Goal: Task Accomplishment & Management: Use online tool/utility

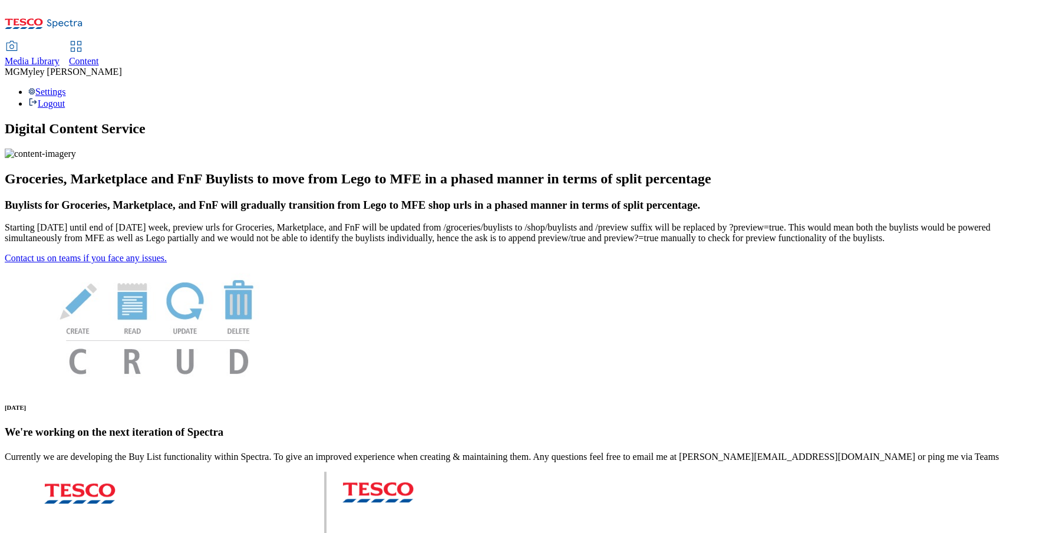
click at [99, 42] on link "Content" at bounding box center [84, 54] width 30 height 25
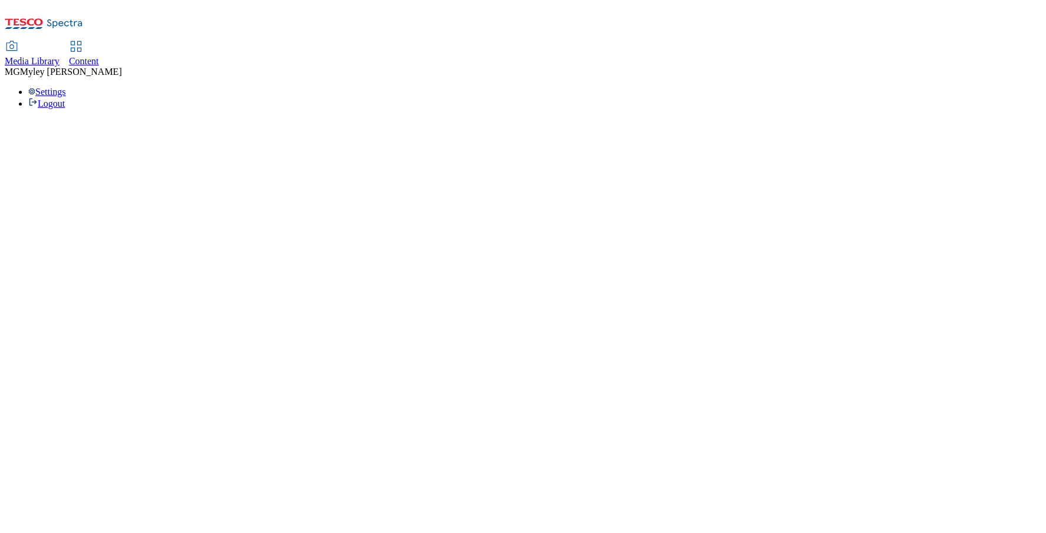
select select "ghs-uk"
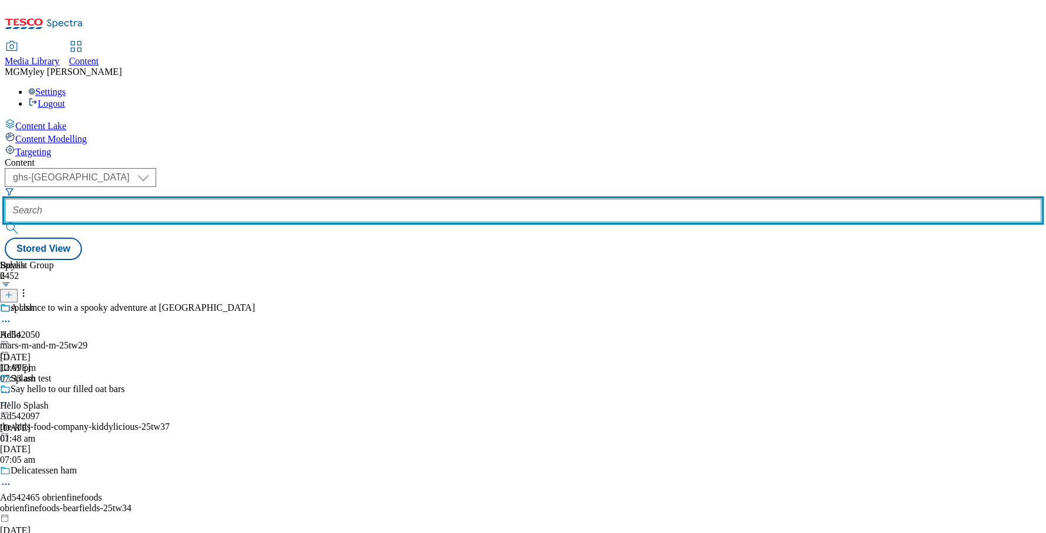
click at [295, 199] on input "text" at bounding box center [523, 211] width 1037 height 24
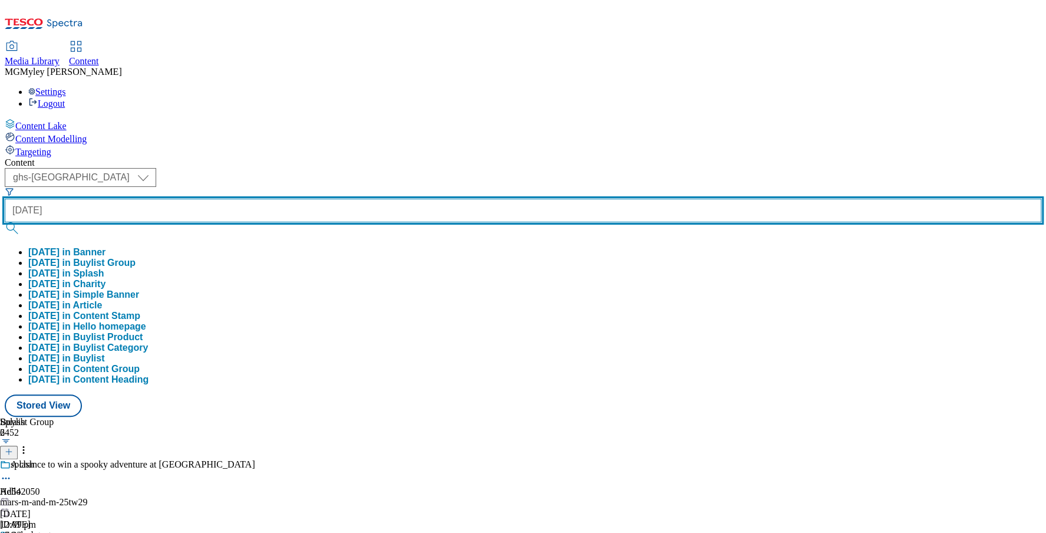
type input "diwali"
click at [5, 222] on button "submit" at bounding box center [13, 228] width 17 height 12
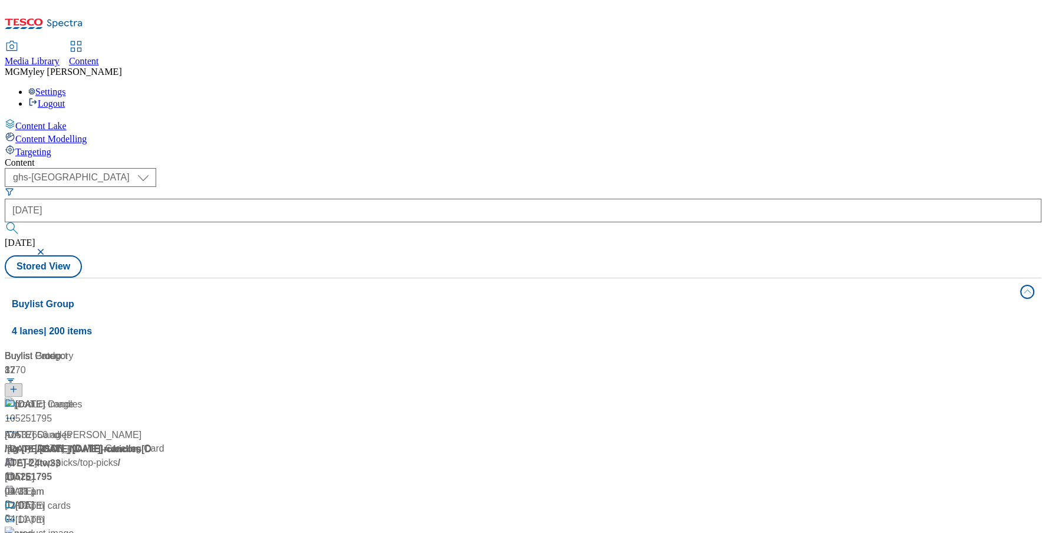
click at [152, 442] on div "/ diwali / diwali" at bounding box center [78, 449] width 147 height 14
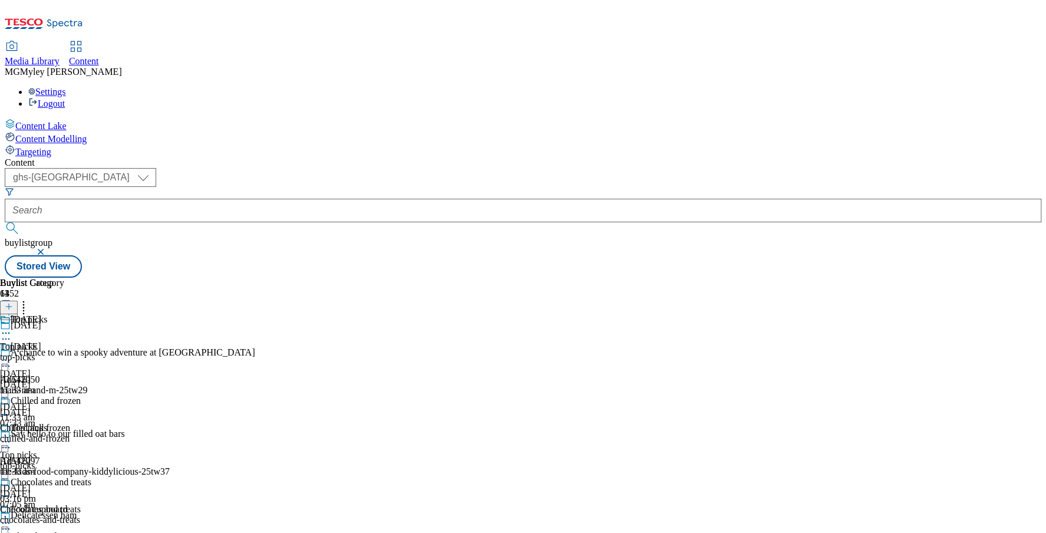
click at [91, 352] on div "top-picks" at bounding box center [45, 357] width 91 height 11
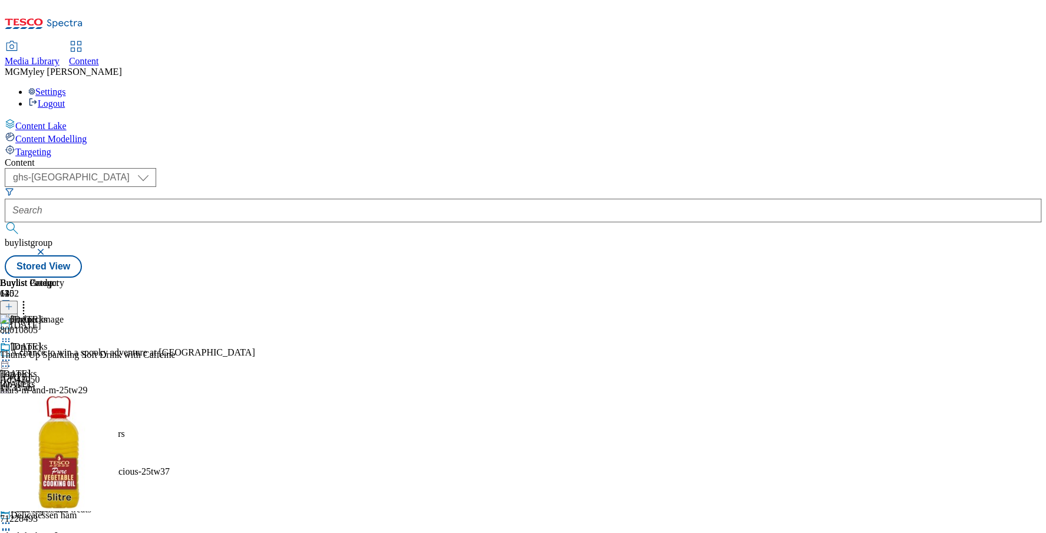
click at [12, 354] on icon at bounding box center [6, 360] width 12 height 12
click at [510, 168] on div "( optional ) ghs-roi ghs-uk ghs-uk buylistgroup Stored View" at bounding box center [523, 223] width 1037 height 110
click at [104, 460] on div "top-picks" at bounding box center [52, 465] width 104 height 11
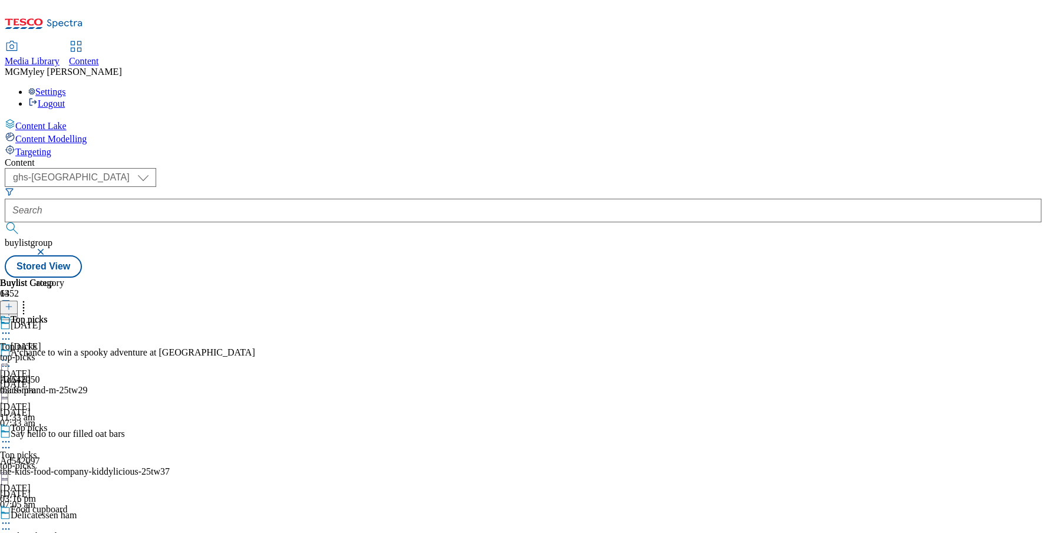
click at [64, 352] on div "top-picks" at bounding box center [32, 357] width 64 height 11
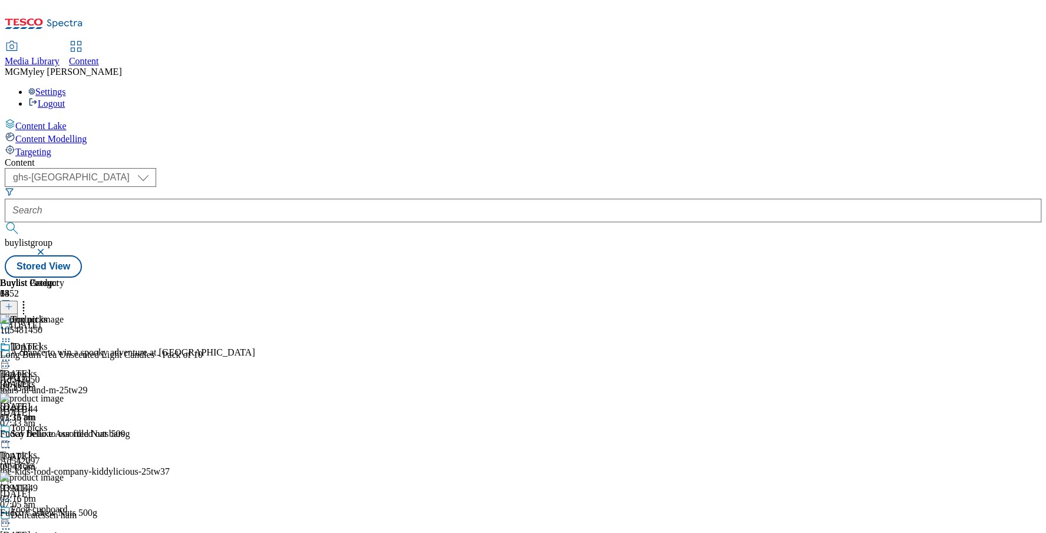
click at [29, 299] on icon at bounding box center [24, 305] width 12 height 12
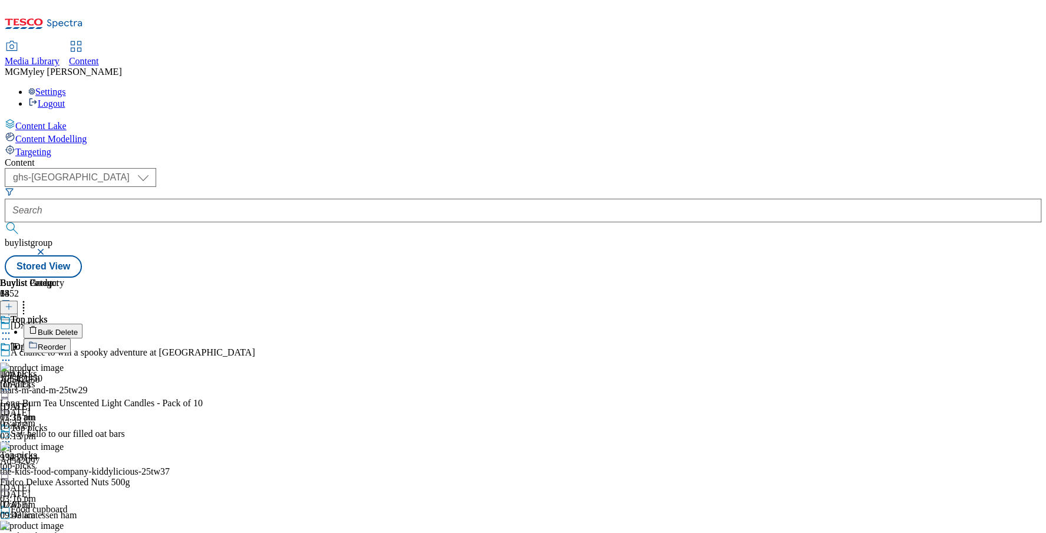
click at [66, 342] on span "Reorder" at bounding box center [52, 346] width 28 height 9
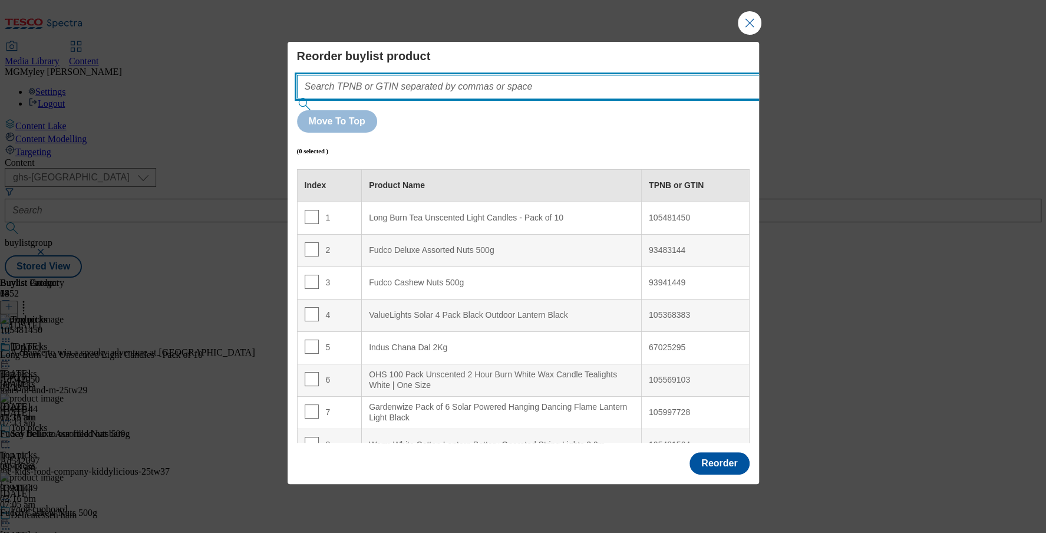
click at [451, 98] on input "Modal" at bounding box center [546, 87] width 498 height 24
paste input ""71228493 81491982 80010805""
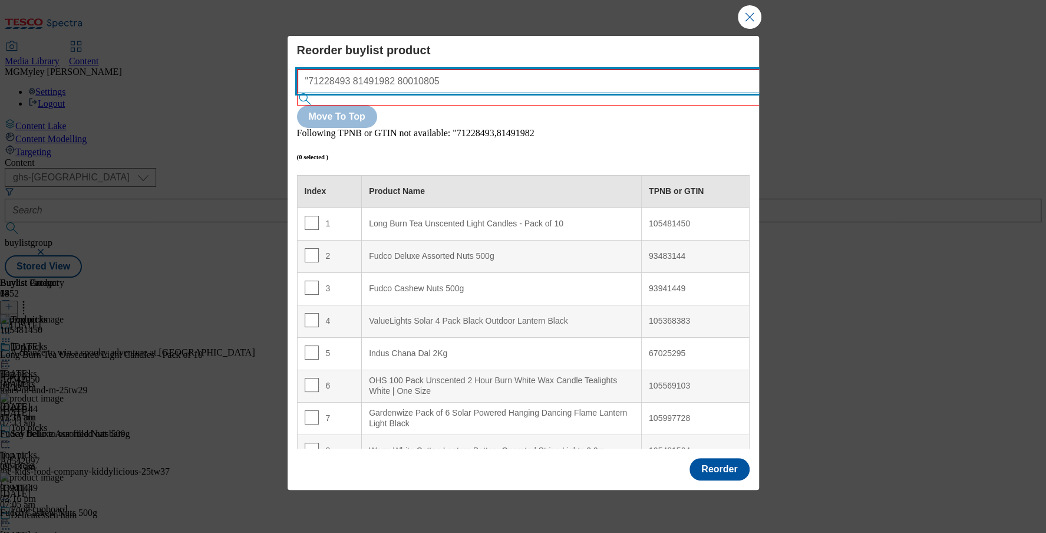
click at [316, 93] on input ""71228493 81491982 80010805" at bounding box center [547, 82] width 498 height 24
click at [503, 93] on input "71228493 81491982 80010805" at bounding box center [547, 82] width 498 height 24
type input "71228493 81491982 80010805"
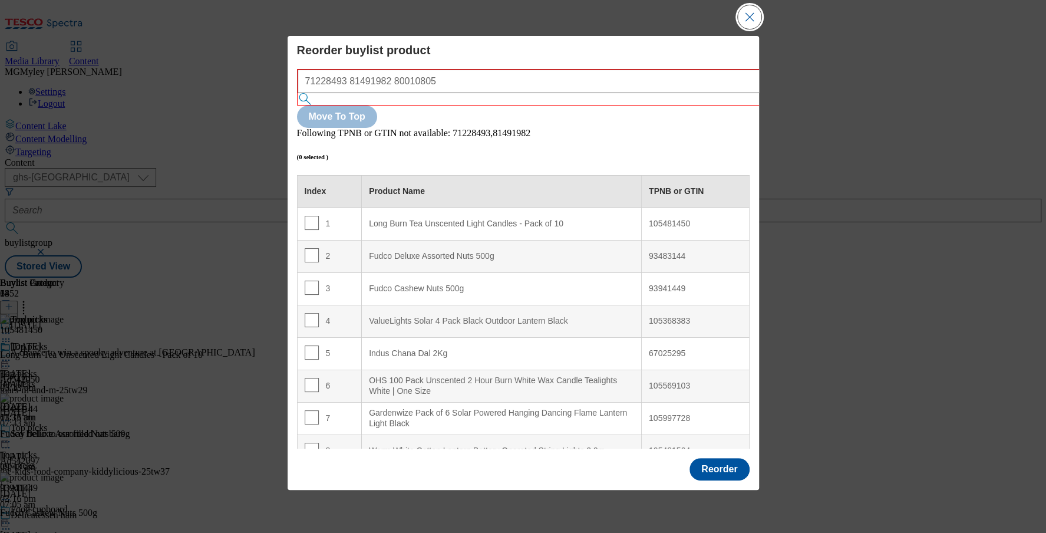
click at [752, 29] on button "Close Modal" at bounding box center [750, 17] width 24 height 24
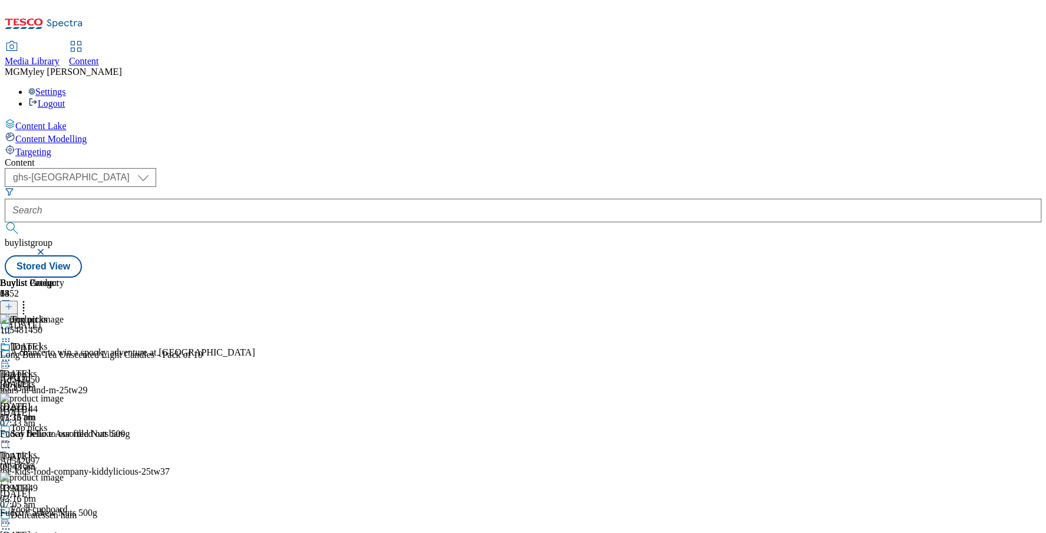
click at [12, 436] on icon at bounding box center [6, 442] width 12 height 12
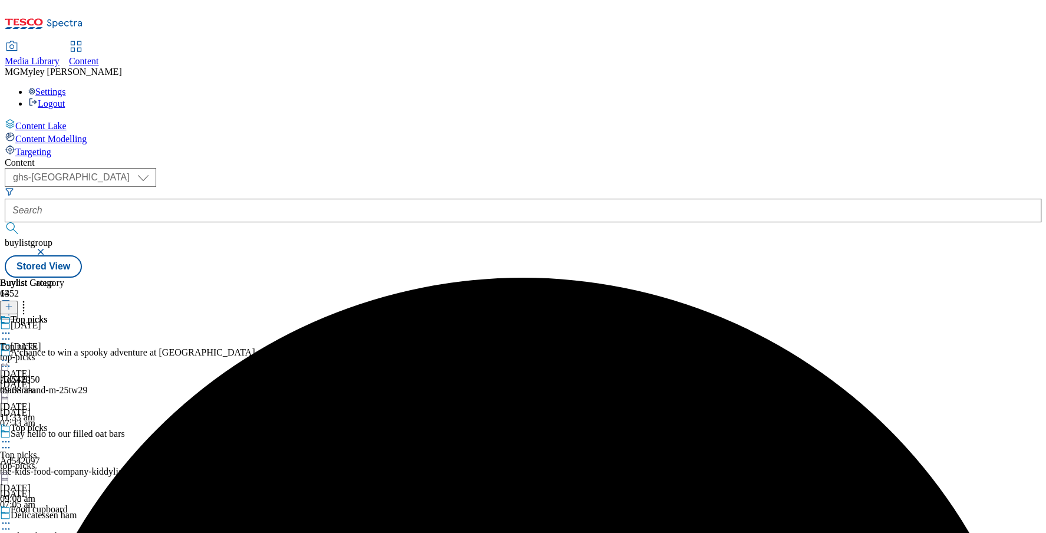
click at [12, 436] on icon at bounding box center [6, 442] width 12 height 12
click at [76, 530] on span "Un-preview" at bounding box center [56, 534] width 39 height 9
click at [64, 352] on div "top-picks" at bounding box center [32, 357] width 64 height 11
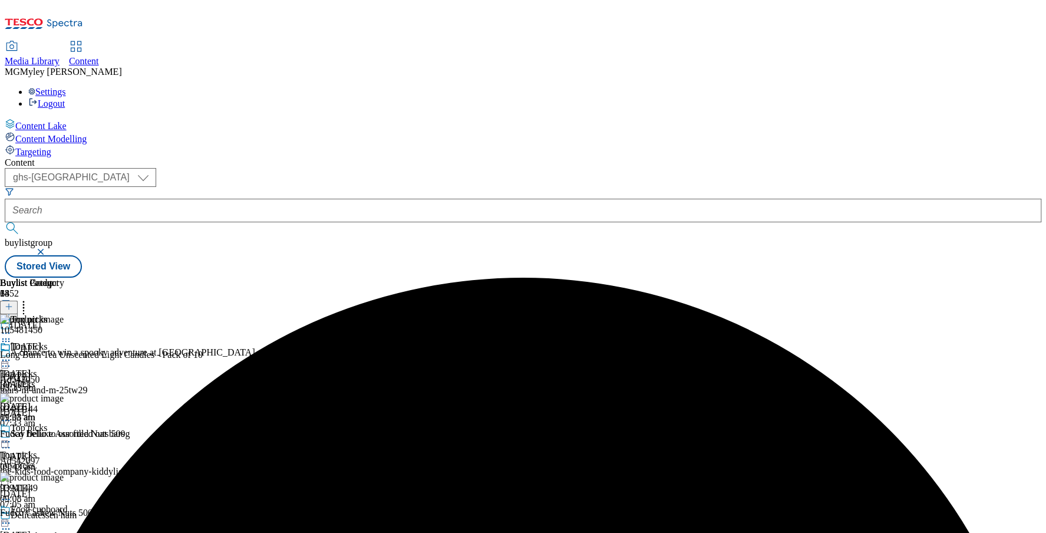
click at [13, 302] on icon at bounding box center [9, 306] width 8 height 8
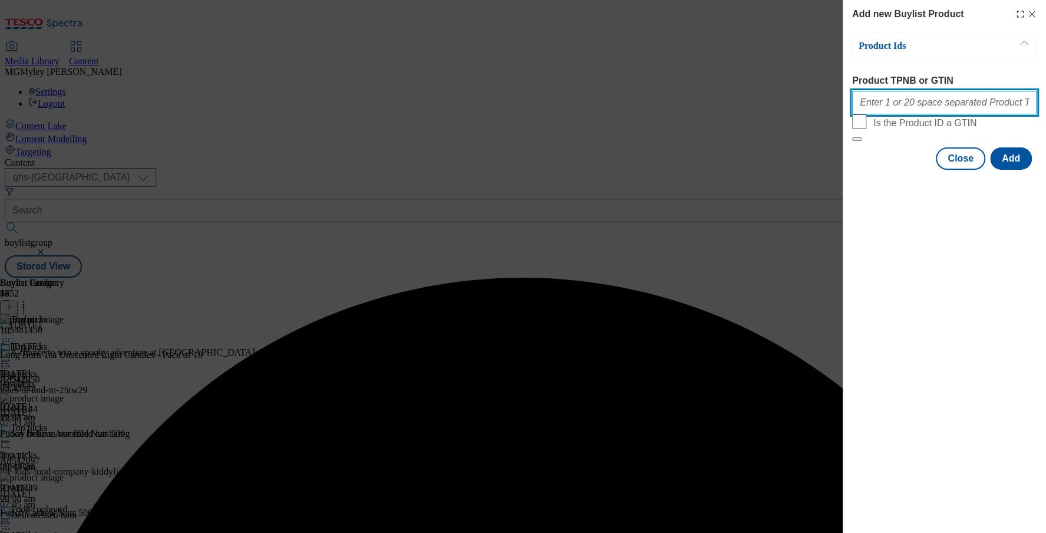
click at [866, 107] on input "Product TPNB or GTIN" at bounding box center [944, 103] width 184 height 24
paste input ""71228493 81491982 80010805""
click at [860, 108] on input ""71228493 81491982 80010805"" at bounding box center [944, 103] width 184 height 24
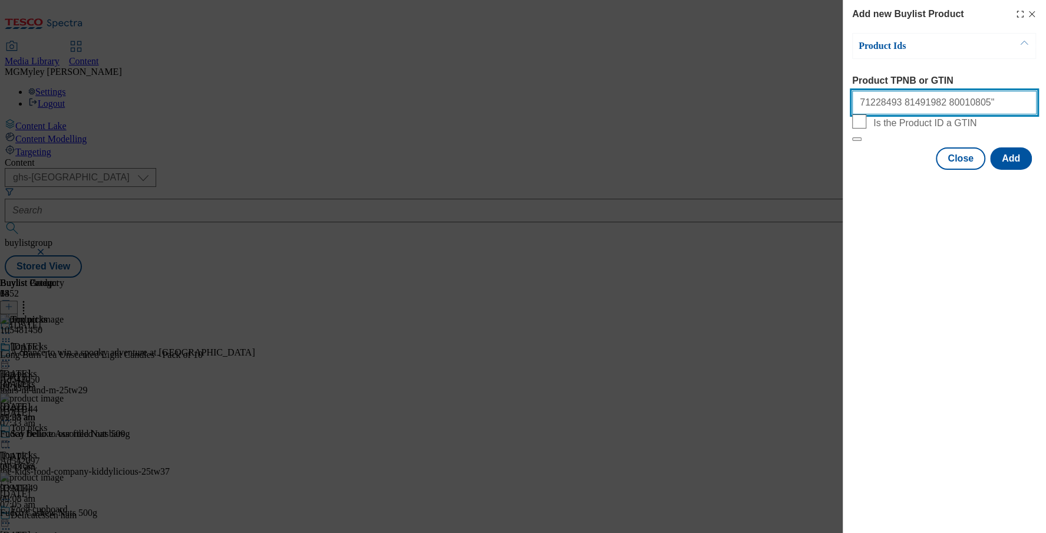
click at [958, 111] on input "71228493 81491982 80010805"" at bounding box center [944, 103] width 184 height 24
click at [958, 111] on input "71228493 81491982 80010805" at bounding box center [944, 103] width 184 height 24
type input "71228493 81491982 80010805"
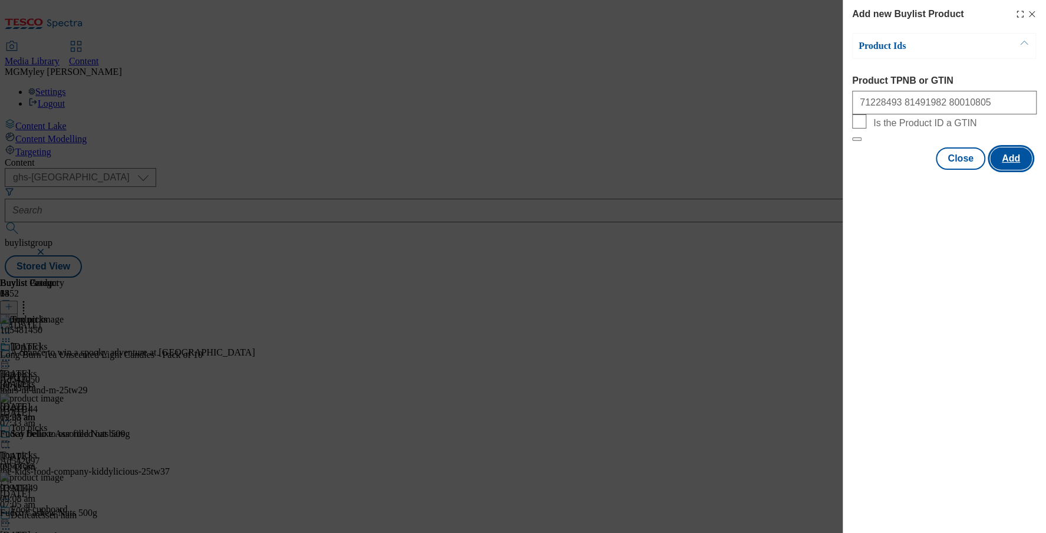
click at [1004, 170] on button "Add" at bounding box center [1011, 158] width 42 height 22
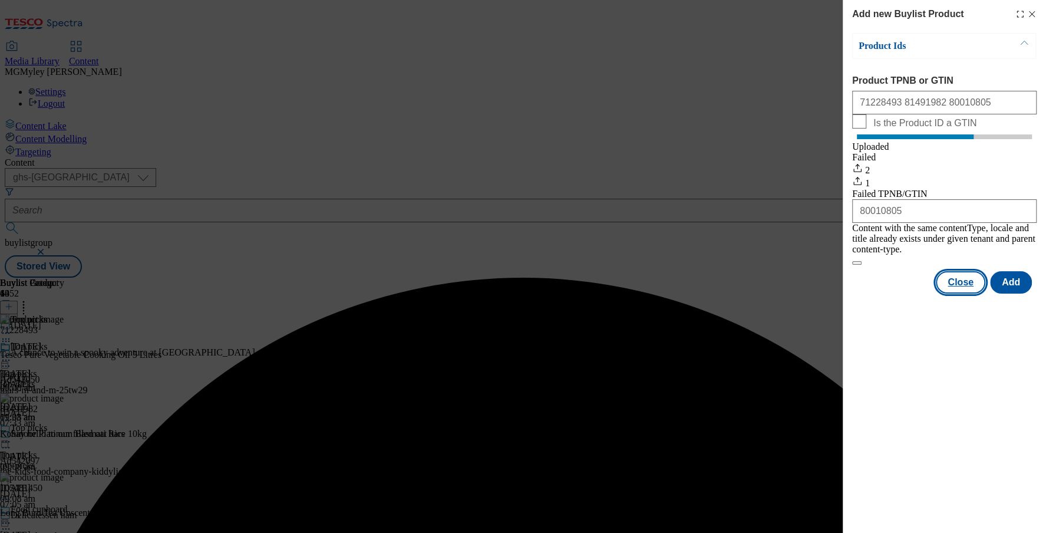
click at [965, 283] on button "Close" at bounding box center [961, 282] width 50 height 22
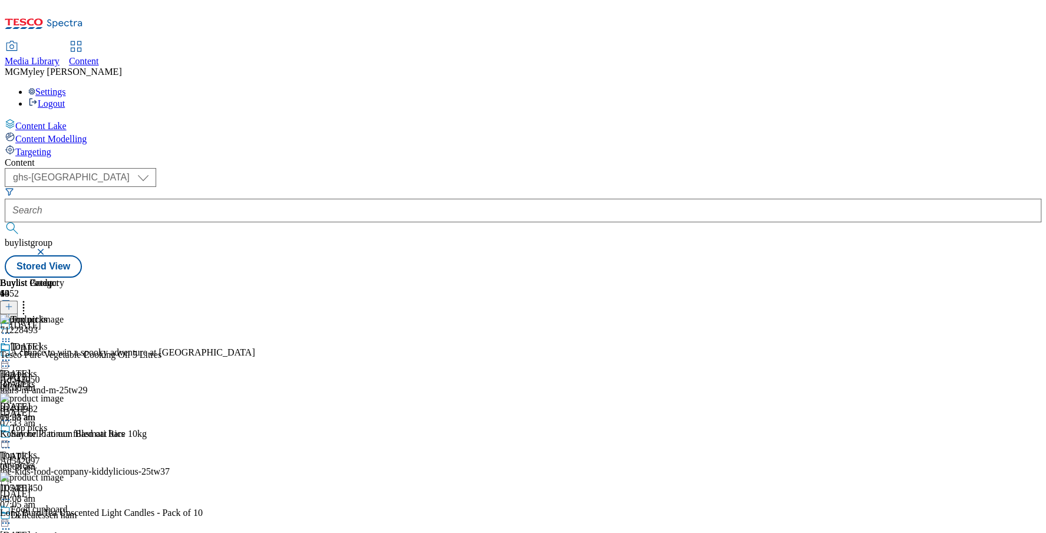
click at [29, 299] on icon at bounding box center [24, 305] width 12 height 12
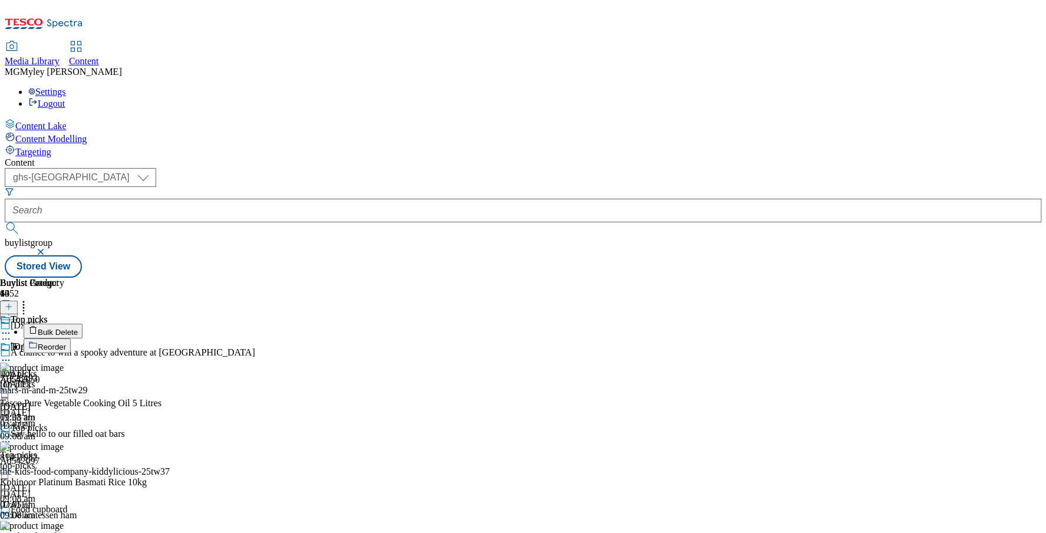
click at [71, 338] on button "Reorder" at bounding box center [47, 345] width 47 height 15
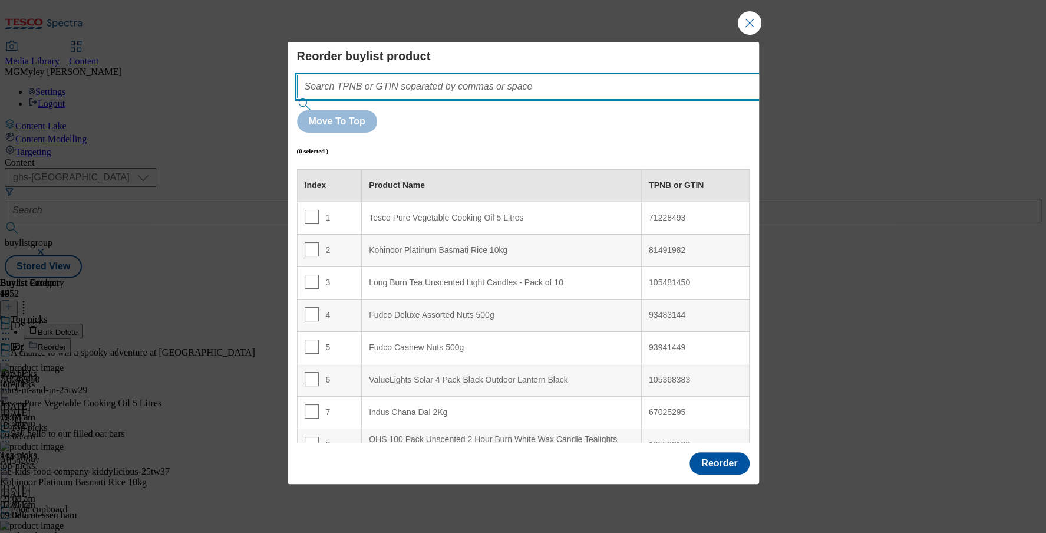
click at [518, 98] on input "Modal" at bounding box center [546, 87] width 498 height 24
paste input "71228493 81491982 80010805"
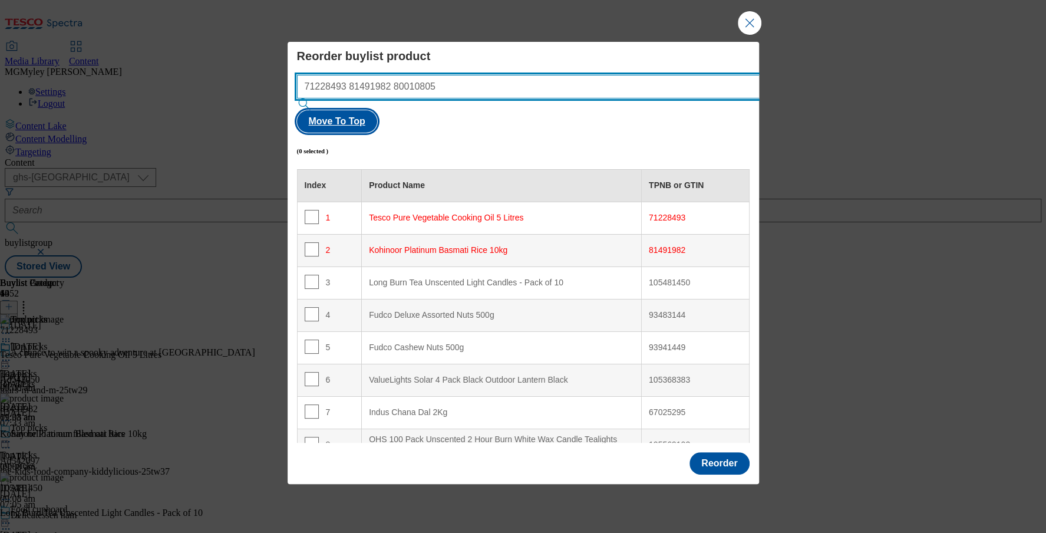
type input "71228493 81491982 80010805"
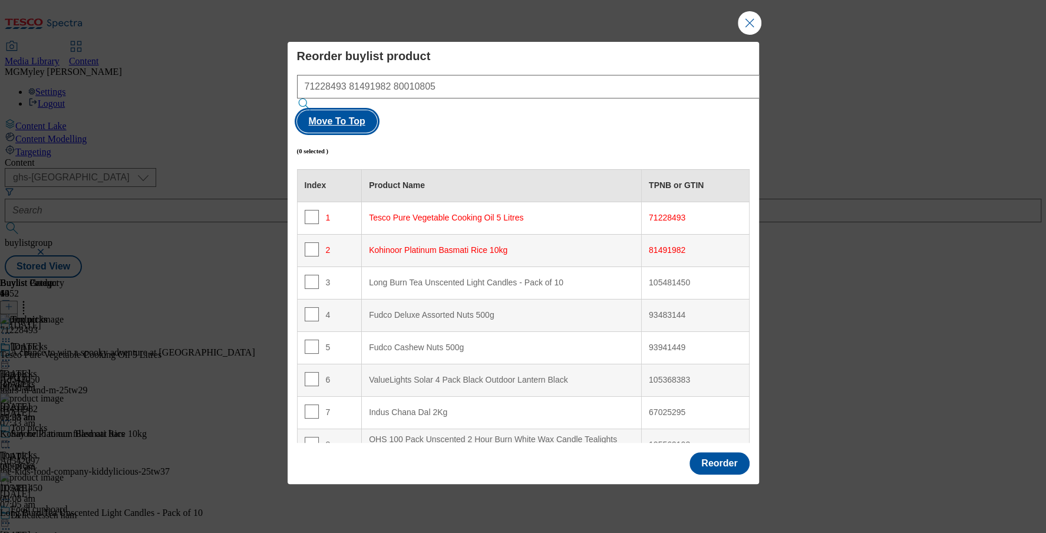
click at [377, 114] on button "Move To Top" at bounding box center [337, 121] width 80 height 22
checkbox input "true"
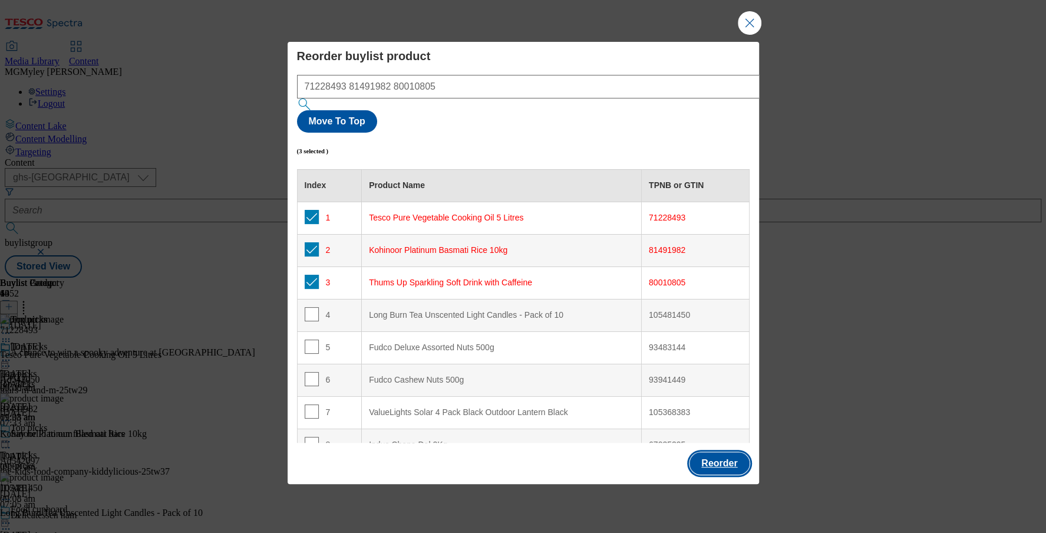
click at [724, 452] on button "Reorder" at bounding box center [720, 463] width 60 height 22
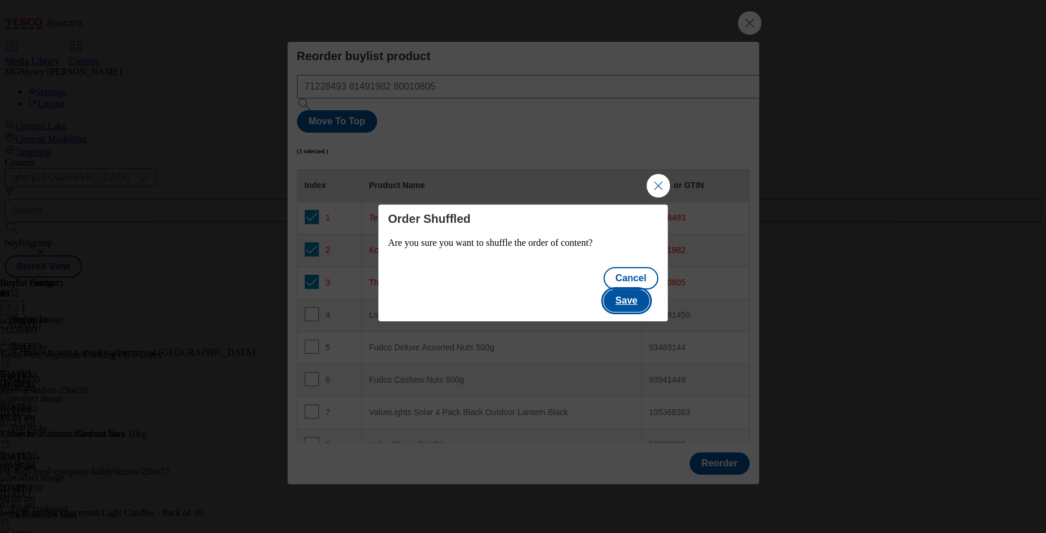
click at [648, 289] on button "Save" at bounding box center [625, 300] width 45 height 22
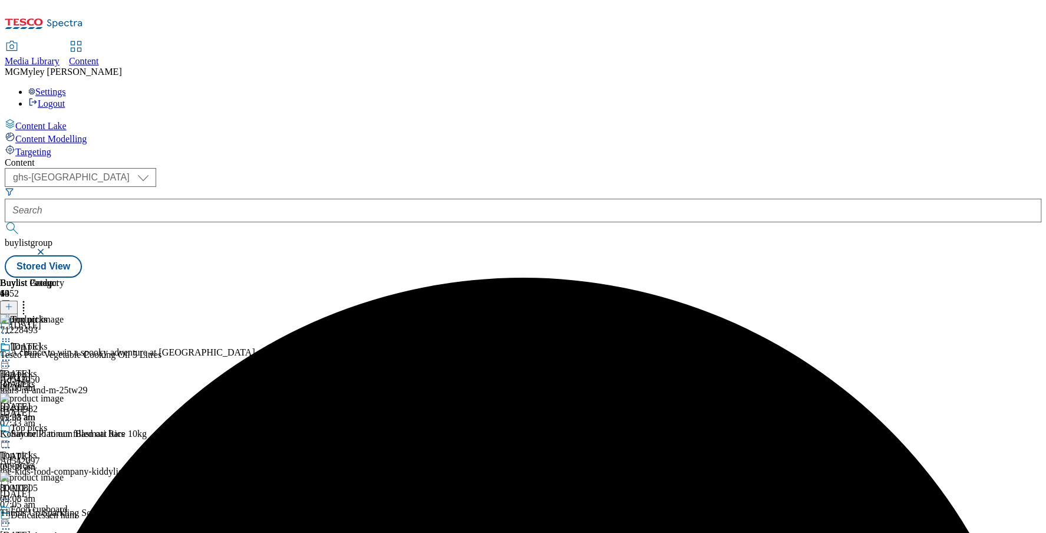
click at [7, 441] on circle at bounding box center [6, 442] width 2 height 2
click at [64, 516] on span "Preview" at bounding box center [51, 520] width 28 height 9
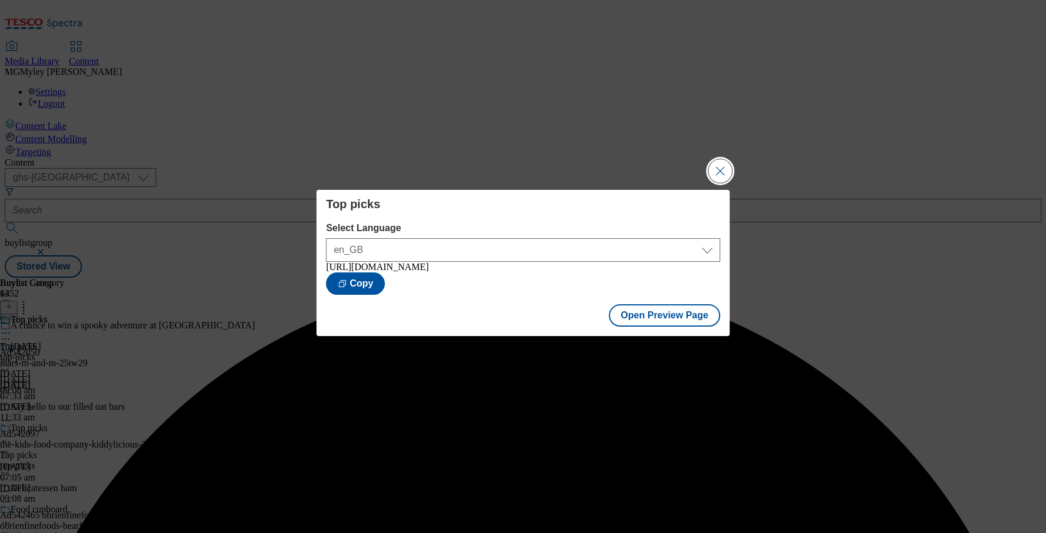
click at [724, 169] on button "Close Modal" at bounding box center [720, 171] width 24 height 24
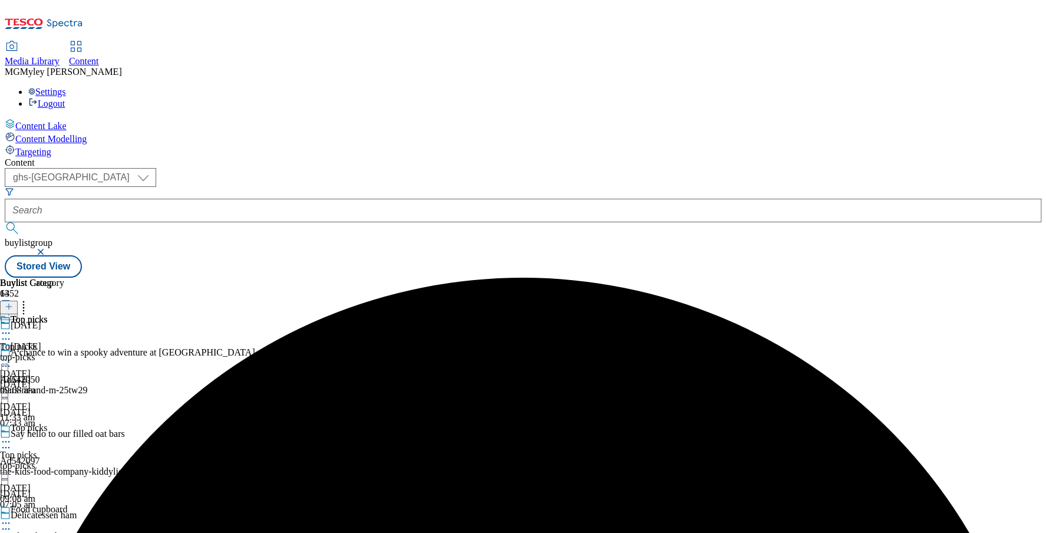
click at [12, 436] on icon at bounding box center [6, 442] width 12 height 12
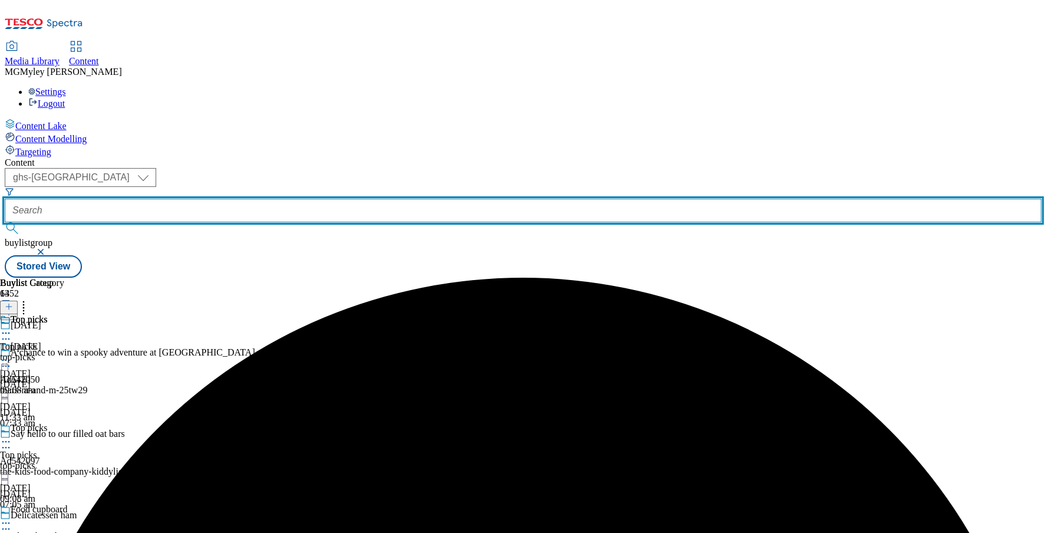
click at [288, 199] on input "text" at bounding box center [523, 211] width 1037 height 24
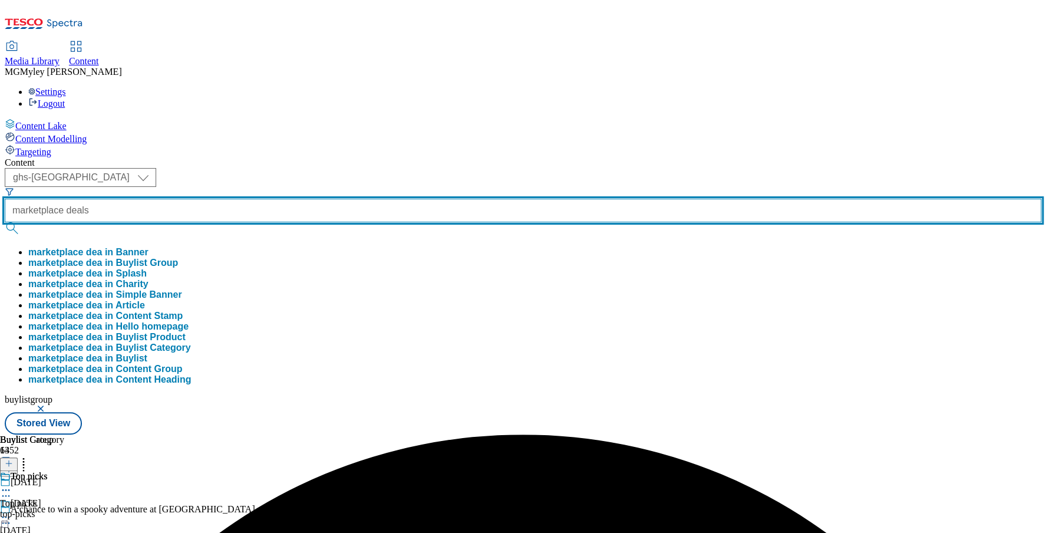
type input "marketplace deals"
click at [5, 222] on button "submit" at bounding box center [13, 228] width 17 height 12
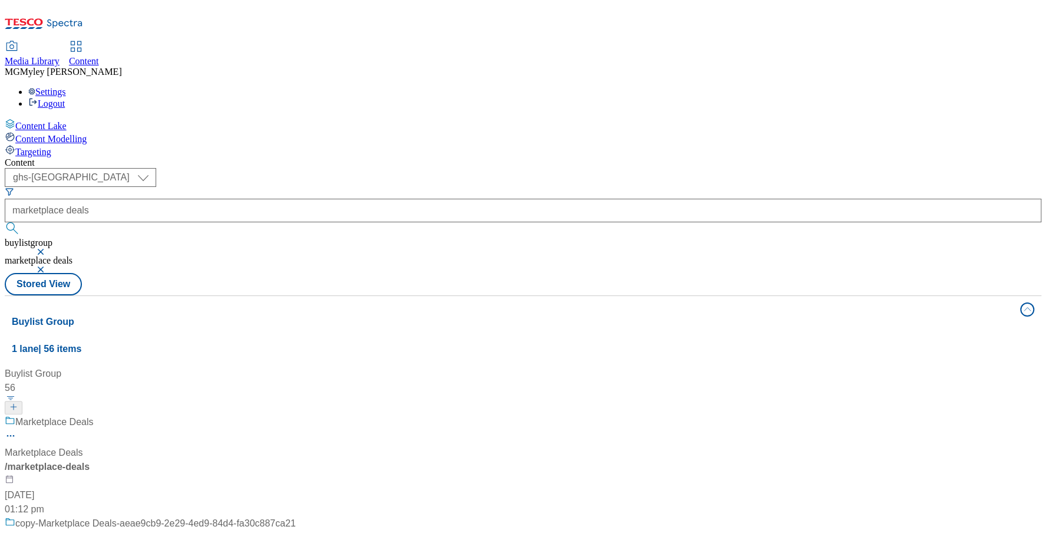
click at [296, 415] on div "Marketplace Deals Marketplace Deals / marketplace-deals 20 May 2025 01:12 pm" at bounding box center [150, 465] width 291 height 101
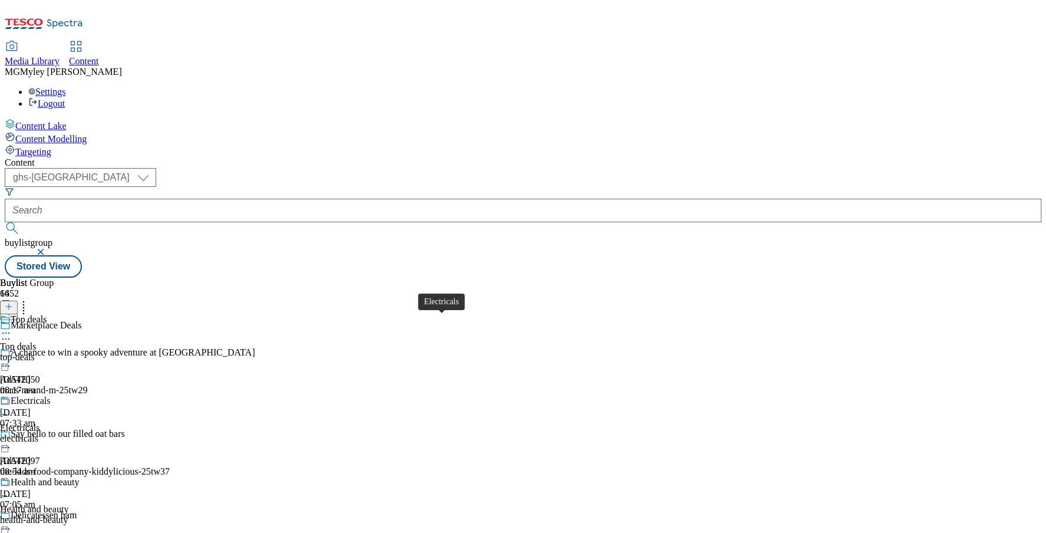
click at [40, 423] on div "Electricals" at bounding box center [20, 428] width 40 height 11
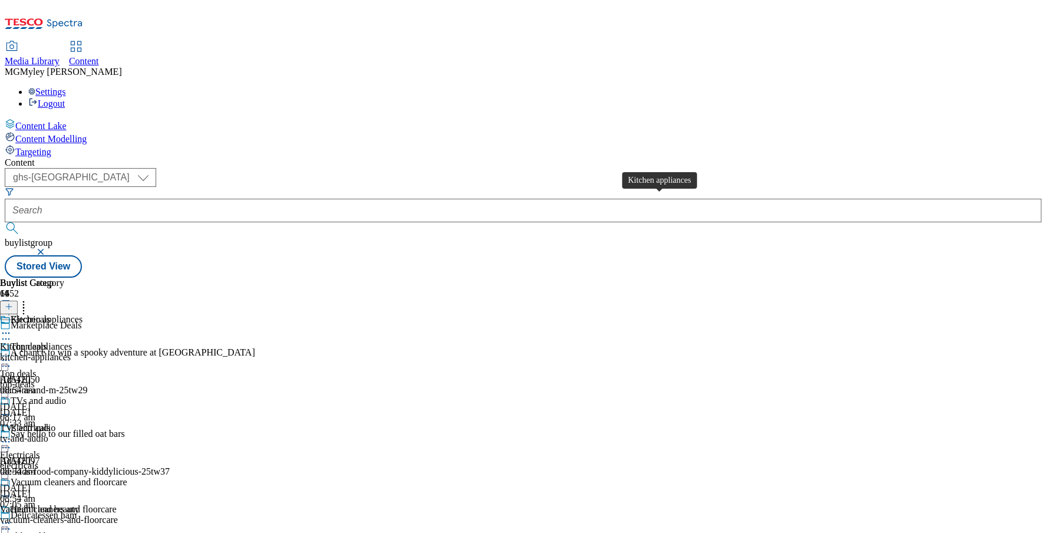
click at [72, 341] on div "Kitchen appliances" at bounding box center [36, 346] width 72 height 11
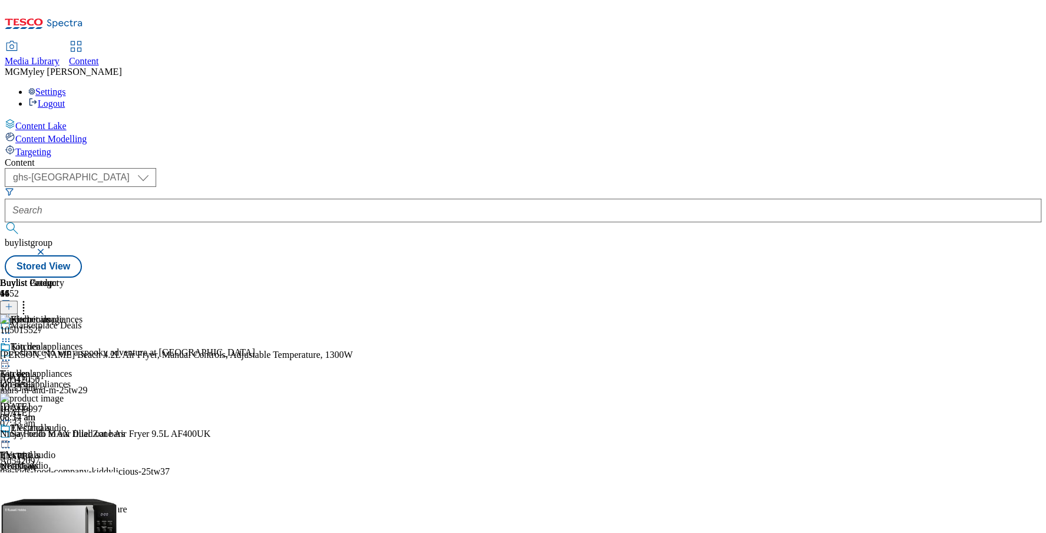
click at [13, 302] on icon at bounding box center [9, 306] width 8 height 8
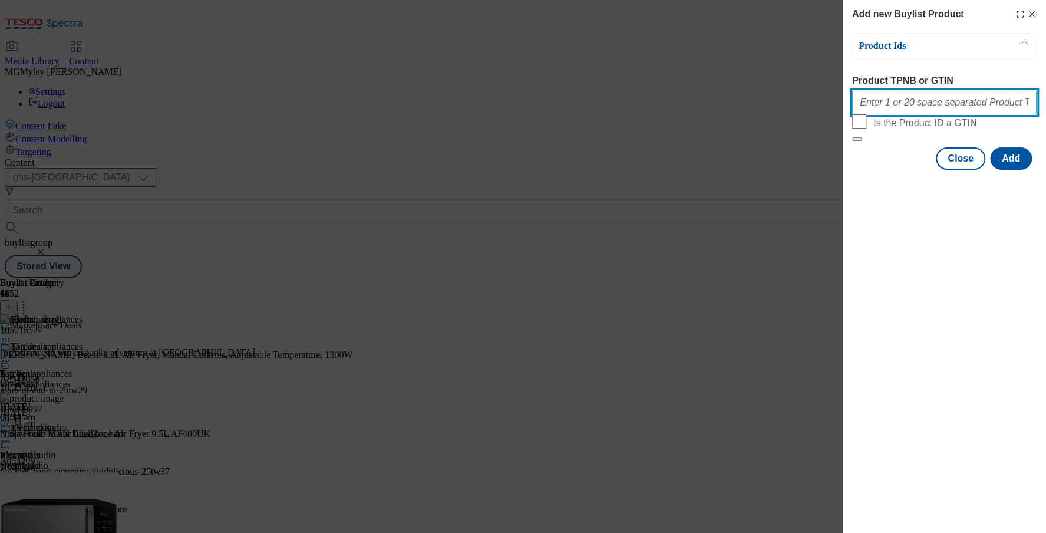
click at [909, 100] on input "Product TPNB or GTIN" at bounding box center [944, 103] width 184 height 24
paste input "105015527"
type input "105015527"
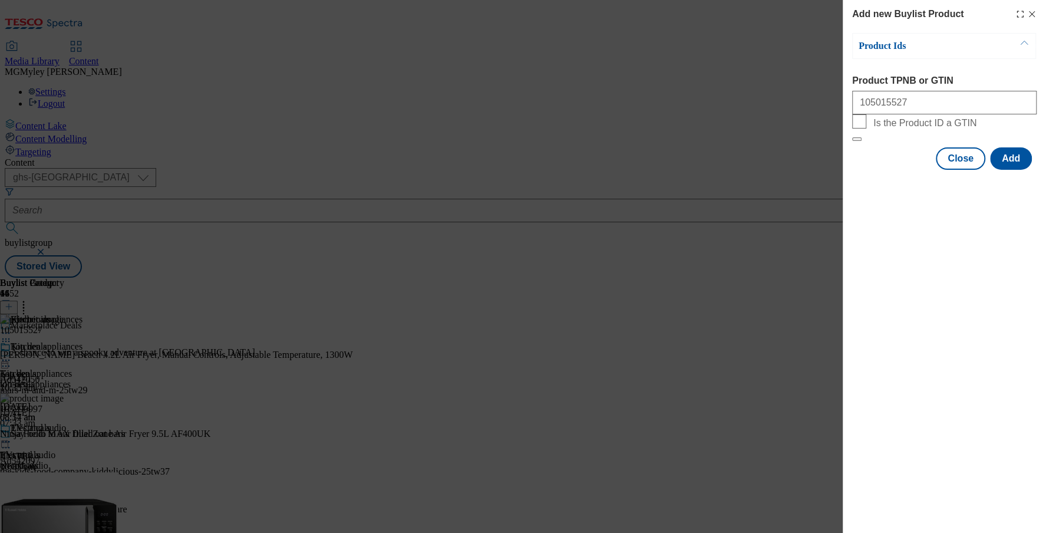
click at [1028, 216] on div "Add new Buylist Product Product Ids Product TPNB or GTIN 105015527 Is the Produ…" at bounding box center [944, 266] width 203 height 533
click at [1017, 170] on button "Add" at bounding box center [1011, 158] width 42 height 22
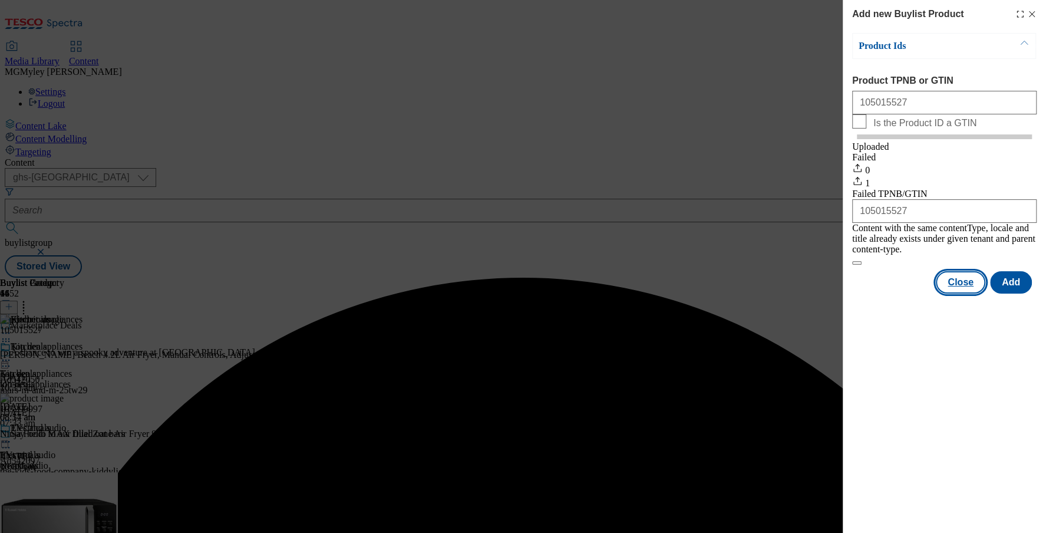
click at [961, 273] on button "Close" at bounding box center [961, 282] width 50 height 22
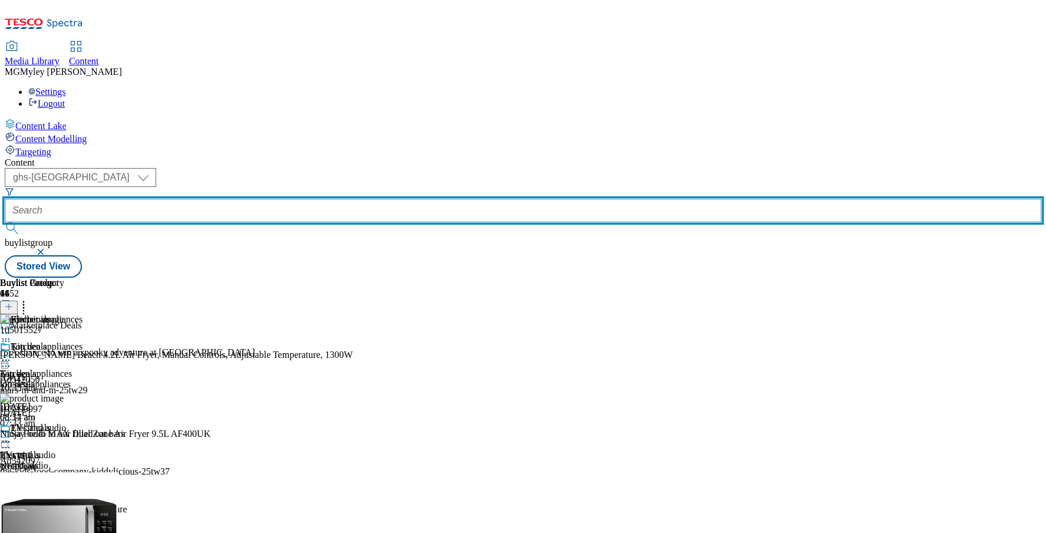
click at [279, 199] on input "text" at bounding box center [523, 211] width 1037 height 24
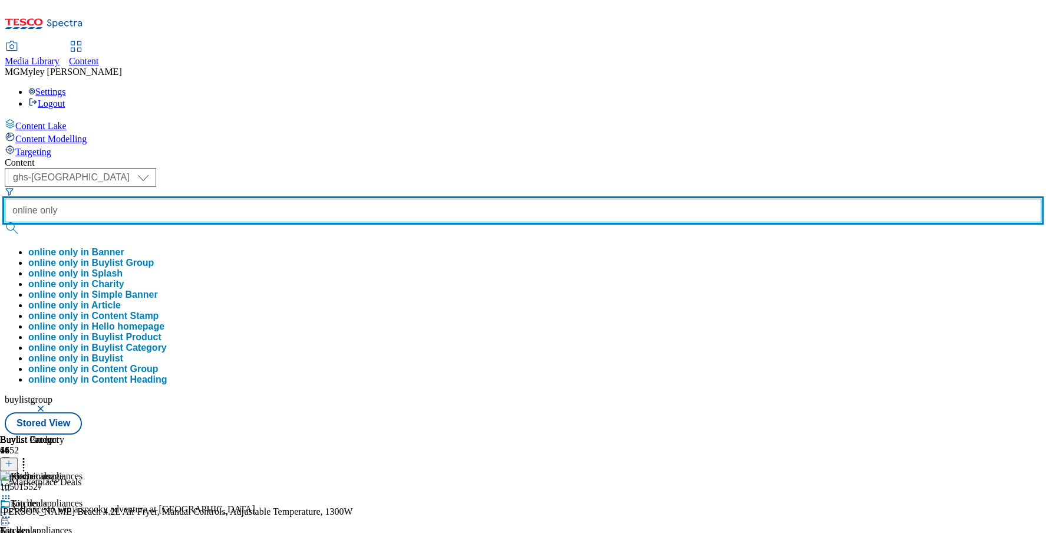
type input "online only"
click at [5, 222] on button "submit" at bounding box center [13, 228] width 17 height 12
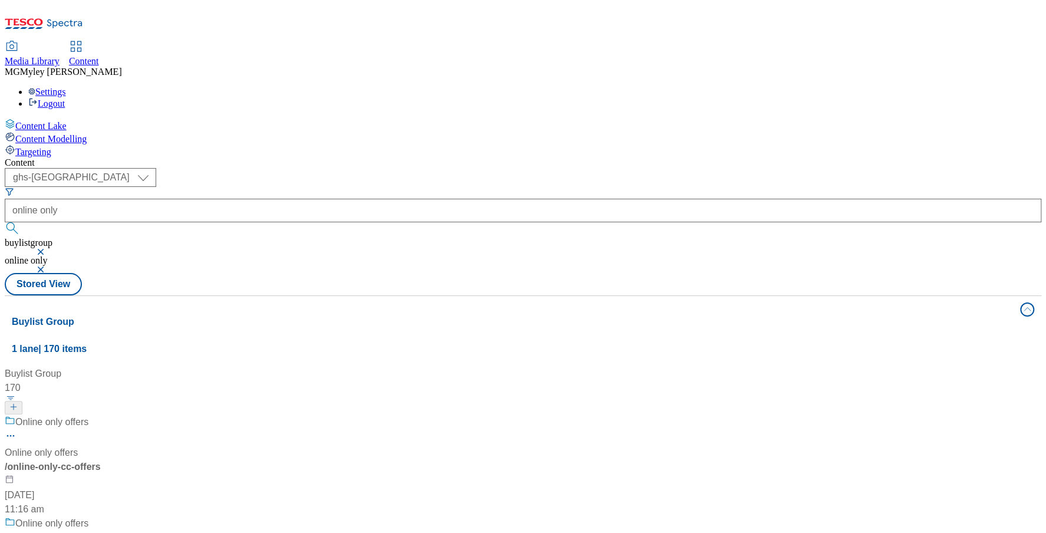
click at [256, 415] on div "Online only offers Online only offers / online-only-cc-offers 18 Jul 2025 11:16…" at bounding box center [130, 465] width 251 height 101
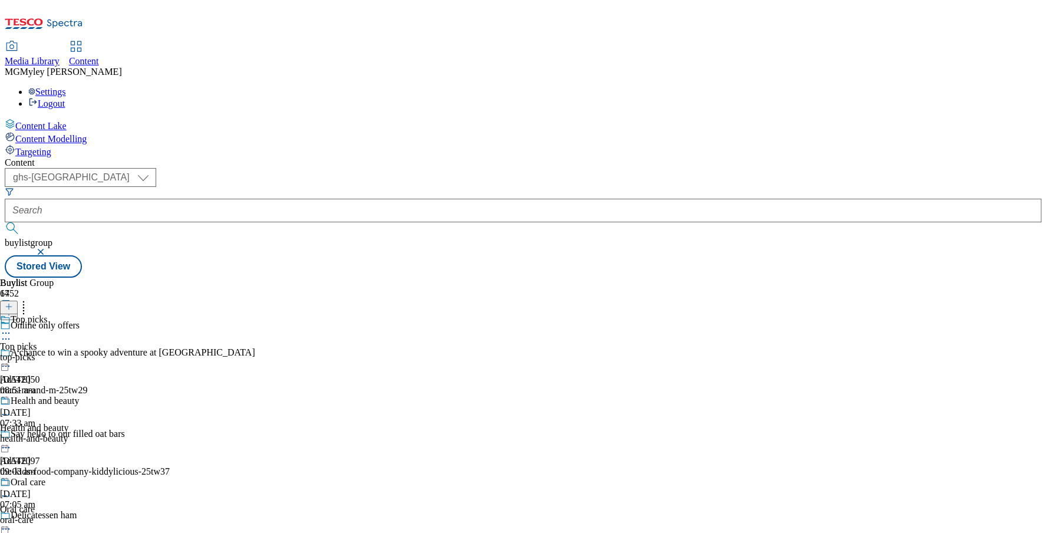
click at [86, 433] on div "health-and-beauty" at bounding box center [43, 438] width 86 height 11
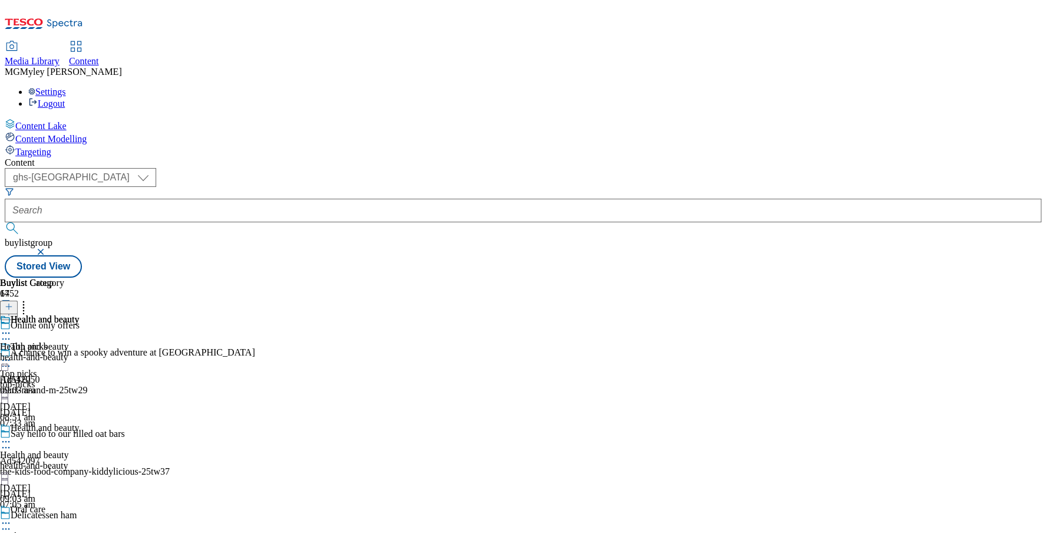
click at [79, 352] on div "health-and-beauty" at bounding box center [39, 357] width 79 height 11
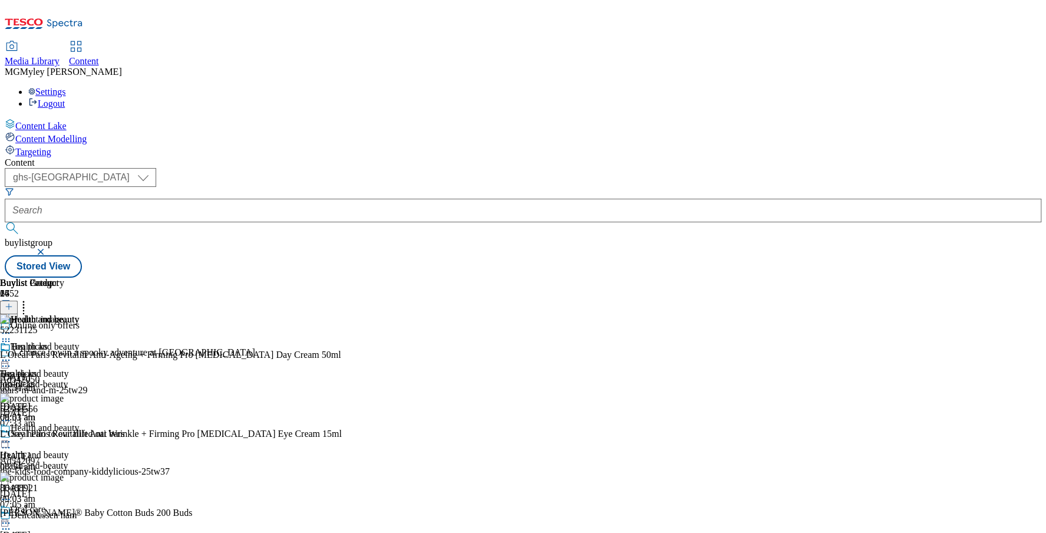
click at [12, 436] on icon at bounding box center [6, 442] width 12 height 12
click at [12, 354] on icon at bounding box center [6, 360] width 12 height 12
click at [98, 462] on span "Open Preview Url" at bounding box center [67, 466] width 61 height 9
click at [12, 354] on icon at bounding box center [6, 360] width 12 height 12
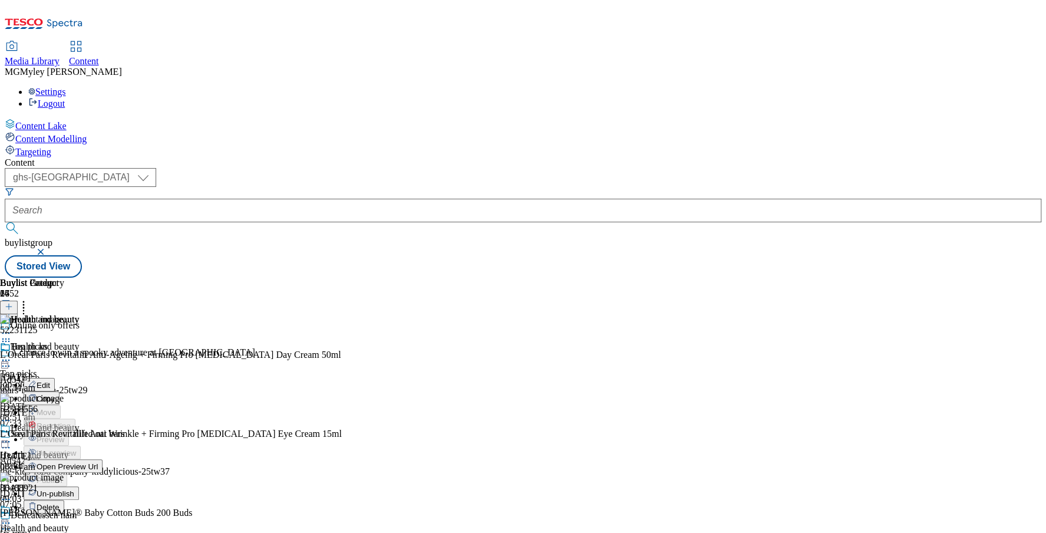
click at [74, 489] on span "Un-publish" at bounding box center [56, 493] width 38 height 9
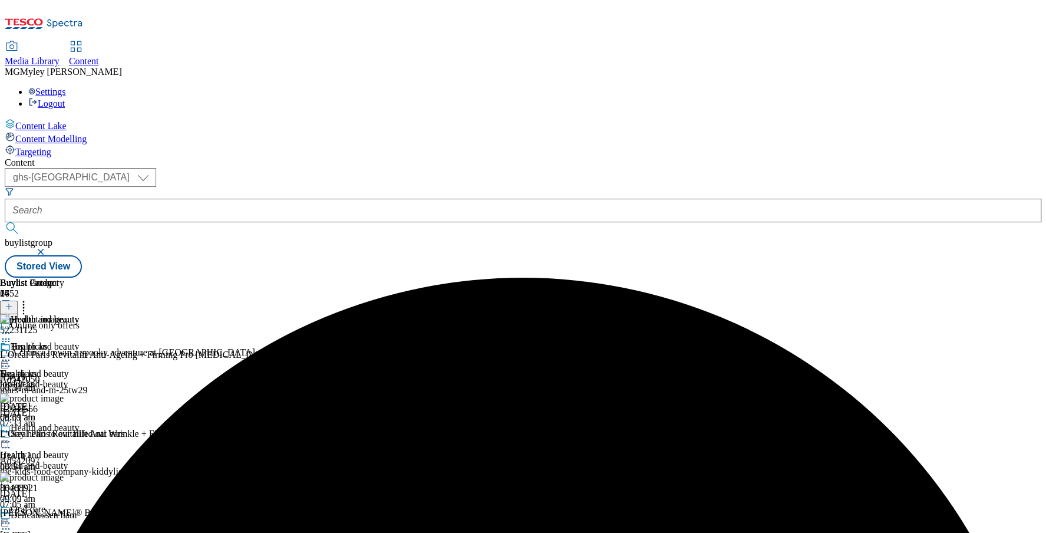
click at [12, 354] on icon at bounding box center [6, 360] width 12 height 12
click at [76, 448] on span "Un-preview" at bounding box center [56, 452] width 39 height 9
click at [13, 302] on icon at bounding box center [9, 306] width 8 height 8
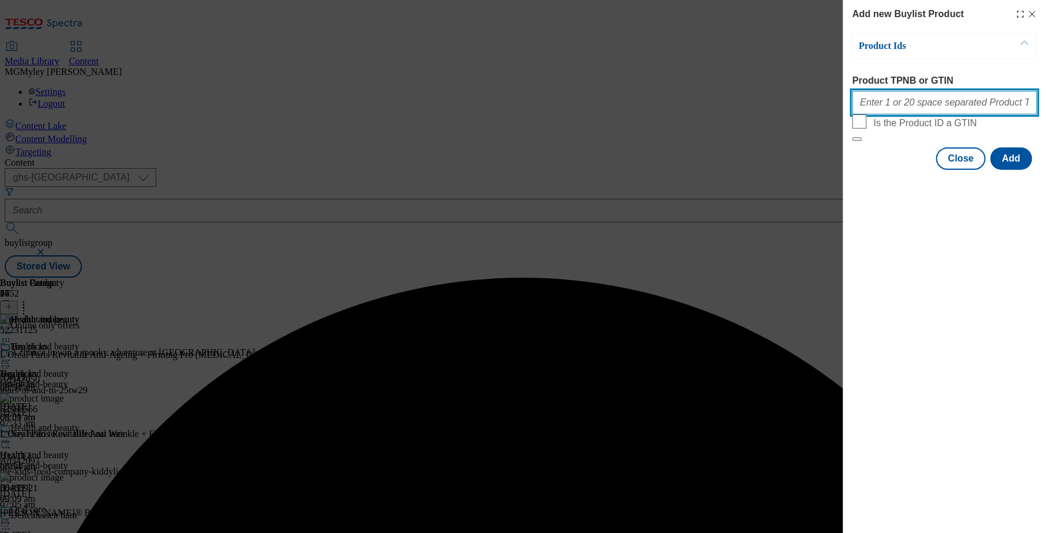
click at [898, 114] on input "Product TPNB or GTIN" at bounding box center [944, 103] width 184 height 24
click at [709, 215] on div "Add new Buylist Product Product Ids Product TPNB or GTIN Is the Product ID a GT…" at bounding box center [523, 266] width 1046 height 533
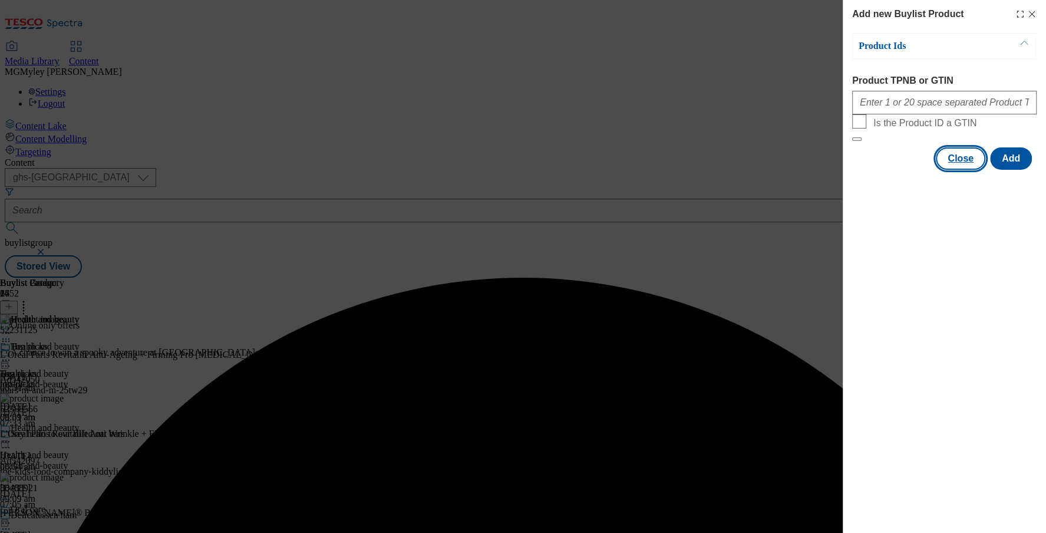
click at [946, 170] on button "Close" at bounding box center [961, 158] width 50 height 22
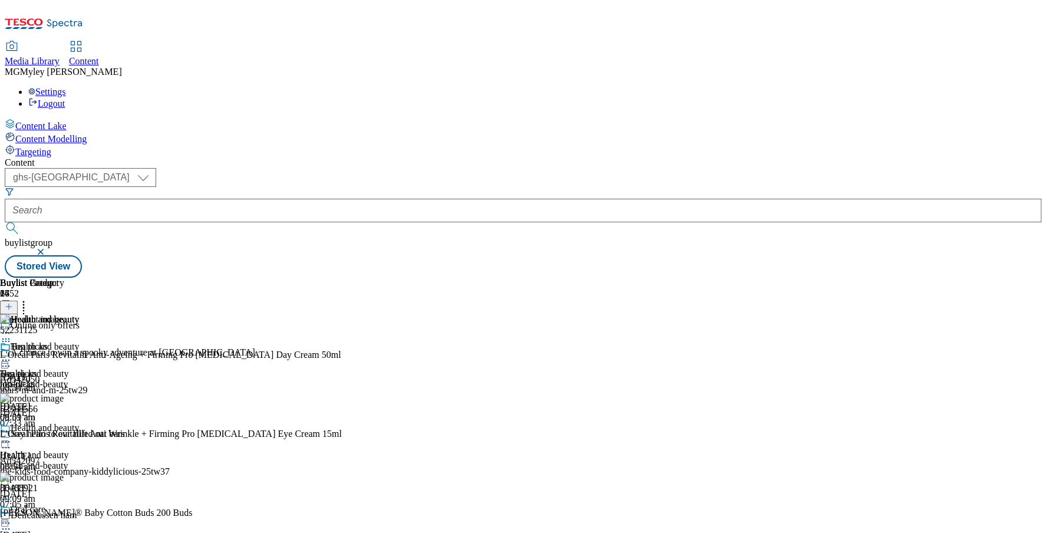
click at [29, 299] on icon at bounding box center [24, 305] width 12 height 12
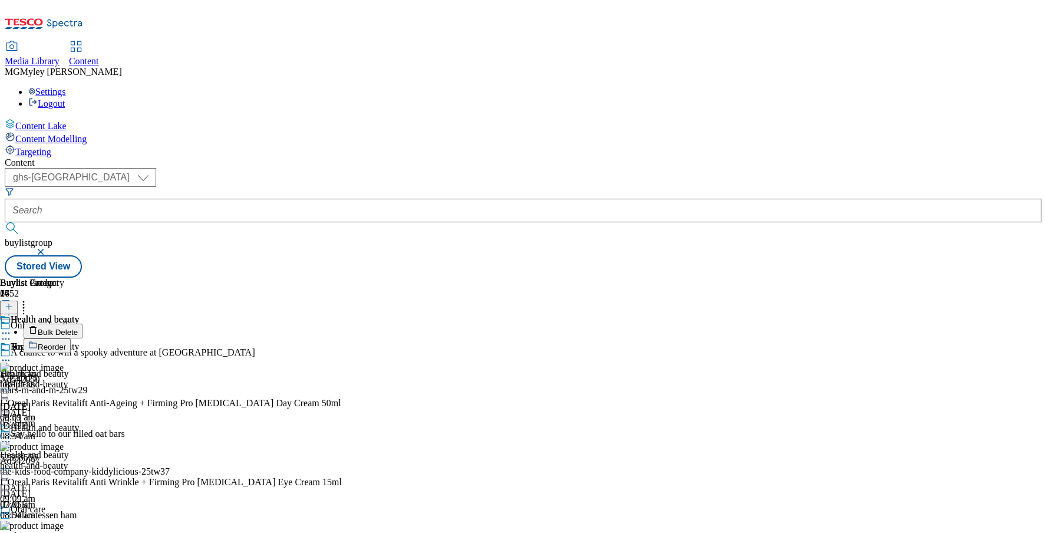
click at [71, 338] on button "Reorder" at bounding box center [47, 345] width 47 height 15
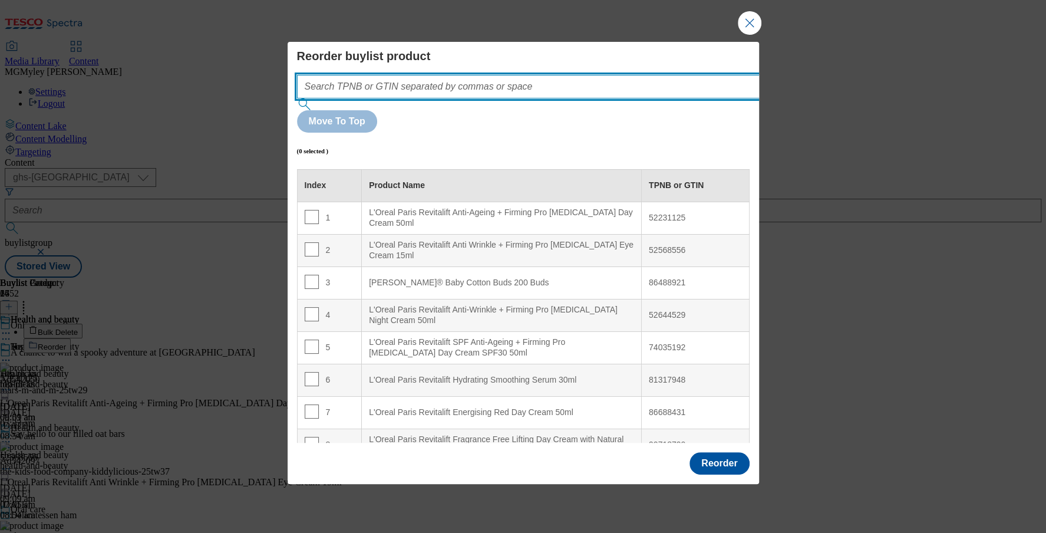
click at [560, 98] on input "Modal" at bounding box center [546, 87] width 498 height 24
paste input "52568556 74035192 87195407"
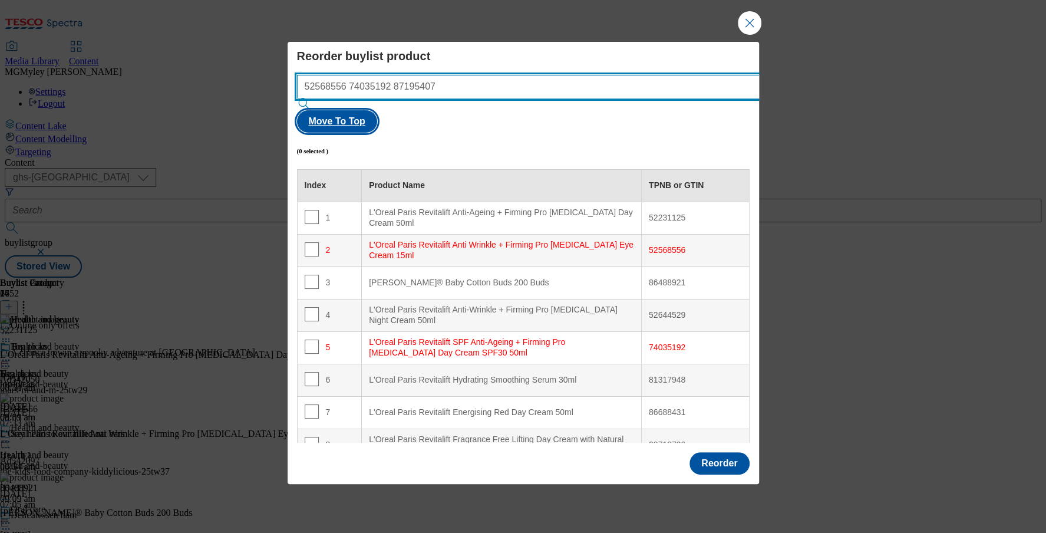
type input "52568556 74035192 87195407"
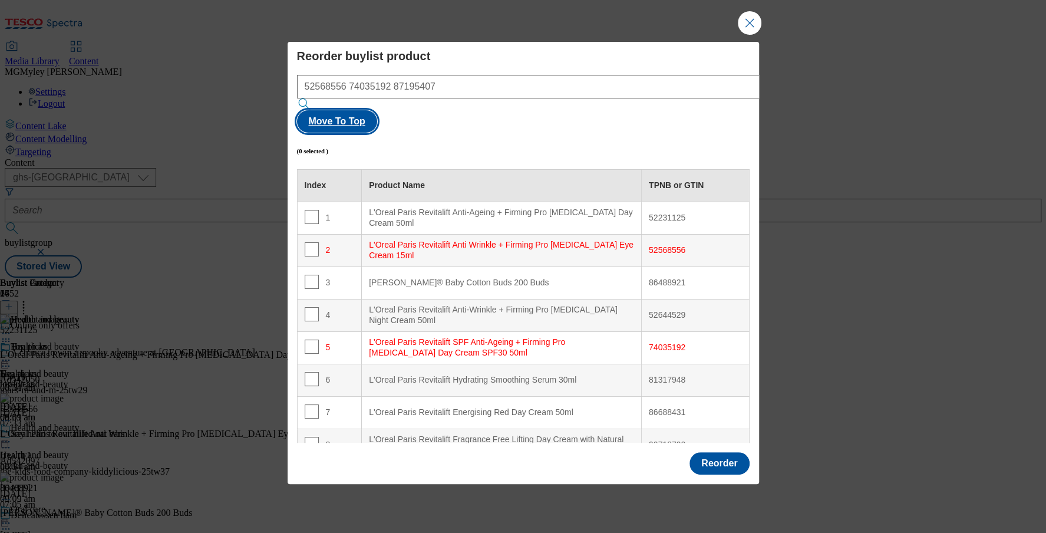
click at [377, 114] on button "Move To Top" at bounding box center [337, 121] width 80 height 22
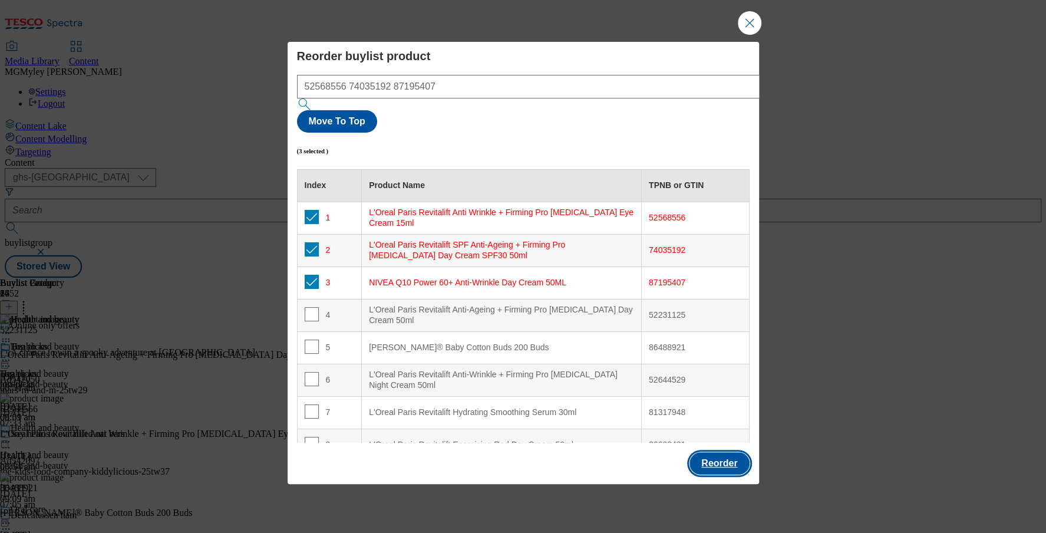
click at [727, 452] on button "Reorder" at bounding box center [720, 463] width 60 height 22
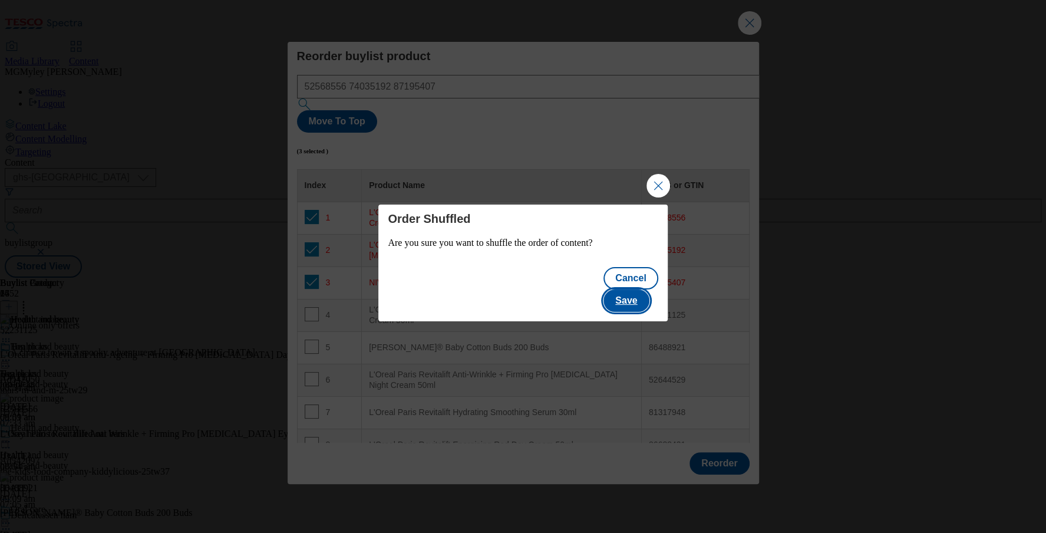
click at [638, 295] on button "Save" at bounding box center [625, 300] width 45 height 22
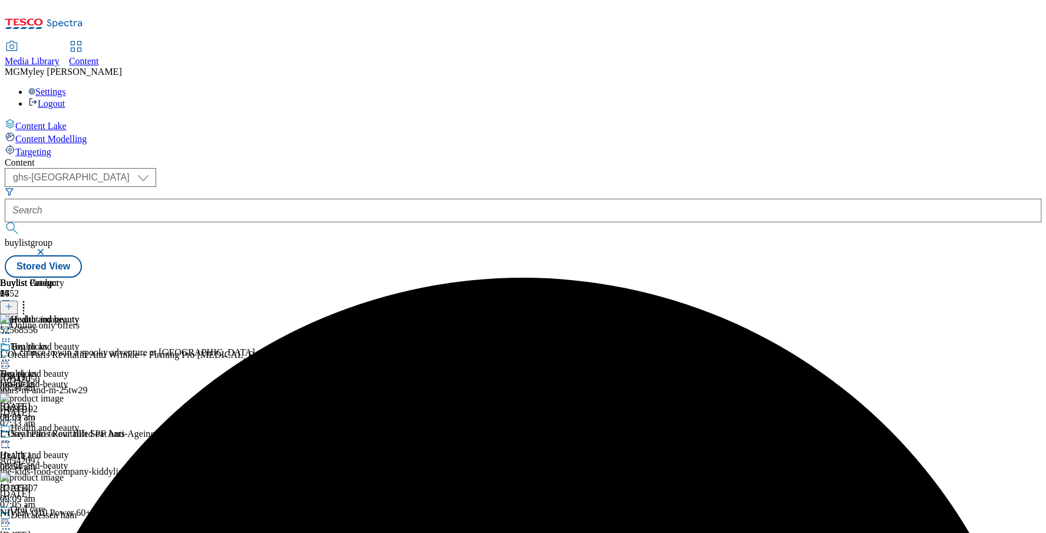
click at [12, 436] on icon at bounding box center [6, 442] width 12 height 12
click at [64, 516] on span "Preview" at bounding box center [51, 520] width 28 height 9
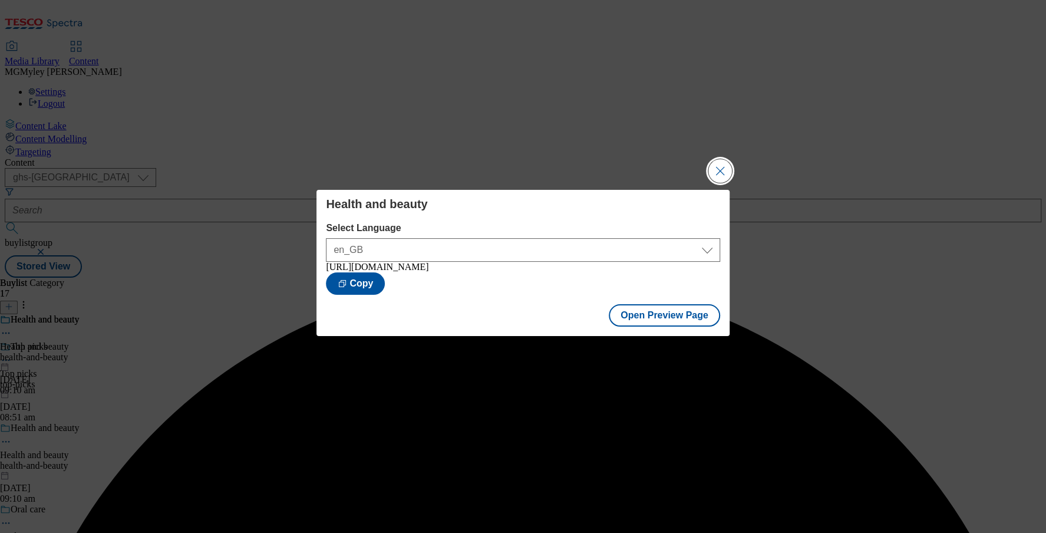
click at [721, 170] on button "Close Modal" at bounding box center [720, 171] width 24 height 24
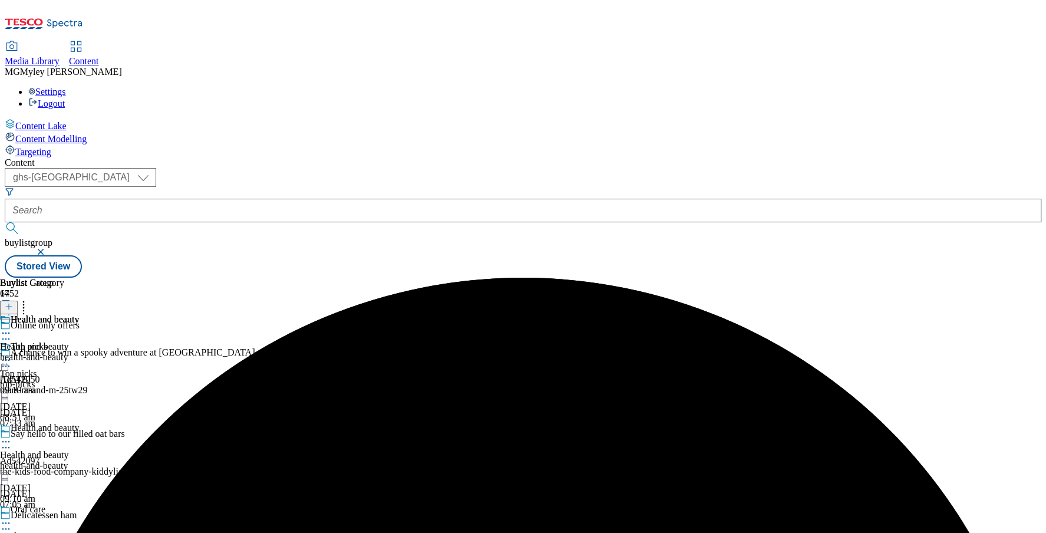
click at [12, 436] on icon at bounding box center [6, 442] width 12 height 12
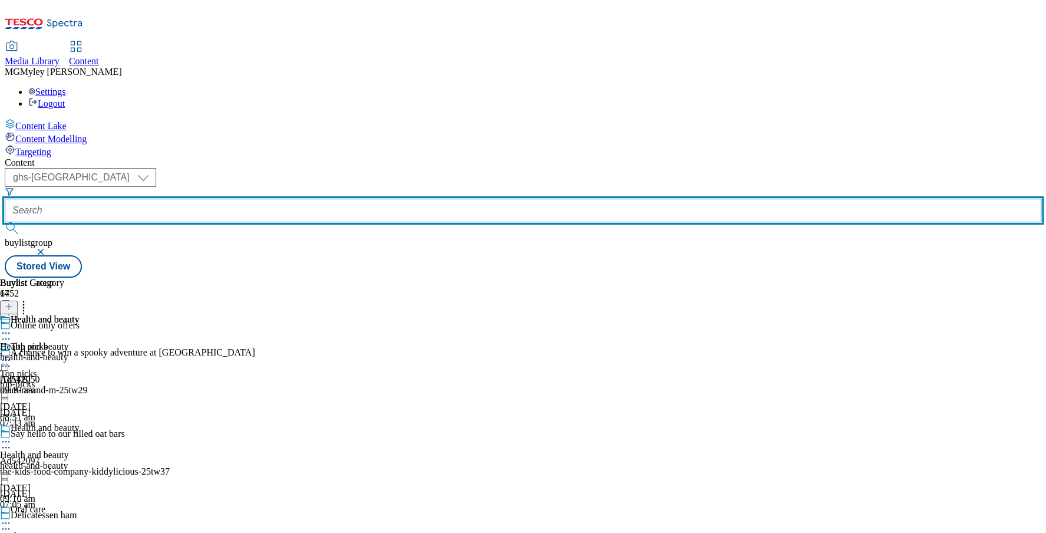
click at [276, 199] on input "text" at bounding box center [523, 211] width 1037 height 24
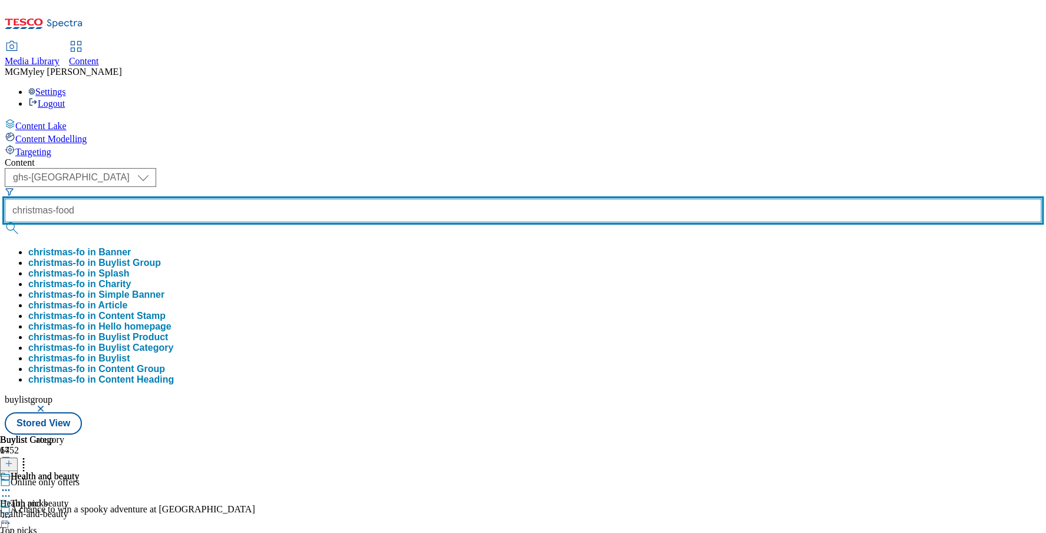
type input "christmas-food"
click at [5, 222] on button "submit" at bounding box center [13, 228] width 17 height 12
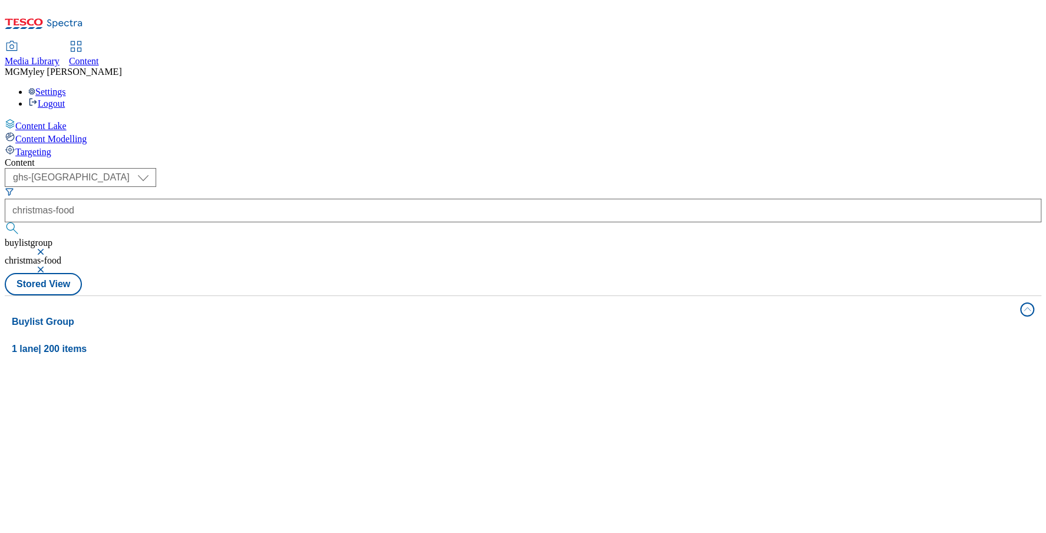
click at [381, 42] on div "Media Library Content MG Myley Grainge Lovick Settings Logout" at bounding box center [523, 75] width 1037 height 67
click at [214, 415] on div "Christmas food Christmas food / christmas-food 17 Jul 2024 02:46 am" at bounding box center [109, 465] width 209 height 101
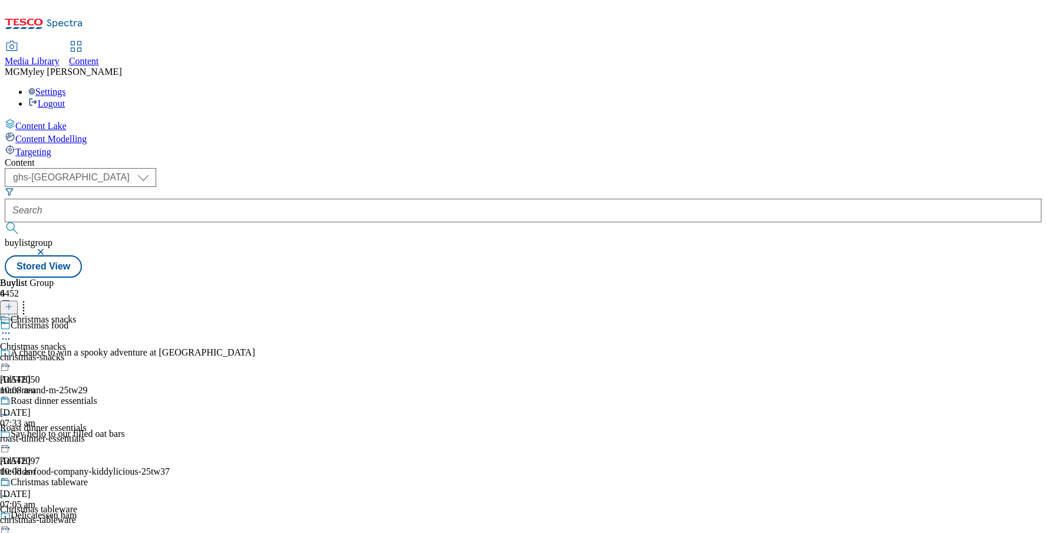
click at [97, 314] on div "Christmas snacks Christmas snacks christmas-snacks 30 Sept 2025 10:08 am" at bounding box center [48, 354] width 97 height 81
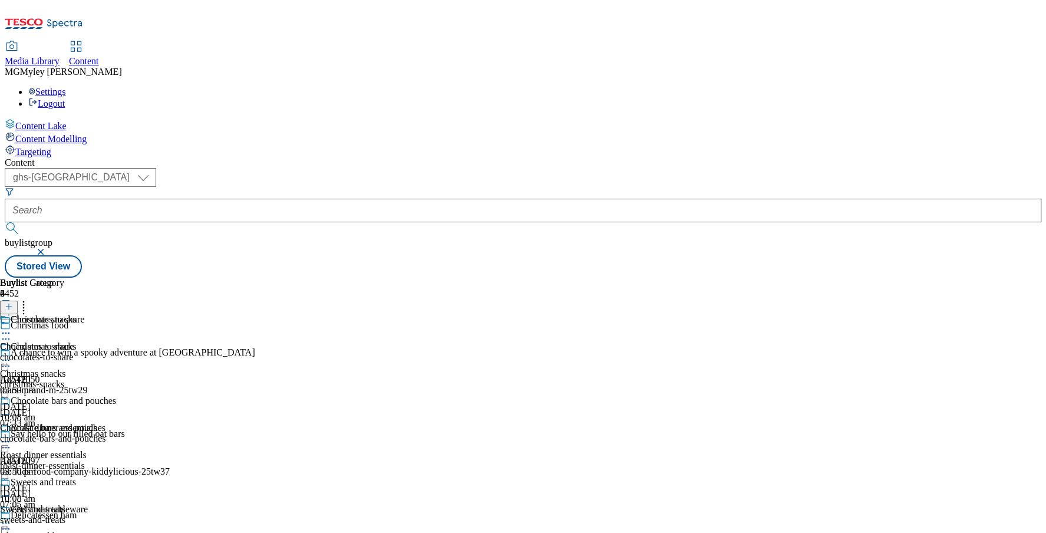
click at [12, 354] on icon at bounding box center [6, 360] width 12 height 12
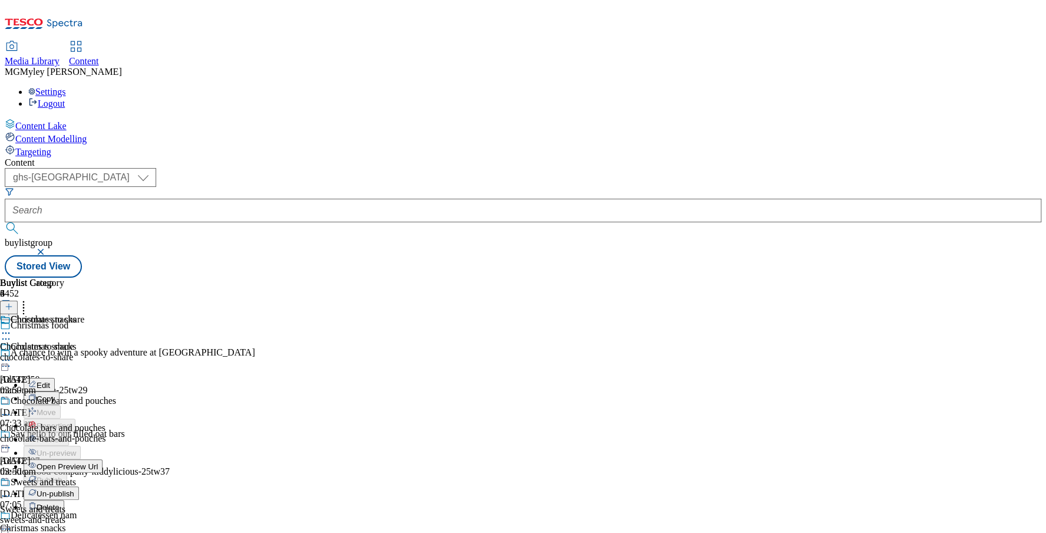
click at [74, 489] on span "Un-publish" at bounding box center [56, 493] width 38 height 9
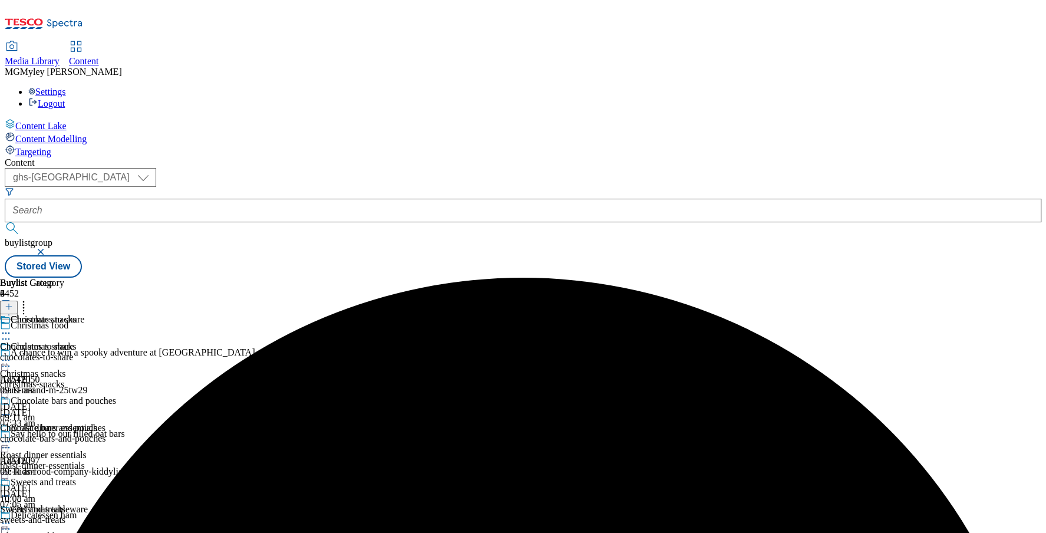
click at [12, 354] on icon at bounding box center [6, 360] width 12 height 12
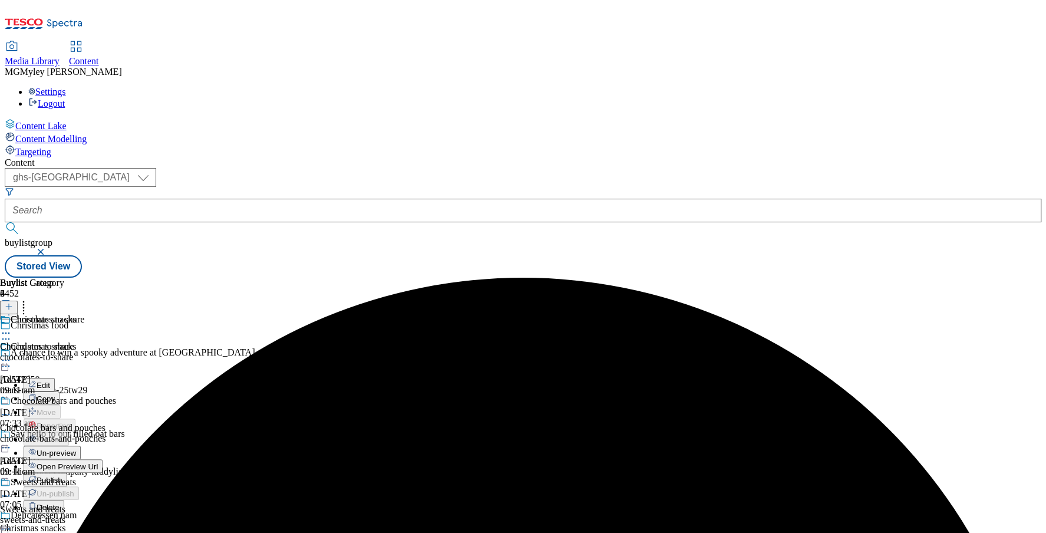
click at [76, 448] on span "Un-preview" at bounding box center [56, 452] width 39 height 9
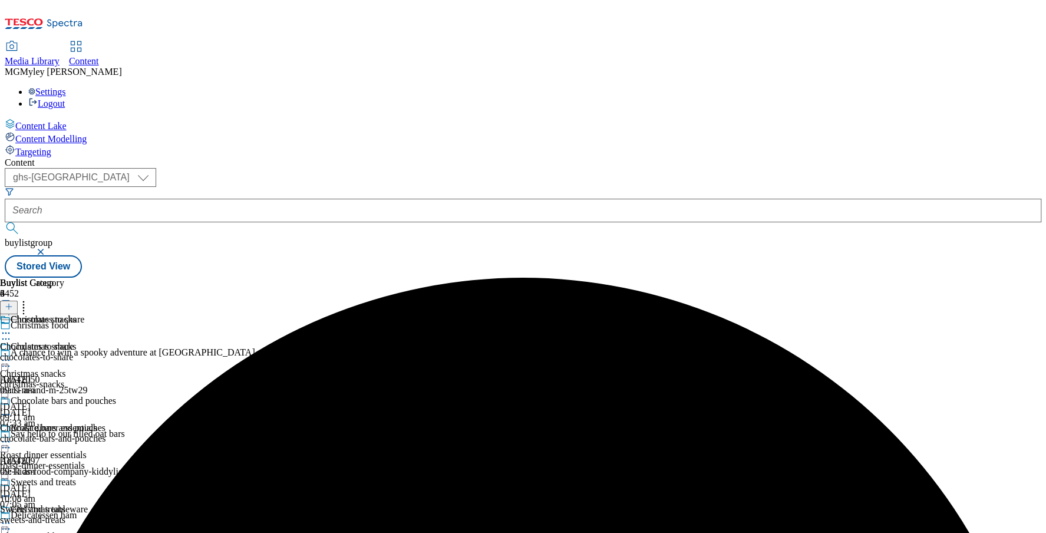
click at [116, 352] on div "chocolates-to-share" at bounding box center [58, 357] width 116 height 11
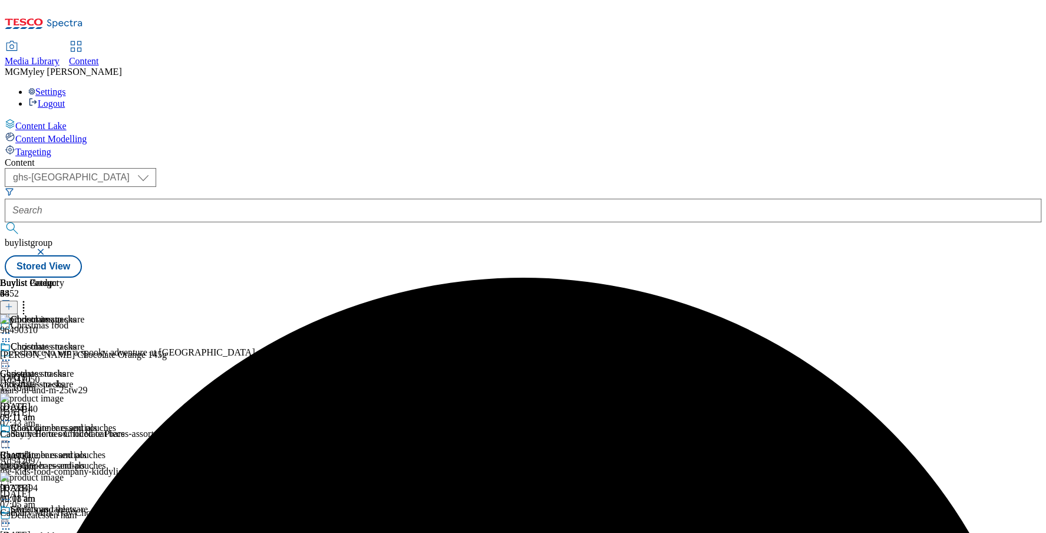
click at [13, 302] on icon at bounding box center [9, 306] width 8 height 8
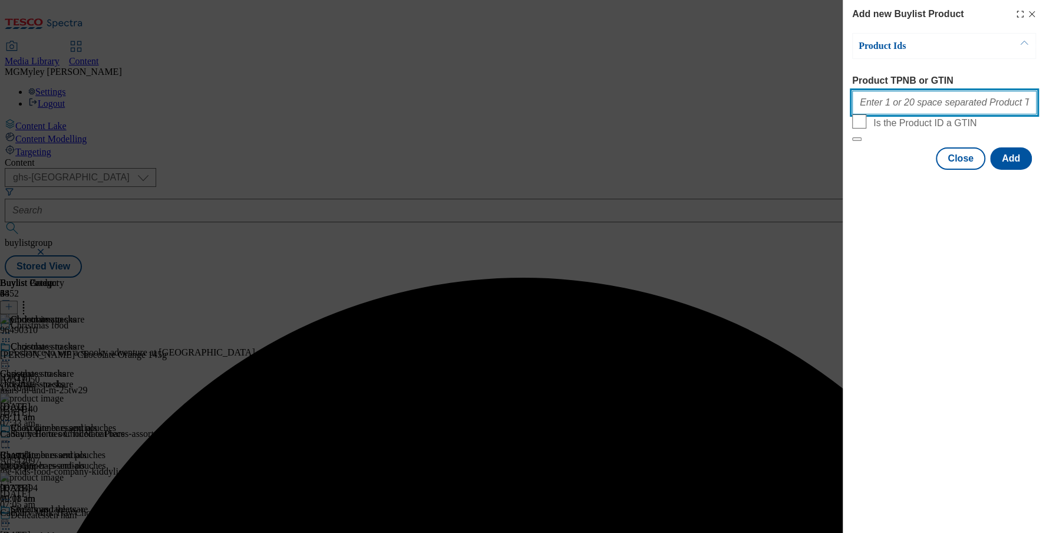
click at [886, 104] on input "Product TPNB or GTIN" at bounding box center [944, 103] width 184 height 24
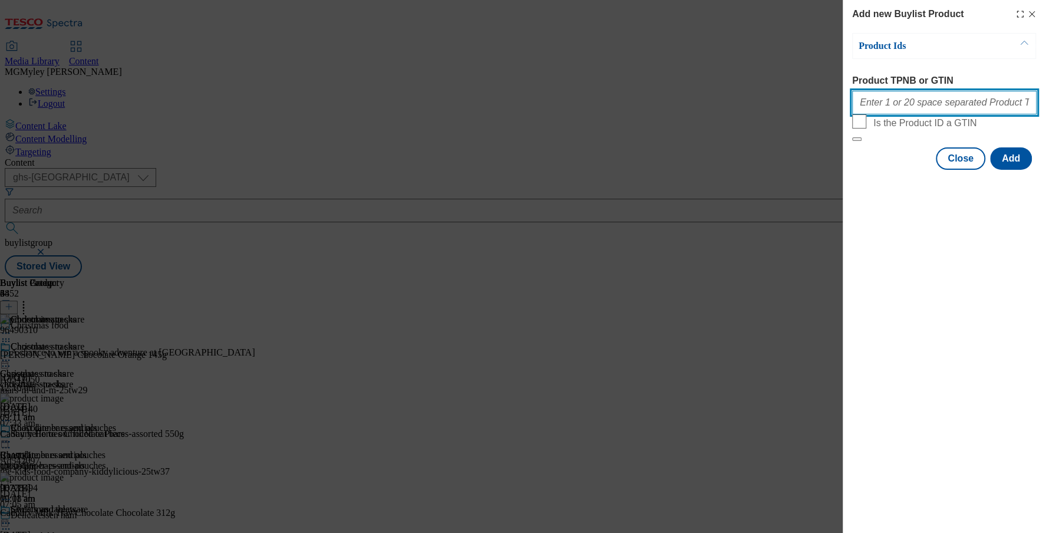
paste input "96490310"
type input "96490310"
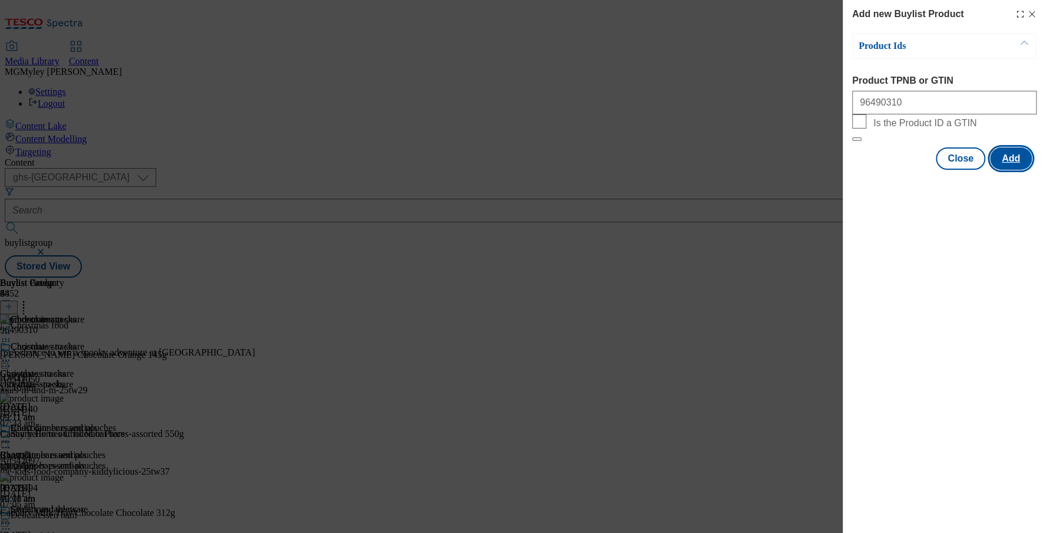
click at [1017, 170] on button "Add" at bounding box center [1011, 158] width 42 height 22
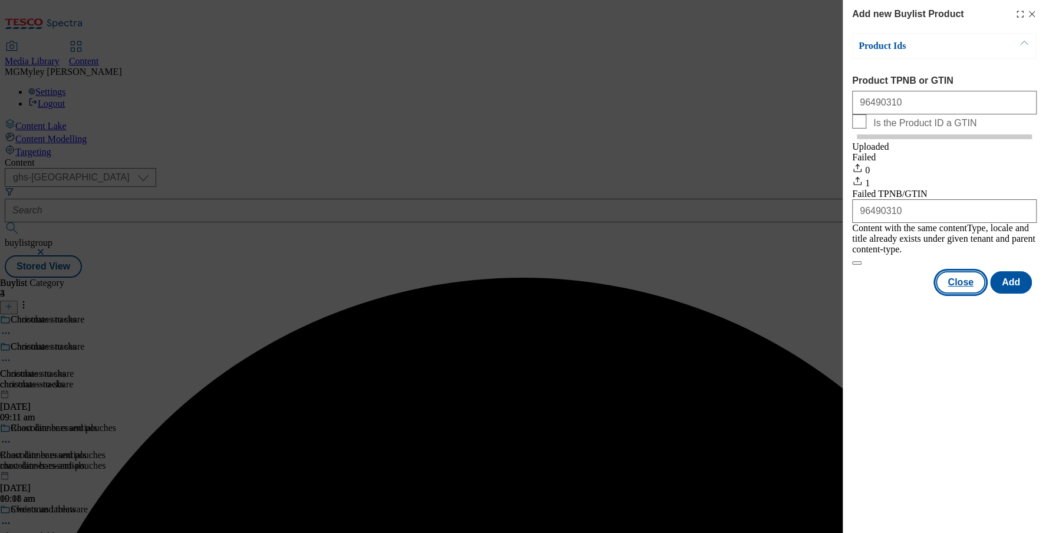
click at [959, 283] on button "Close" at bounding box center [961, 282] width 50 height 22
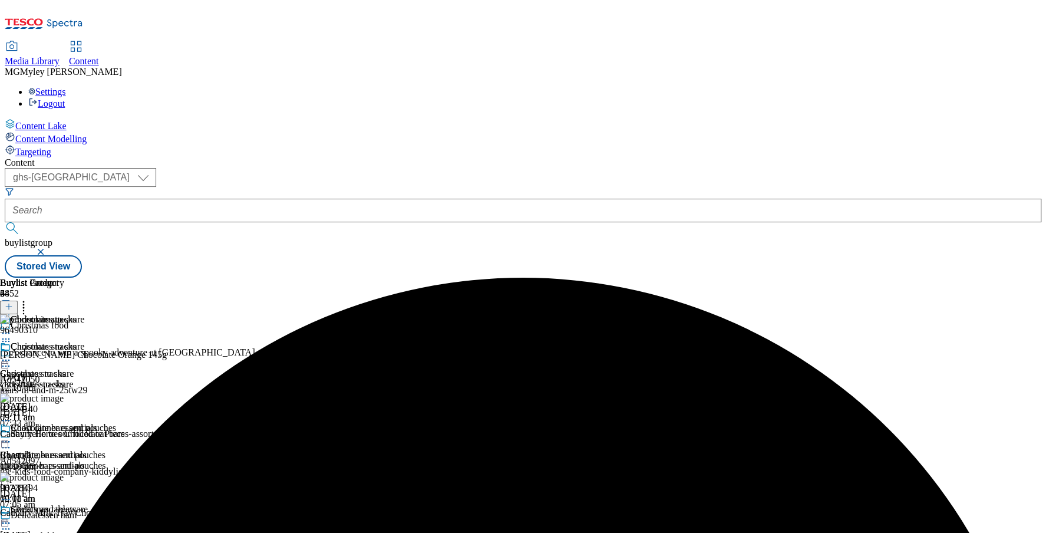
click at [29, 299] on icon at bounding box center [24, 305] width 12 height 12
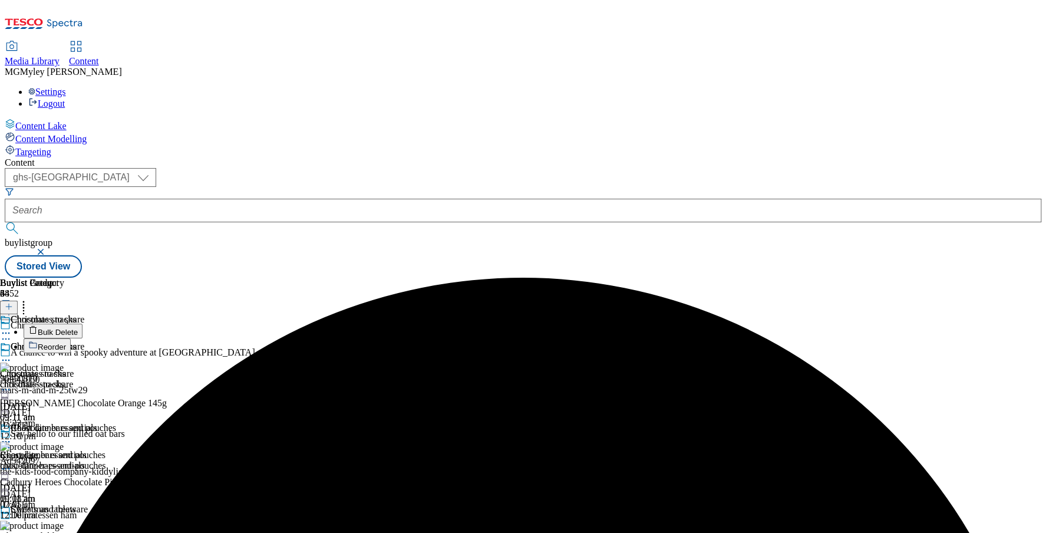
click at [66, 342] on span "Reorder" at bounding box center [52, 346] width 28 height 9
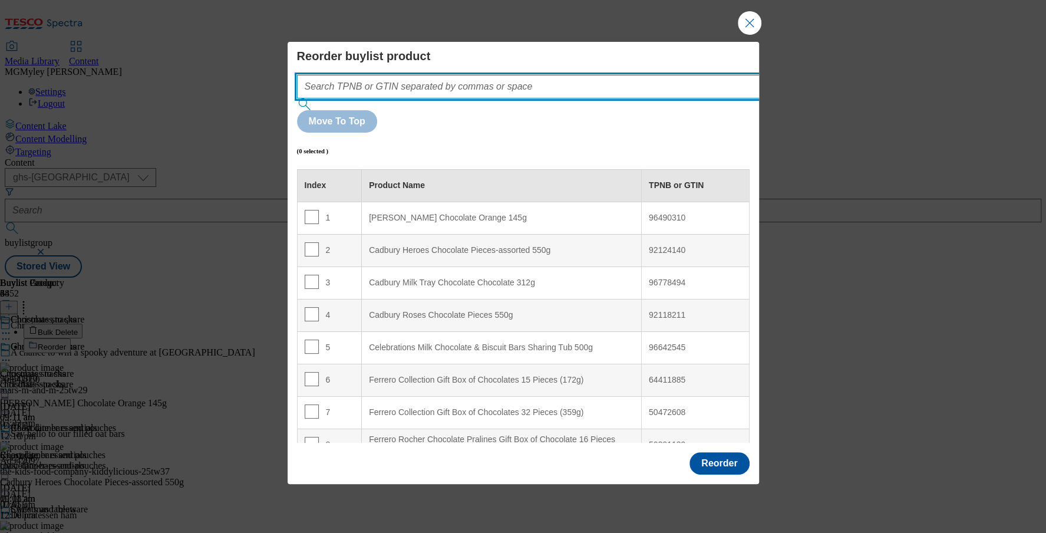
click at [490, 98] on input "Modal" at bounding box center [546, 87] width 498 height 24
paste input "96490310"
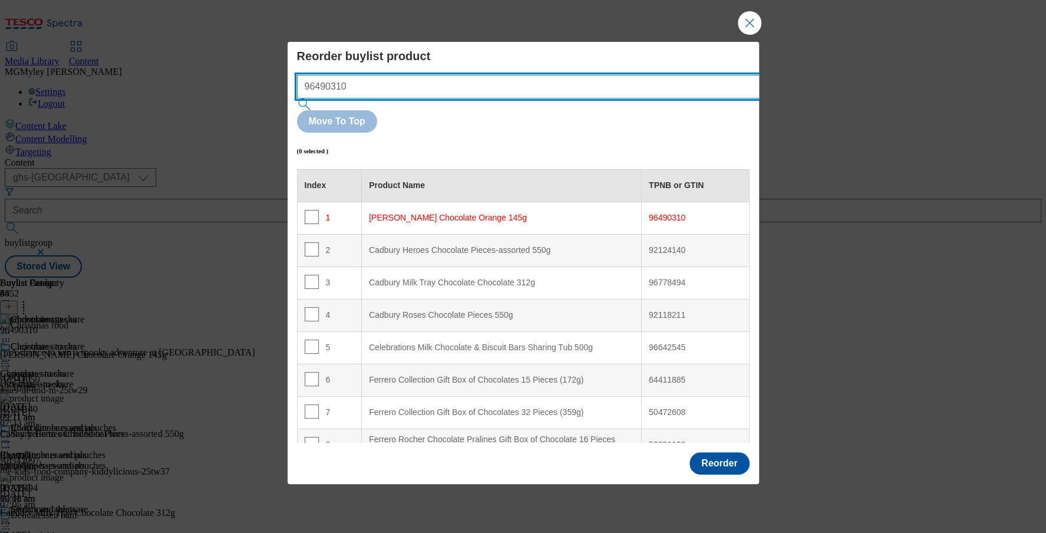
scroll to position [42, 0]
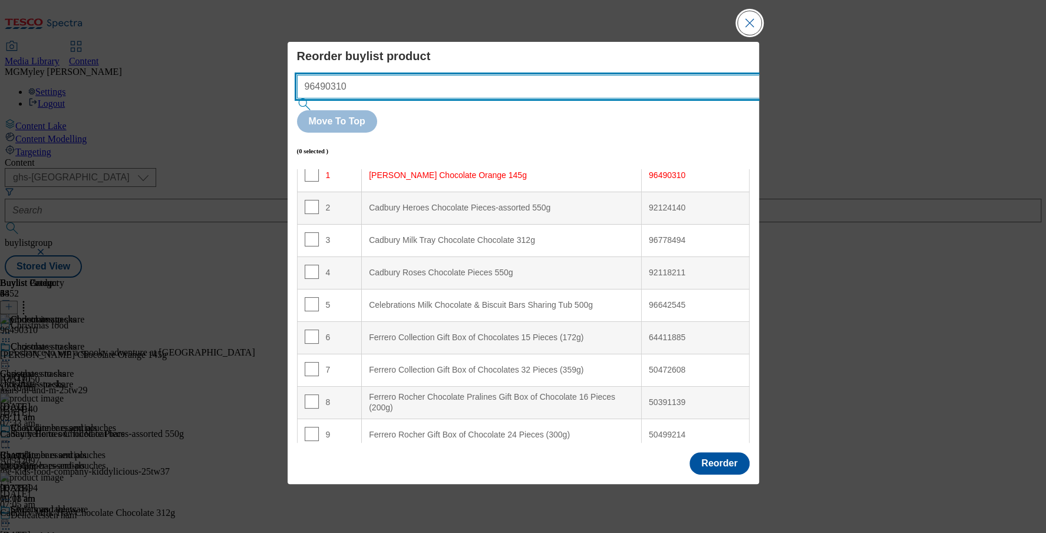
type input "96490310"
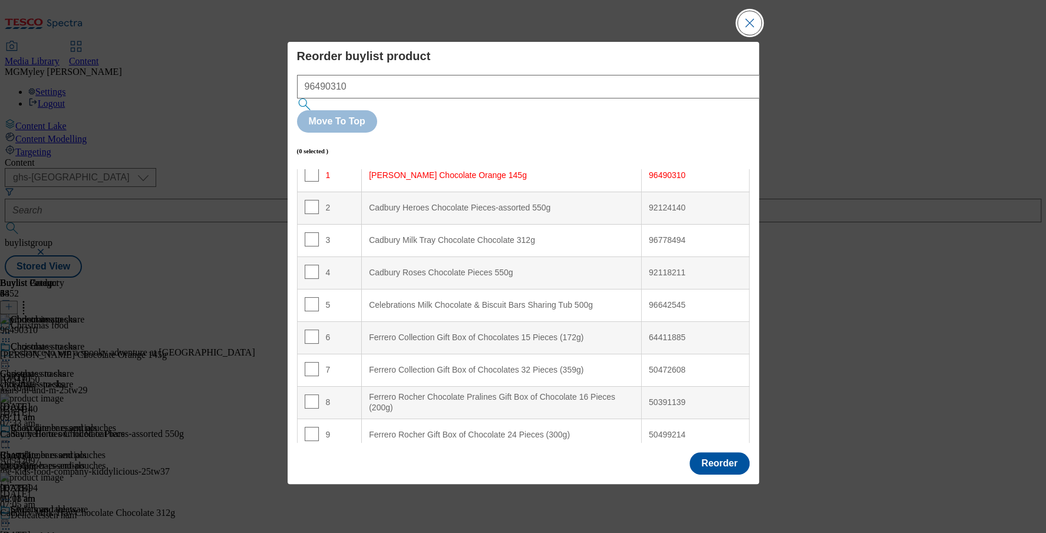
click at [755, 35] on button "Close Modal" at bounding box center [750, 23] width 24 height 24
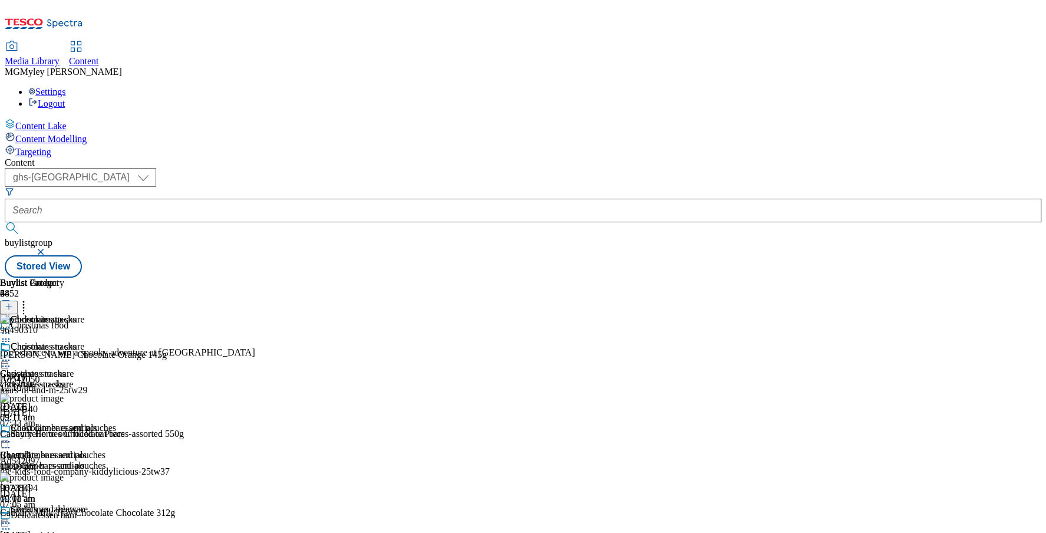
click at [12, 354] on icon at bounding box center [6, 360] width 12 height 12
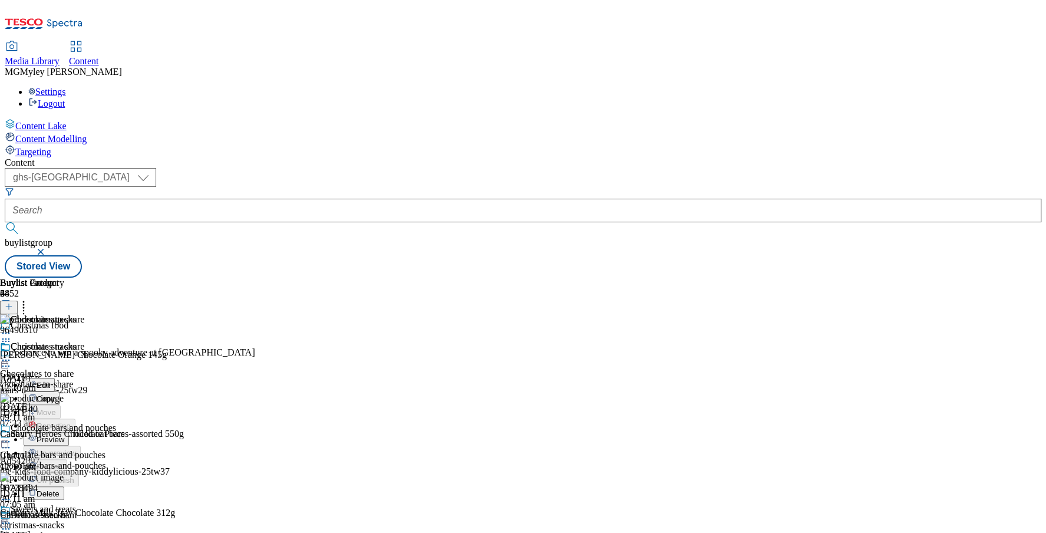
click at [64, 435] on span "Preview" at bounding box center [51, 439] width 28 height 9
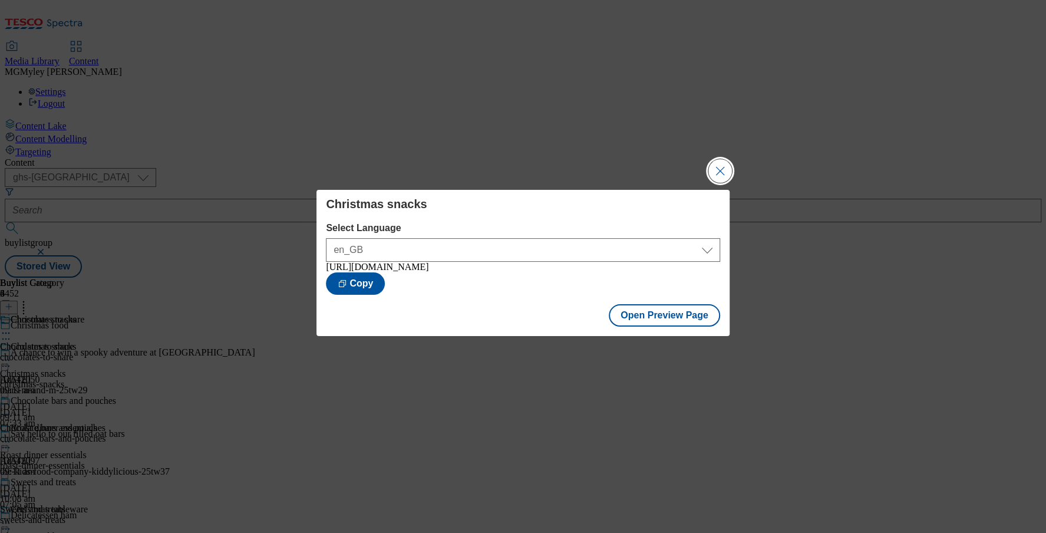
click at [723, 167] on button "Close Modal" at bounding box center [720, 171] width 24 height 24
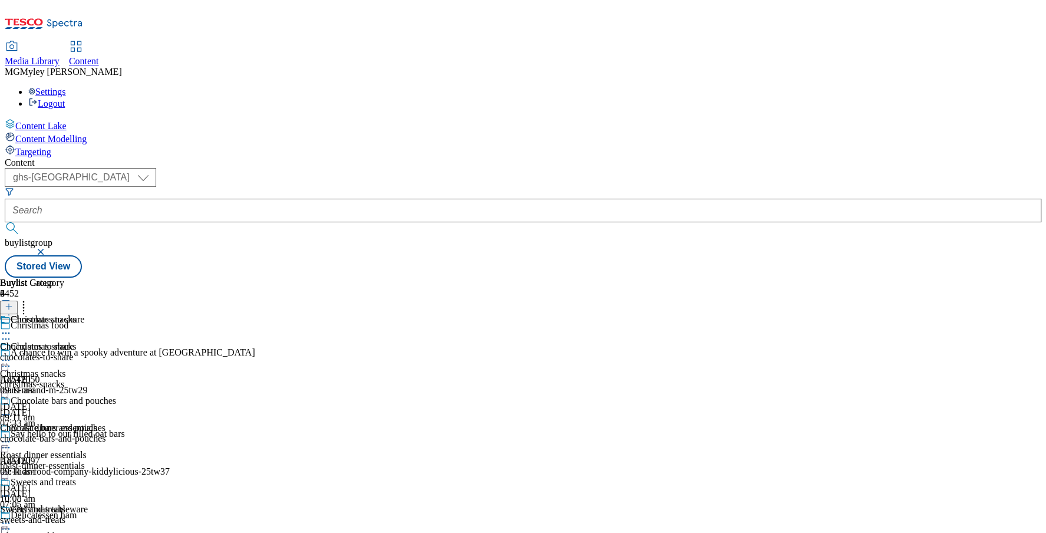
click at [12, 354] on icon at bounding box center [6, 360] width 12 height 12
click at [116, 352] on div "chocolates-to-share" at bounding box center [58, 357] width 116 height 11
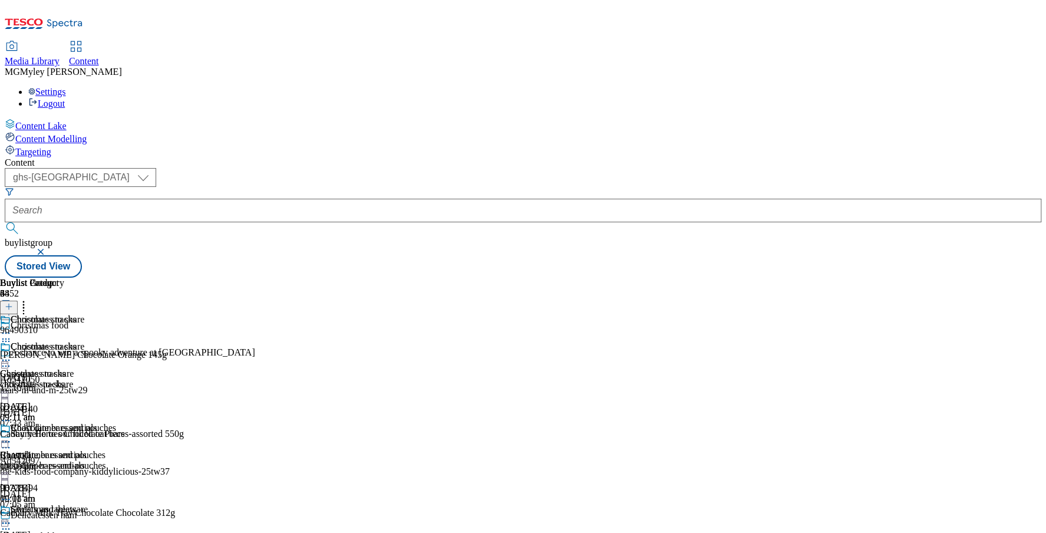
click at [97, 341] on div "Christmas snacks" at bounding box center [48, 354] width 97 height 27
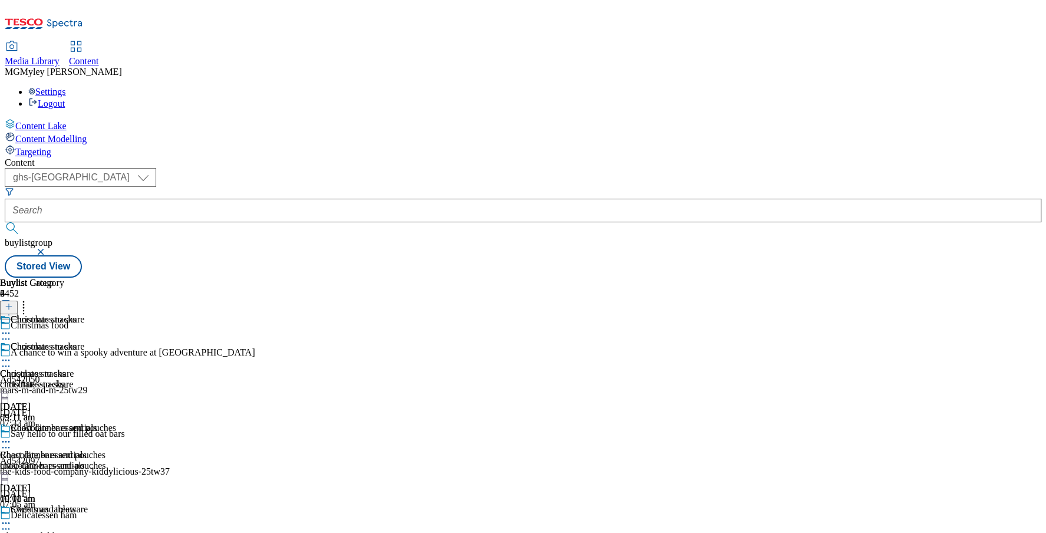
click at [10, 359] on circle at bounding box center [9, 360] width 2 height 2
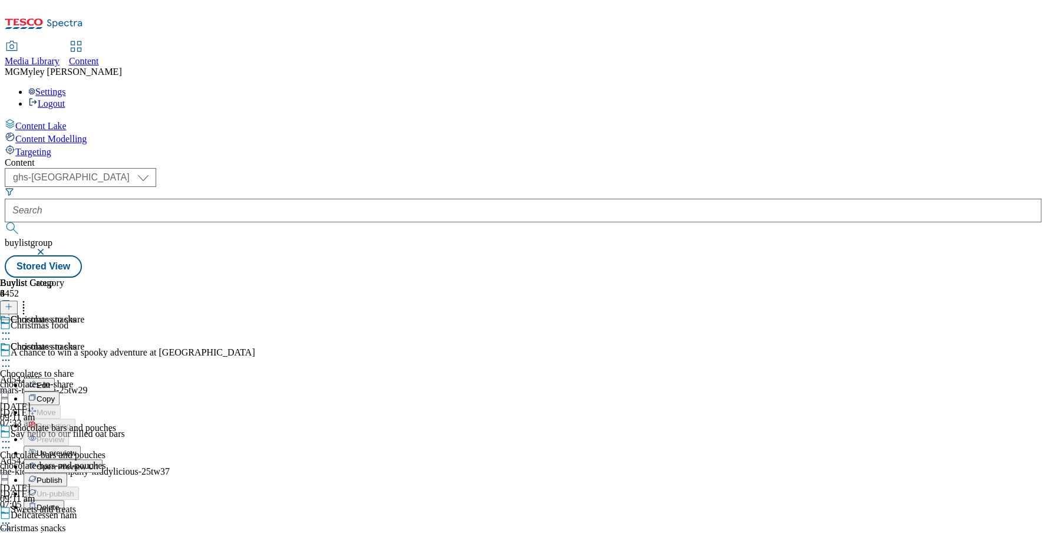
click at [62, 476] on span "Publish" at bounding box center [50, 480] width 26 height 9
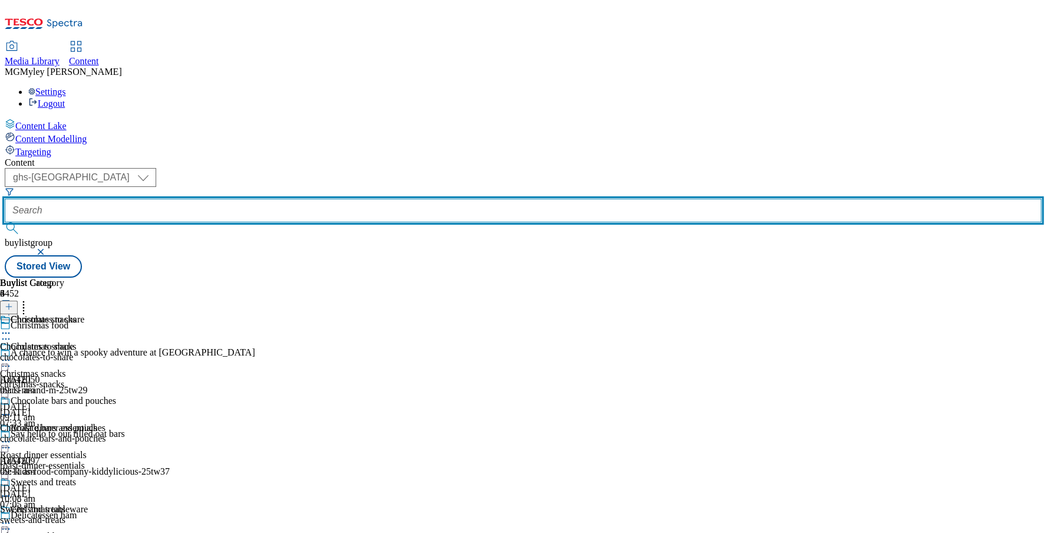
click at [278, 199] on input "text" at bounding box center [523, 211] width 1037 height 24
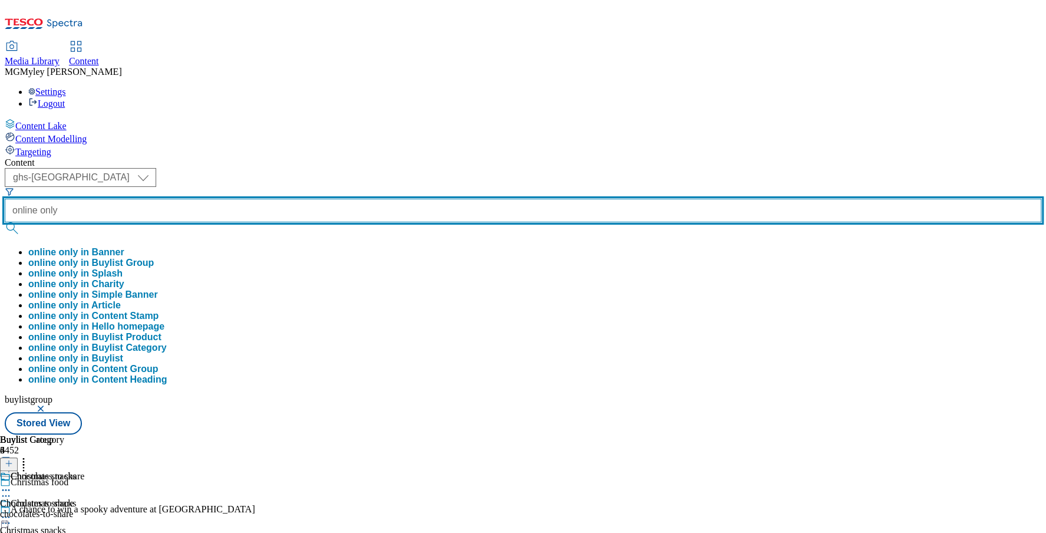
type input "online only"
click at [5, 222] on button "submit" at bounding box center [13, 228] width 17 height 12
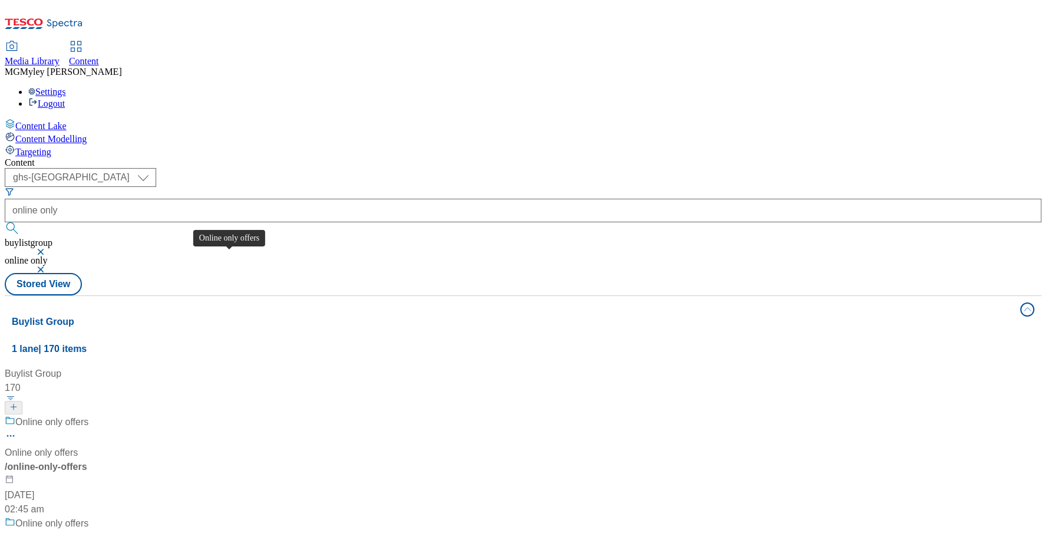
click at [78, 446] on span "Online only offers" at bounding box center [41, 453] width 73 height 14
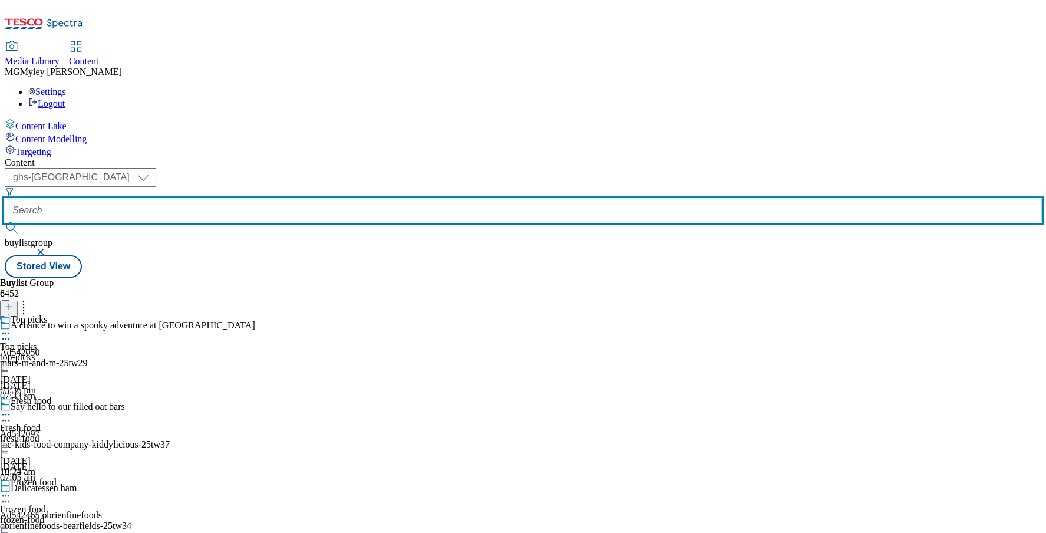
click at [284, 199] on input "text" at bounding box center [523, 211] width 1037 height 24
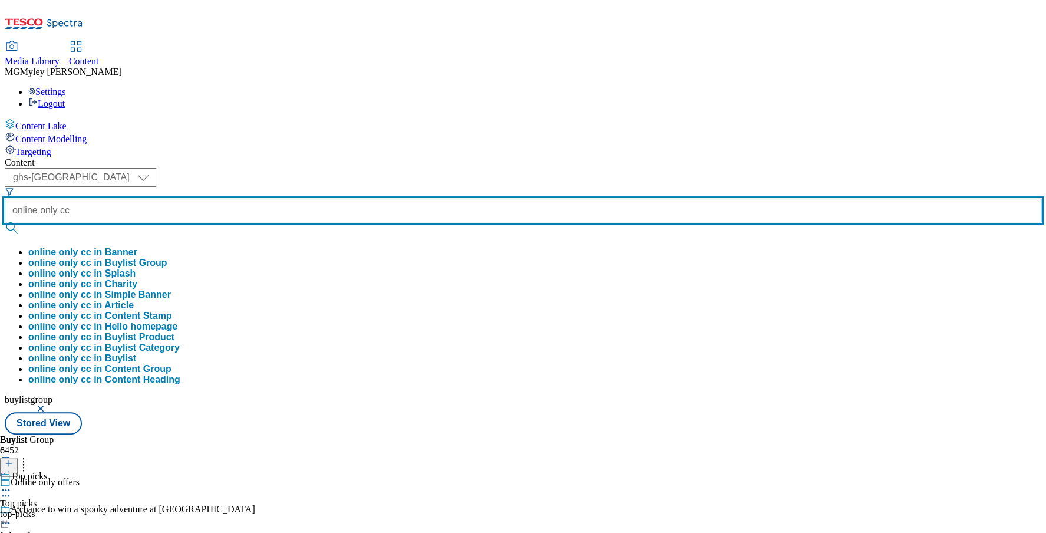
type input "online only cc"
click at [5, 222] on button "submit" at bounding box center [13, 228] width 17 height 12
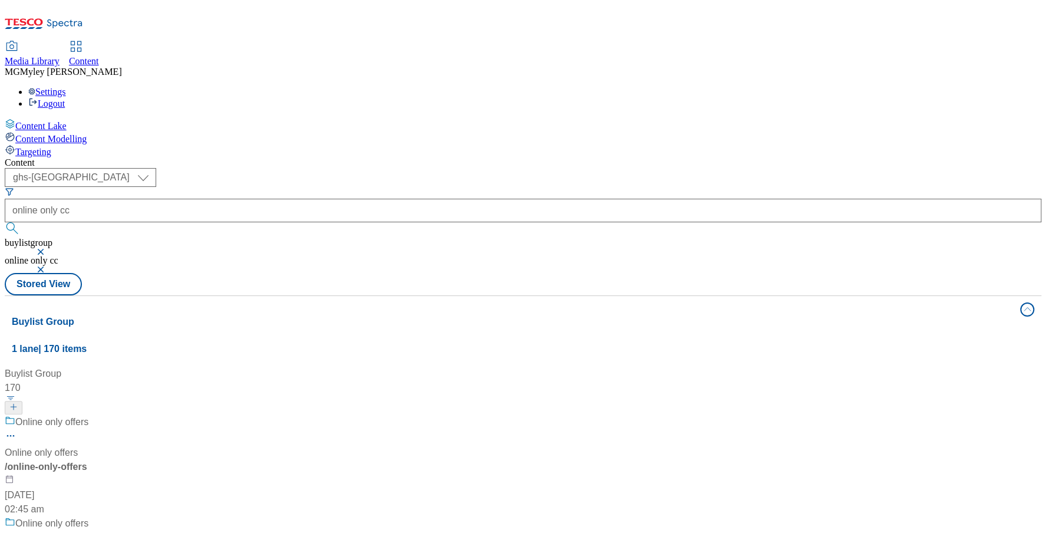
click at [254, 460] on div "/ online-only-offers" at bounding box center [130, 467] width 251 height 14
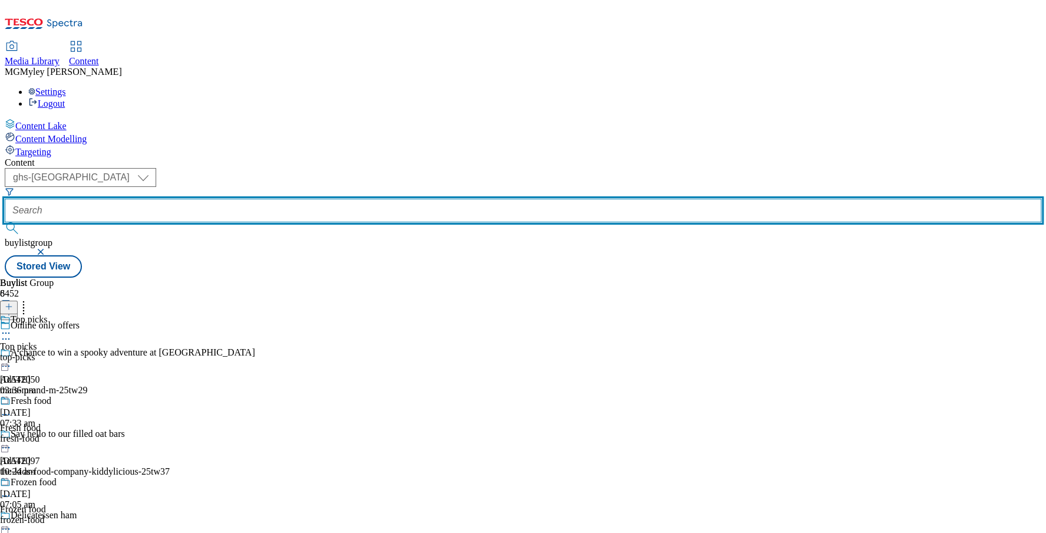
click at [288, 199] on input "text" at bounding box center [523, 211] width 1037 height 24
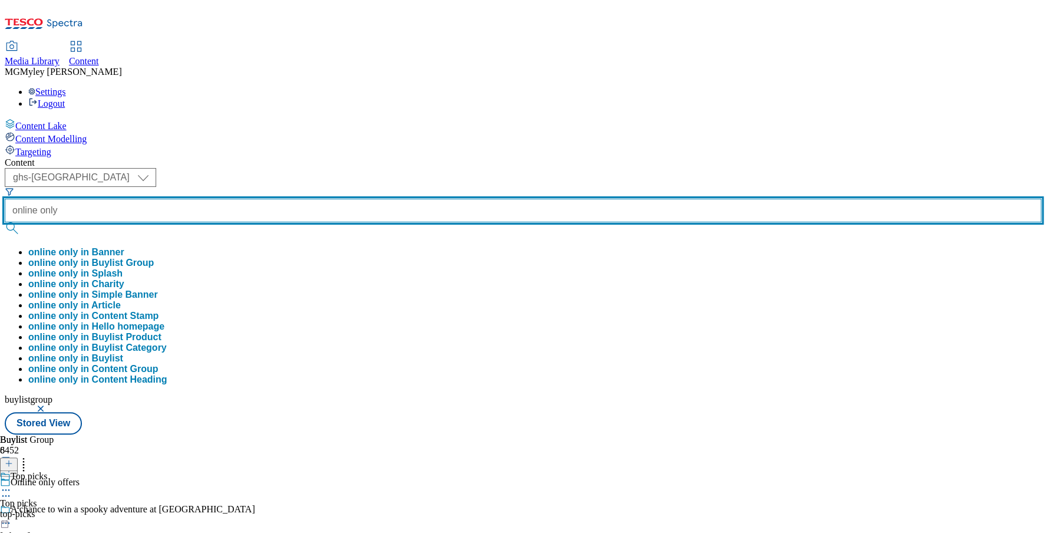
type input "online only"
click at [5, 222] on button "submit" at bounding box center [13, 228] width 17 height 12
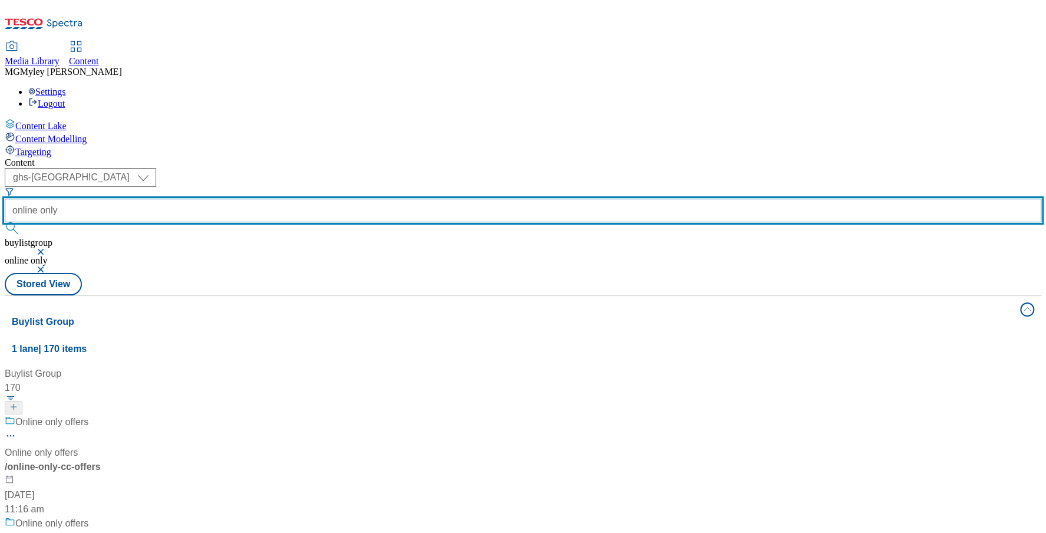
scroll to position [28, 0]
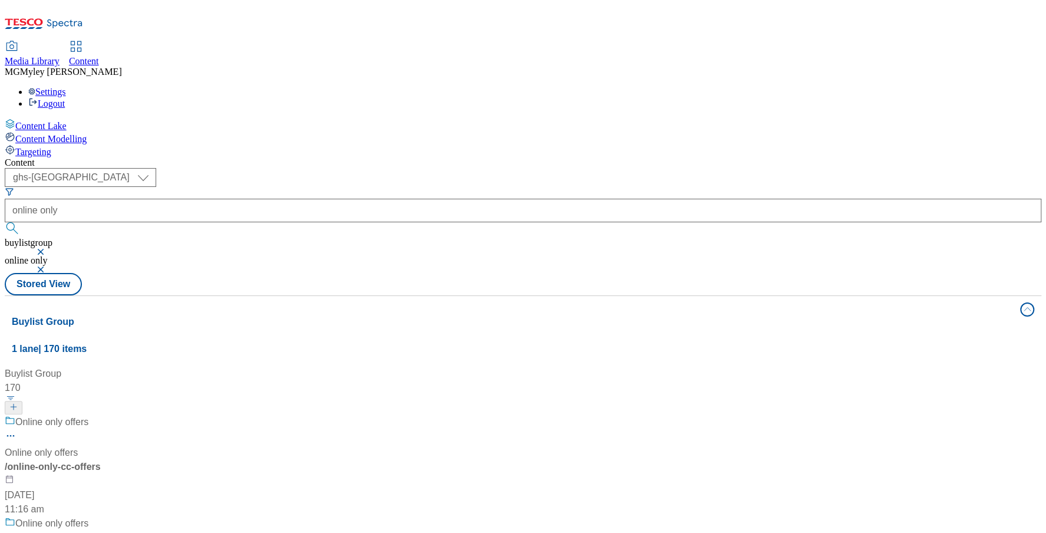
click at [256, 460] on div "/ online-only-cc-offers" at bounding box center [130, 467] width 251 height 14
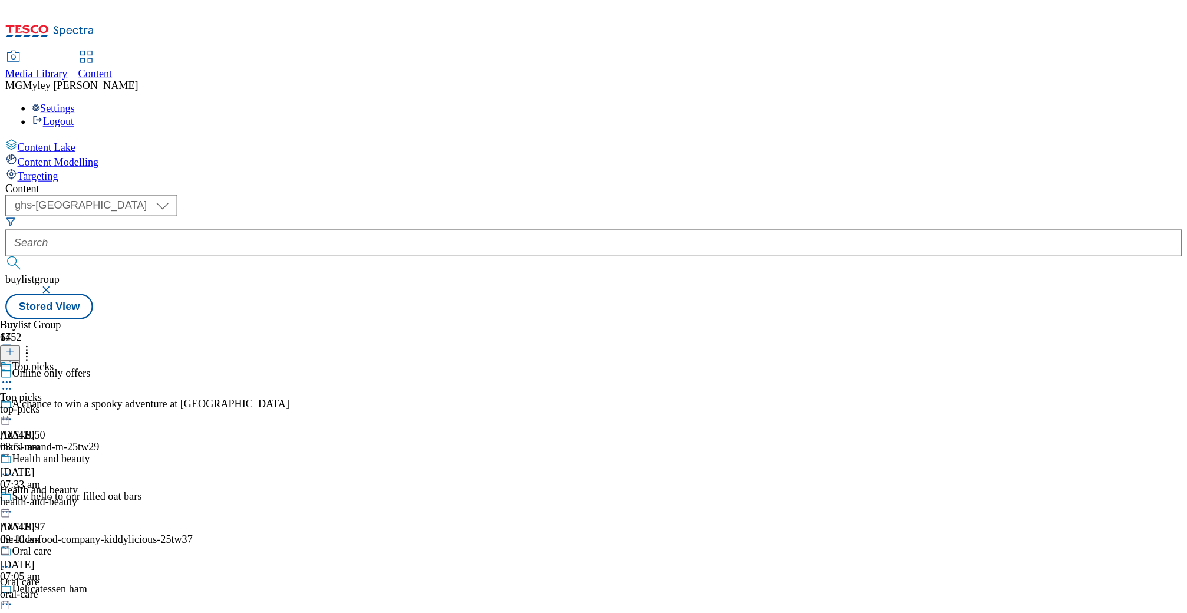
scroll to position [415, 0]
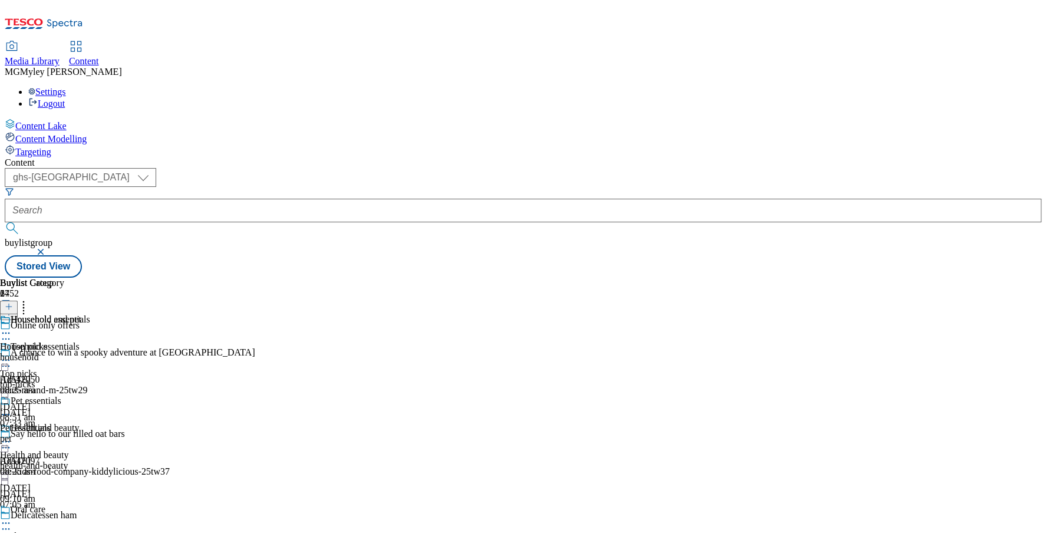
click at [90, 352] on div "household" at bounding box center [45, 357] width 90 height 11
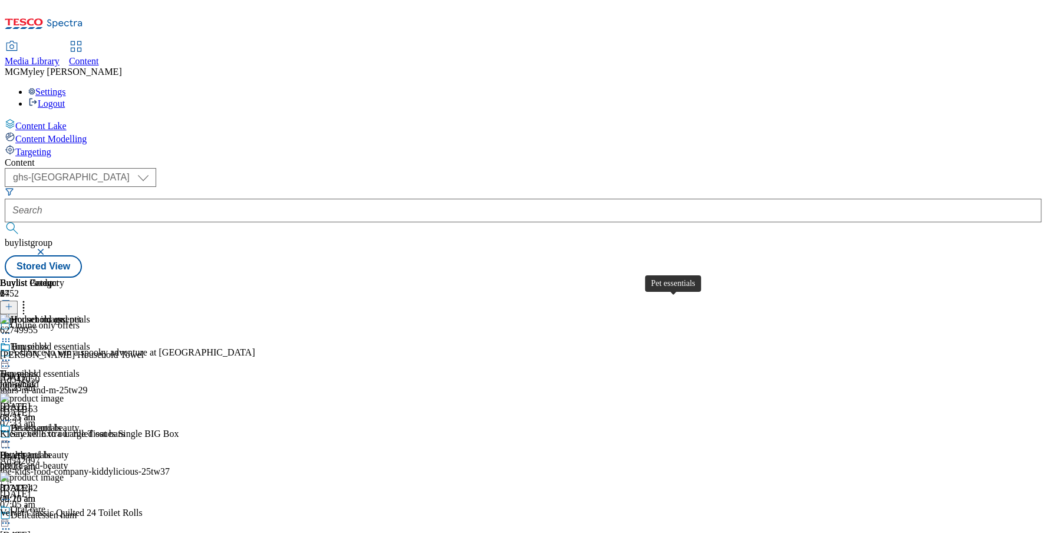
click at [61, 423] on span "Pet essentials" at bounding box center [36, 429] width 51 height 13
click at [29, 299] on icon at bounding box center [24, 305] width 12 height 12
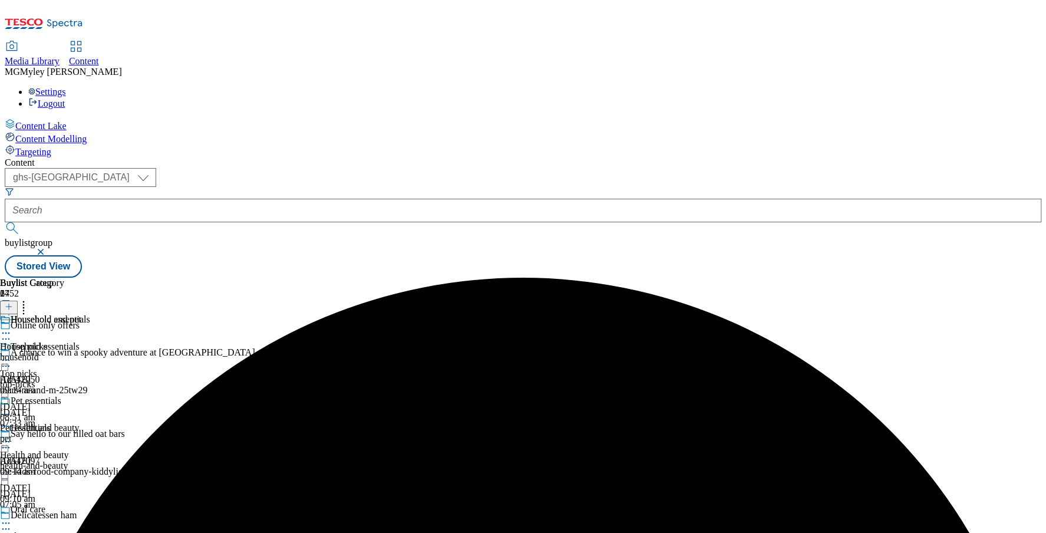
click at [12, 327] on icon at bounding box center [6, 333] width 12 height 12
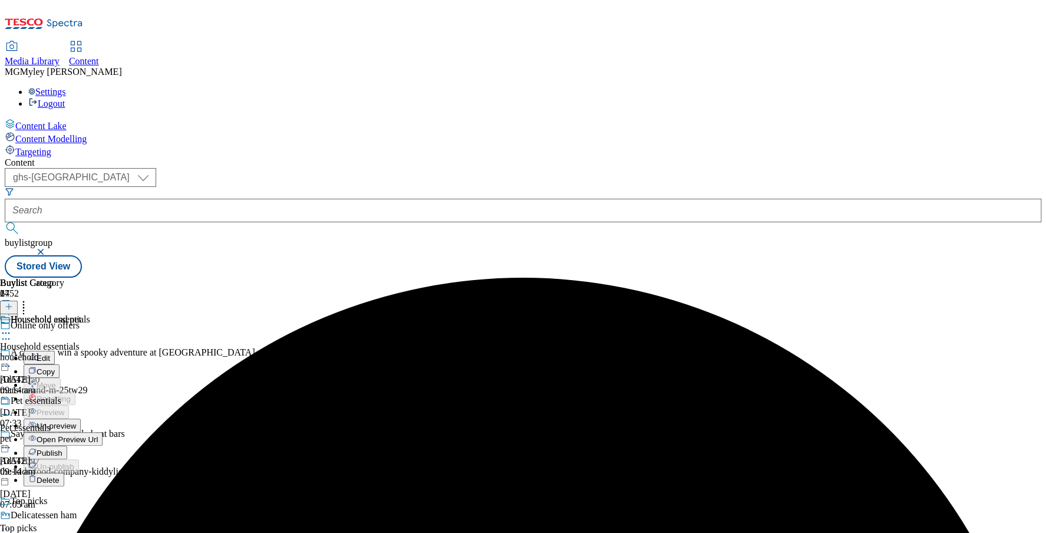
click at [76, 421] on span "Un-preview" at bounding box center [56, 425] width 39 height 9
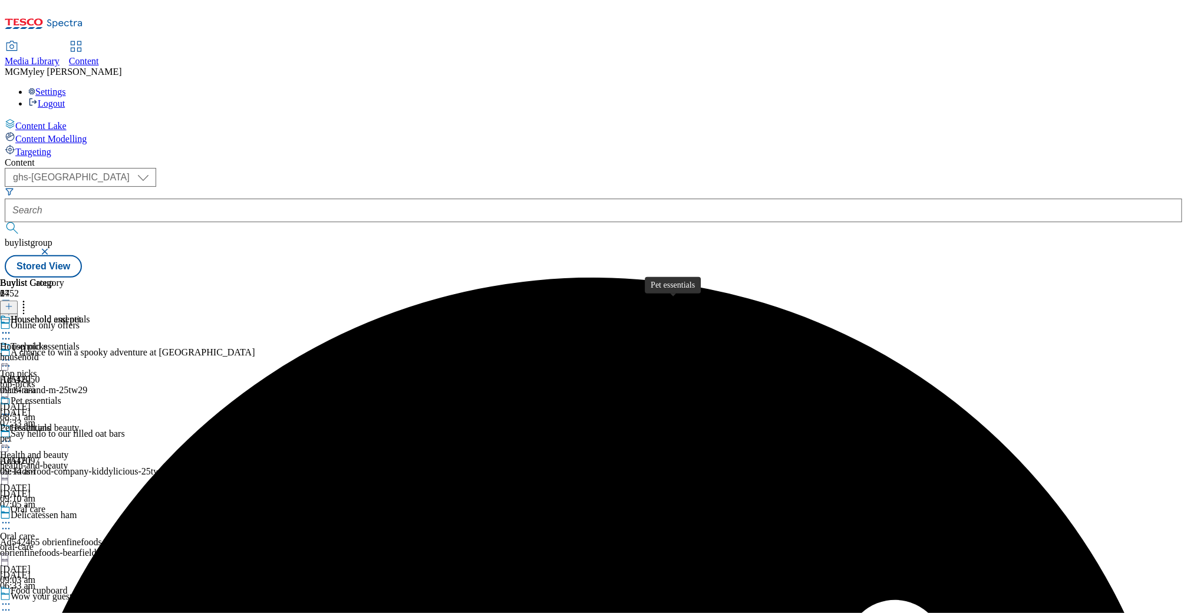
click at [51, 423] on span "Pet essentials" at bounding box center [25, 428] width 51 height 11
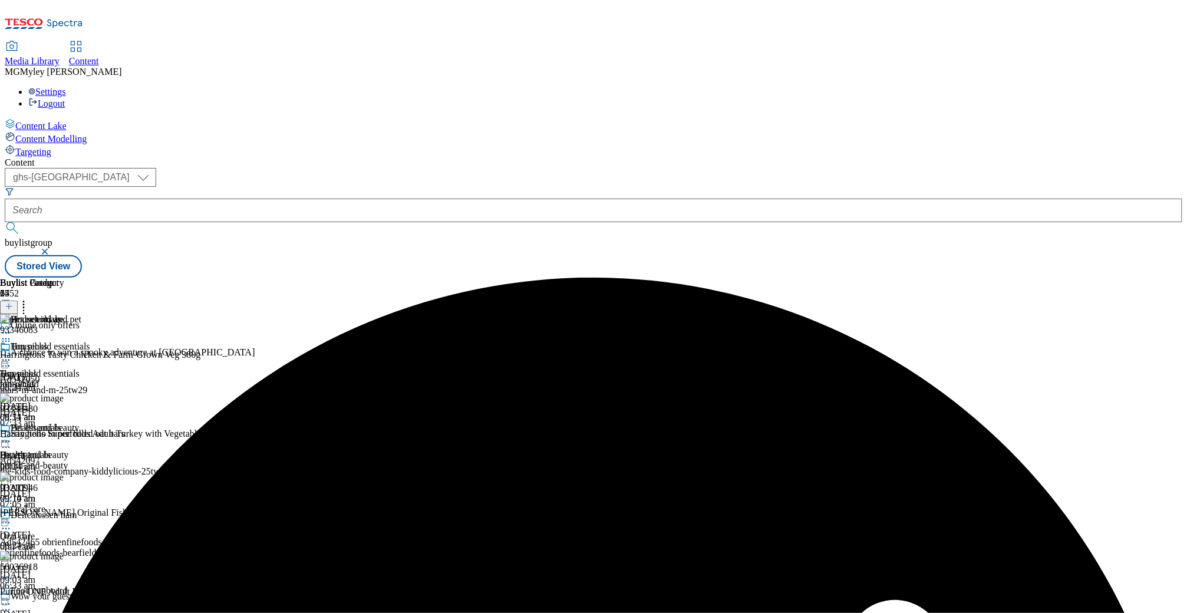
click at [29, 299] on icon at bounding box center [24, 305] width 12 height 12
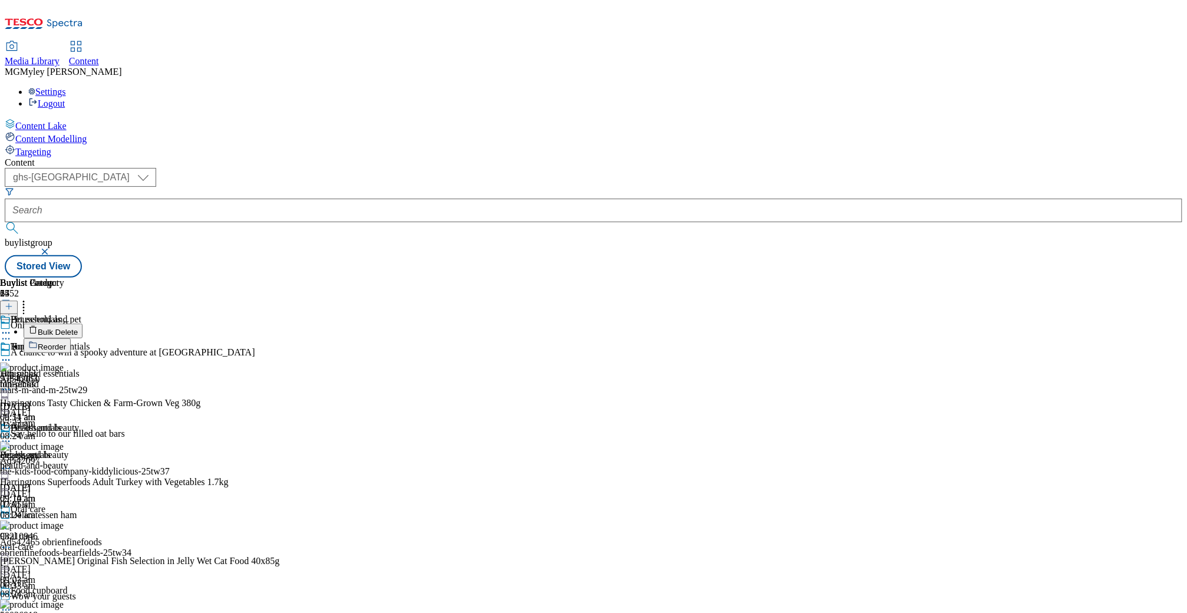
click at [71, 338] on button "Reorder" at bounding box center [47, 345] width 47 height 15
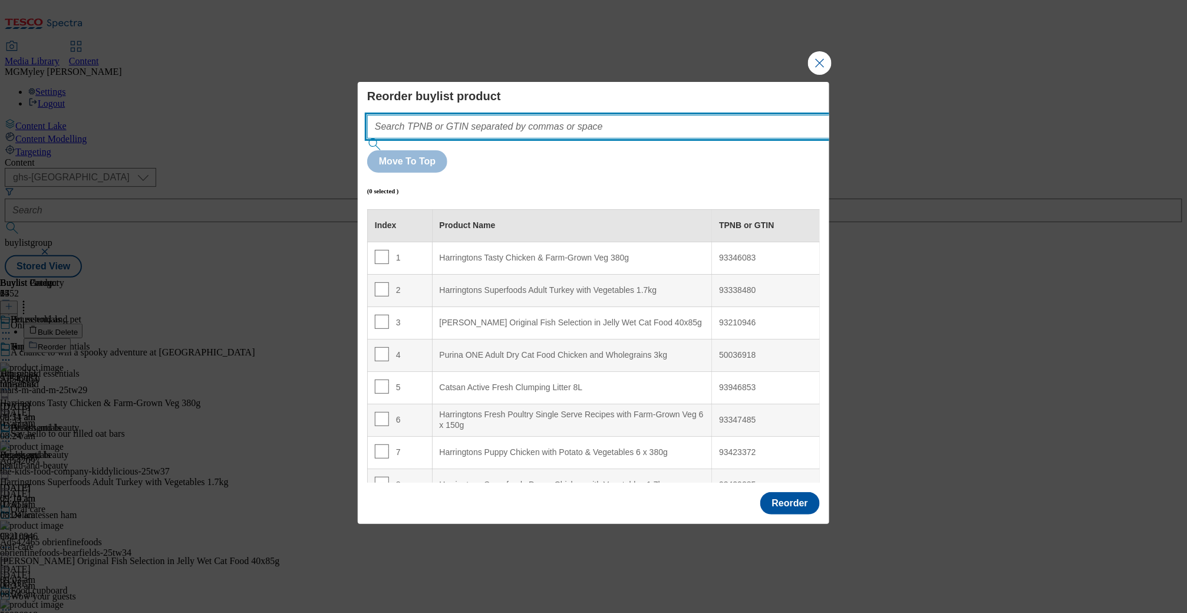
click at [457, 138] on input "Modal" at bounding box center [616, 127] width 498 height 24
paste input "90610450 91257842 93429285"
type input "90610450 91257842 93429285"
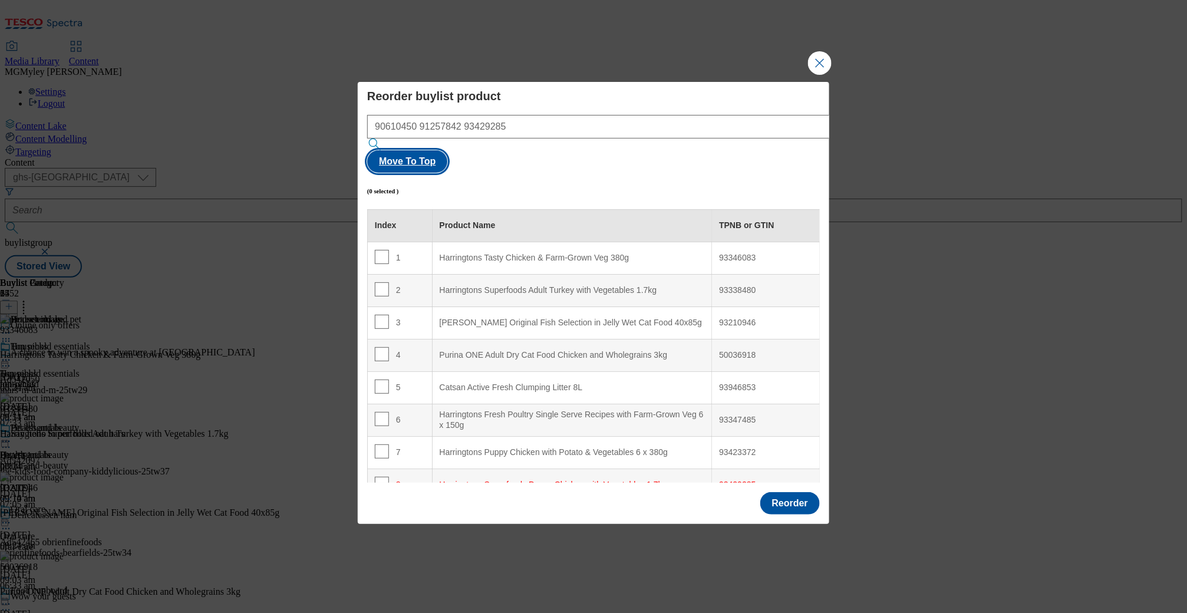
click at [447, 153] on button "Move To Top" at bounding box center [407, 161] width 80 height 22
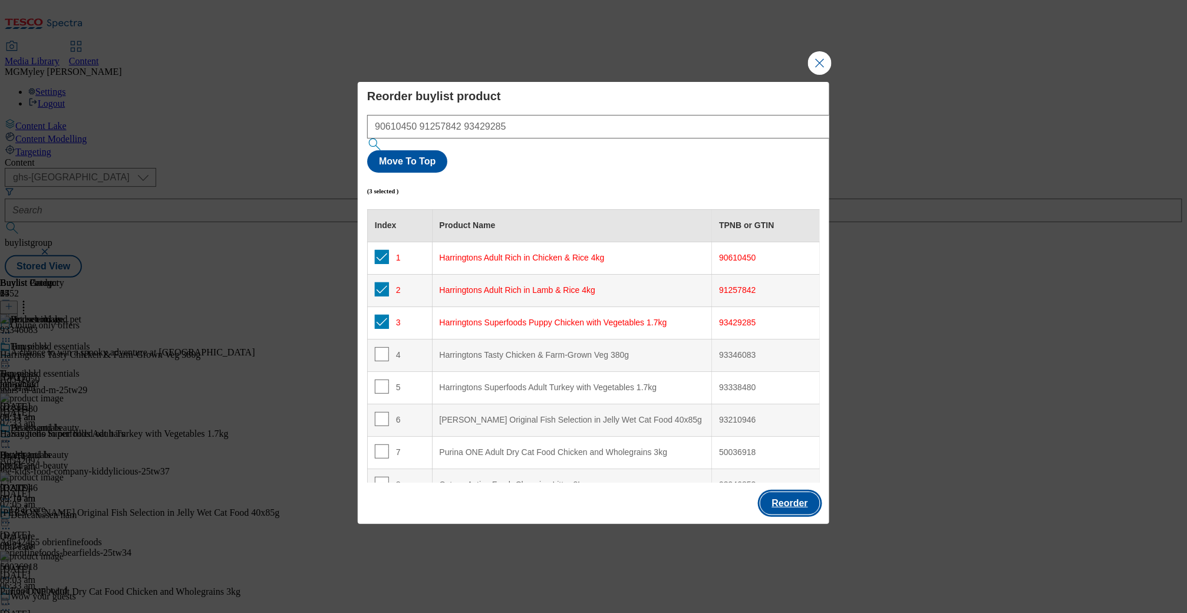
click at [787, 492] on button "Reorder" at bounding box center [790, 503] width 60 height 22
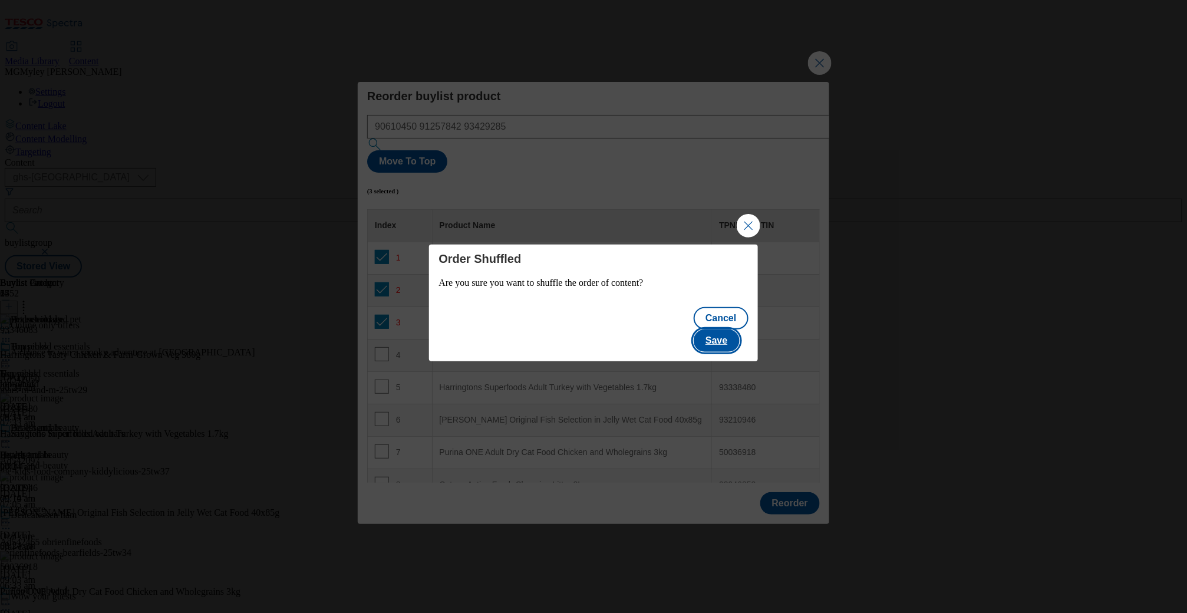
click at [739, 329] on button "Save" at bounding box center [716, 340] width 45 height 22
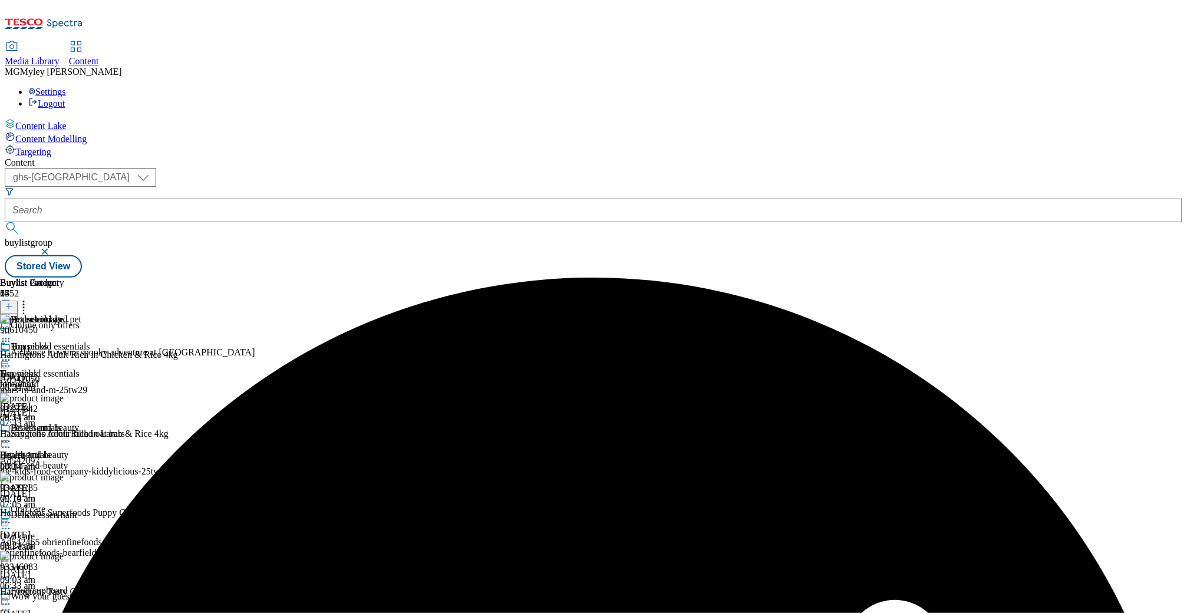
click at [12, 327] on icon at bounding box center [6, 333] width 12 height 12
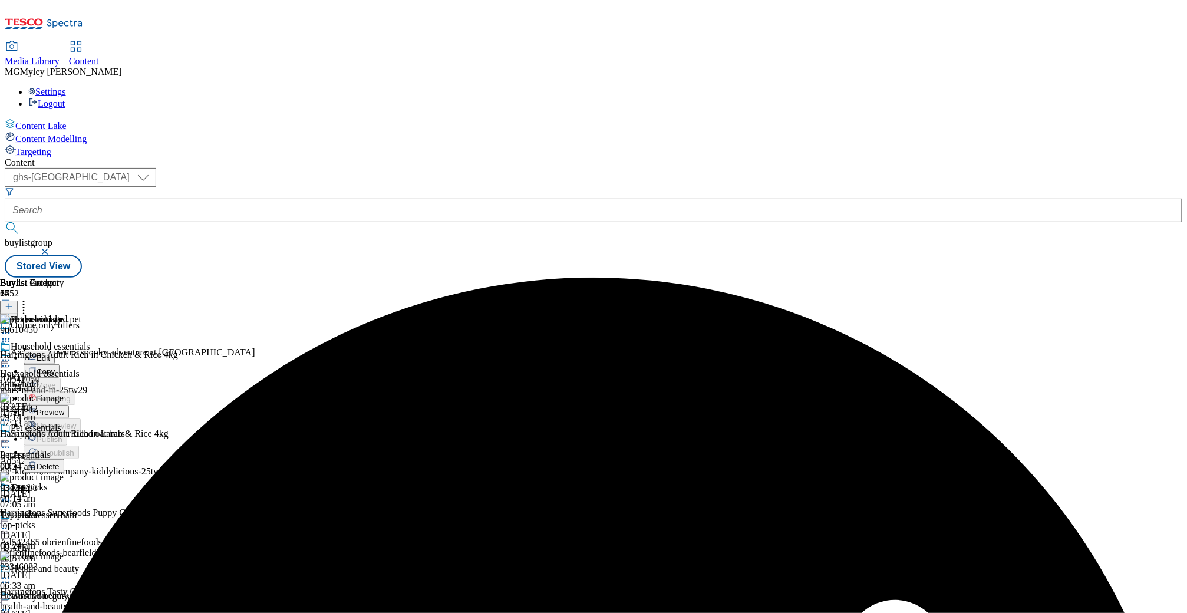
click at [69, 405] on button "Preview" at bounding box center [46, 412] width 45 height 14
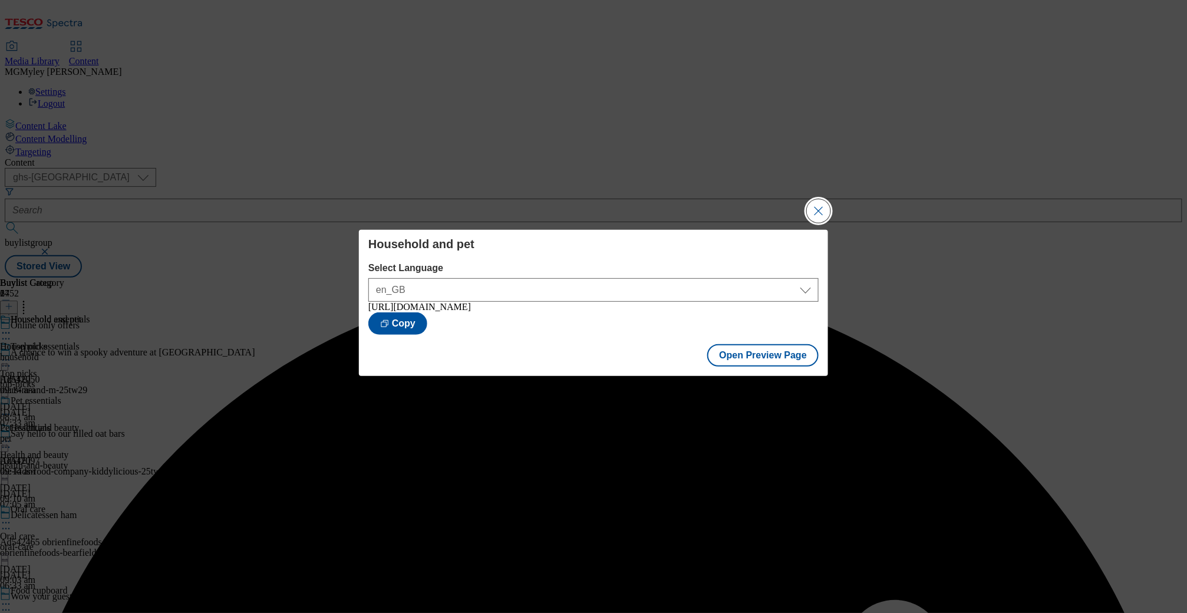
click at [823, 206] on button "Close Modal" at bounding box center [819, 211] width 24 height 24
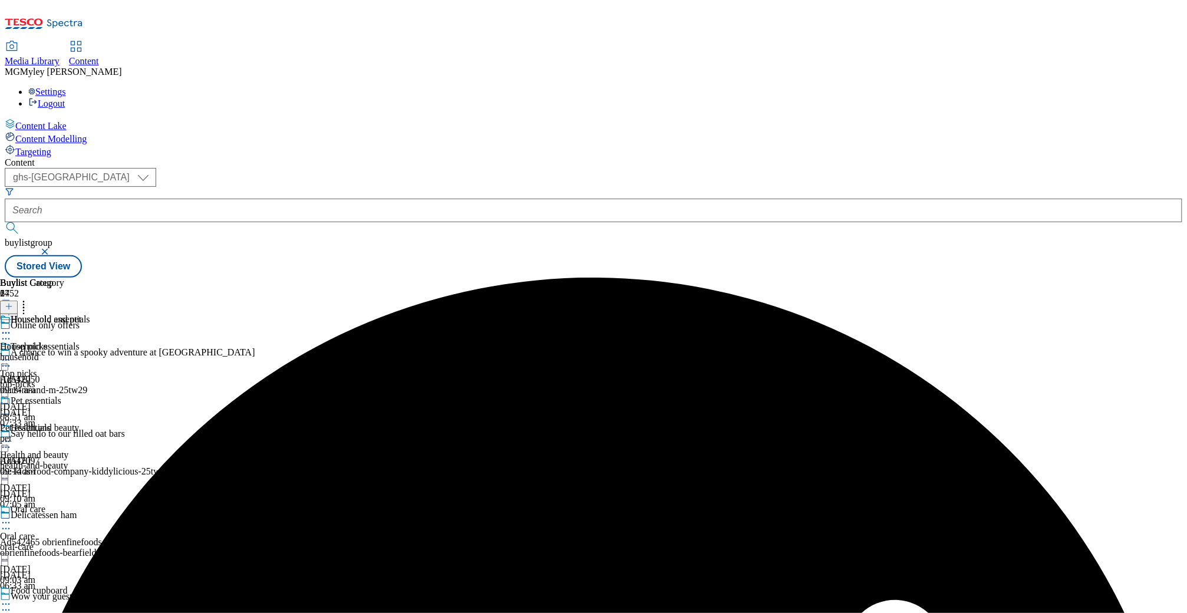
click at [12, 327] on icon at bounding box center [6, 333] width 12 height 12
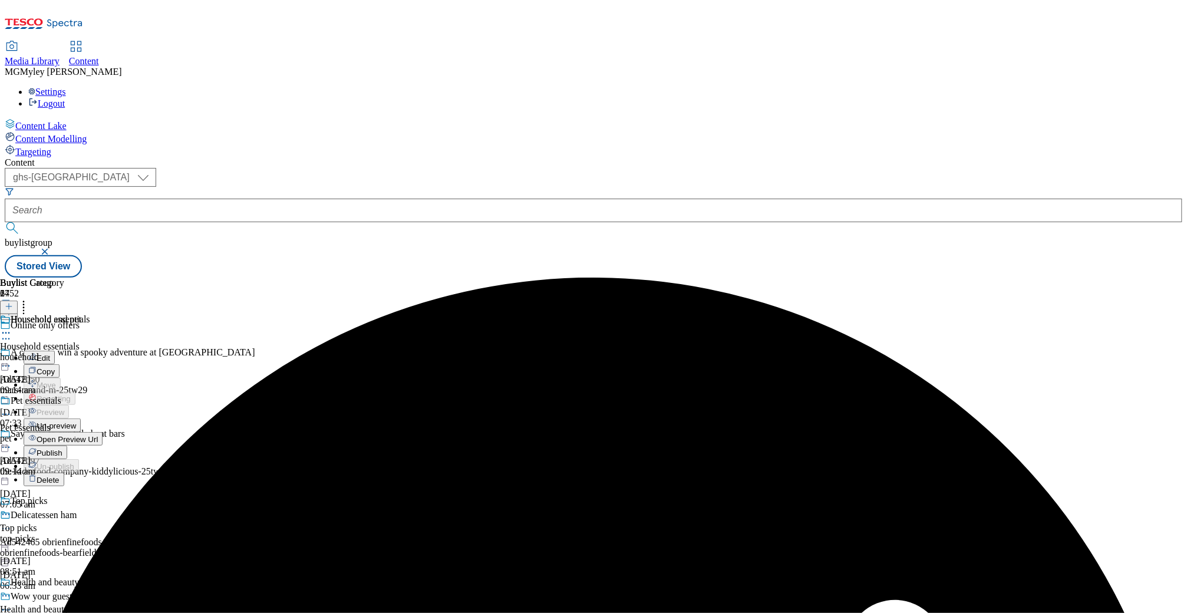
click at [62, 448] on span "Publish" at bounding box center [50, 452] width 26 height 9
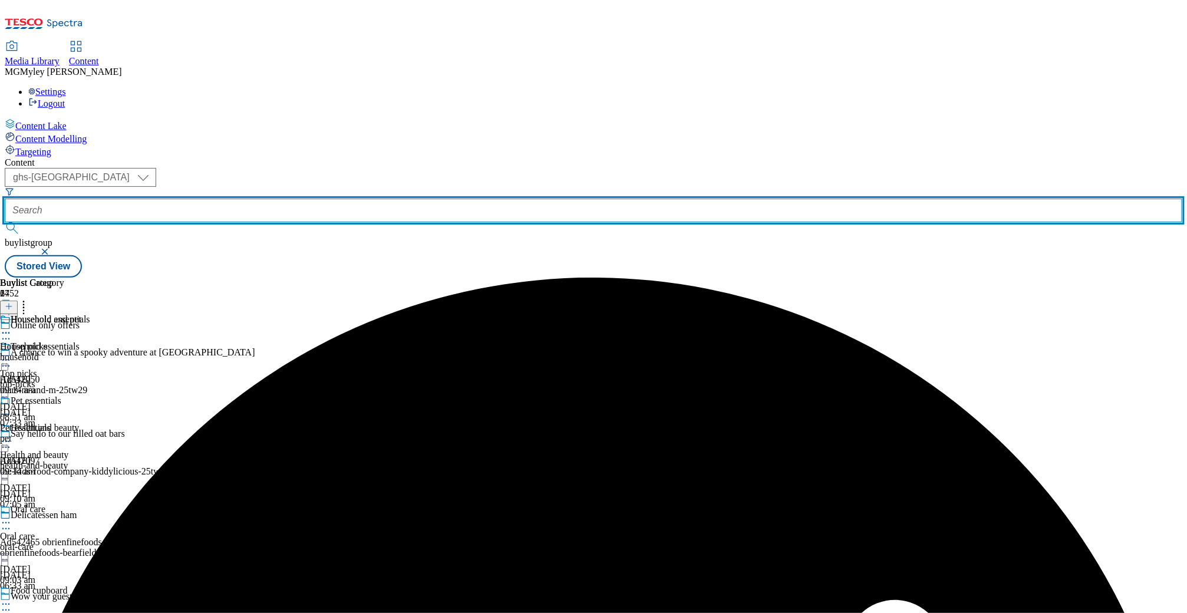
click at [273, 199] on input "text" at bounding box center [594, 211] width 1178 height 24
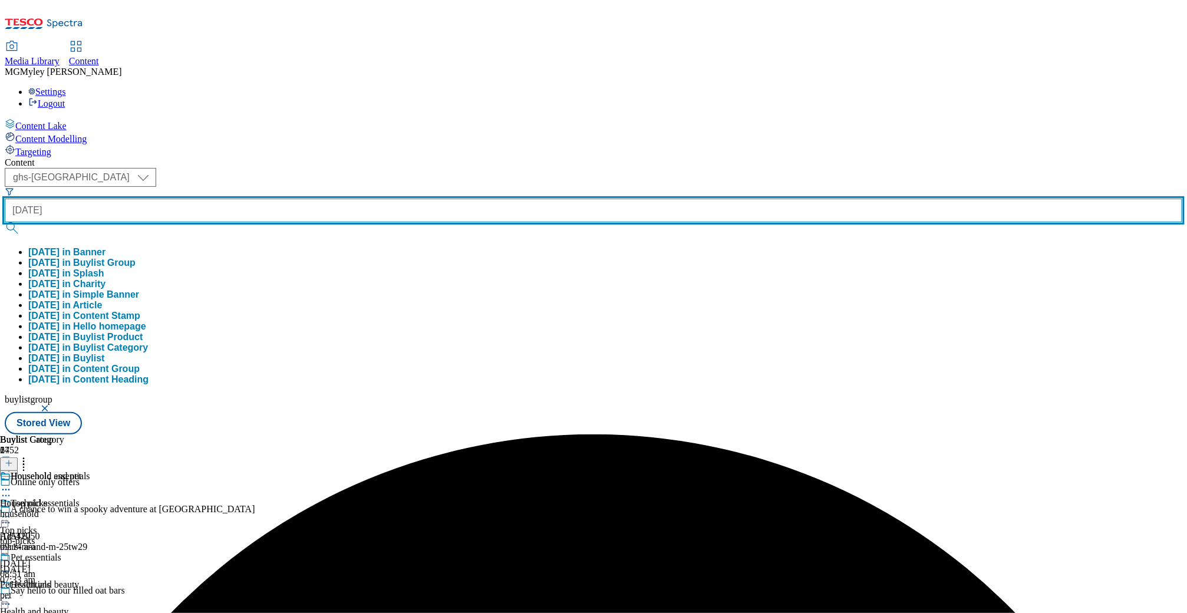
type input "halloween"
click at [5, 222] on button "submit" at bounding box center [13, 228] width 17 height 12
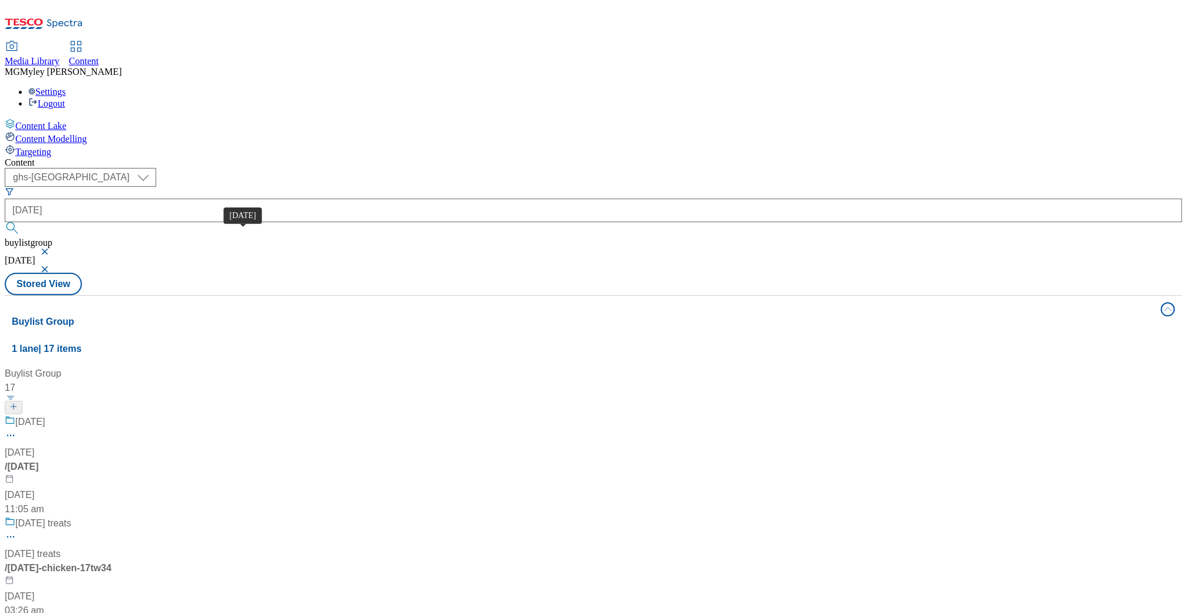
click at [45, 415] on span "Halloween" at bounding box center [29, 422] width 29 height 15
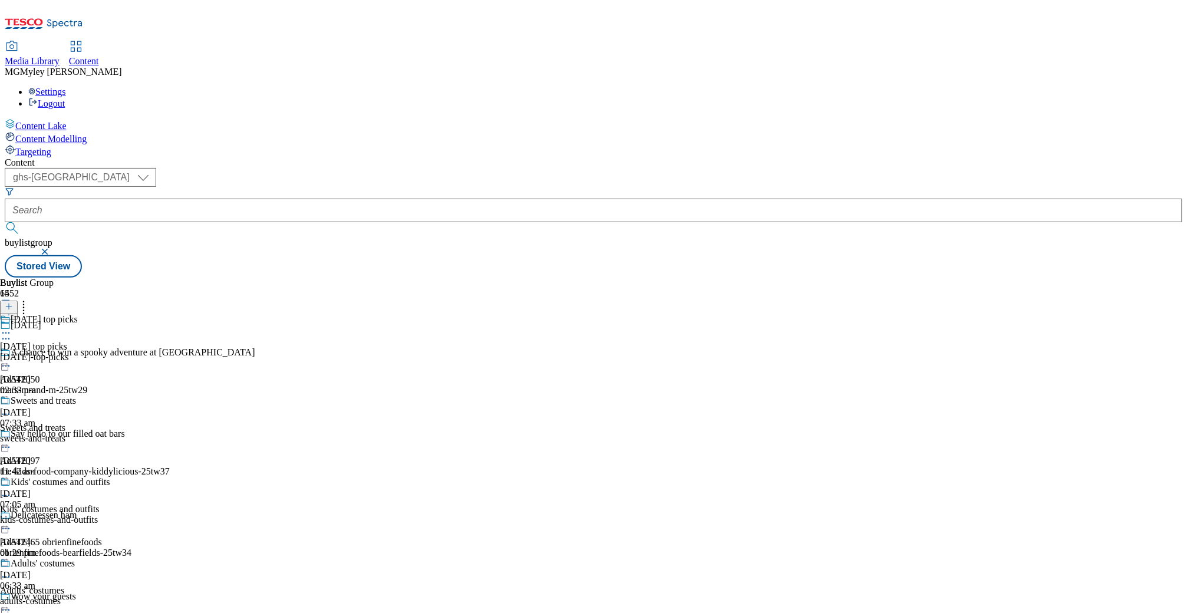
click at [110, 352] on div "halloween-top-picks" at bounding box center [55, 357] width 110 height 11
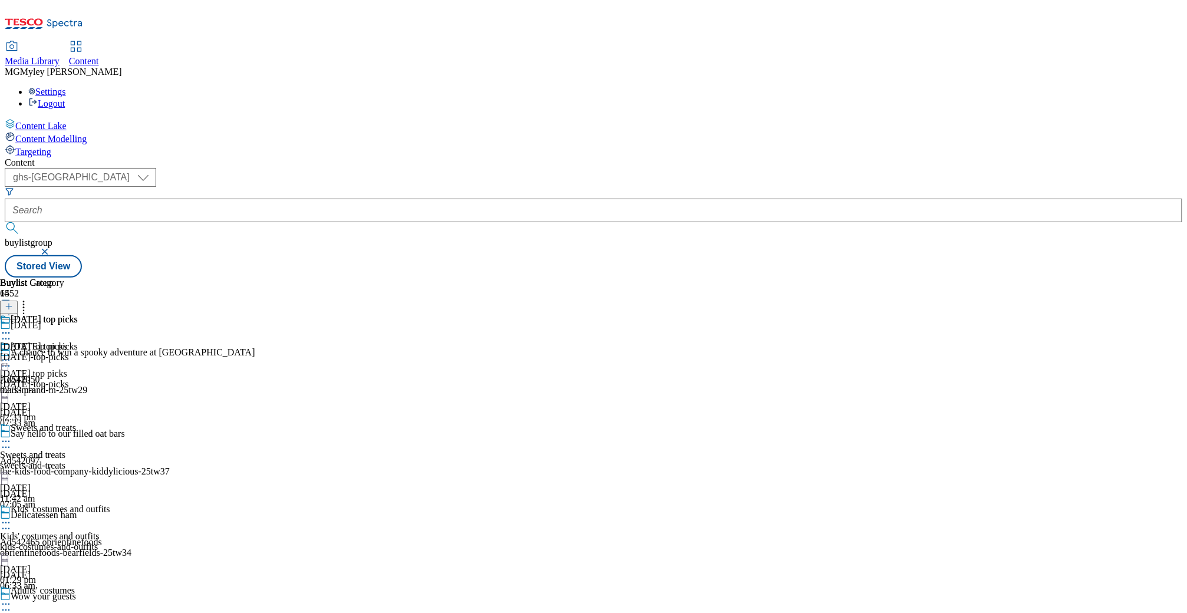
click at [12, 354] on icon at bounding box center [6, 360] width 12 height 12
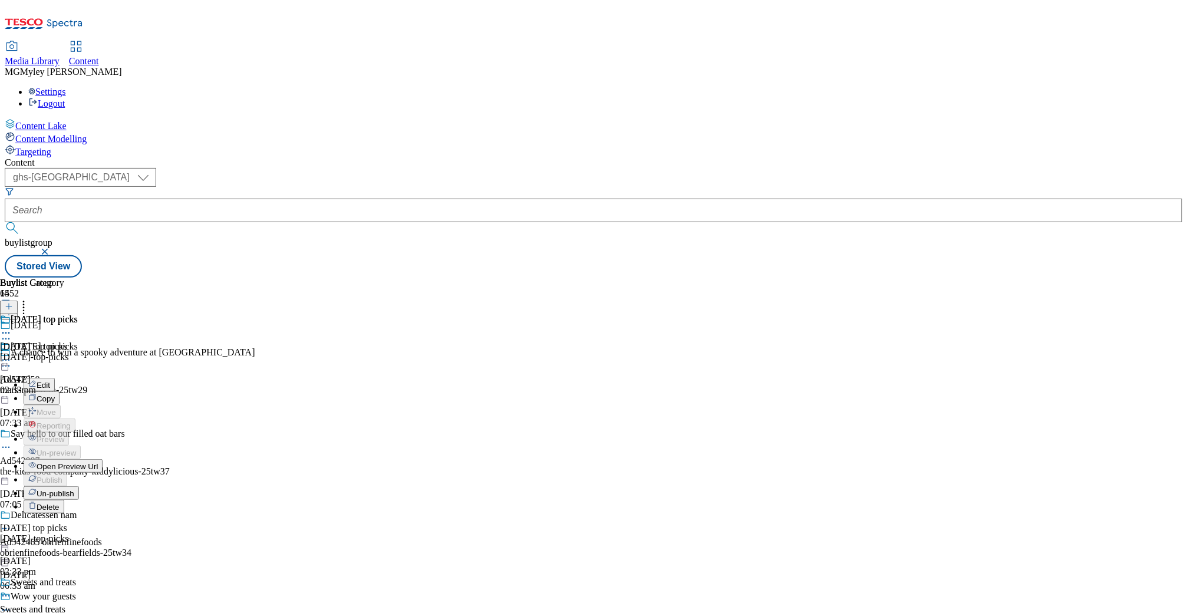
click at [74, 489] on span "Un-publish" at bounding box center [56, 493] width 38 height 9
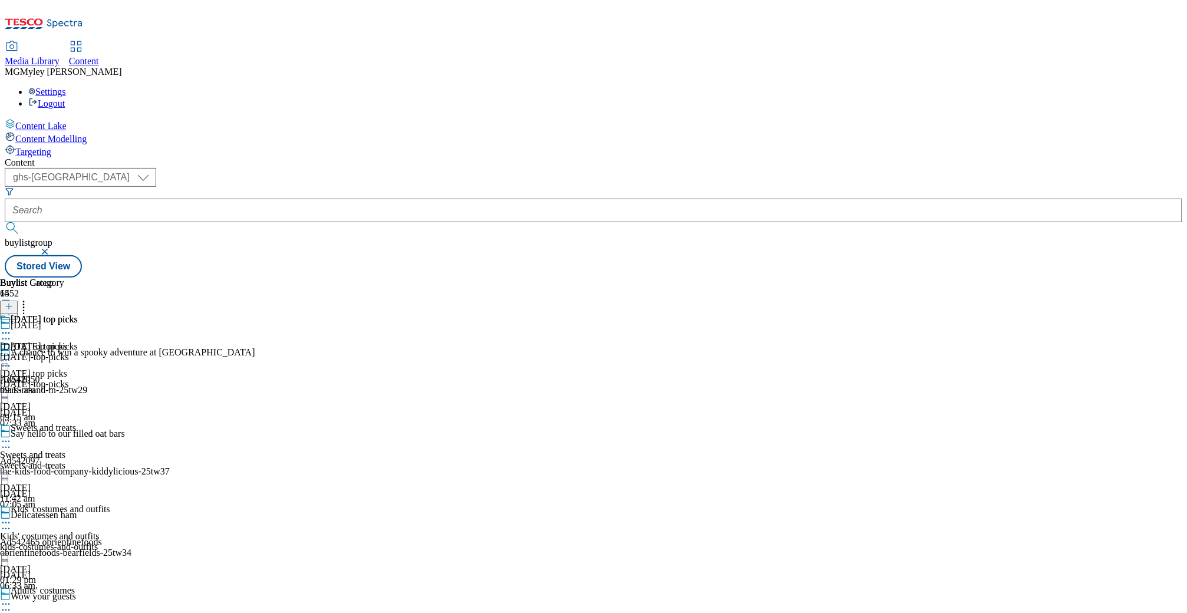
click at [12, 354] on icon at bounding box center [6, 360] width 12 height 12
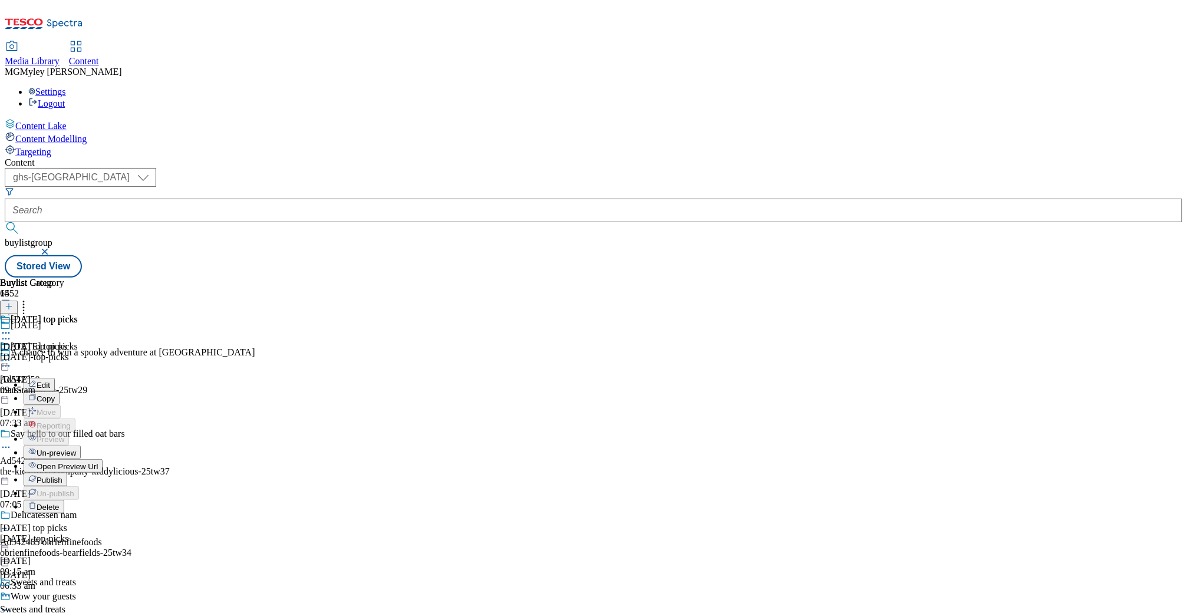
click at [76, 448] on span "Un-preview" at bounding box center [56, 452] width 39 height 9
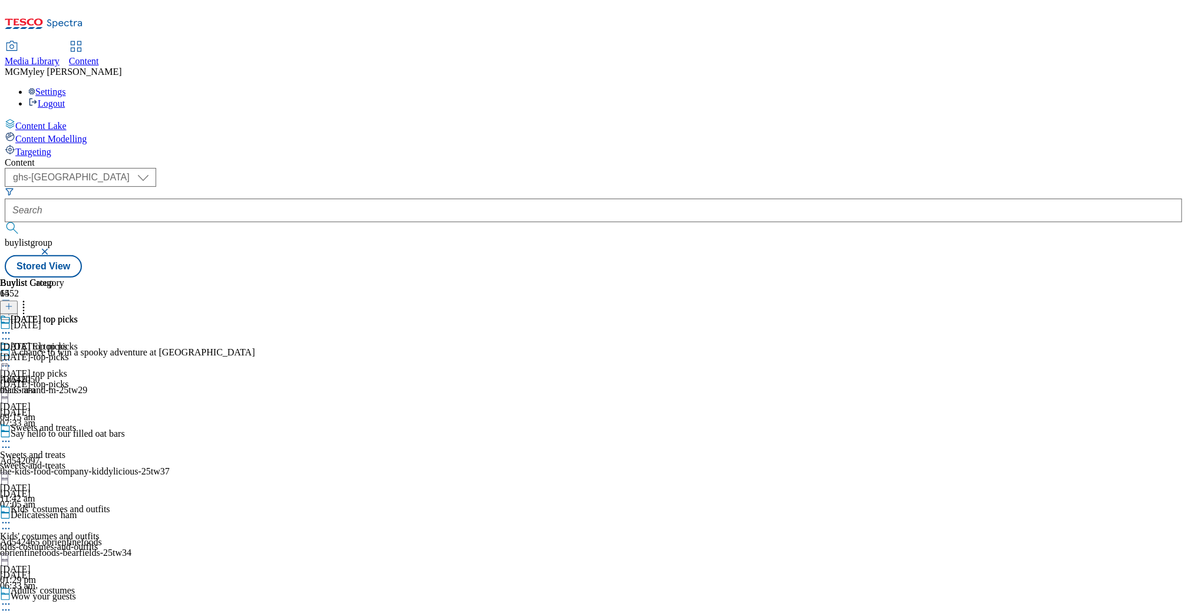
click at [78, 352] on div "halloween-top-picks" at bounding box center [39, 357] width 78 height 11
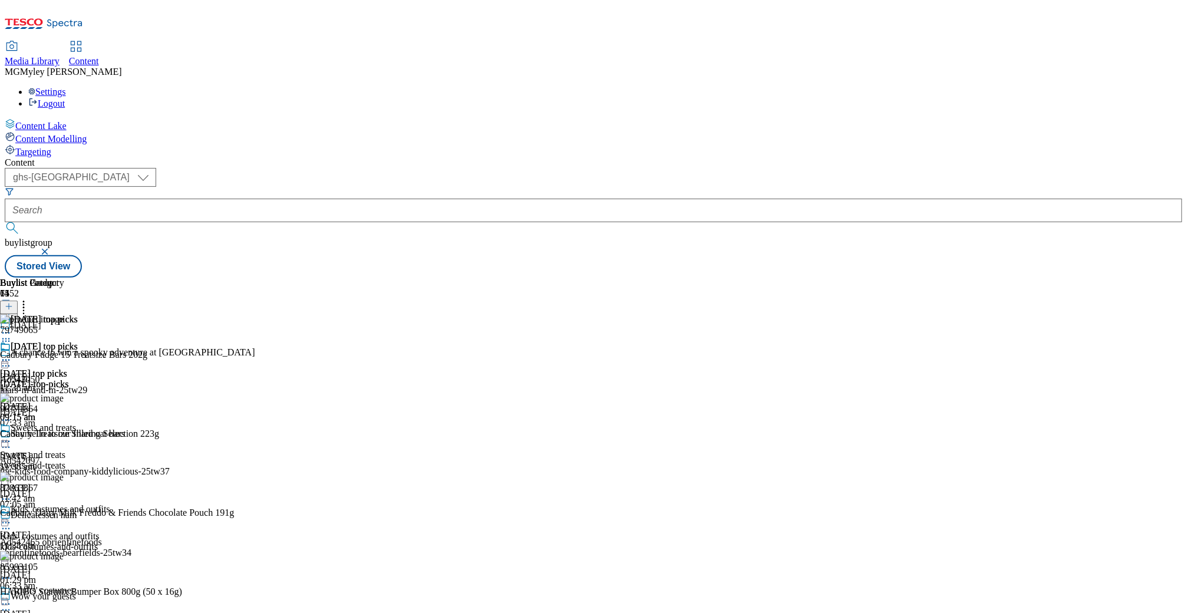
click at [13, 302] on icon at bounding box center [9, 306] width 8 height 8
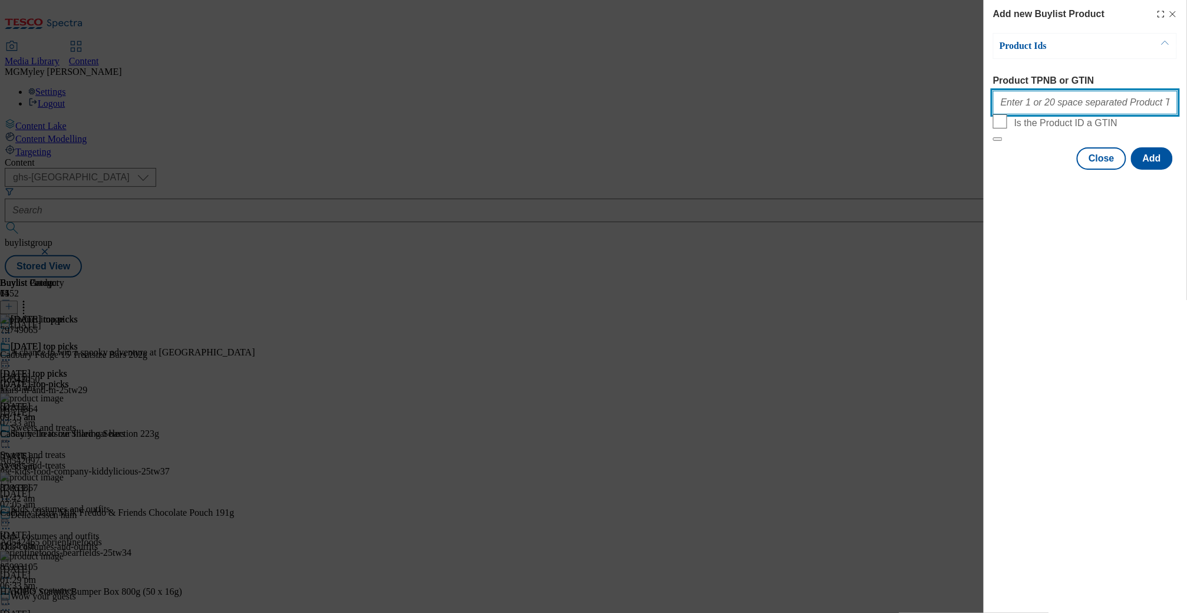
click at [1045, 108] on input "Product TPNB or GTIN" at bounding box center [1085, 103] width 184 height 24
paste input "79749065 96771864 87863867"
type input "79749065 96771864 87863867"
click at [1045, 170] on button "Add" at bounding box center [1152, 158] width 42 height 22
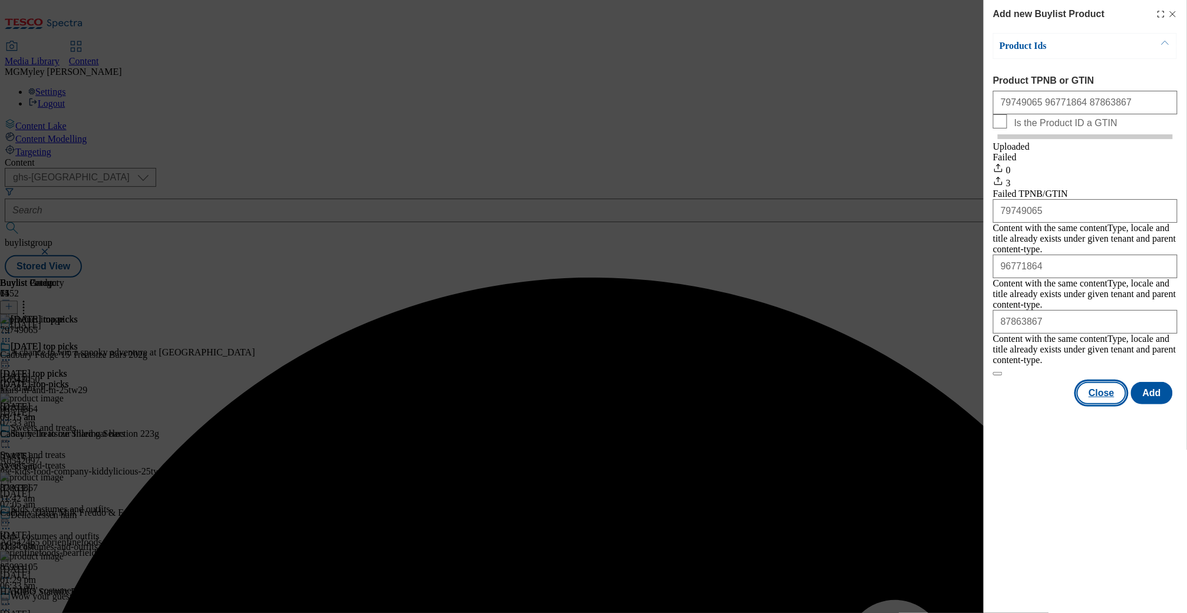
click at [1045, 382] on button "Close" at bounding box center [1102, 393] width 50 height 22
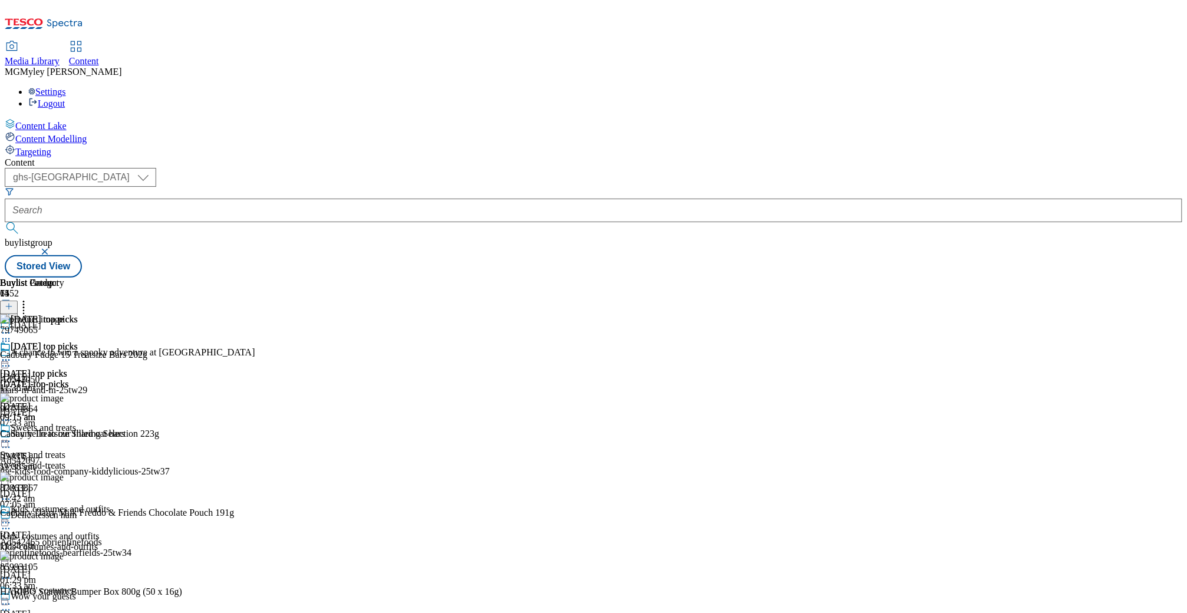
click at [29, 299] on icon at bounding box center [24, 305] width 12 height 12
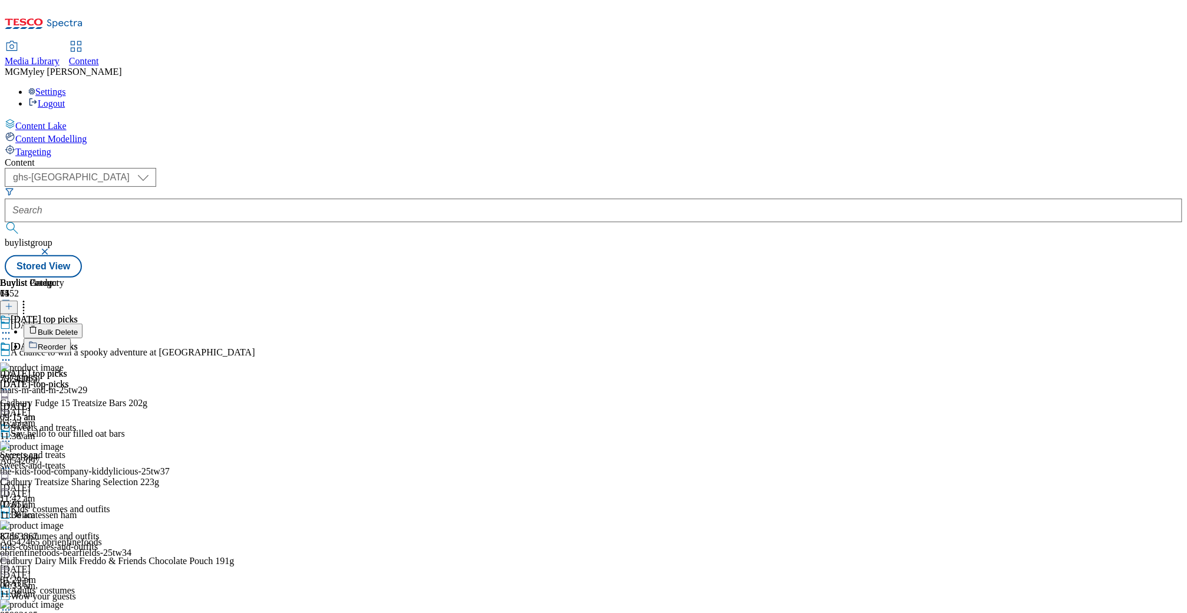
click at [66, 342] on span "Reorder" at bounding box center [52, 346] width 28 height 9
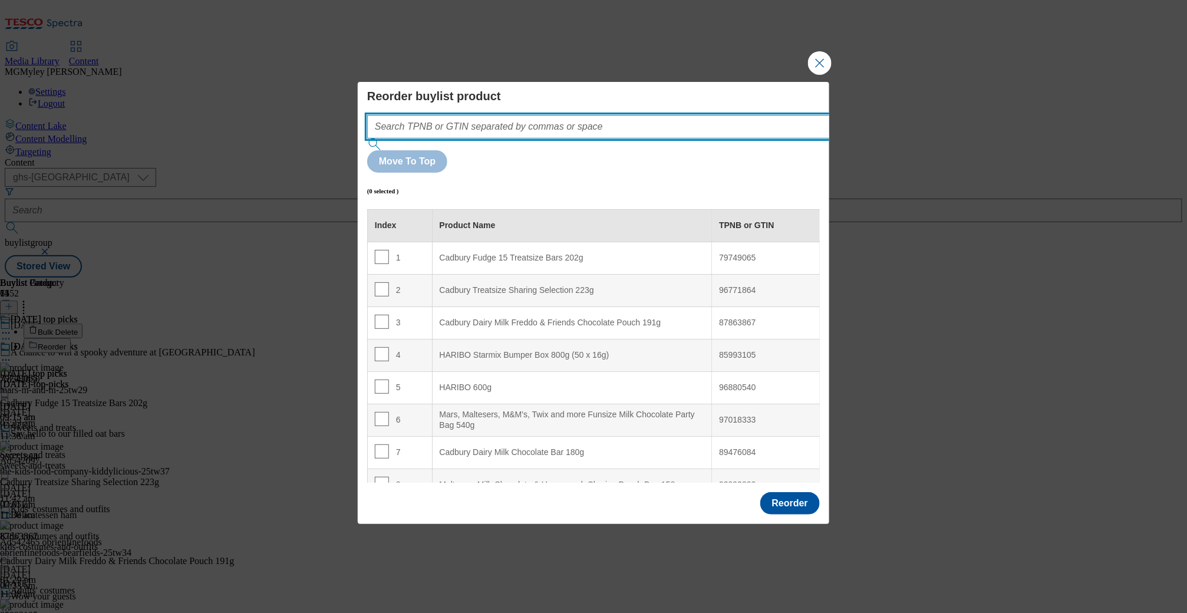
click at [646, 138] on input "Modal" at bounding box center [616, 127] width 498 height 24
paste input "79749065 96771864 87863867"
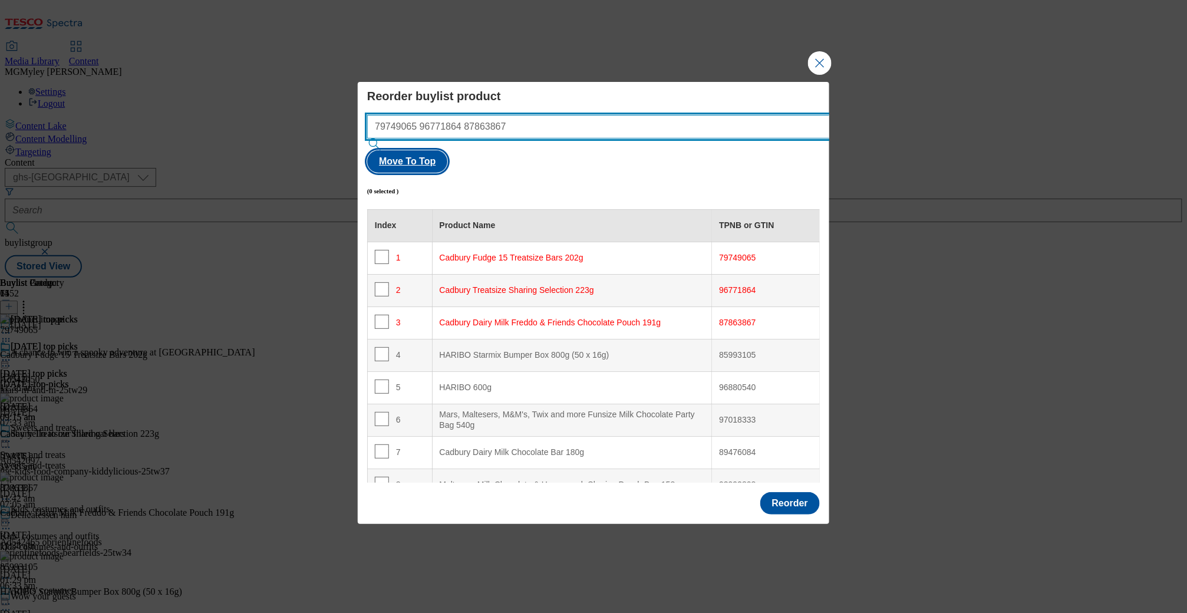
type input "79749065 96771864 87863867"
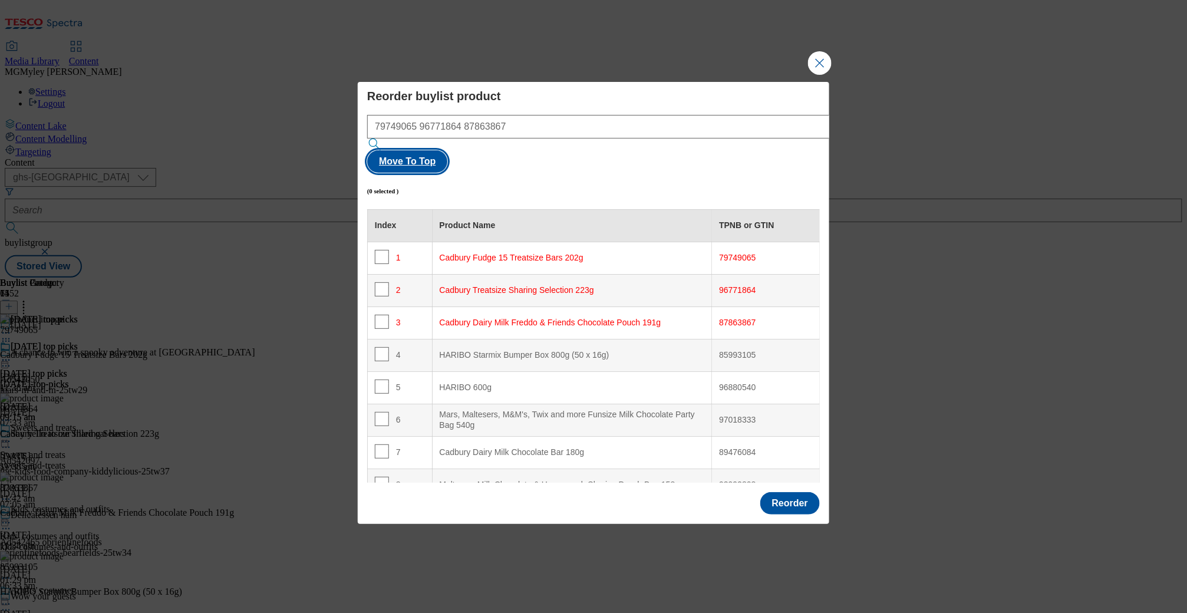
click at [447, 154] on button "Move To Top" at bounding box center [407, 161] width 80 height 22
checkbox input "true"
click at [805, 492] on button "Reorder" at bounding box center [790, 503] width 60 height 22
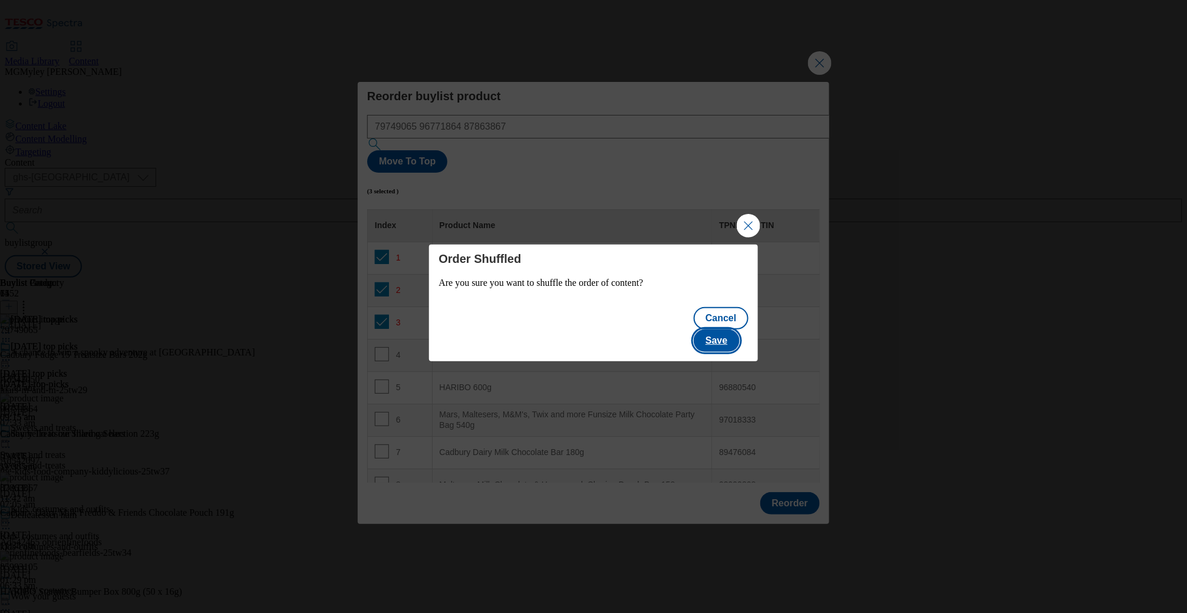
click at [738, 329] on button "Save" at bounding box center [716, 340] width 45 height 22
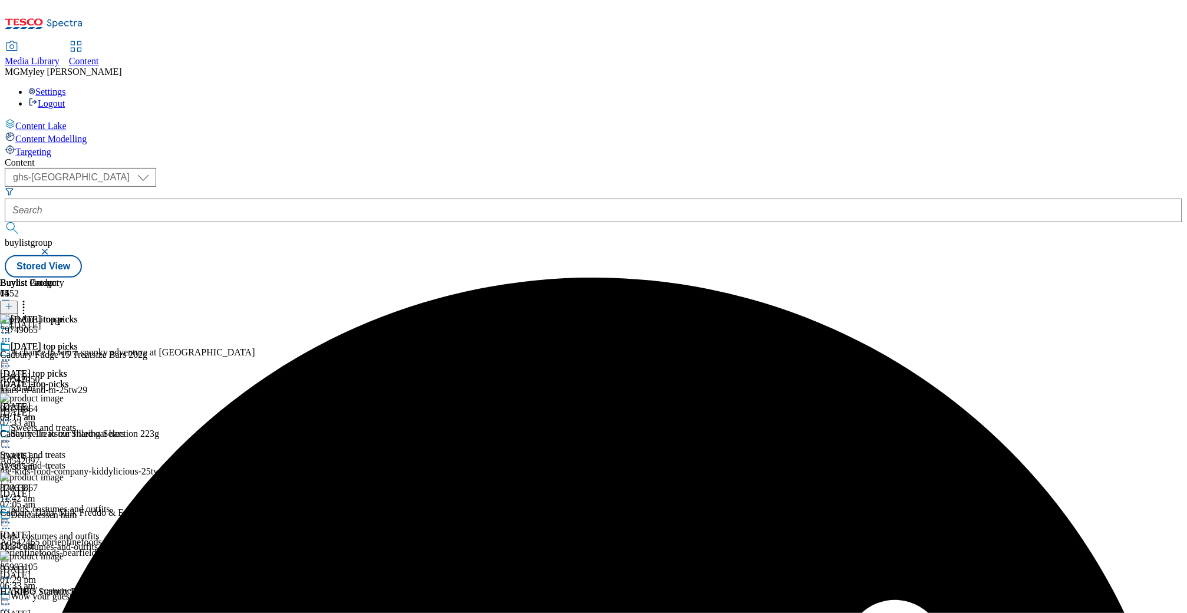
click at [12, 354] on icon at bounding box center [6, 360] width 12 height 12
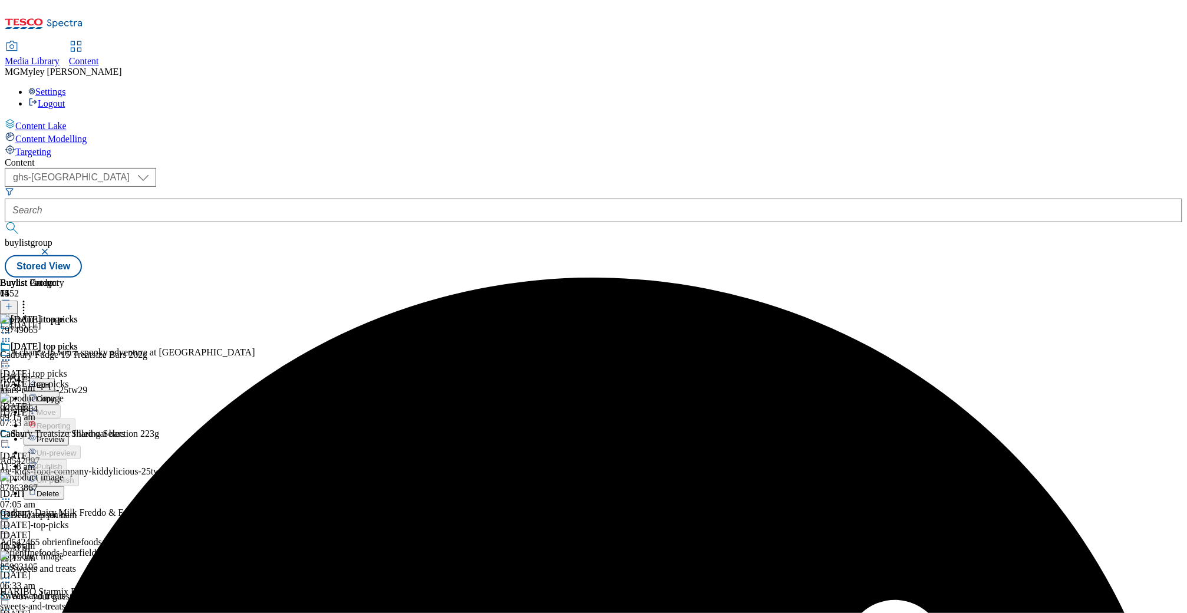
click at [64, 435] on span "Preview" at bounding box center [51, 439] width 28 height 9
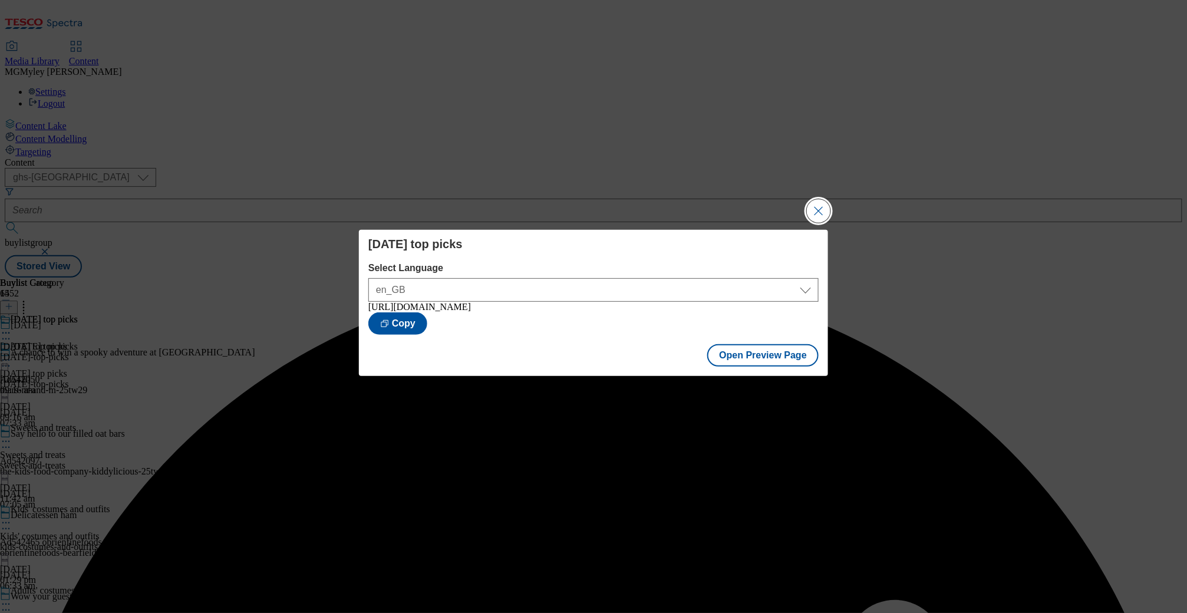
click at [828, 210] on button "Close Modal" at bounding box center [819, 211] width 24 height 24
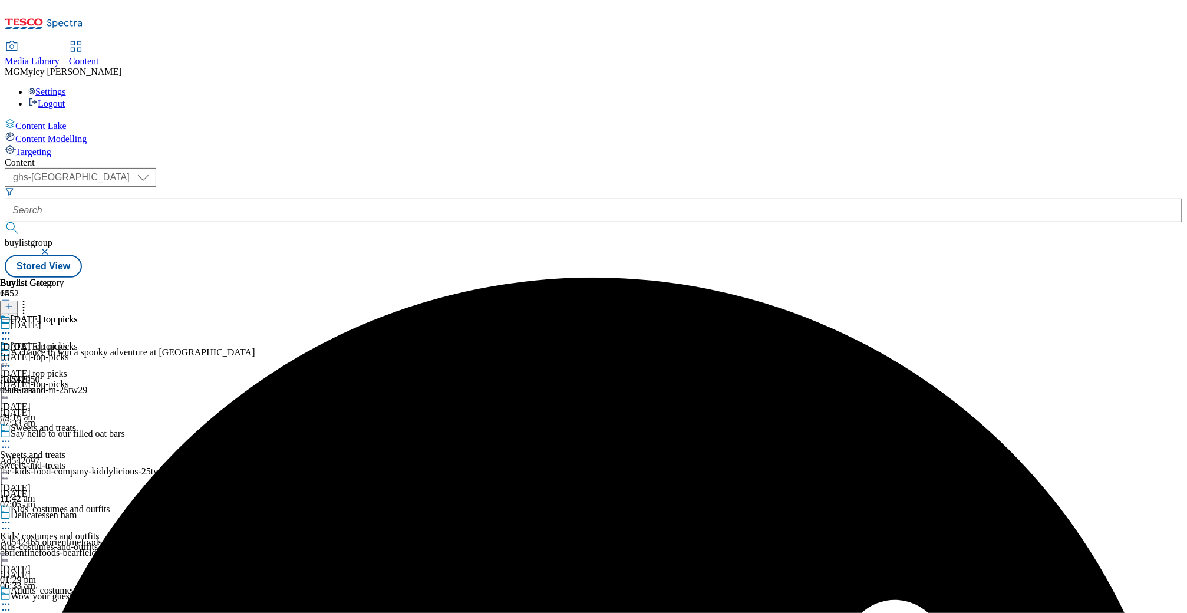
click at [12, 354] on icon at bounding box center [6, 360] width 12 height 12
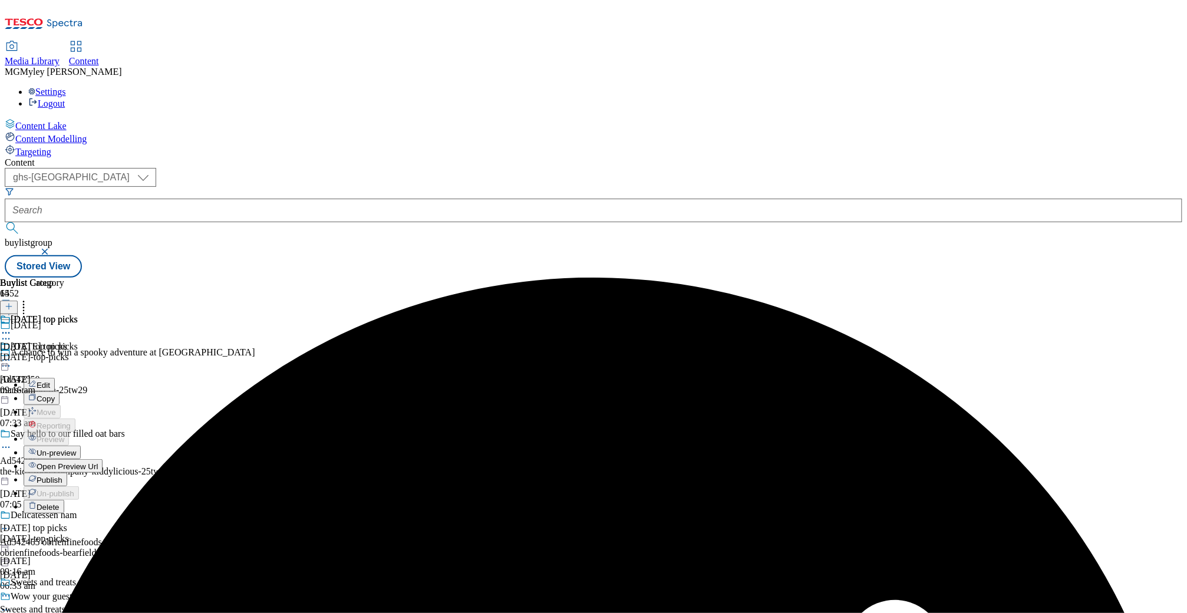
click at [62, 476] on span "Publish" at bounding box center [50, 480] width 26 height 9
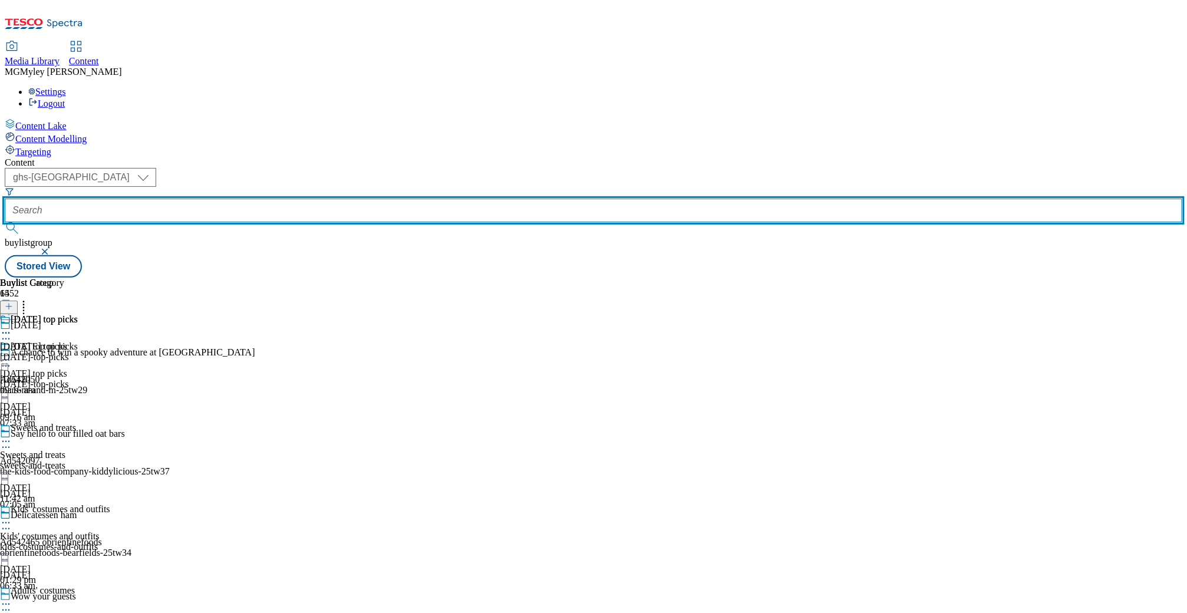
click at [310, 199] on input "text" at bounding box center [594, 211] width 1178 height 24
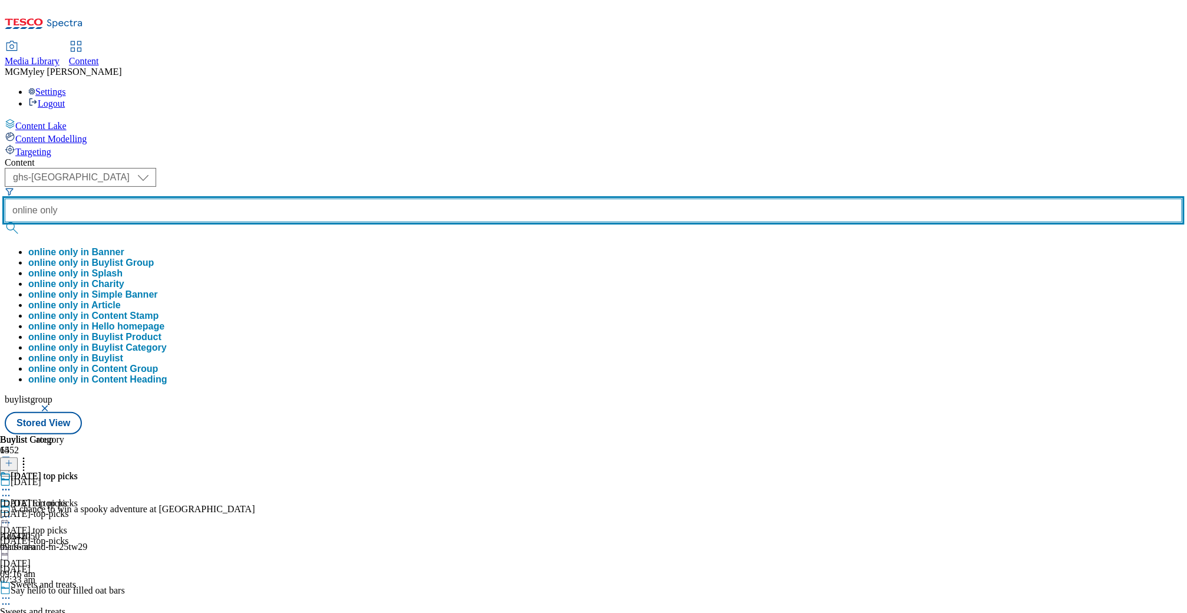
type input "online only"
click at [5, 222] on button "submit" at bounding box center [13, 228] width 17 height 12
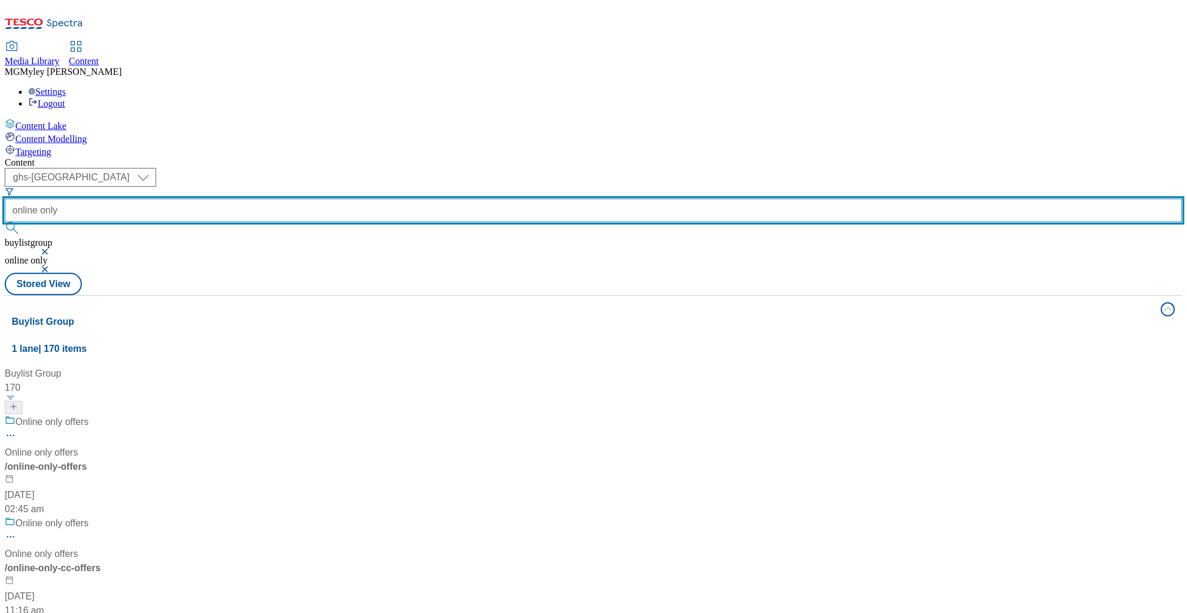
scroll to position [77, 0]
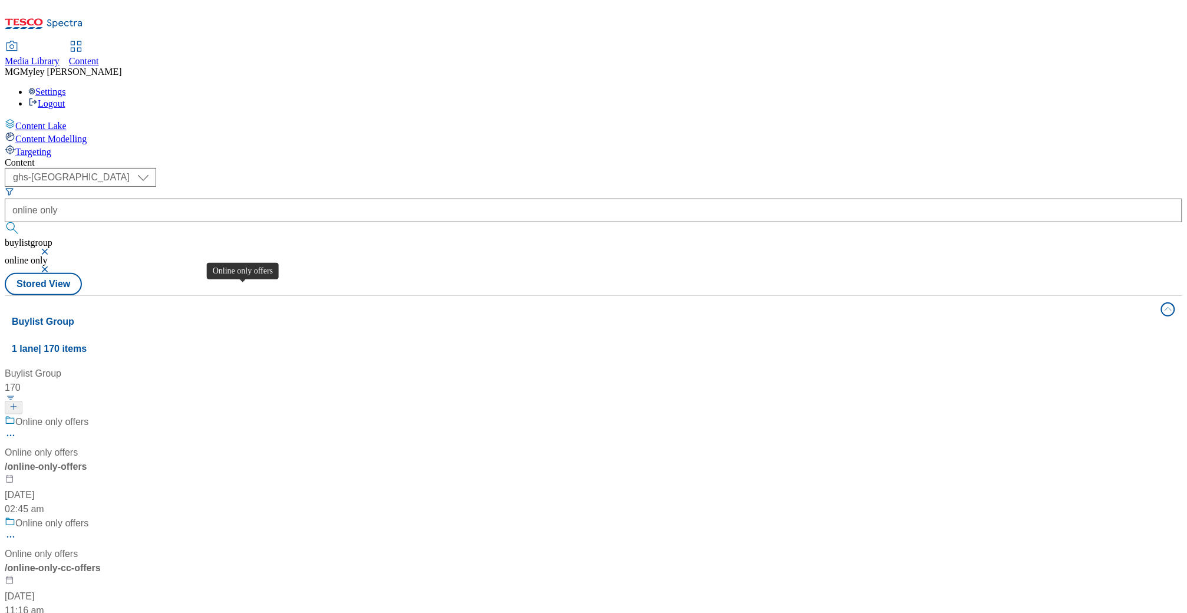
click at [78, 532] on span "Online only offers" at bounding box center [41, 554] width 73 height 14
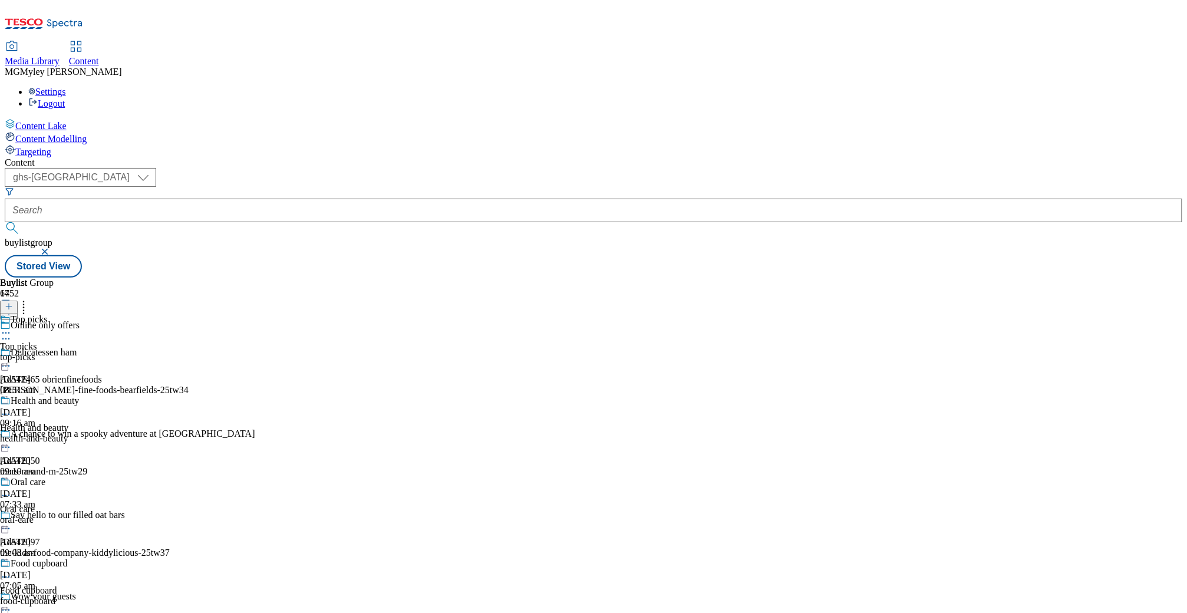
click at [86, 352] on div "top-picks" at bounding box center [43, 357] width 86 height 11
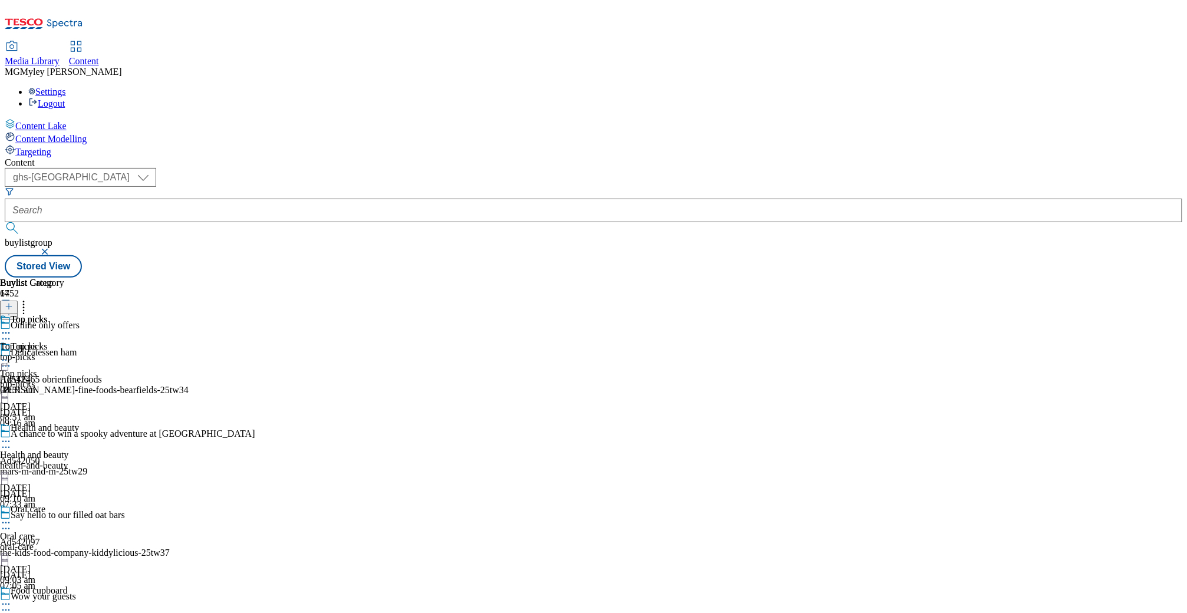
click at [7, 359] on circle at bounding box center [6, 360] width 2 height 2
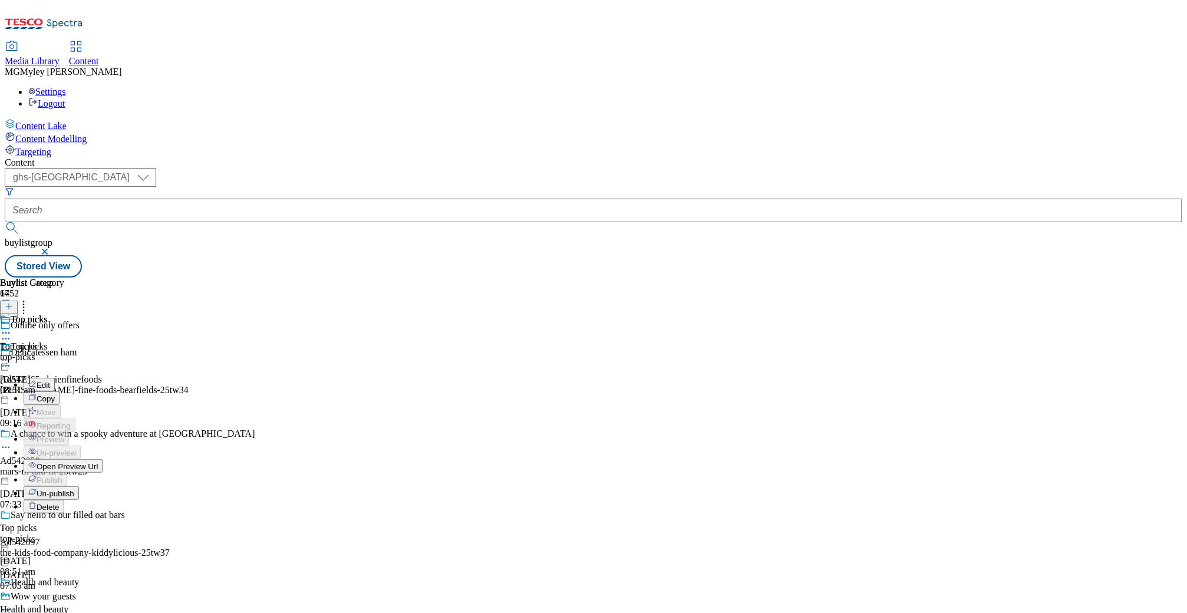
click at [74, 489] on span "Un-publish" at bounding box center [56, 493] width 38 height 9
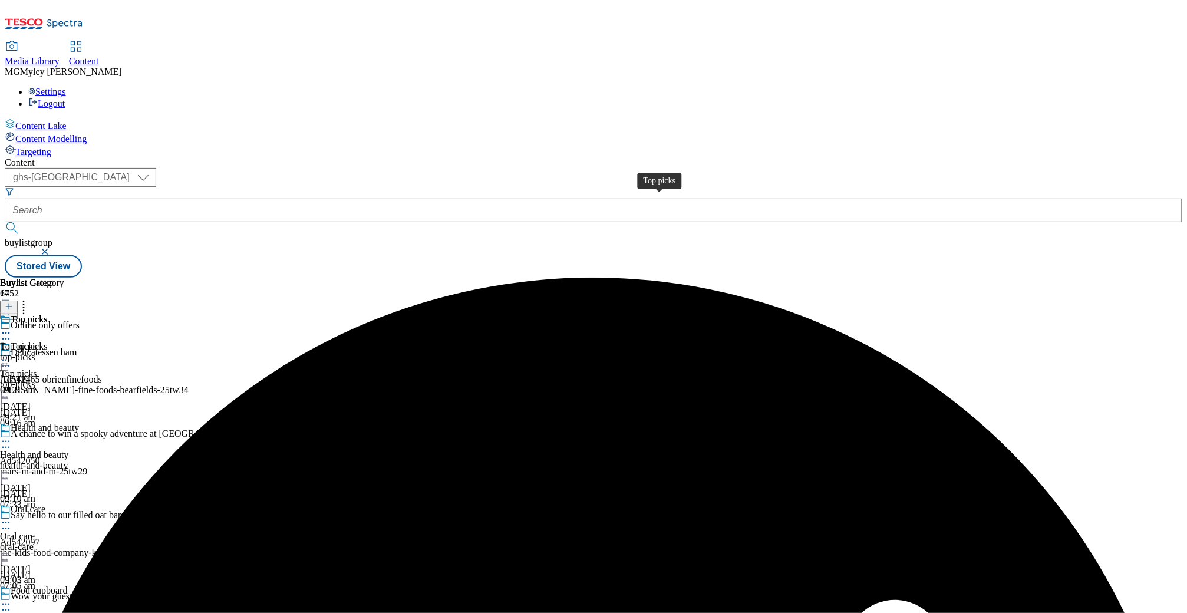
drag, startPoint x: 727, startPoint y: 197, endPoint x: 701, endPoint y: 201, distance: 26.2
click at [37, 341] on div "Top picks" at bounding box center [18, 346] width 37 height 11
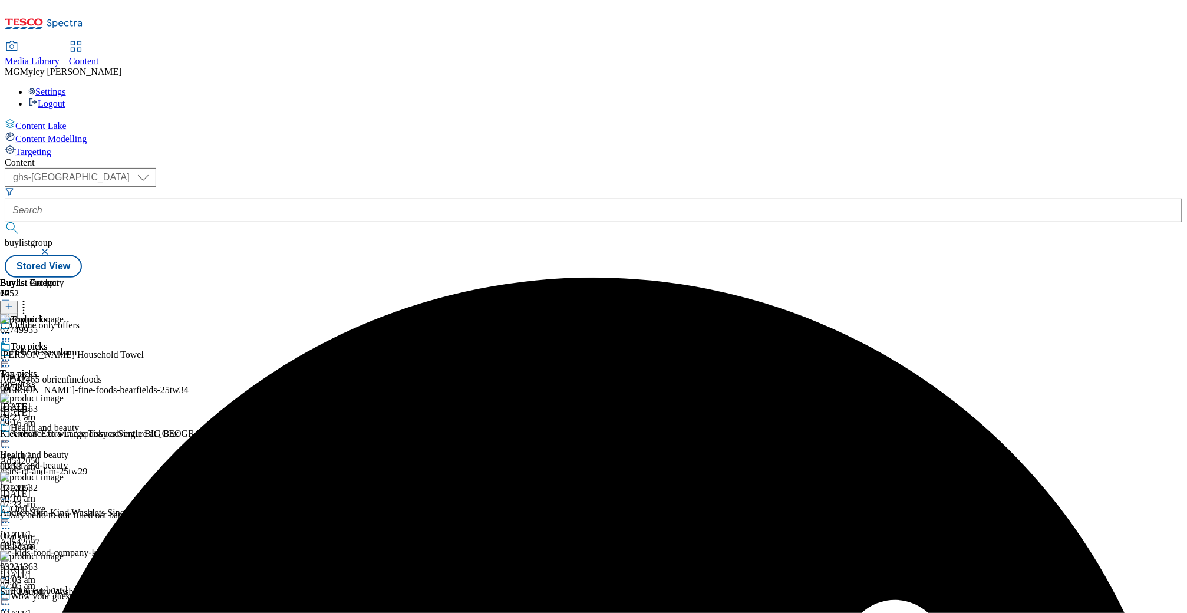
click at [13, 302] on icon at bounding box center [9, 306] width 8 height 8
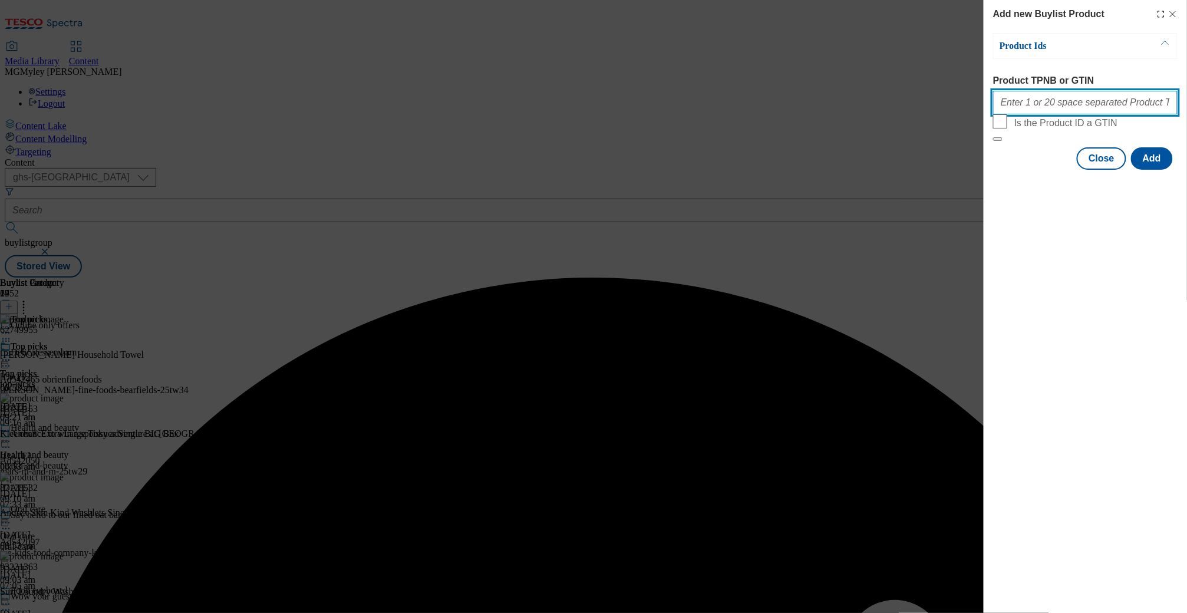
click at [1045, 111] on input "Product TPNB or GTIN" at bounding box center [1085, 103] width 184 height 24
paste input "81737508 84820825 93670090 81737514 88314255 92374027 93600122 93768983"
type input "81737508 84820825 93670090 81737514 88314255 92374027 93600122 93768983"
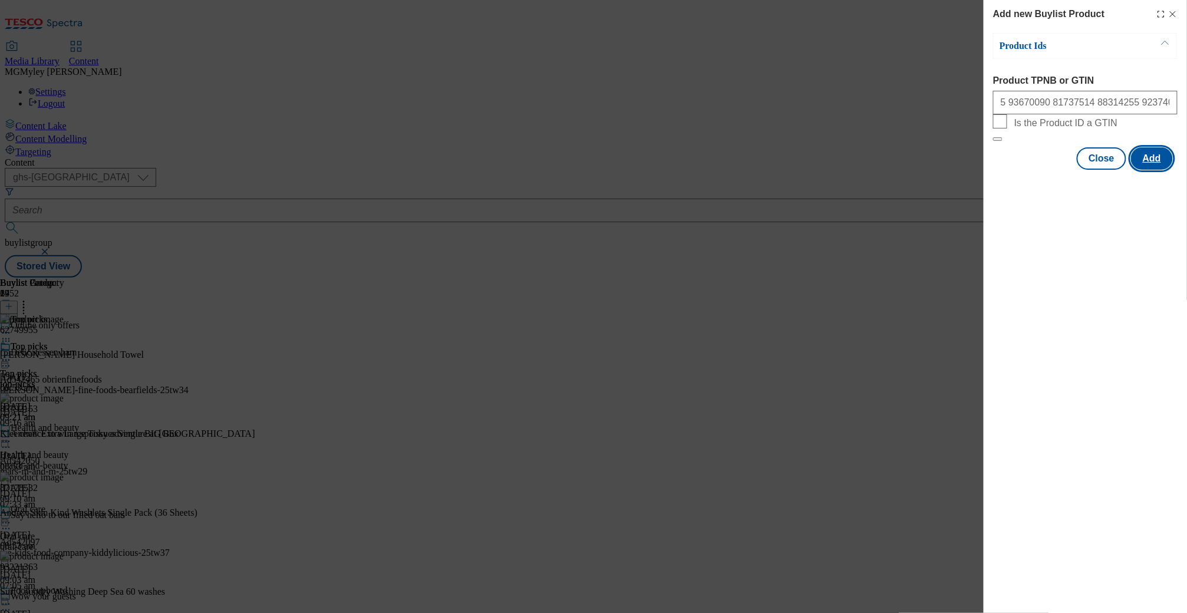
click at [1045, 170] on button "Add" at bounding box center [1152, 158] width 42 height 22
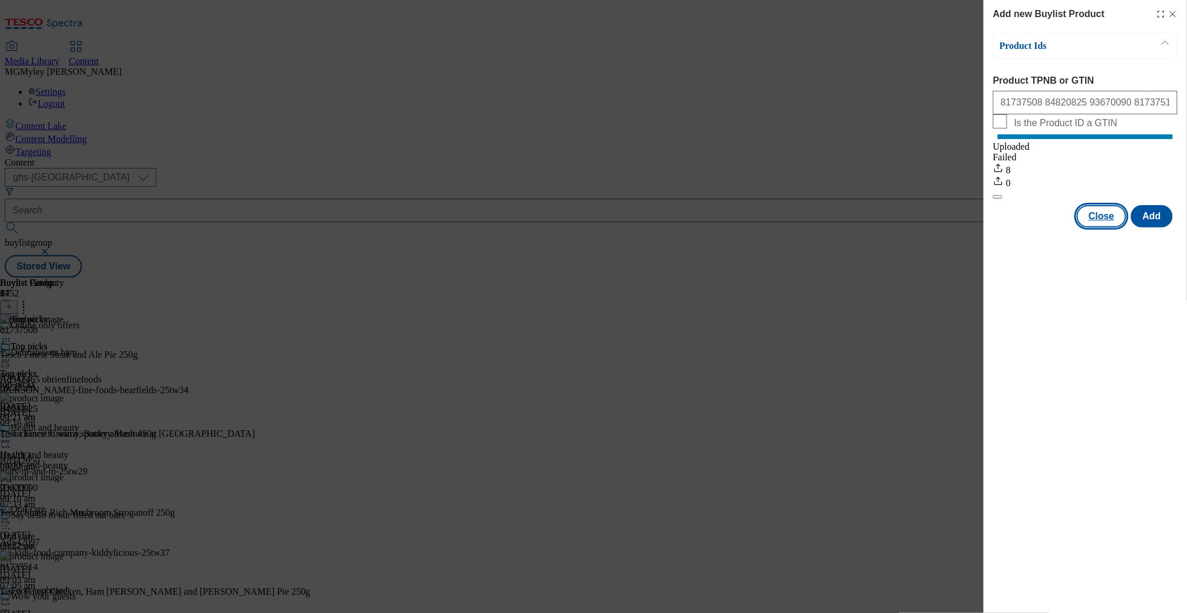
click at [1045, 222] on button "Close" at bounding box center [1102, 216] width 50 height 22
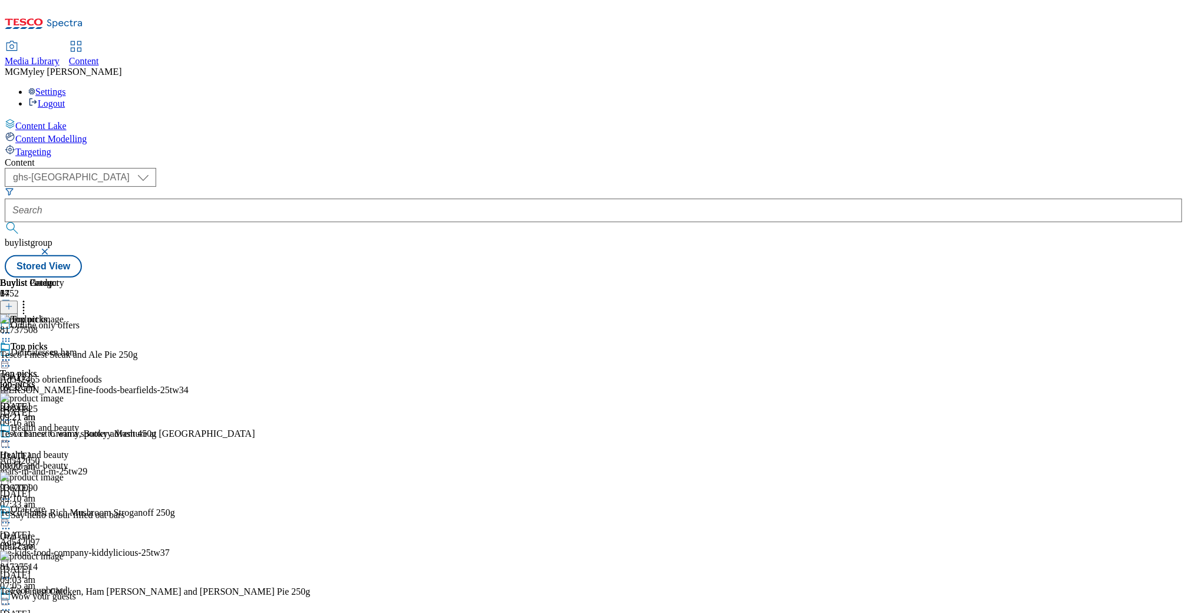
click at [12, 354] on icon at bounding box center [6, 360] width 12 height 12
click at [62, 476] on span "Publish" at bounding box center [50, 480] width 26 height 9
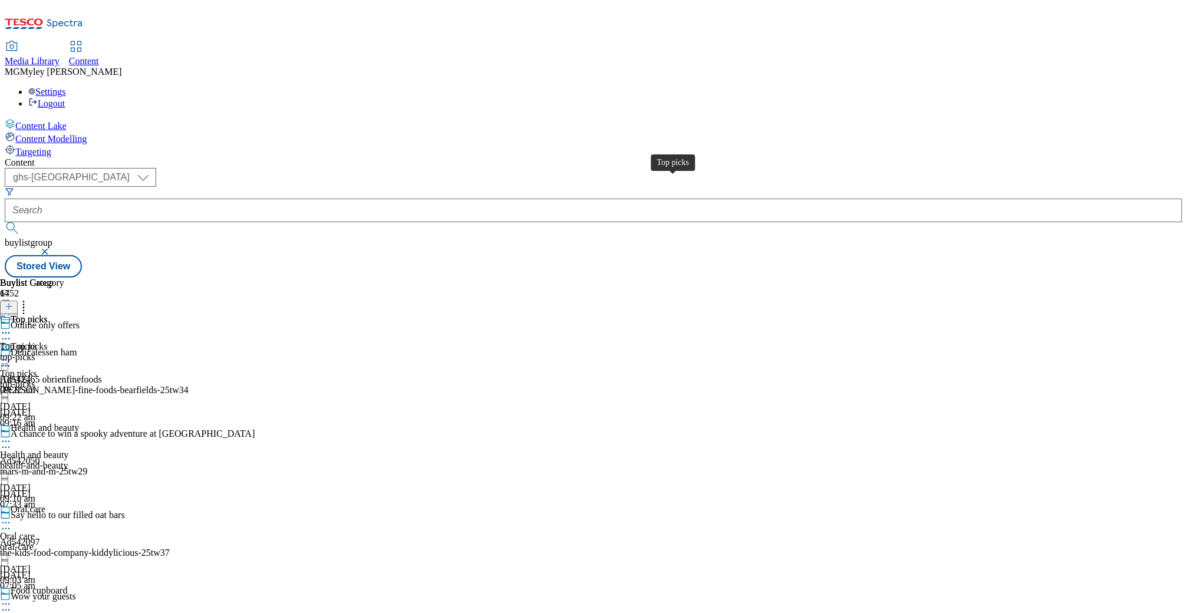
click at [37, 341] on div "Top picks" at bounding box center [18, 346] width 37 height 11
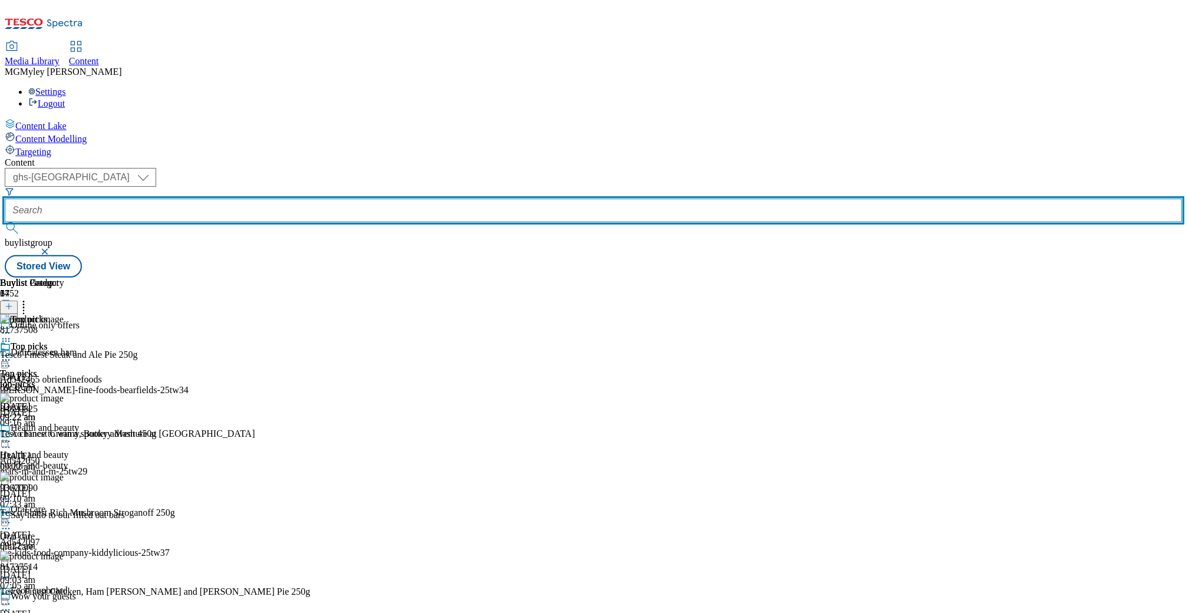
click at [283, 199] on input "text" at bounding box center [594, 211] width 1178 height 24
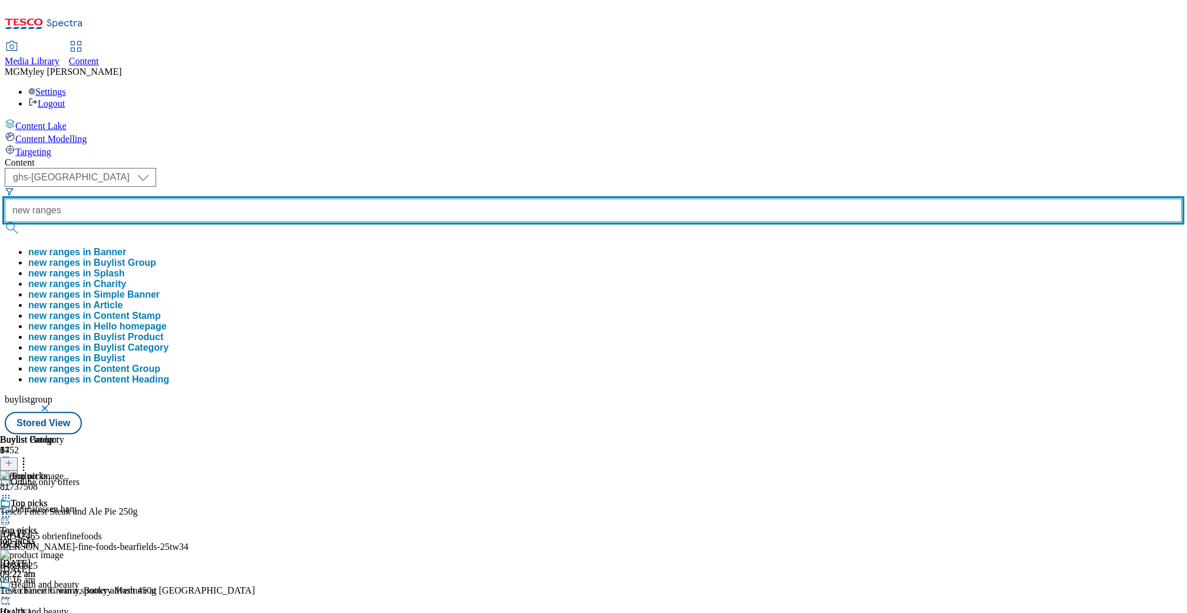
type input "new ranges"
click at [5, 222] on button "submit" at bounding box center [13, 228] width 17 height 12
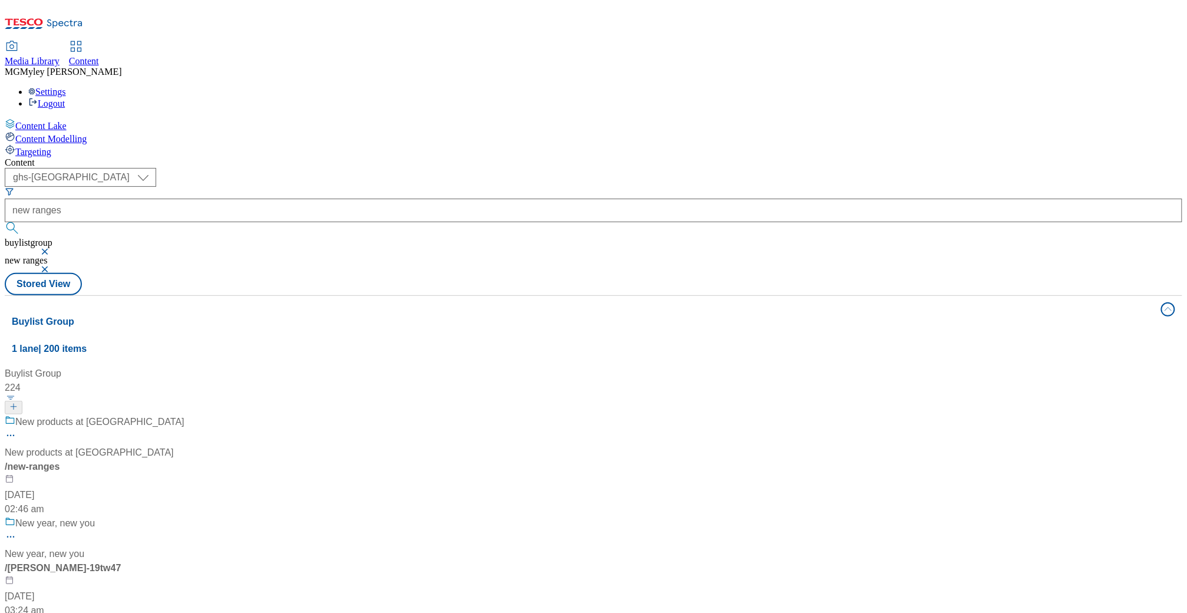
click at [413, 157] on div "Content" at bounding box center [594, 162] width 1178 height 11
click at [190, 460] on div "/ new-ranges" at bounding box center [98, 467] width 186 height 14
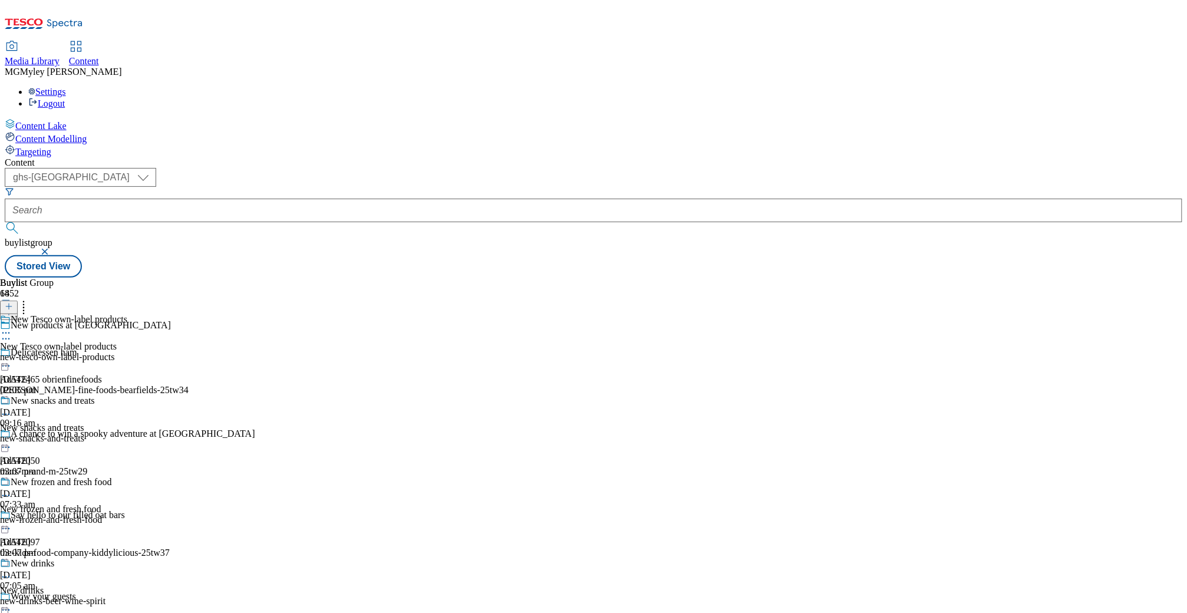
click at [127, 352] on div "new-tesco-own-label-products" at bounding box center [63, 357] width 127 height 11
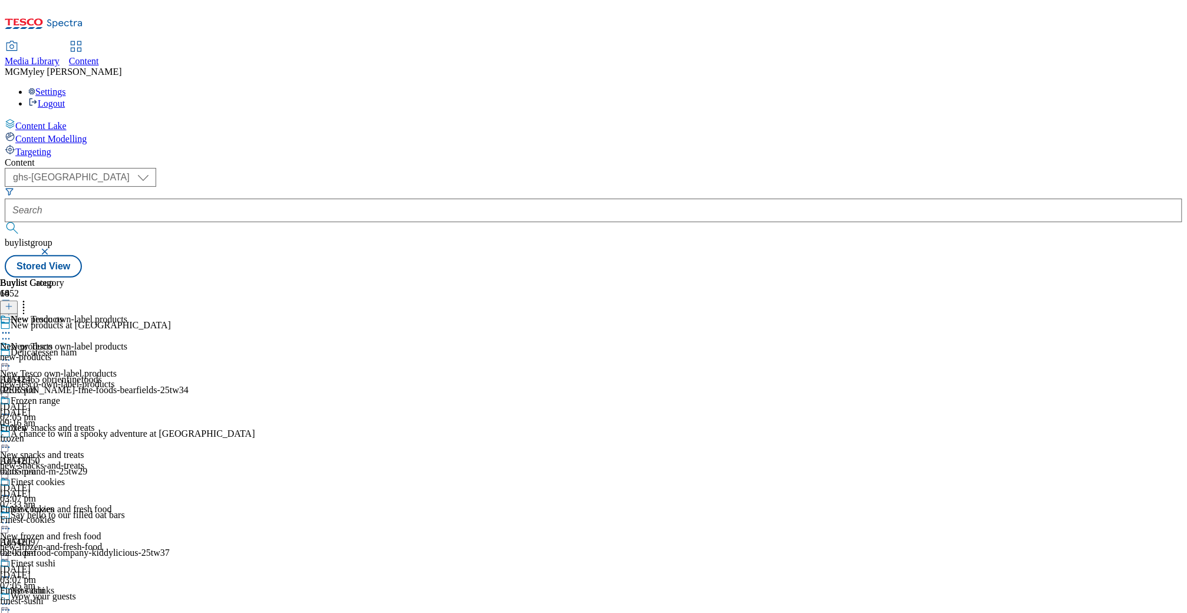
click at [12, 354] on icon at bounding box center [6, 360] width 12 height 12
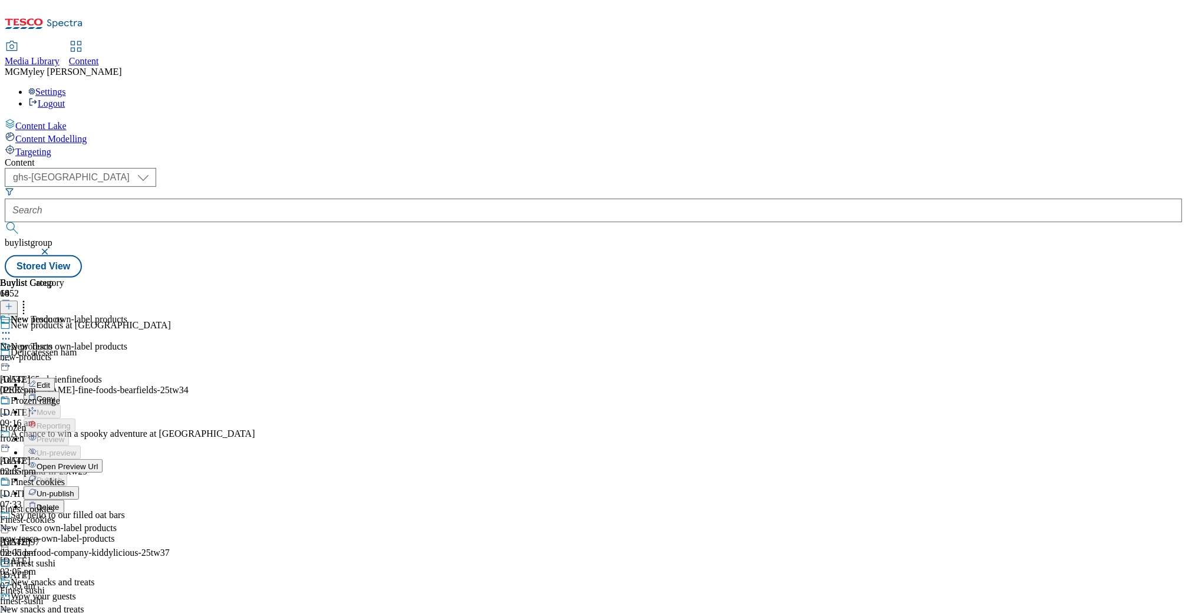
click at [74, 489] on span "Un-publish" at bounding box center [56, 493] width 38 height 9
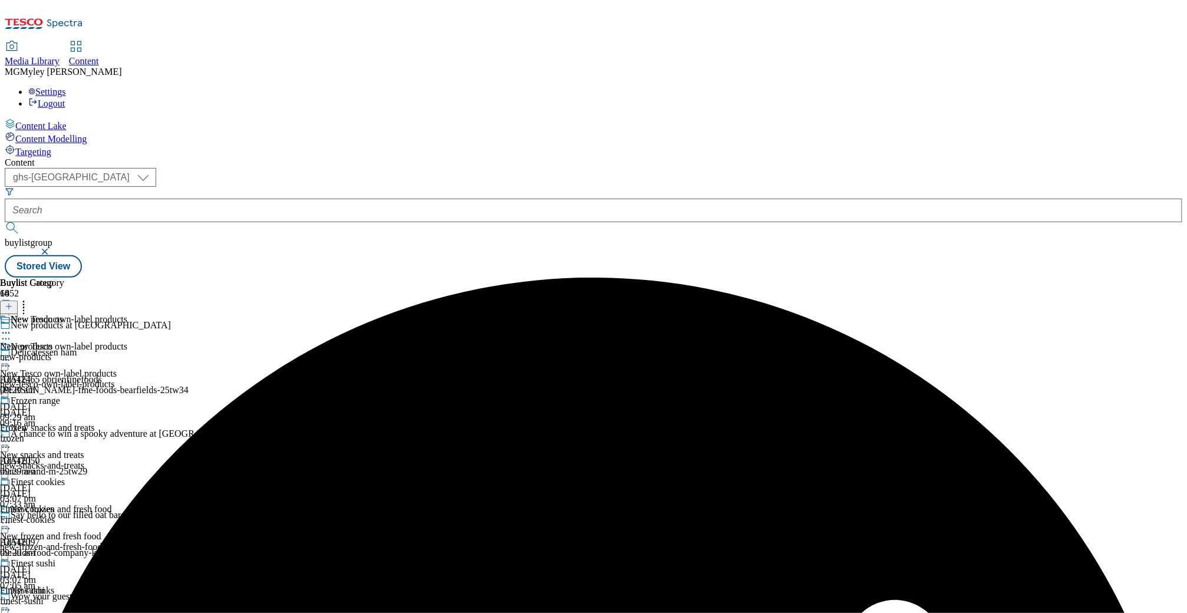
click at [10, 359] on circle at bounding box center [9, 360] width 2 height 2
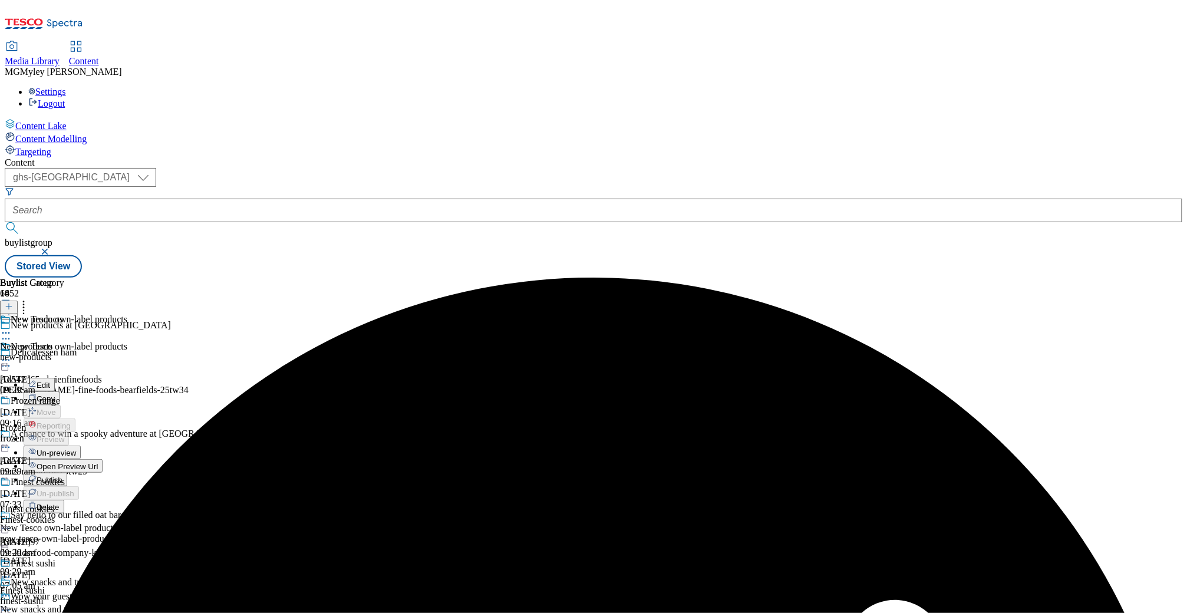
click at [76, 448] on span "Un-preview" at bounding box center [56, 452] width 39 height 9
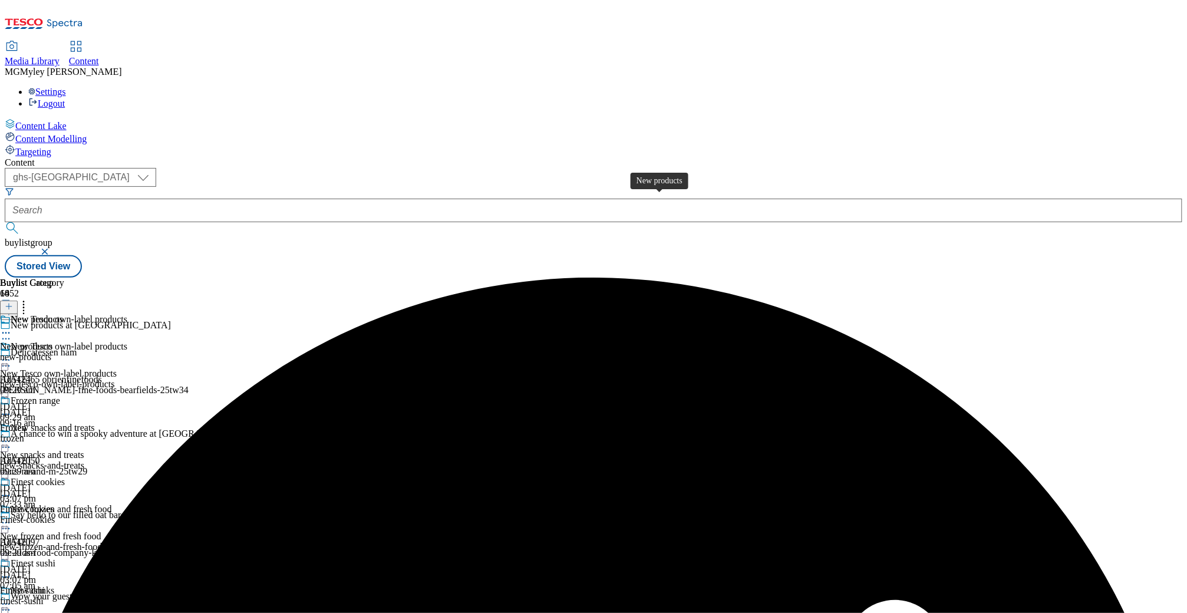
click at [52, 341] on span "New products" at bounding box center [26, 346] width 52 height 11
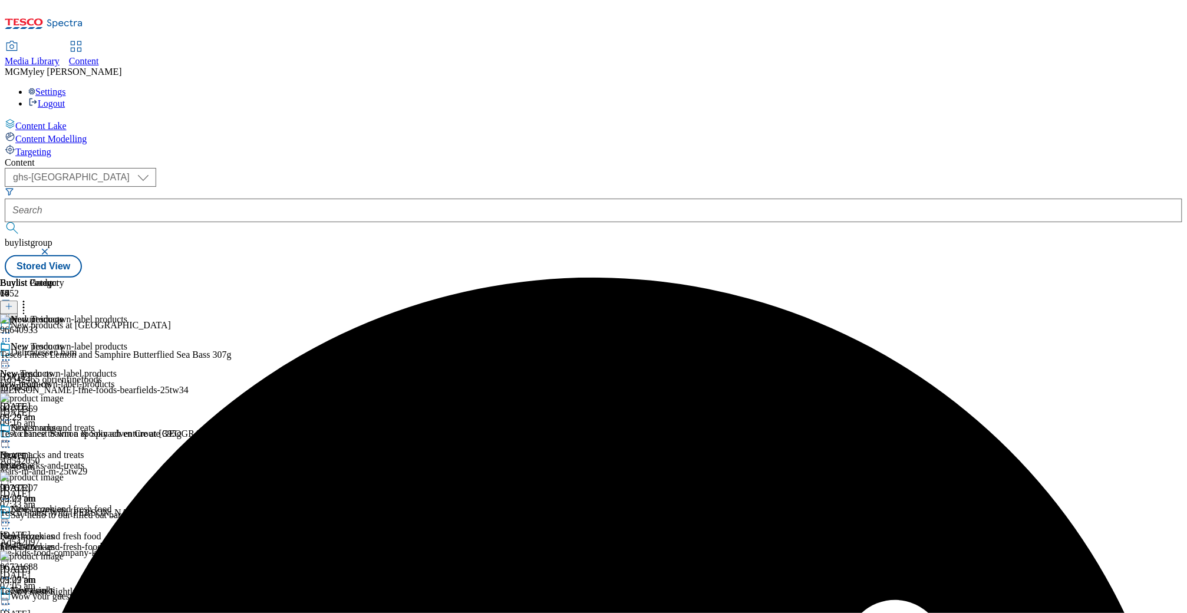
click at [29, 299] on icon at bounding box center [24, 305] width 12 height 12
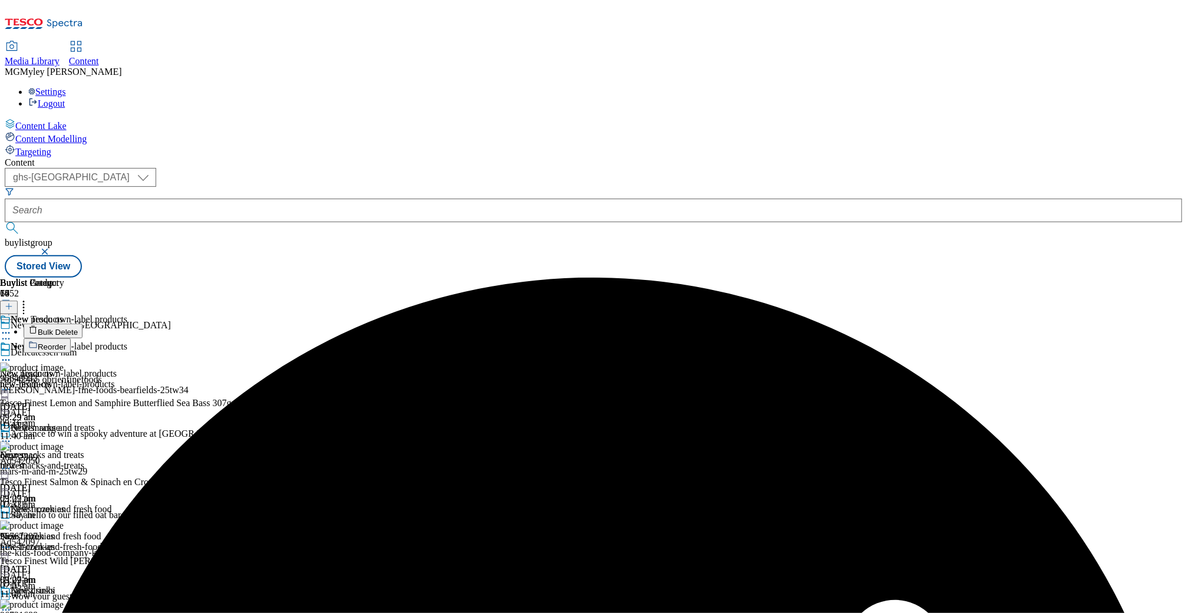
click at [71, 338] on button "Reorder" at bounding box center [47, 345] width 47 height 15
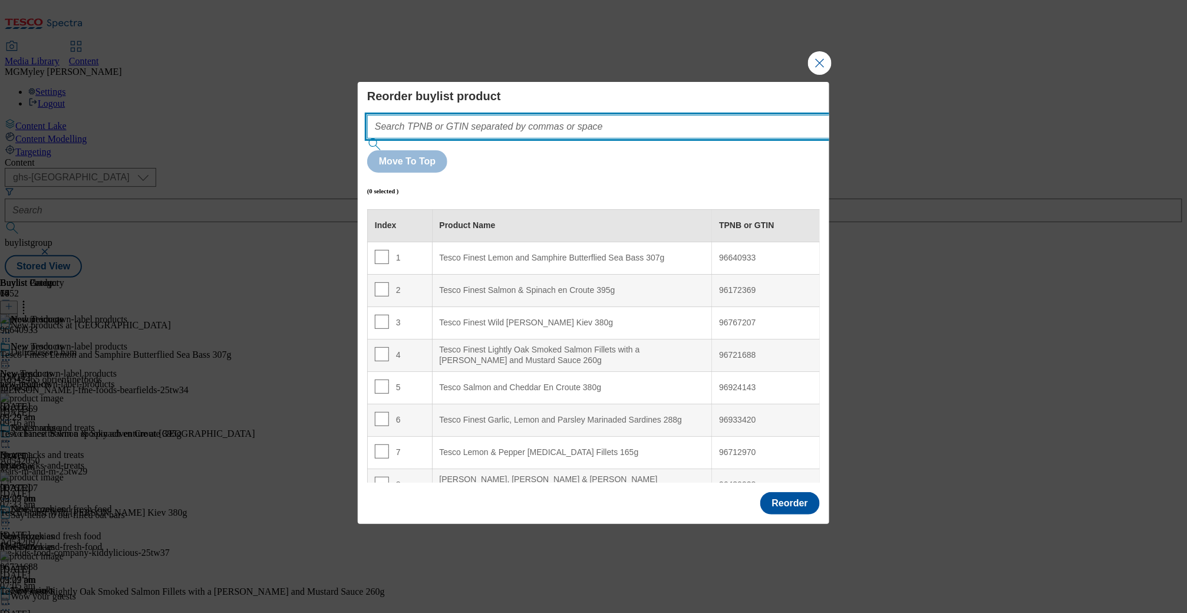
click at [572, 138] on input "Modal" at bounding box center [616, 127] width 498 height 24
paste input ""96640933 96172369 96767207 96721688 96924143 96933420 96712970 96430928 968789…"
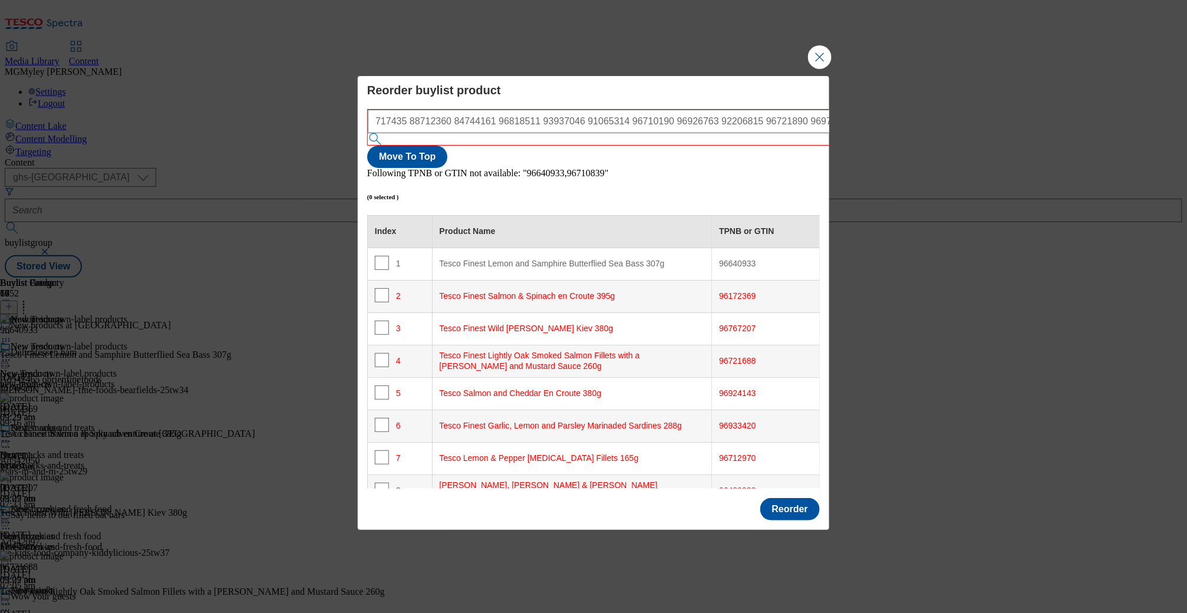
click at [702, 133] on div ""96640933 96172369 96767207 96721688 96924143 96933420 96712970 96430928 968789…" at bounding box center [617, 122] width 498 height 24
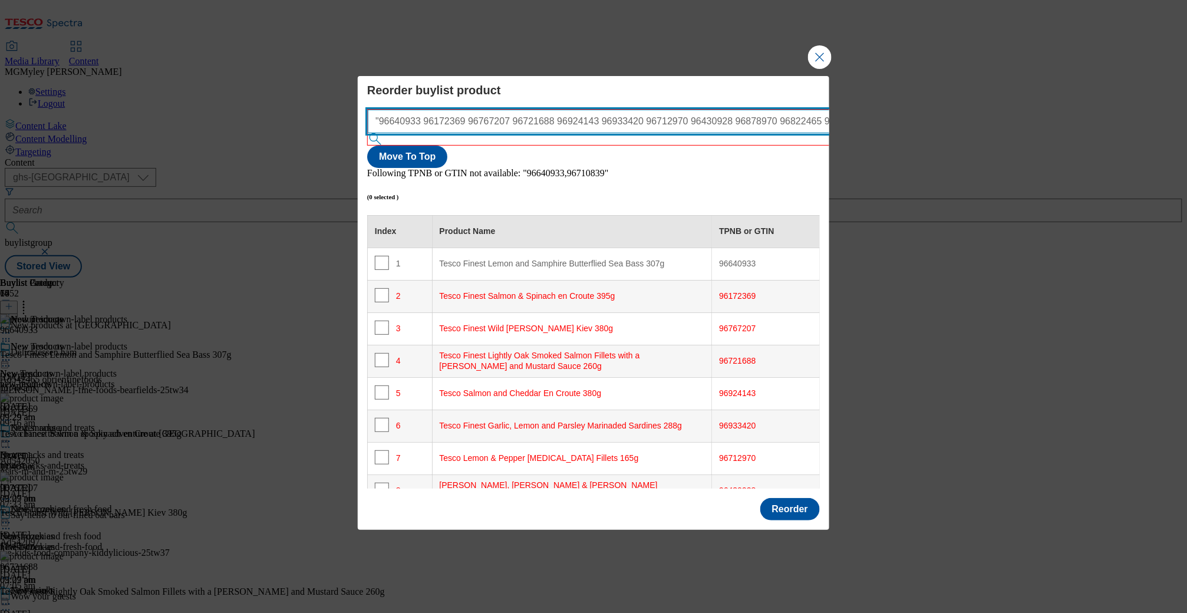
click at [387, 133] on input ""96640933 96172369 96767207 96721688 96924143 96933420 96712970 96430928 968789…" at bounding box center [617, 122] width 498 height 24
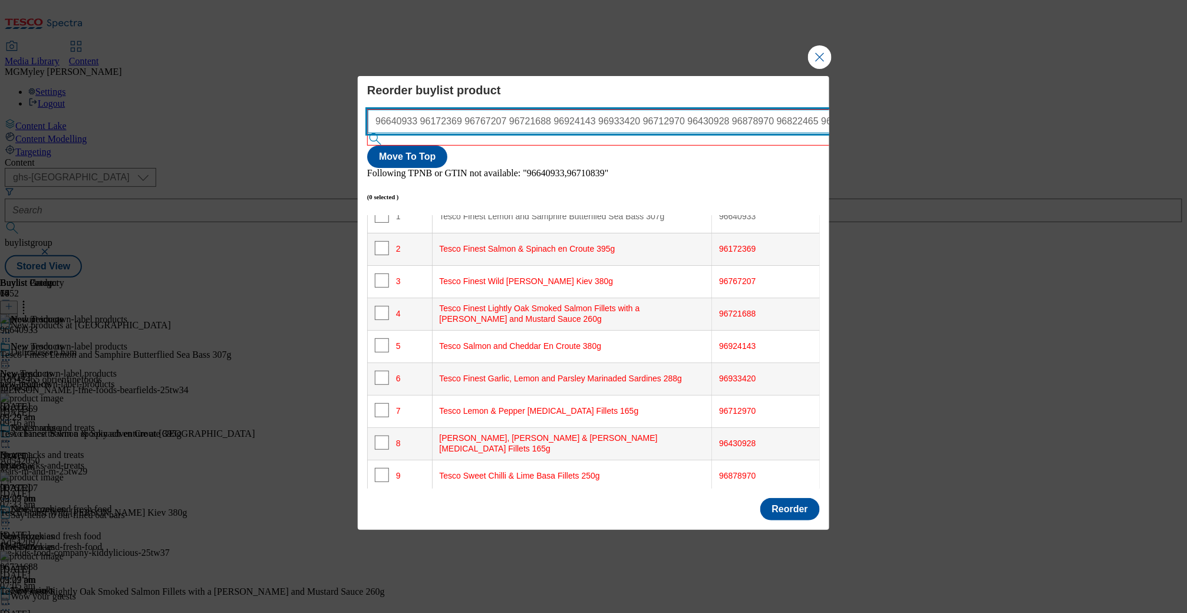
scroll to position [75, 0]
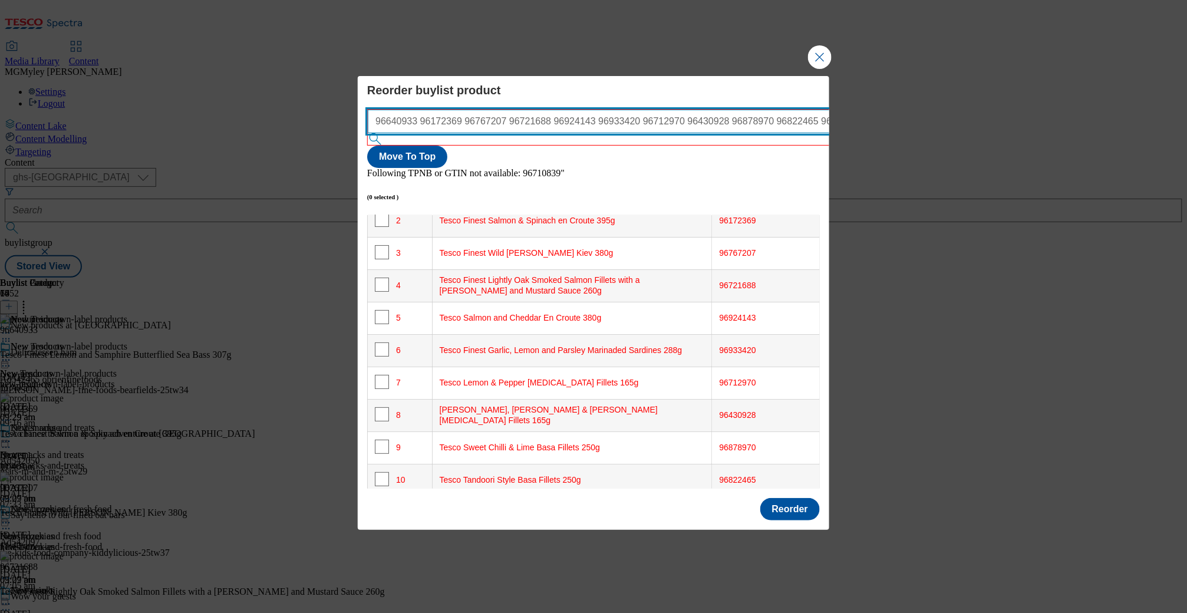
drag, startPoint x: 416, startPoint y: 151, endPoint x: 658, endPoint y: 145, distance: 241.7
click at [658, 133] on input "96640933 96172369 96767207 96721688 96924143 96933420 96712970 96430928 9687897…" at bounding box center [617, 122] width 498 height 24
click at [651, 133] on input "96640933 96172369 96767207 96721688 96924143 96933420 96712970 96430928 9687897…" at bounding box center [617, 122] width 498 height 24
drag, startPoint x: 606, startPoint y: 143, endPoint x: 788, endPoint y: 144, distance: 181.5
click at [791, 145] on div "96640933 96172369 96767207 96721688 96924143 96933420 96712970 96430928 9687897…" at bounding box center [593, 138] width 453 height 59
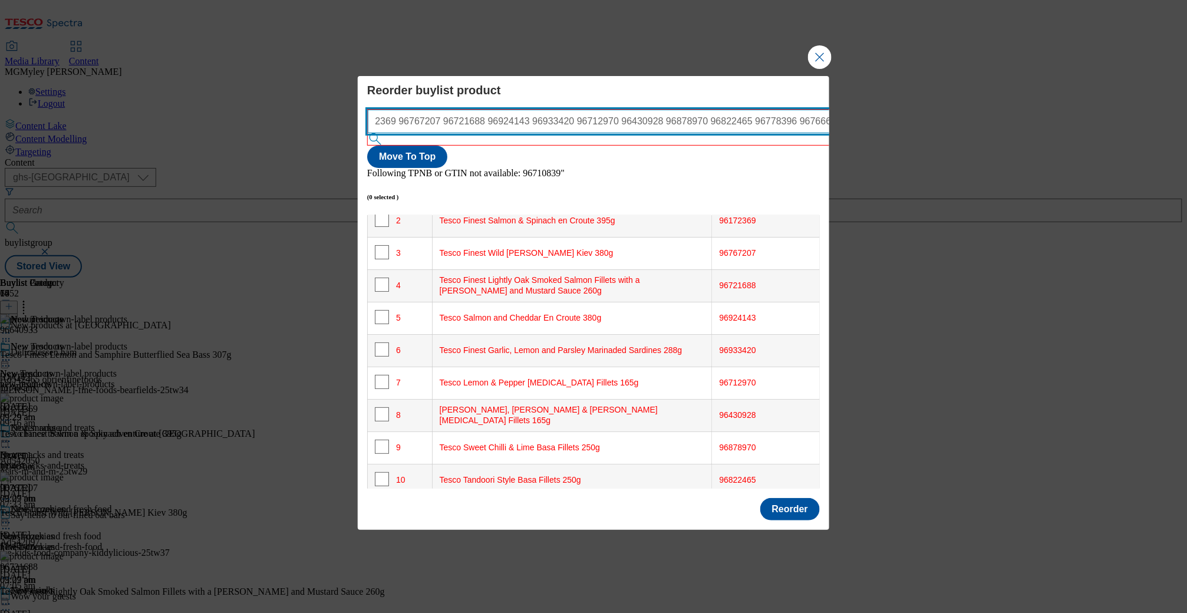
scroll to position [0, 159]
drag, startPoint x: 669, startPoint y: 149, endPoint x: 688, endPoint y: 146, distance: 19.1
click at [694, 133] on input "96640933 96172369 96767207 96721688 96924143 96933420 96712970 96430928 9687897…" at bounding box center [617, 122] width 498 height 24
click at [676, 133] on input "96640933 96172369 96767207 96721688 96924143 96933420 96712970 96430928 9687897…" at bounding box center [617, 122] width 498 height 24
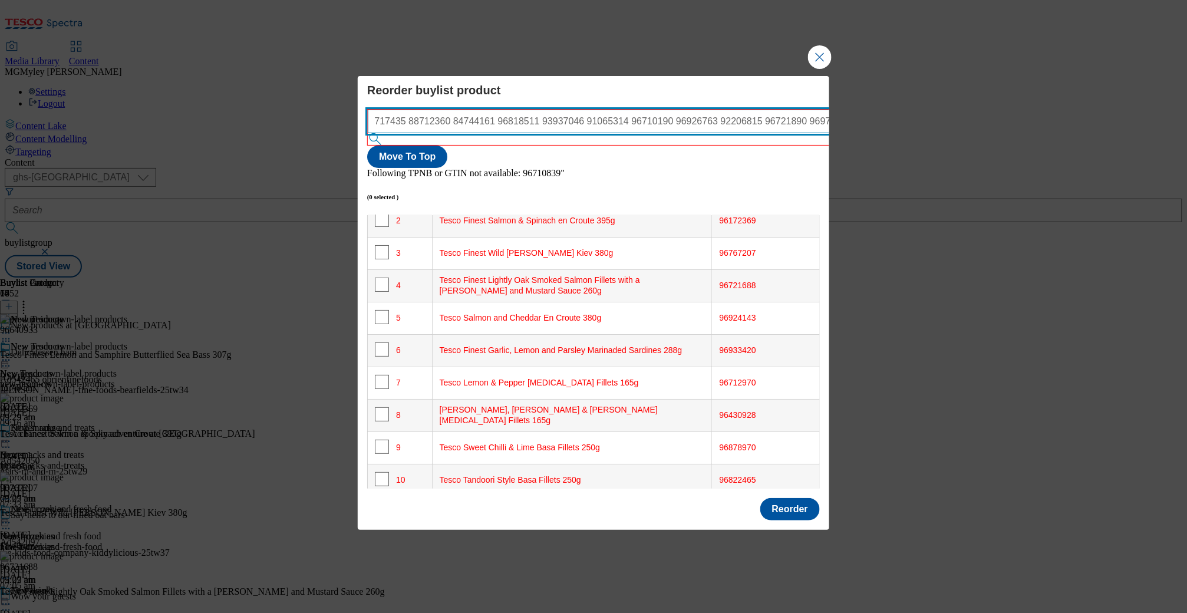
drag, startPoint x: 687, startPoint y: 144, endPoint x: 699, endPoint y: 146, distance: 11.8
click at [699, 133] on div "96640933 96172369 96767207 96721688 96924143 96933420 96712970 96430928 9687897…" at bounding box center [617, 122] width 498 height 24
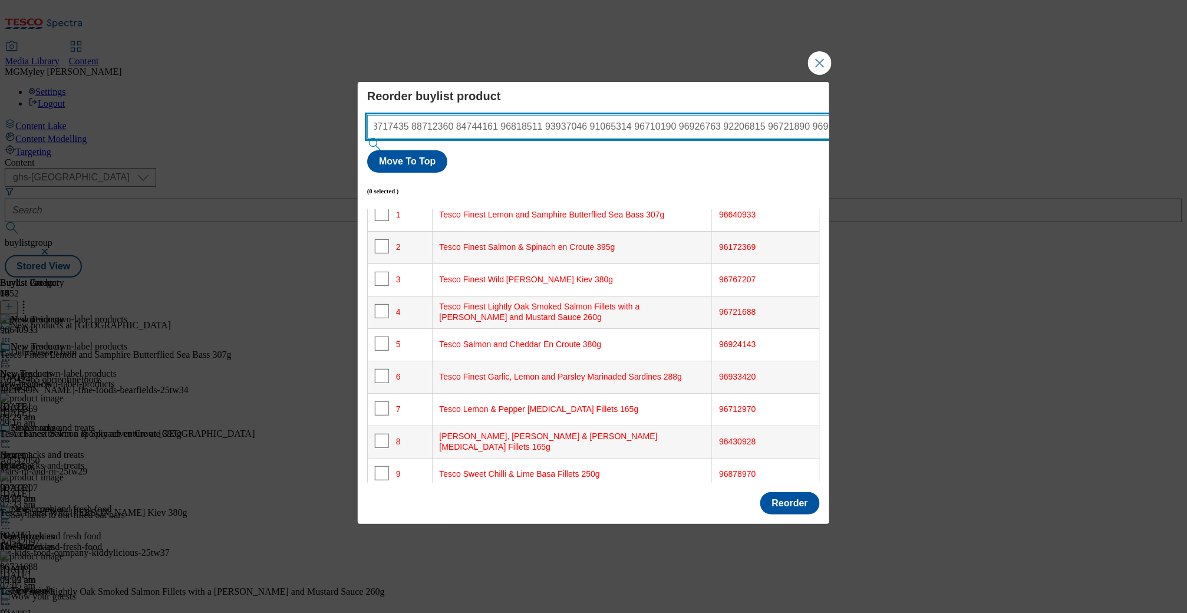
scroll to position [0, 631]
type input "96640933 96172369 96767207 96721688 96924143 96933420 96712970 96430928 9687897…"
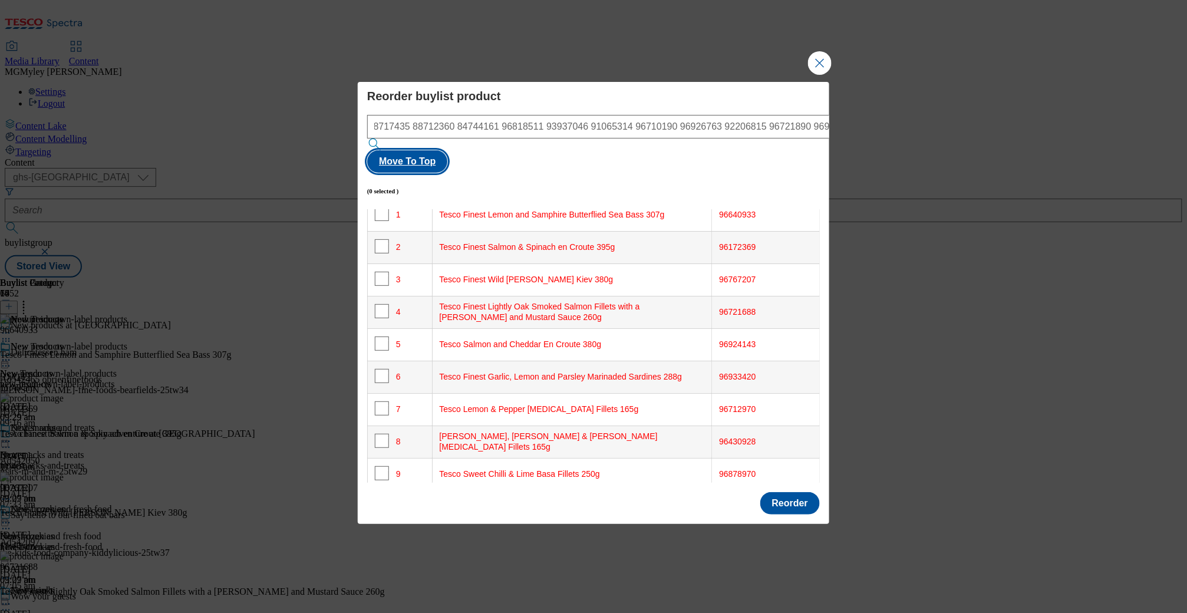
scroll to position [0, 0]
click at [447, 155] on button "Move To Top" at bounding box center [407, 161] width 80 height 22
checkbox input "true"
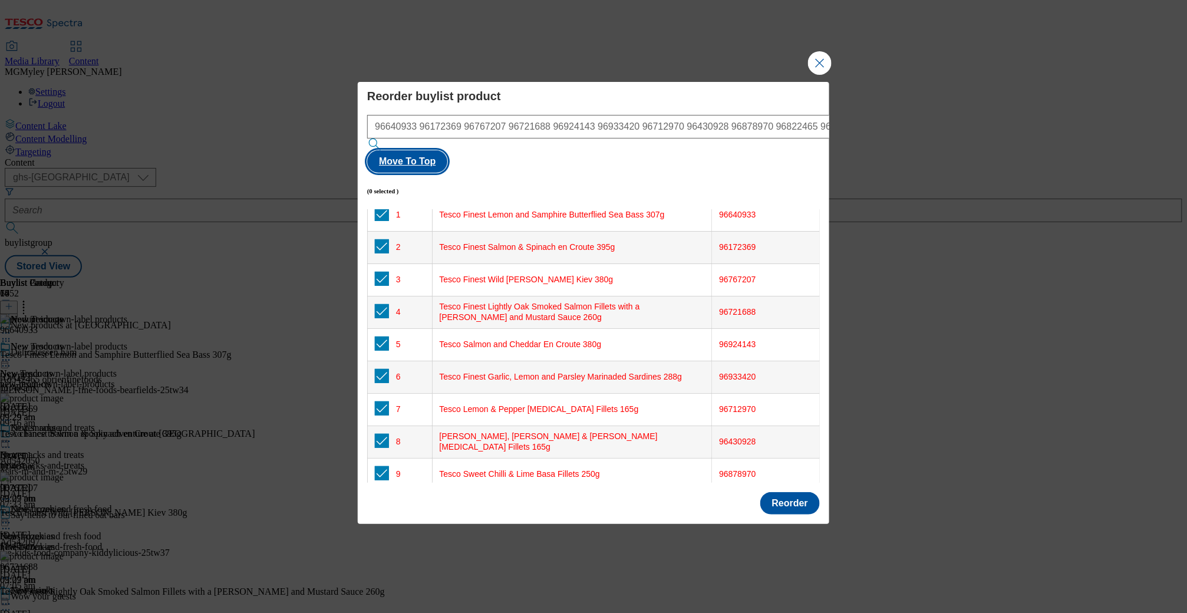
checkbox input "true"
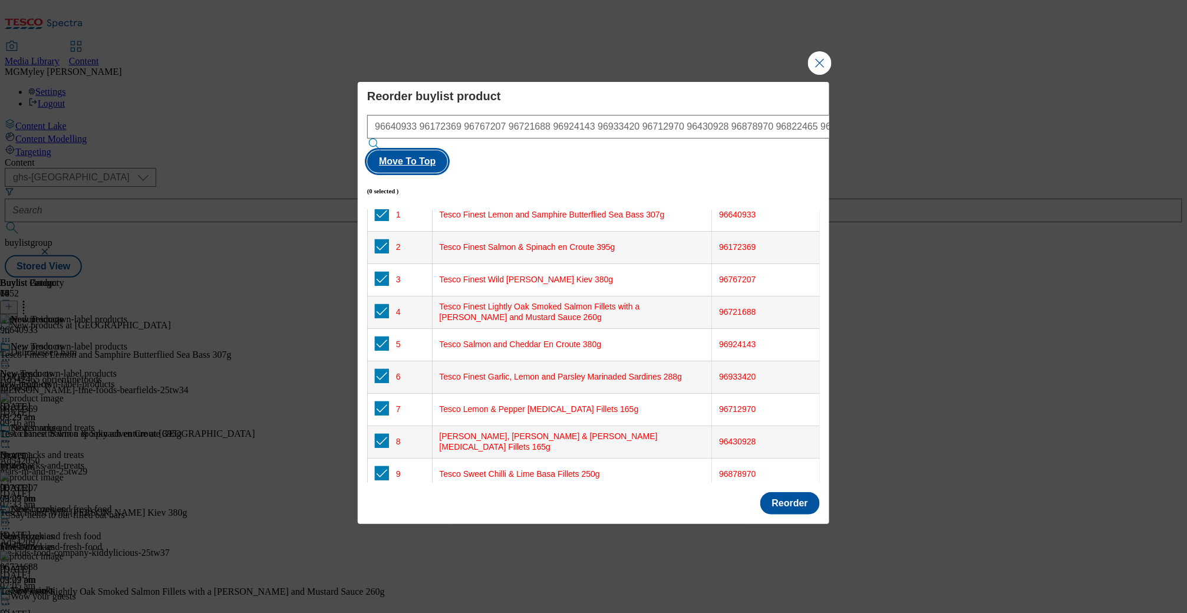
checkbox input "true"
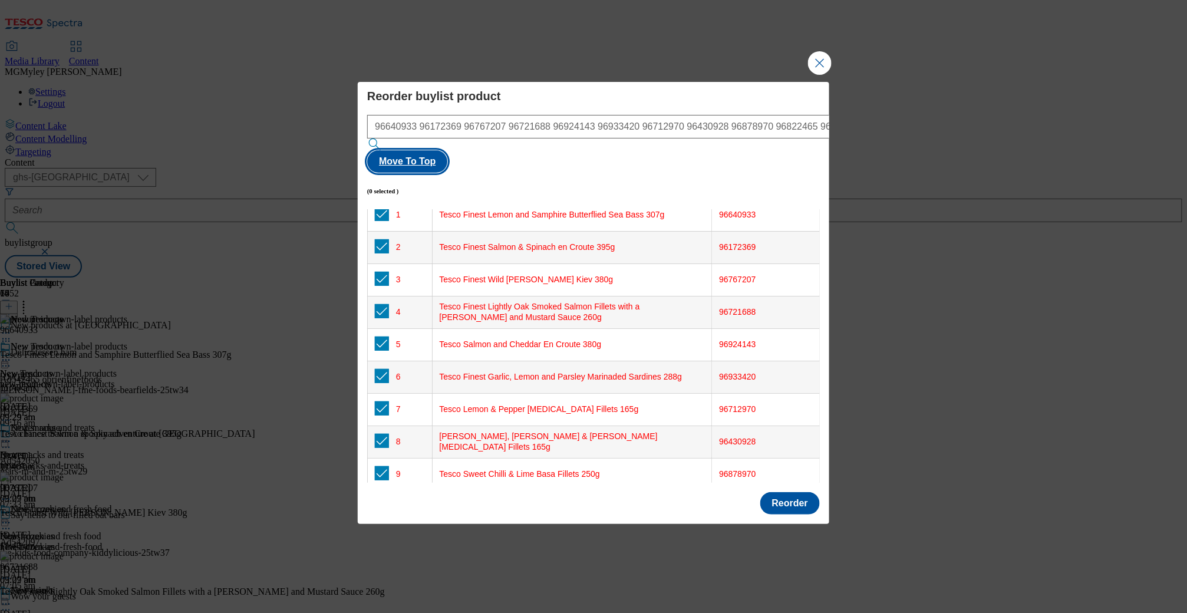
checkbox input "true"
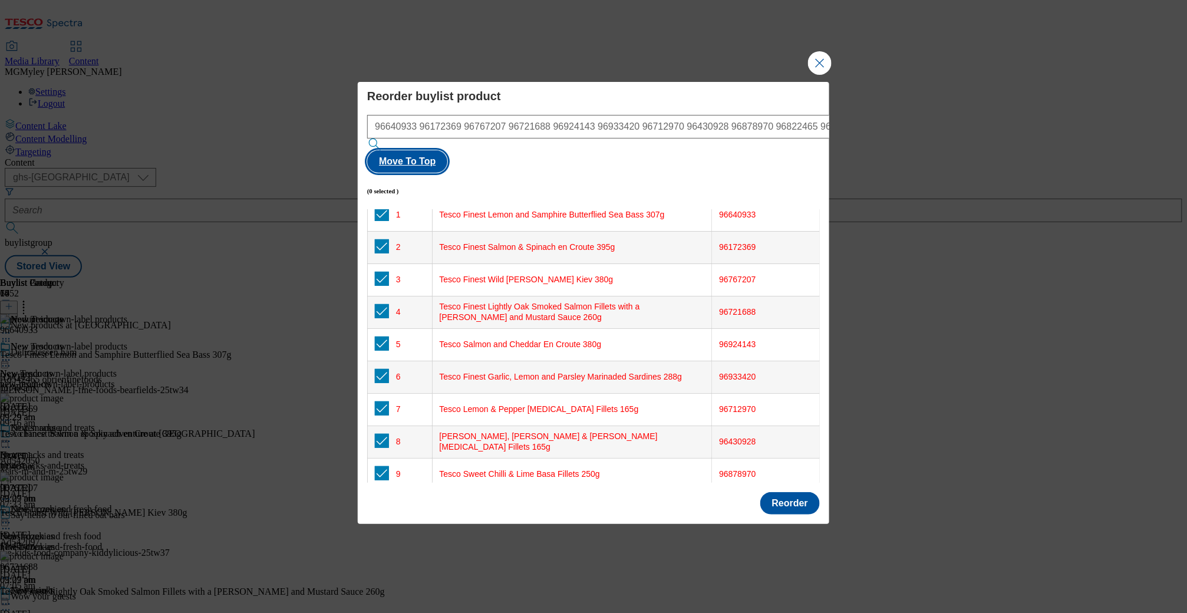
checkbox input "true"
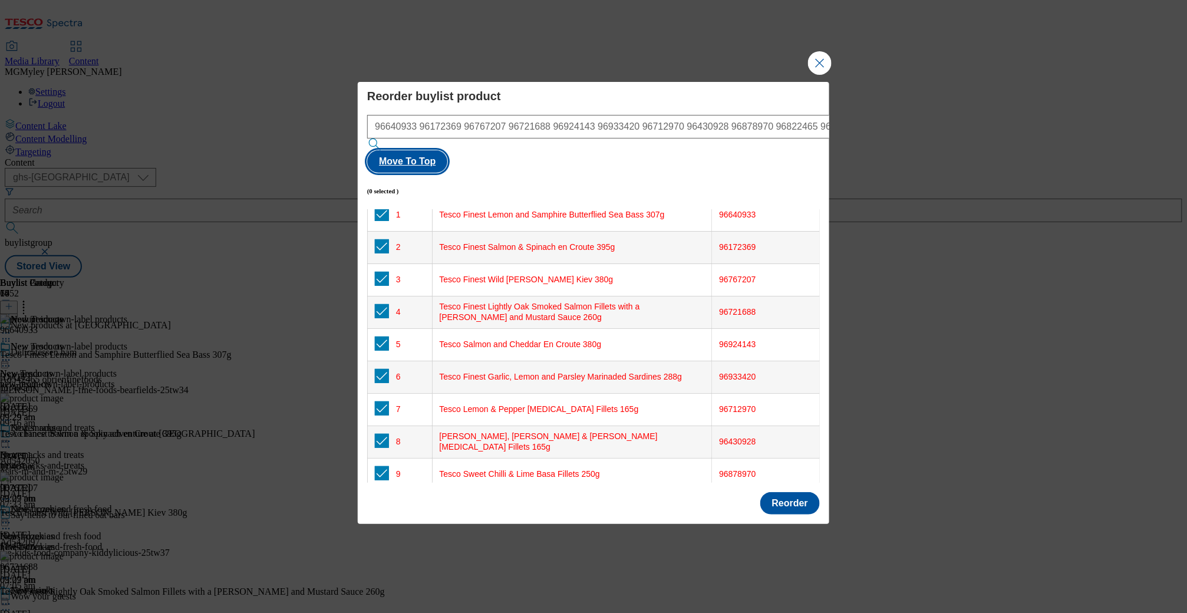
checkbox input "true"
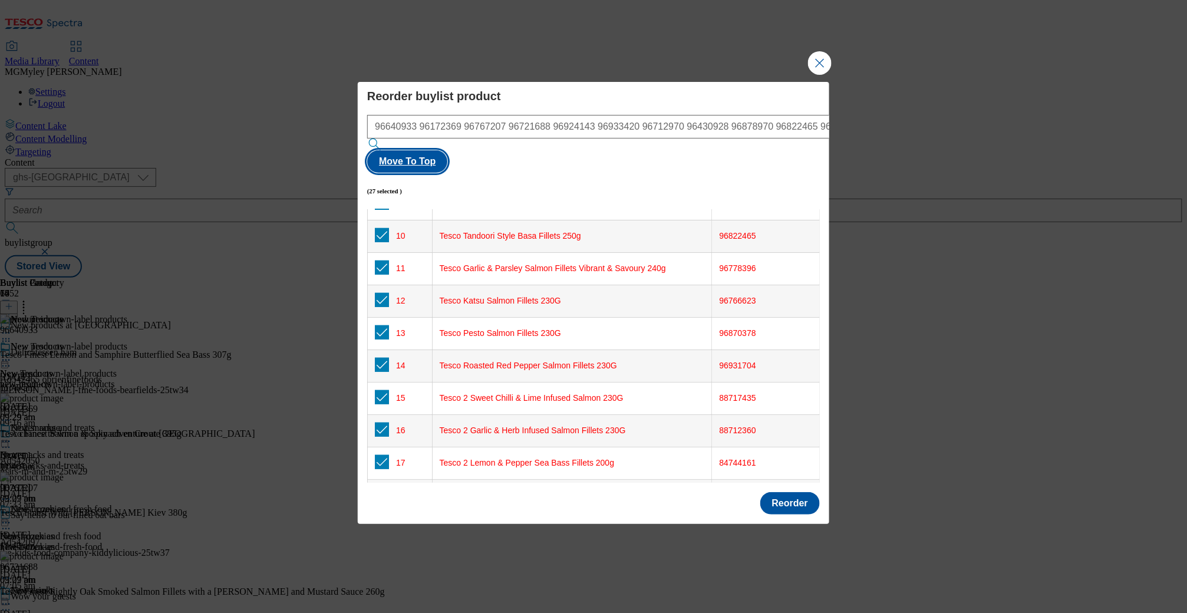
scroll to position [392, 0]
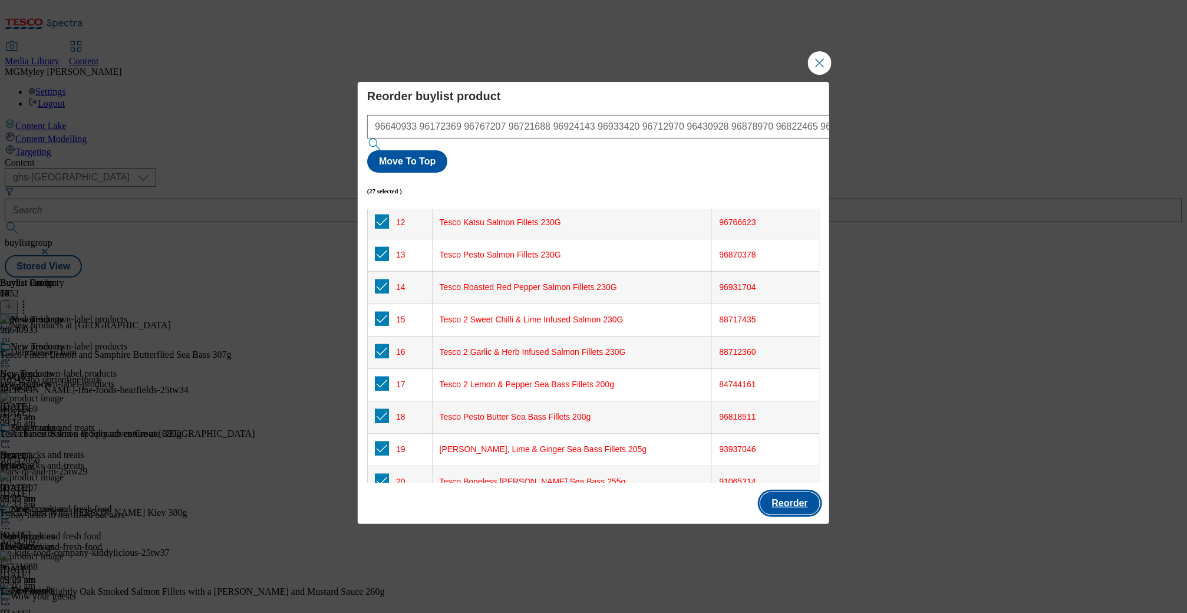
click at [796, 492] on button "Reorder" at bounding box center [790, 503] width 60 height 22
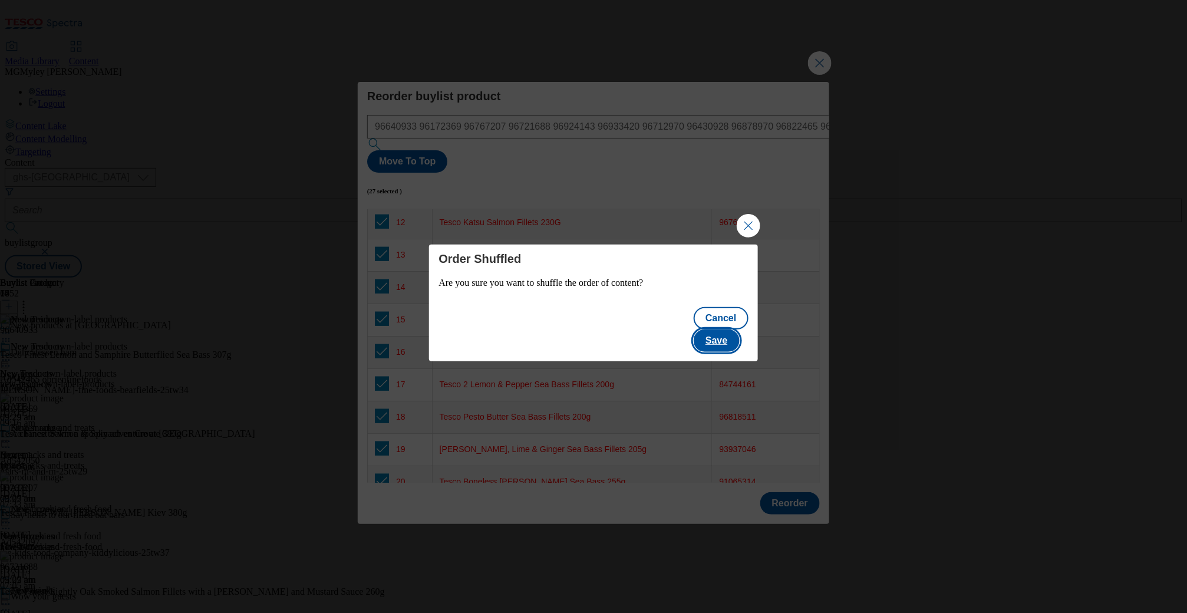
click at [730, 338] on button "Save" at bounding box center [716, 340] width 45 height 22
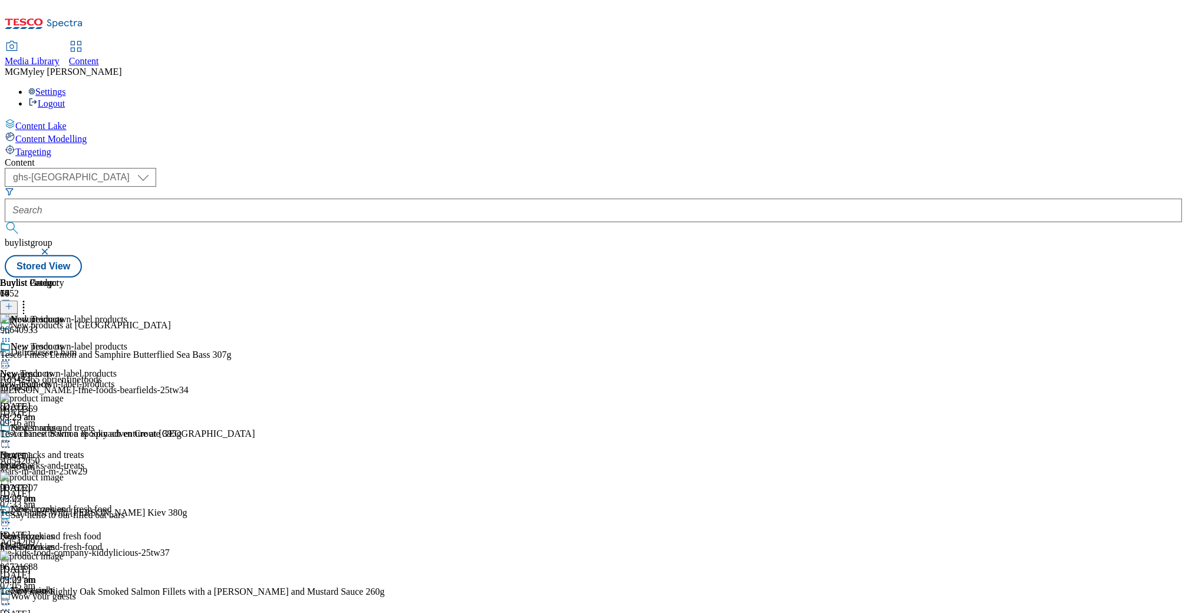
click at [12, 354] on icon at bounding box center [6, 360] width 12 height 12
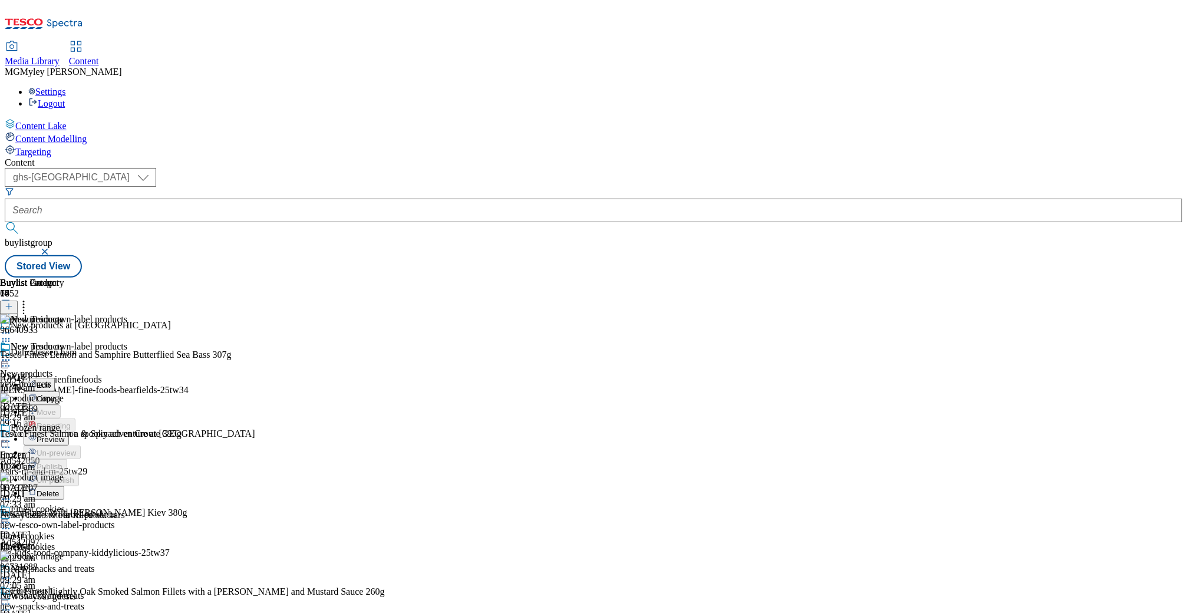
click at [64, 435] on span "Preview" at bounding box center [51, 439] width 28 height 9
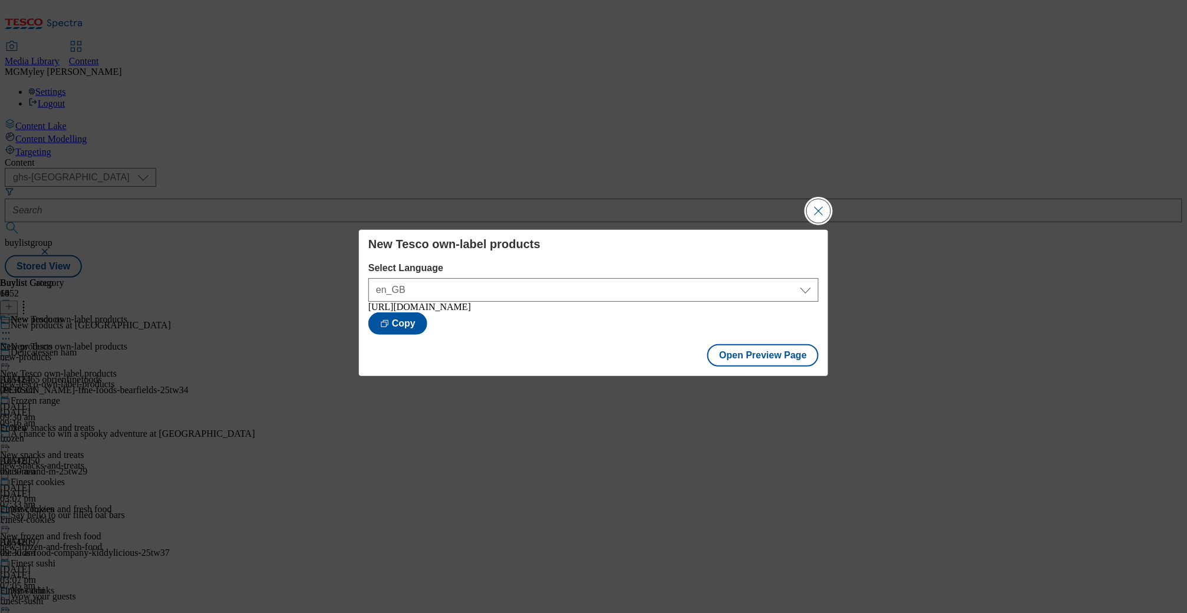
click at [818, 207] on button "Close Modal" at bounding box center [819, 211] width 24 height 24
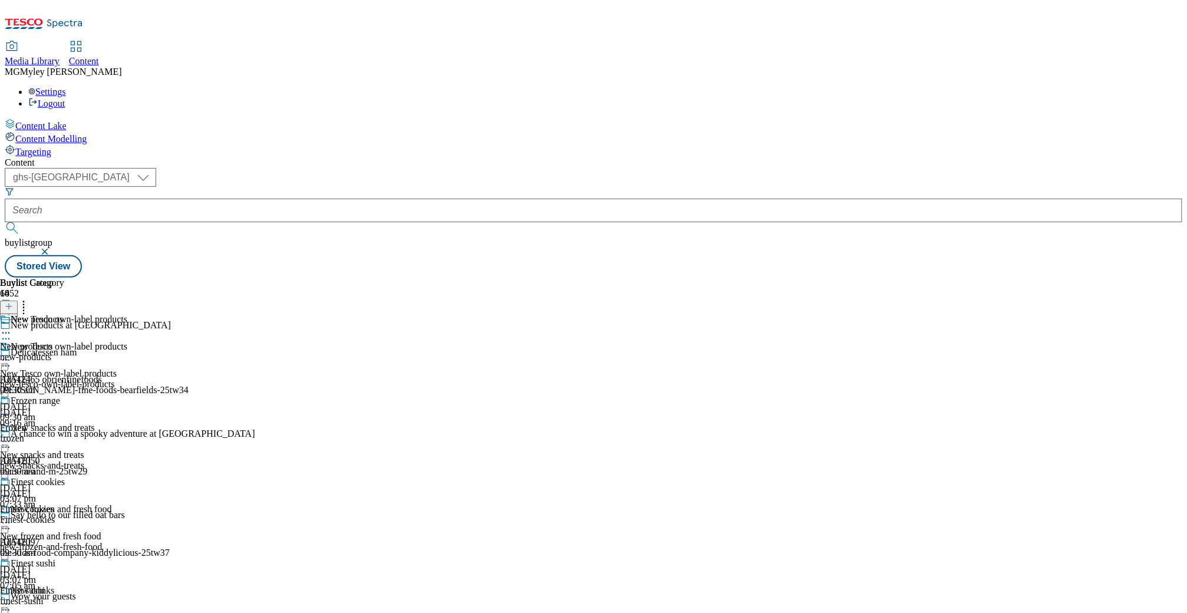
click at [12, 354] on icon at bounding box center [6, 360] width 12 height 12
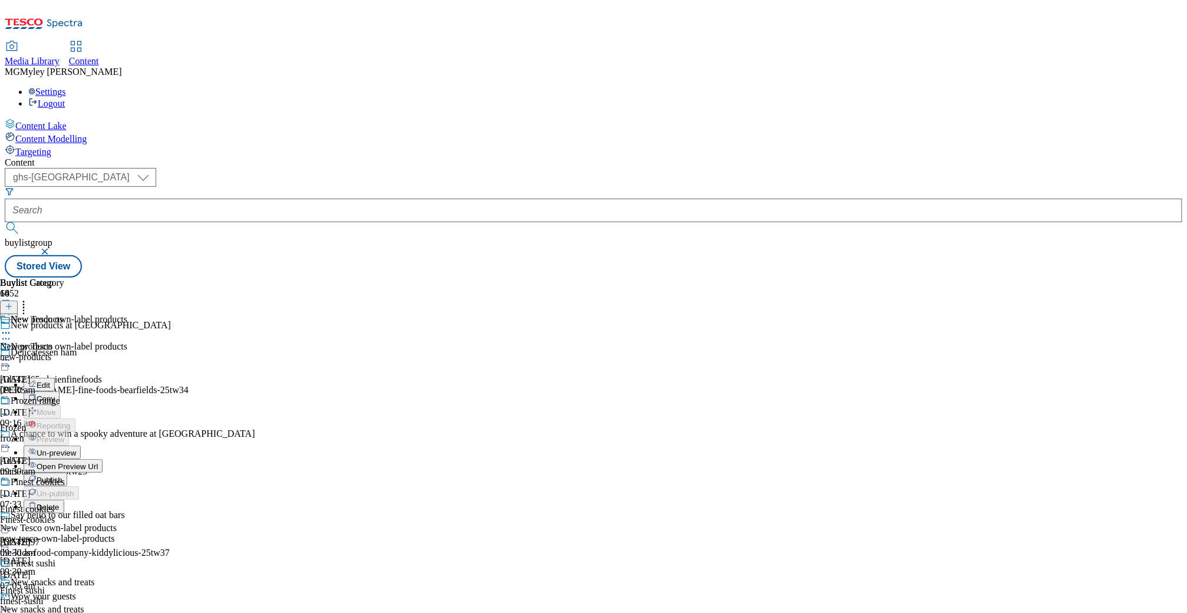
click at [62, 476] on span "Publish" at bounding box center [50, 480] width 26 height 9
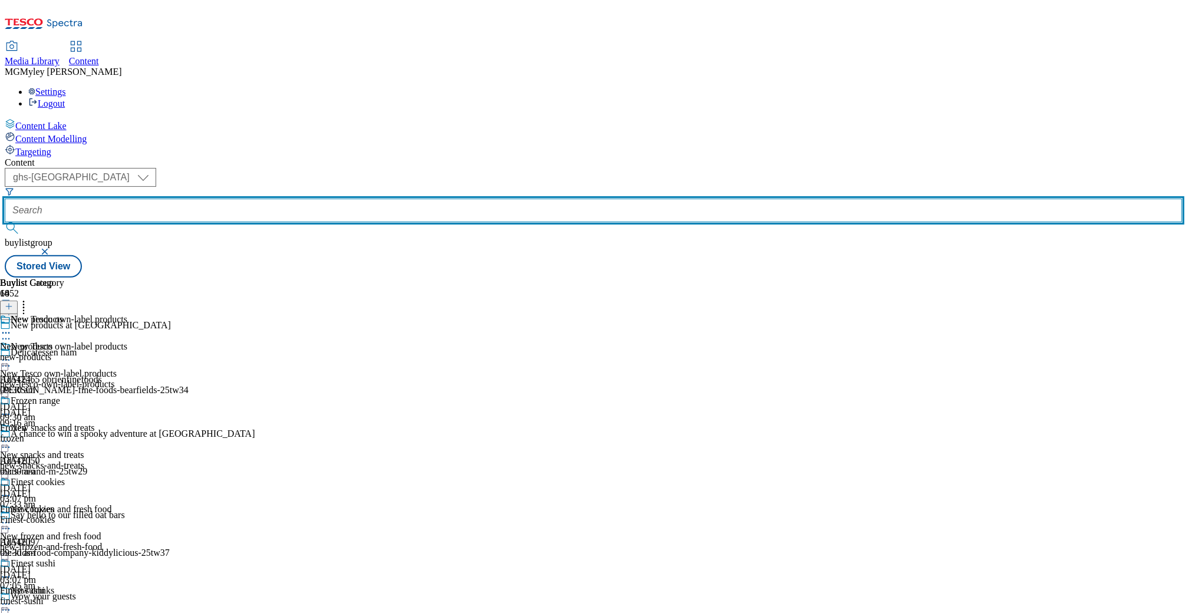
click at [264, 187] on form at bounding box center [594, 212] width 1178 height 51
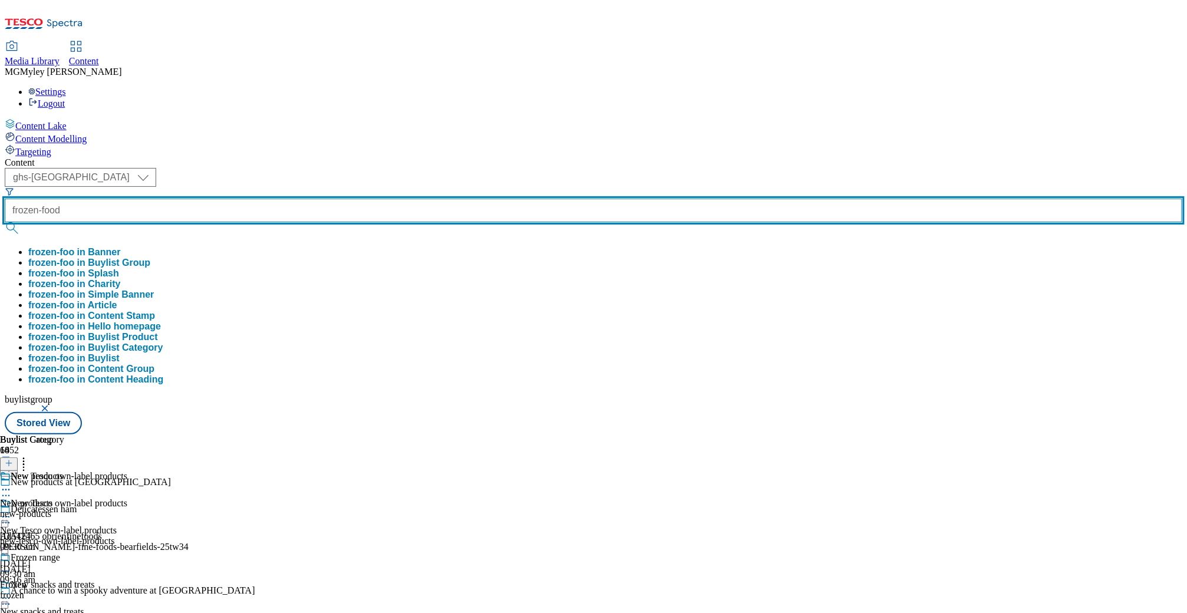
type input "frozen-food"
click at [5, 222] on button "submit" at bounding box center [13, 228] width 17 height 12
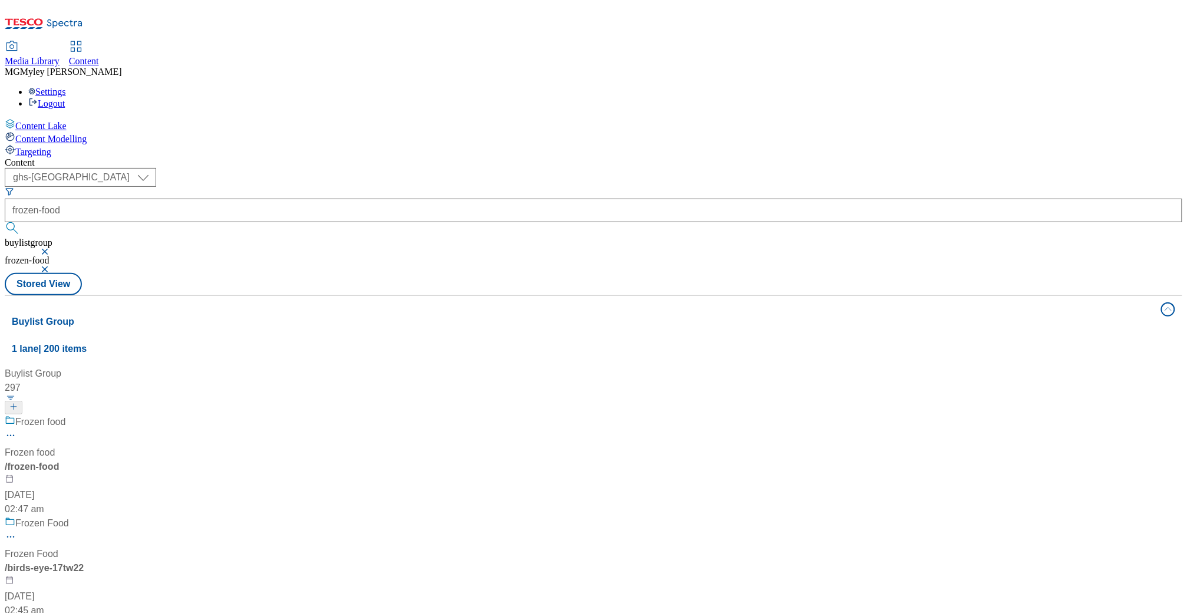
click at [502, 157] on div "Content" at bounding box center [594, 162] width 1178 height 11
click at [264, 415] on div "Frozen food Frozen food / frozen-food 17 Jul 2024 02:47 am" at bounding box center [134, 465] width 259 height 101
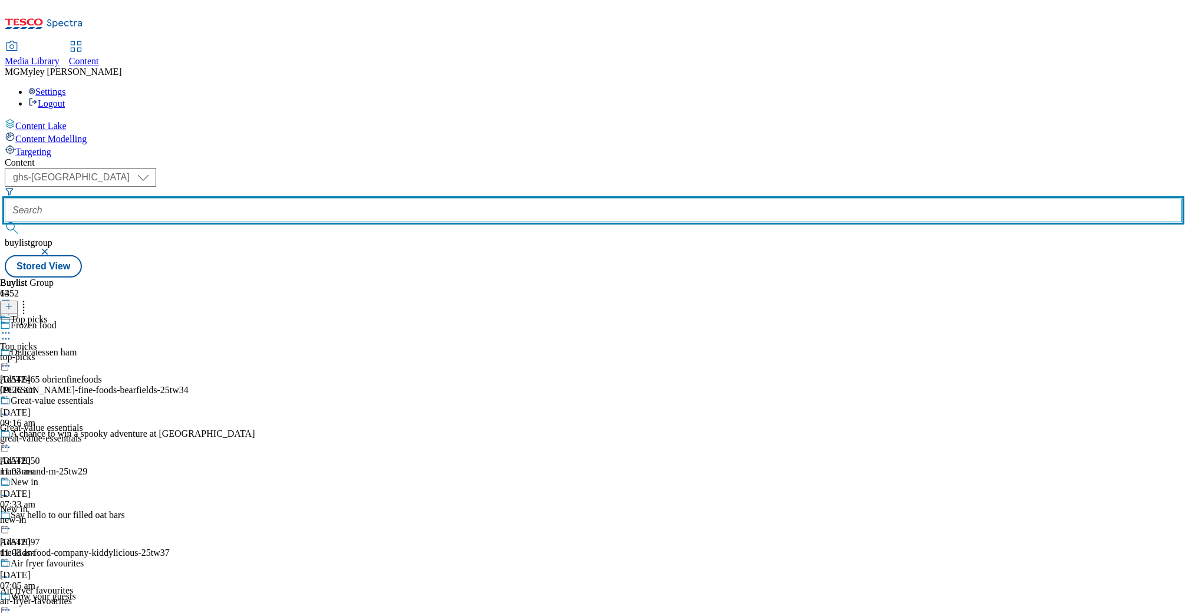
click at [294, 199] on input "text" at bounding box center [594, 211] width 1178 height 24
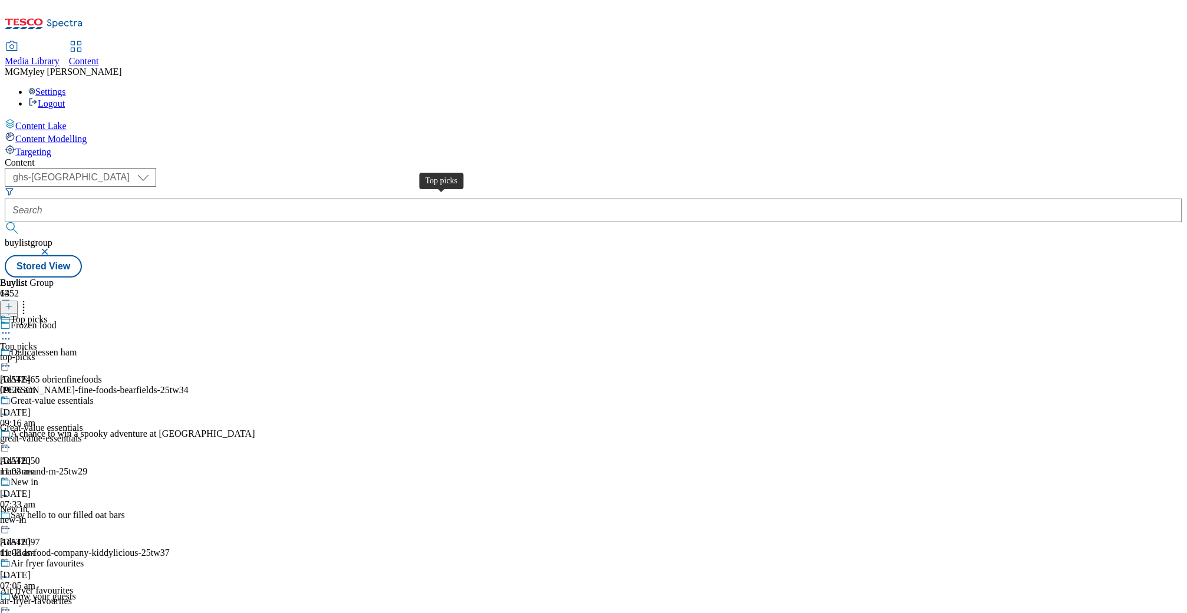
click at [37, 341] on span "Top picks" at bounding box center [18, 346] width 37 height 11
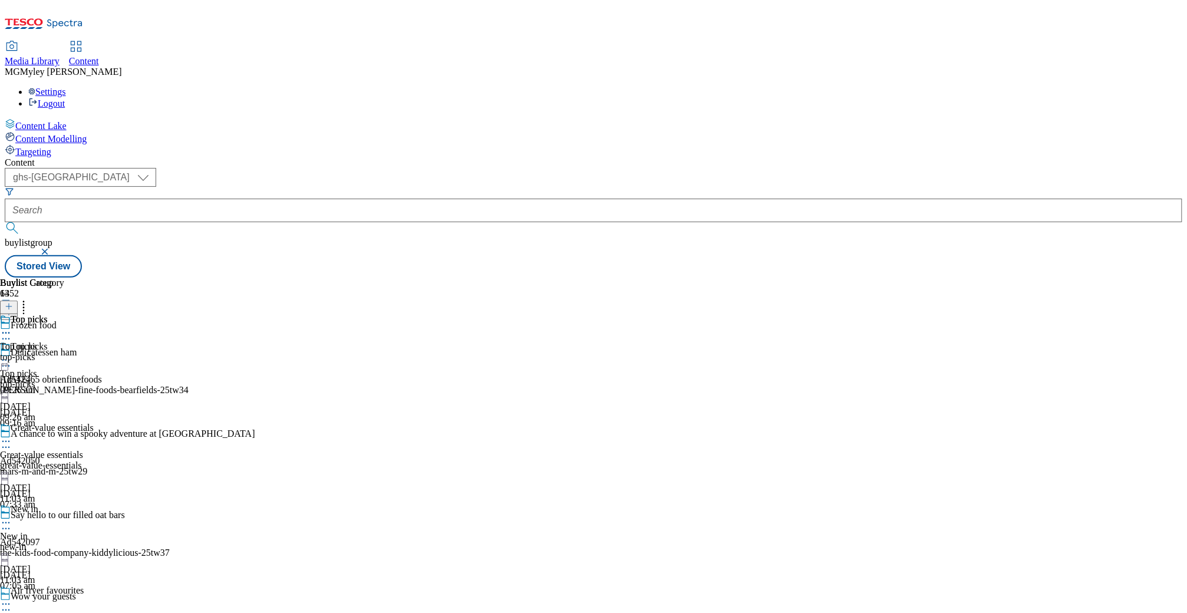
click at [64, 352] on div "top-picks" at bounding box center [32, 357] width 64 height 11
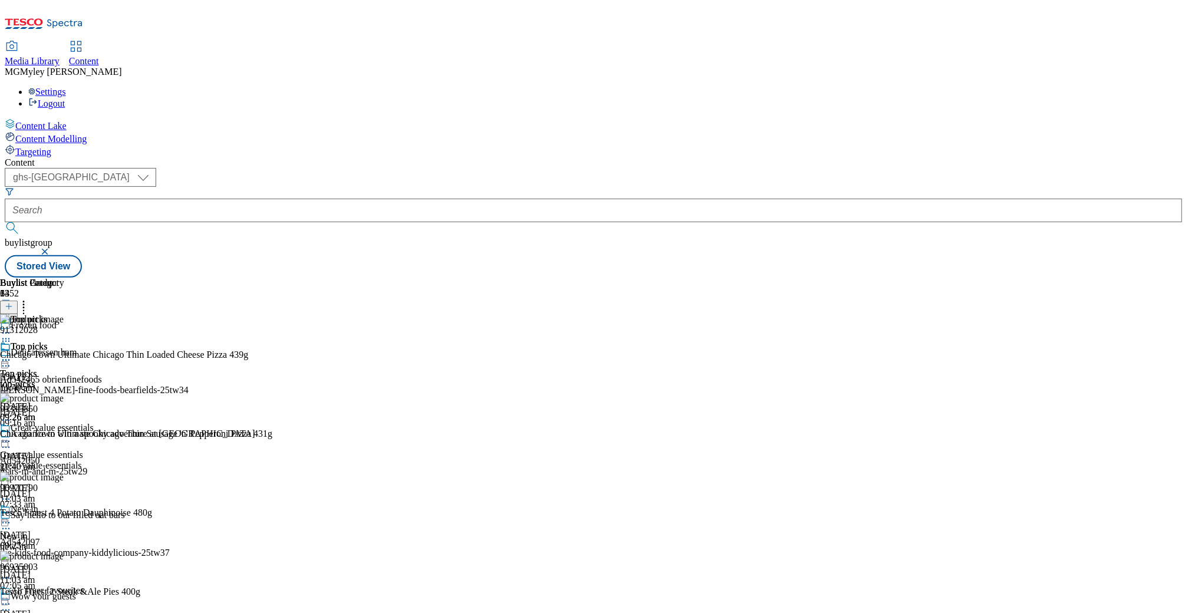
click at [10, 359] on circle at bounding box center [9, 360] width 2 height 2
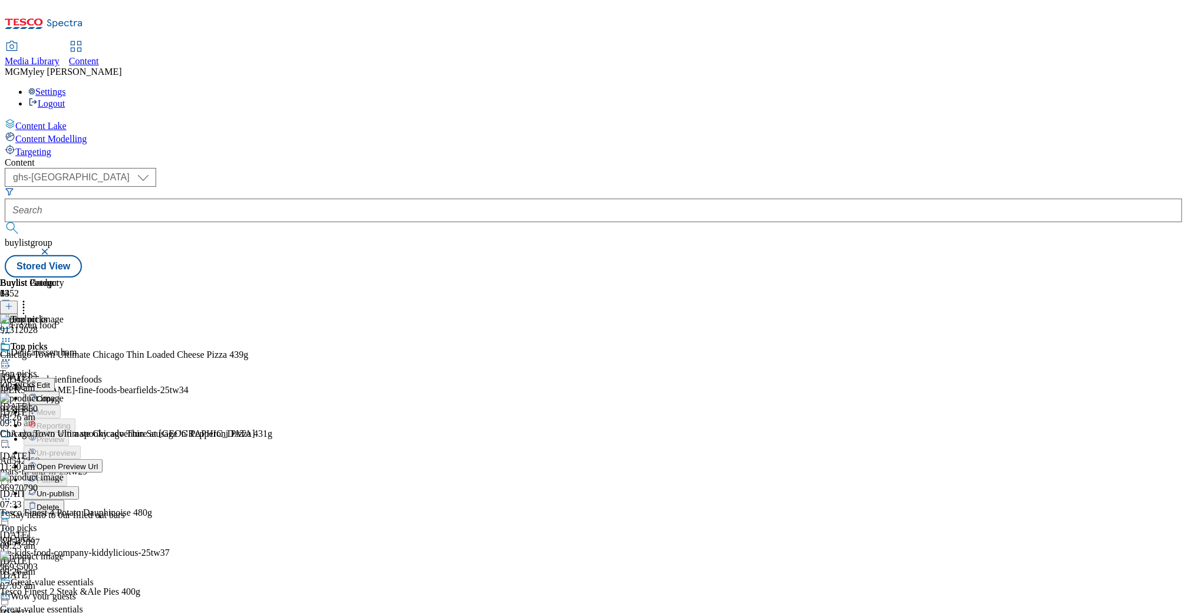
click at [74, 489] on span "Un-publish" at bounding box center [56, 493] width 38 height 9
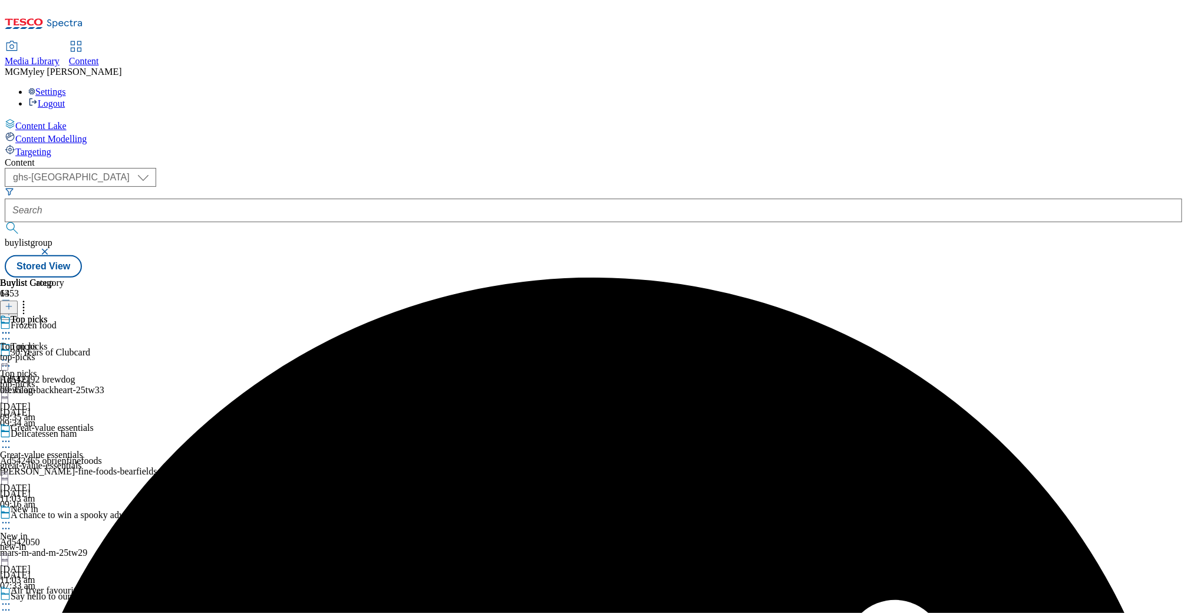
click at [12, 354] on icon at bounding box center [6, 360] width 12 height 12
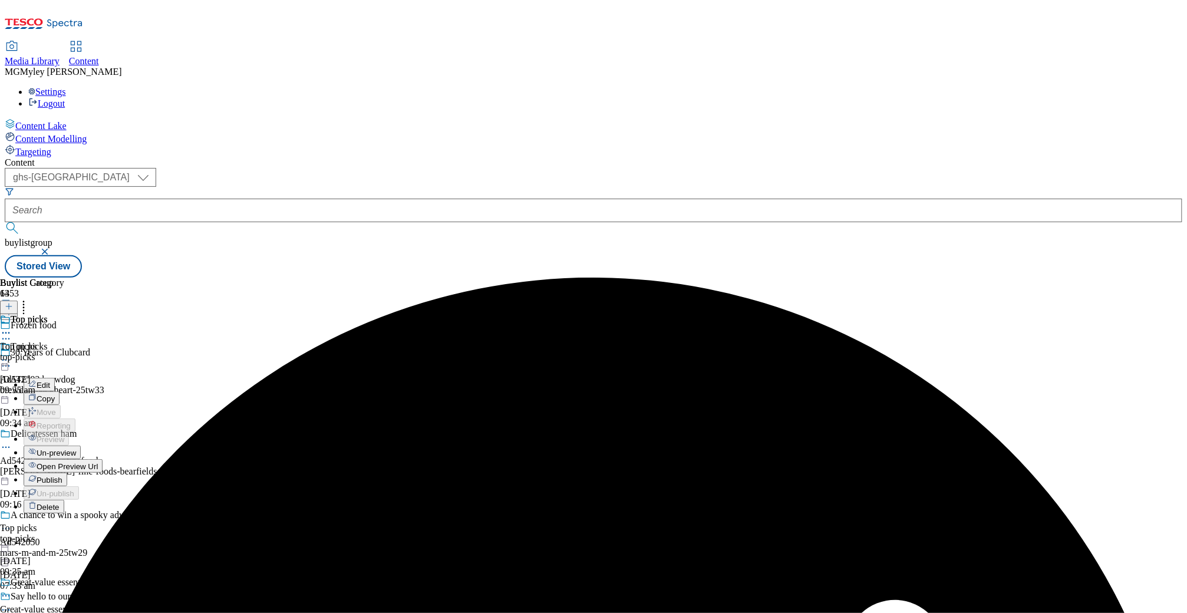
click at [62, 476] on span "Publish" at bounding box center [50, 480] width 26 height 9
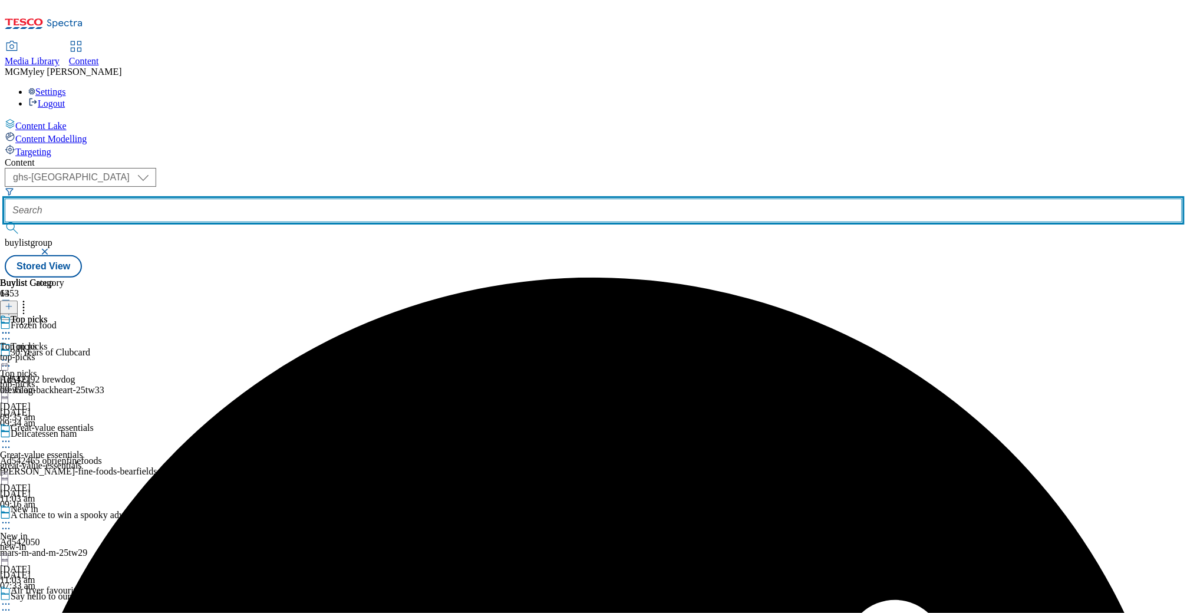
click at [315, 199] on input "text" at bounding box center [594, 211] width 1178 height 24
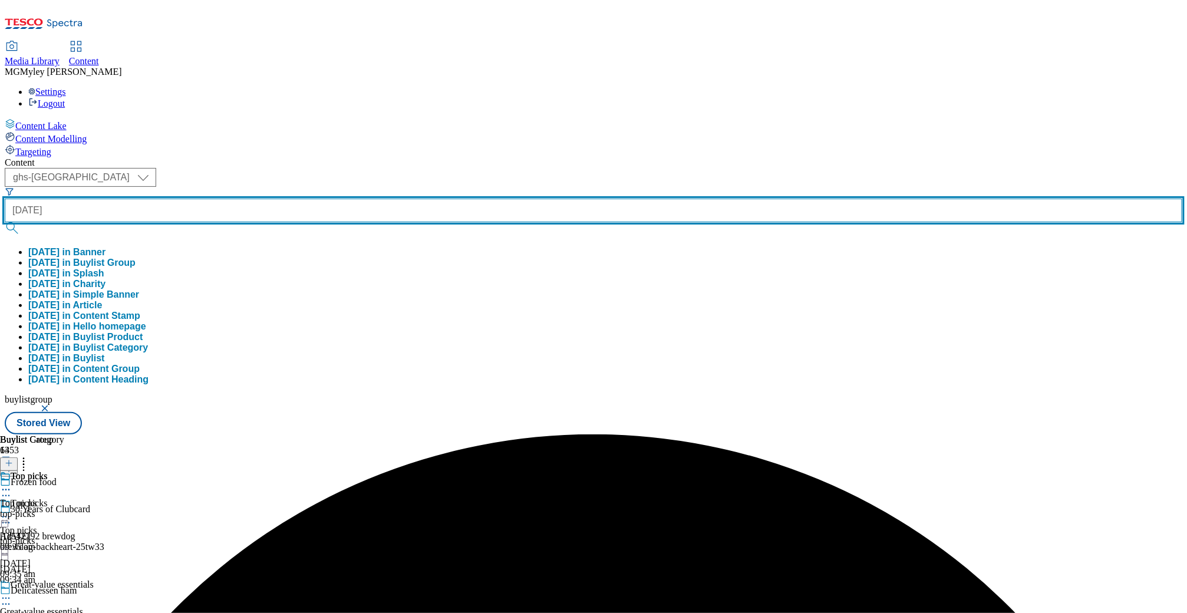
type input "halloween"
click at [5, 222] on button "submit" at bounding box center [13, 228] width 17 height 12
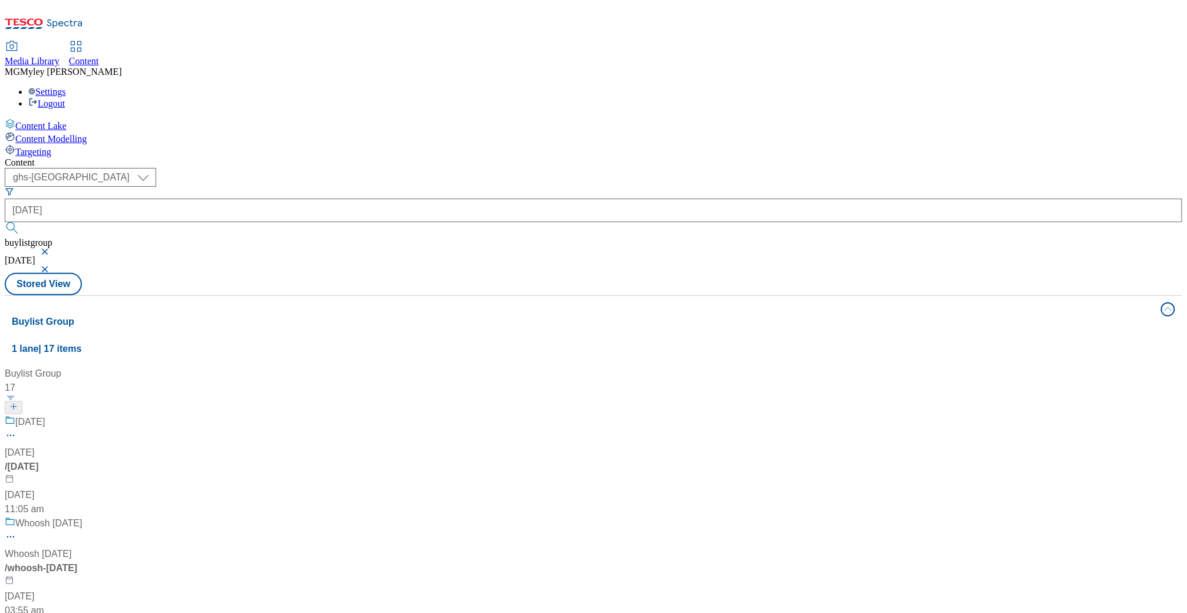
click at [418, 157] on div "Content" at bounding box center [594, 162] width 1178 height 11
click at [34, 446] on span "Halloween" at bounding box center [19, 453] width 29 height 14
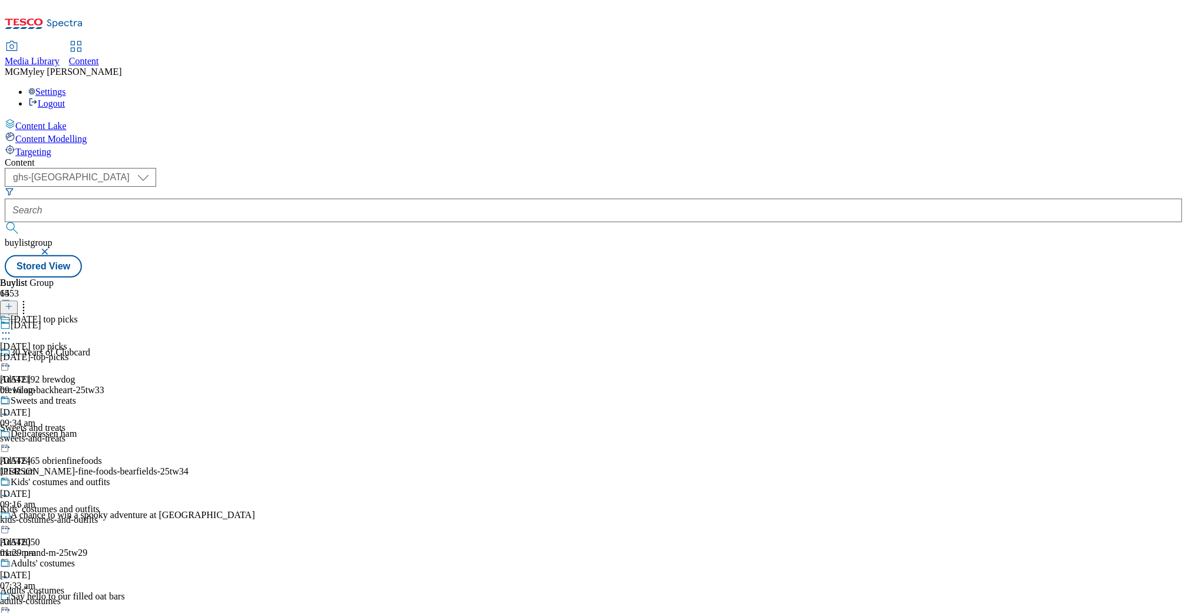
click at [110, 314] on div "Halloween top picks Halloween top picks halloween-top-picks 7 Oct 2025 09:16 am" at bounding box center [55, 354] width 110 height 81
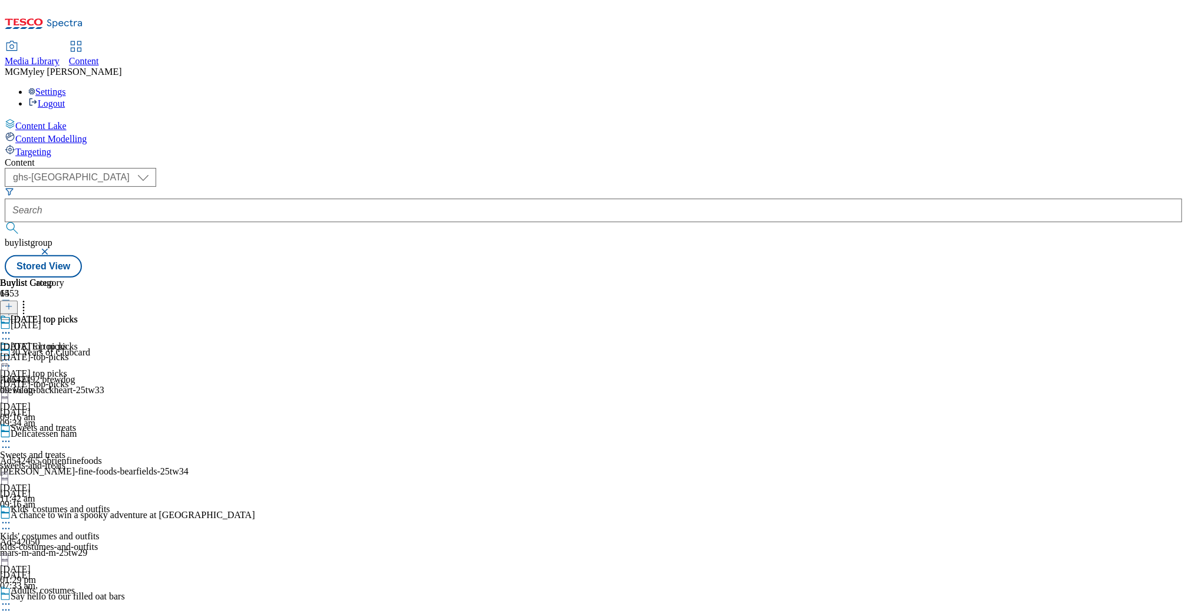
click at [110, 460] on div "sweets-and-treats" at bounding box center [55, 465] width 110 height 11
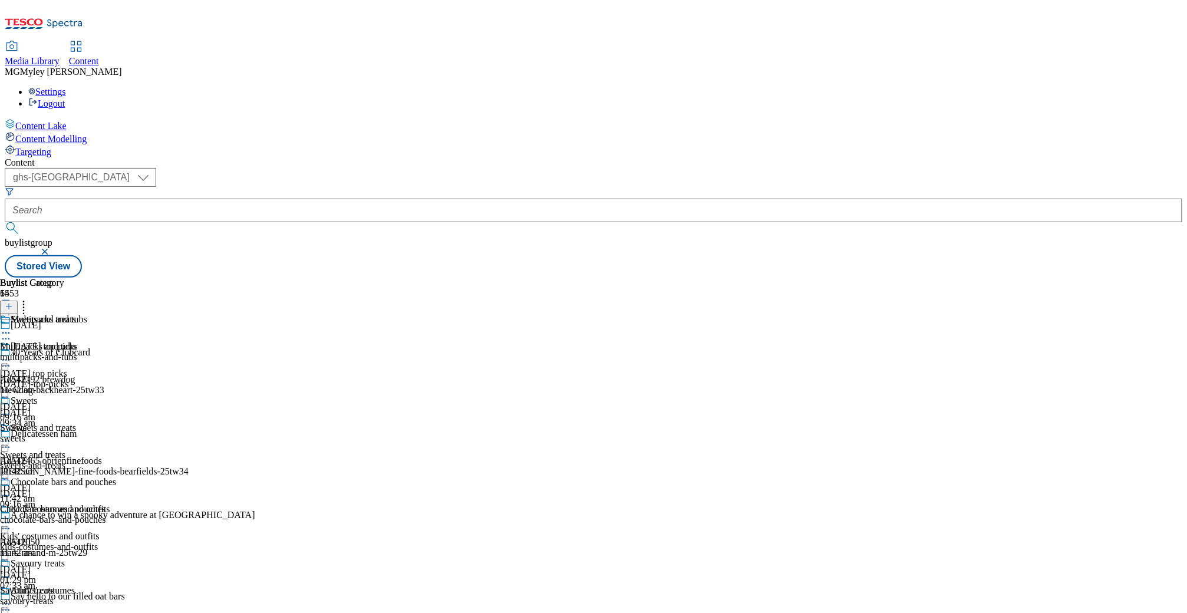
click at [12, 436] on icon at bounding box center [6, 442] width 12 height 12
click at [74, 532] on span "Un-publish" at bounding box center [56, 574] width 38 height 9
click at [7, 441] on circle at bounding box center [6, 442] width 2 height 2
click at [62, 532] on span "Publish" at bounding box center [50, 561] width 26 height 9
click at [252, 199] on div at bounding box center [594, 211] width 1178 height 24
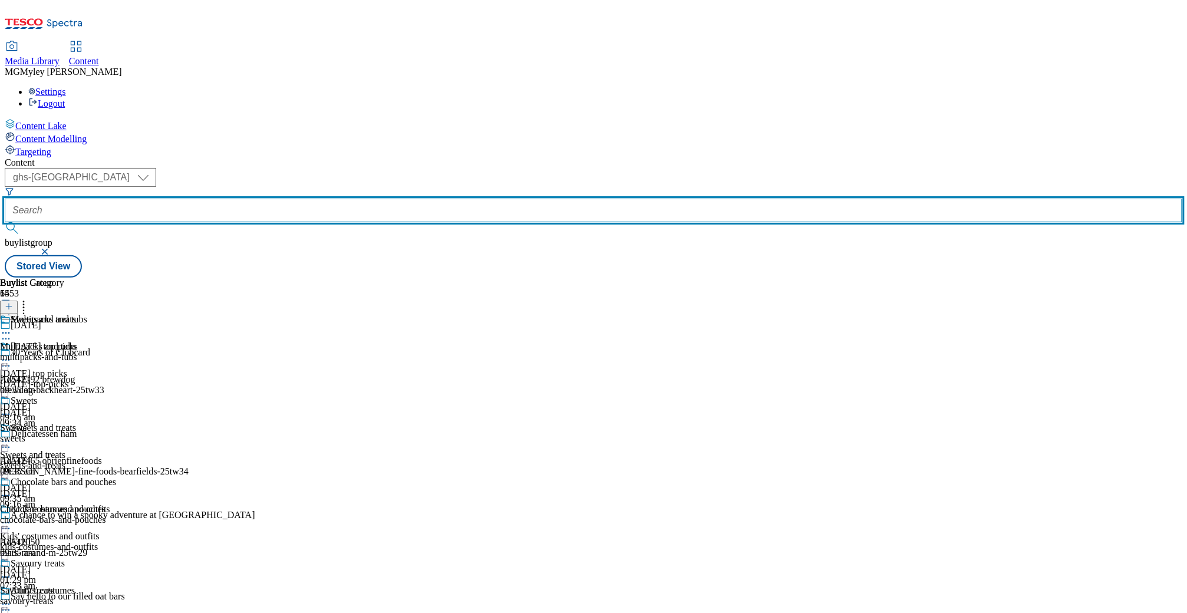
click at [267, 199] on input "text" at bounding box center [594, 211] width 1178 height 24
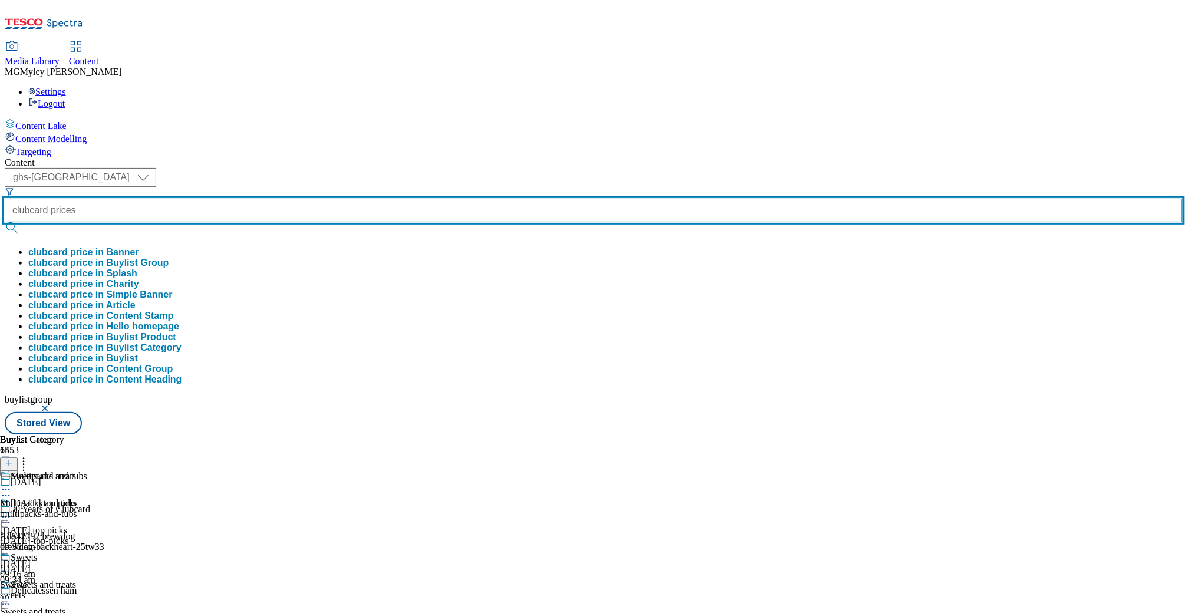
type input "clubcard prices"
click at [5, 222] on button "submit" at bounding box center [13, 228] width 17 height 12
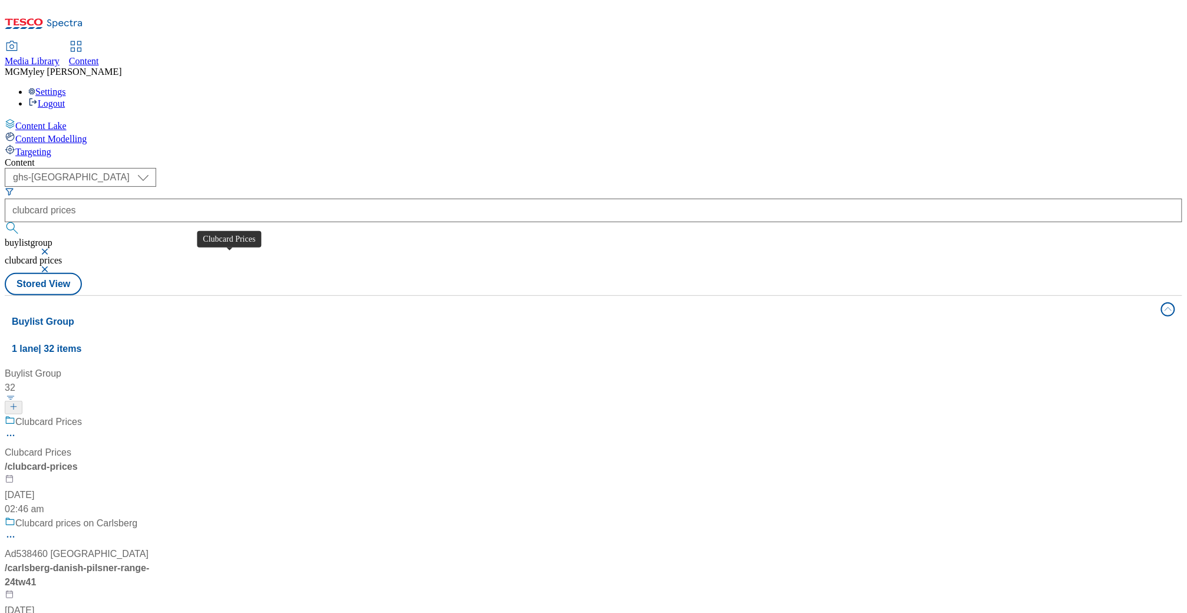
click at [71, 446] on div "Clubcard Prices" at bounding box center [38, 453] width 67 height 14
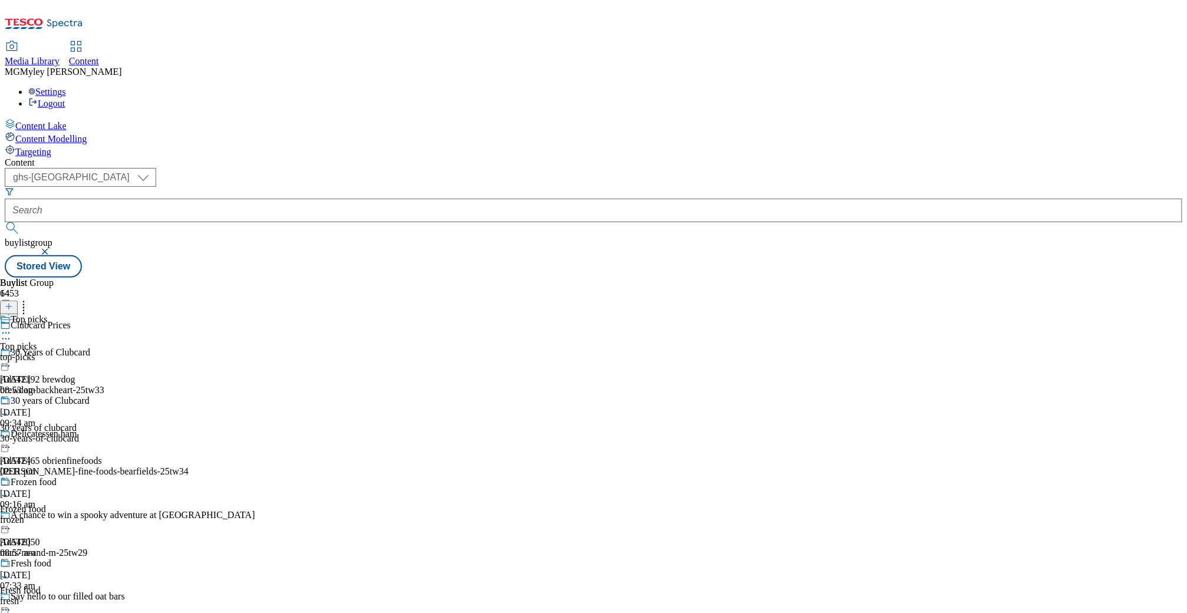
scroll to position [744, 0]
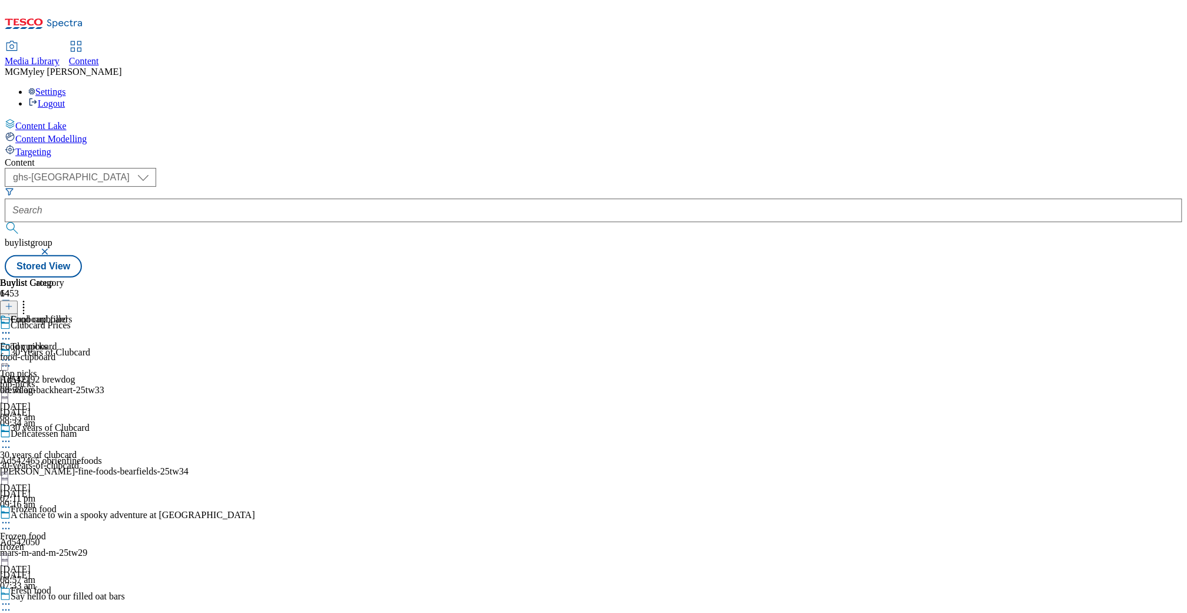
click at [67, 314] on div "Food cupboard Food cupboard food-cupboard 1 Oct 2025 08:58 am" at bounding box center [33, 354] width 67 height 81
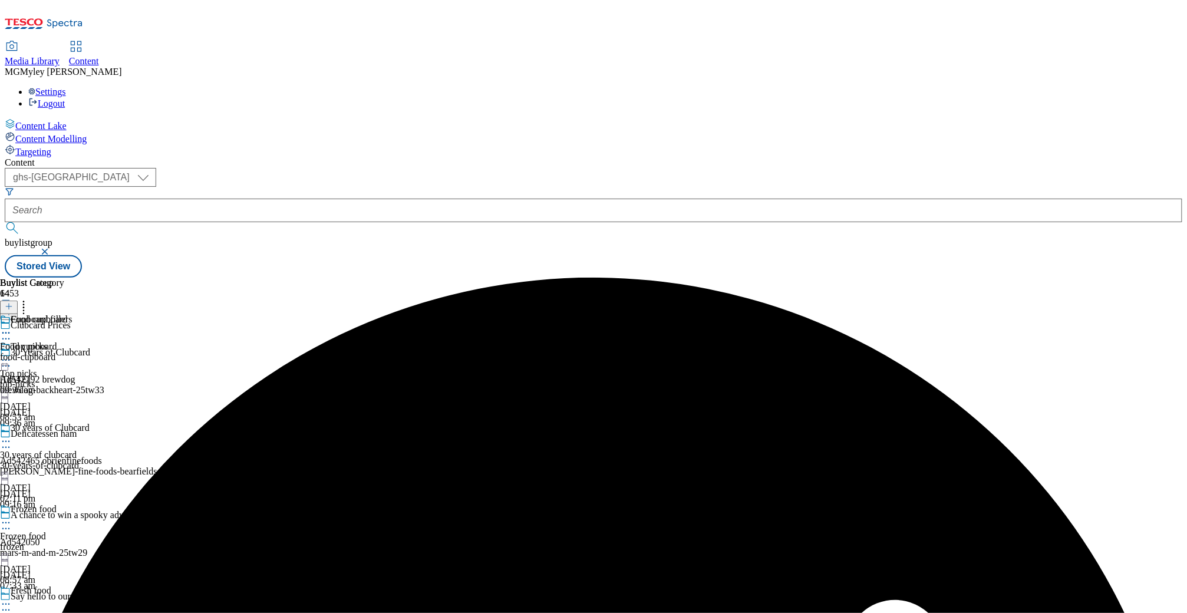
click at [12, 327] on icon at bounding box center [6, 333] width 12 height 12
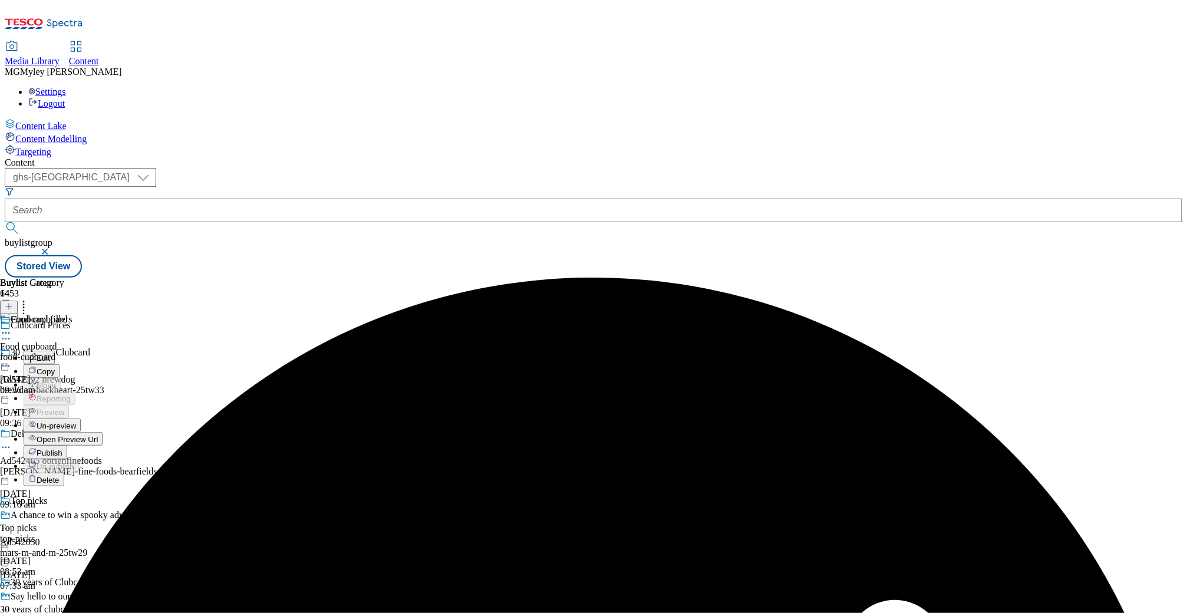
click at [62, 448] on span "Publish" at bounding box center [50, 452] width 26 height 9
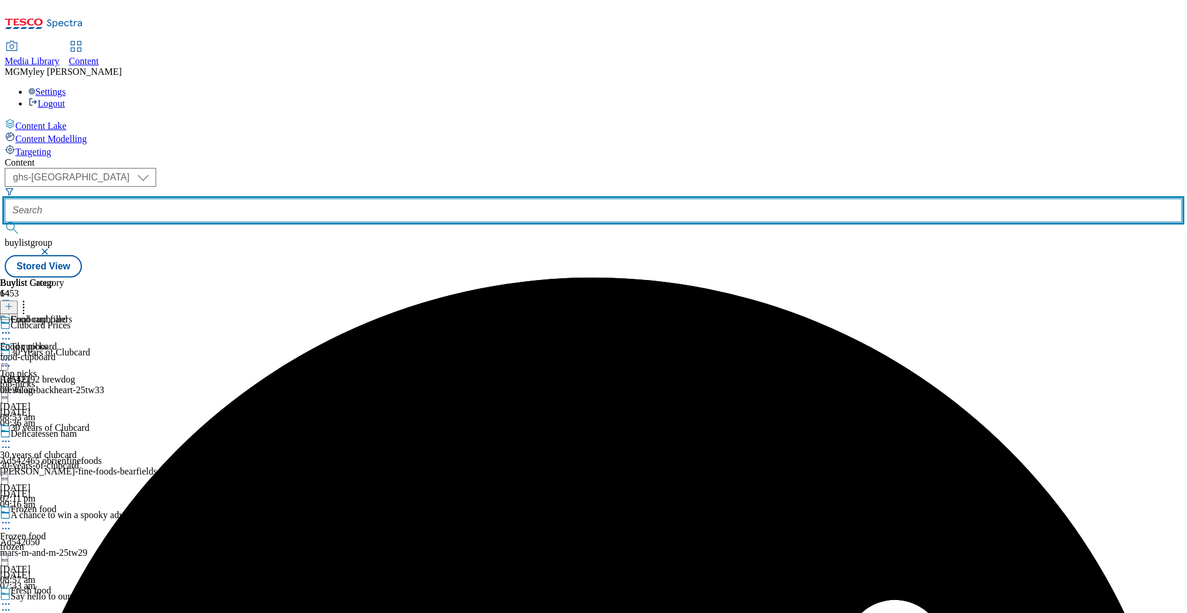
click at [318, 199] on input "text" at bounding box center [594, 211] width 1178 height 24
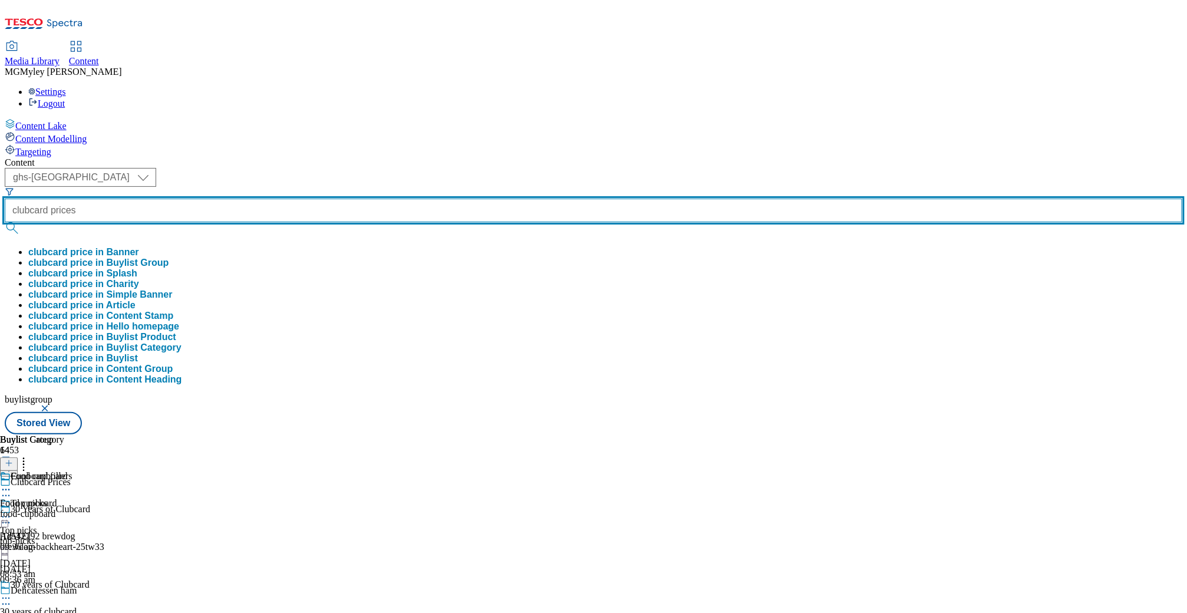
type input "clubcard prices"
click at [5, 222] on button "submit" at bounding box center [13, 228] width 17 height 12
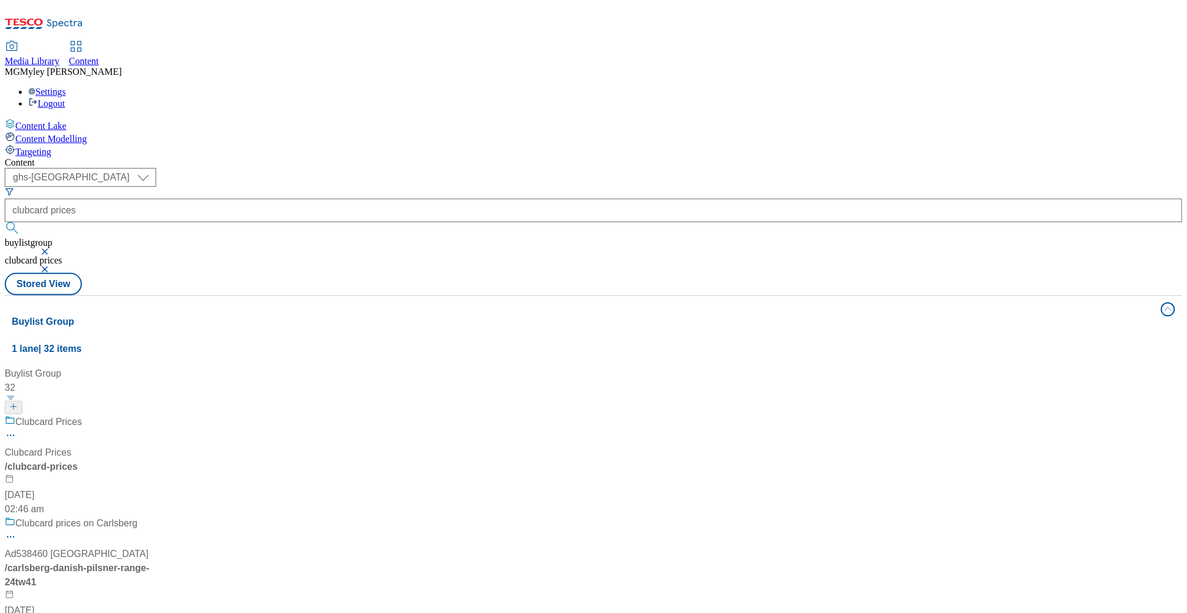
click at [456, 42] on div "Media Library Content MG Myley Grainge Lovick Settings Logout" at bounding box center [594, 75] width 1178 height 67
click at [177, 460] on div "/ clubcard-prices" at bounding box center [91, 467] width 172 height 14
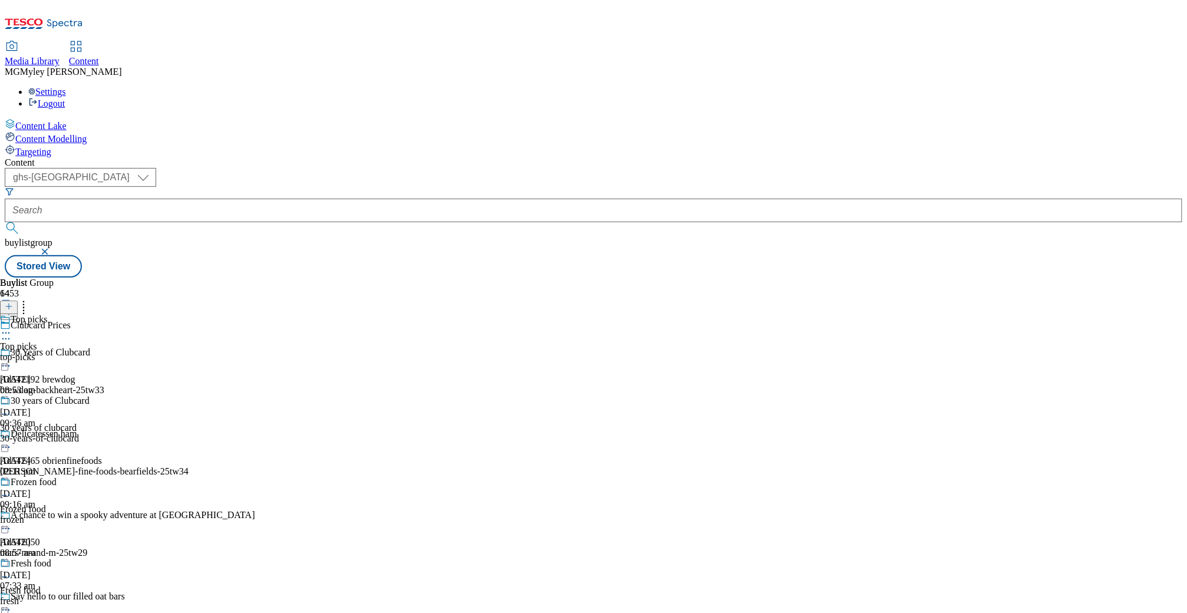
click at [134, 352] on div "top-picks" at bounding box center [67, 357] width 134 height 11
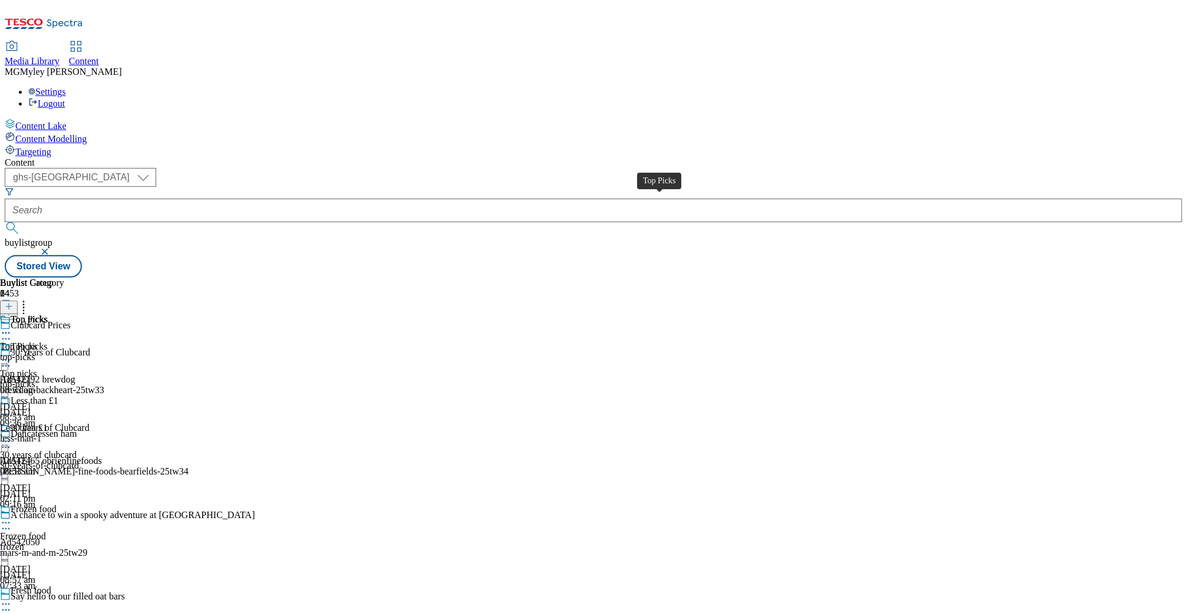
click at [37, 341] on span "Top Picks" at bounding box center [18, 346] width 37 height 11
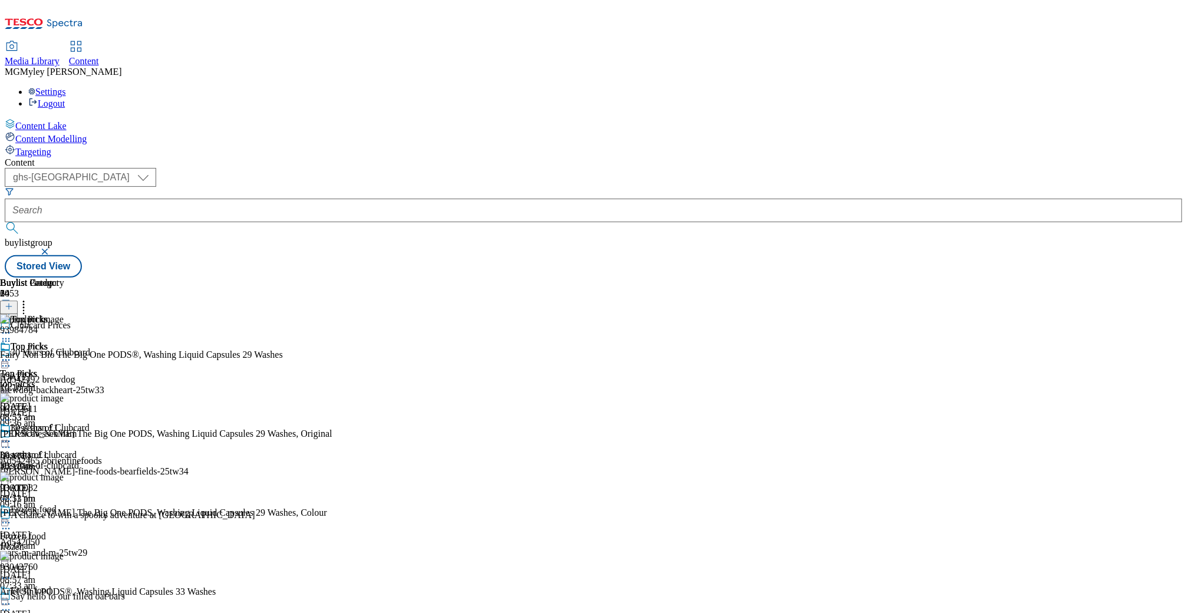
click at [12, 354] on icon at bounding box center [6, 360] width 12 height 12
click at [74, 489] on span "Un-publish" at bounding box center [56, 493] width 38 height 9
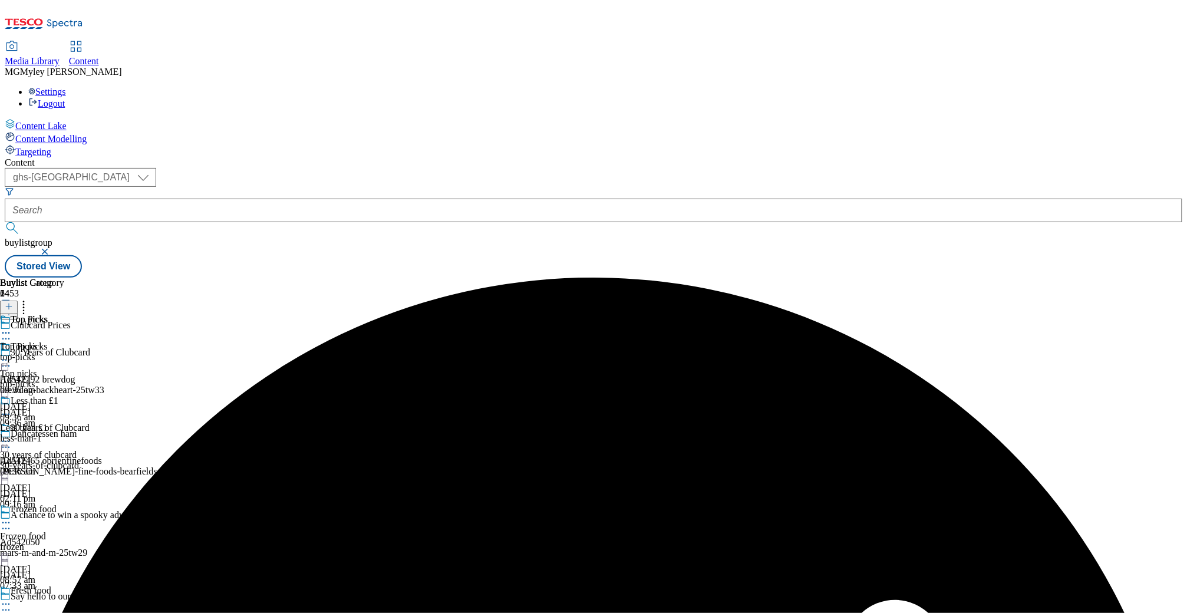
click at [12, 354] on icon at bounding box center [6, 360] width 12 height 12
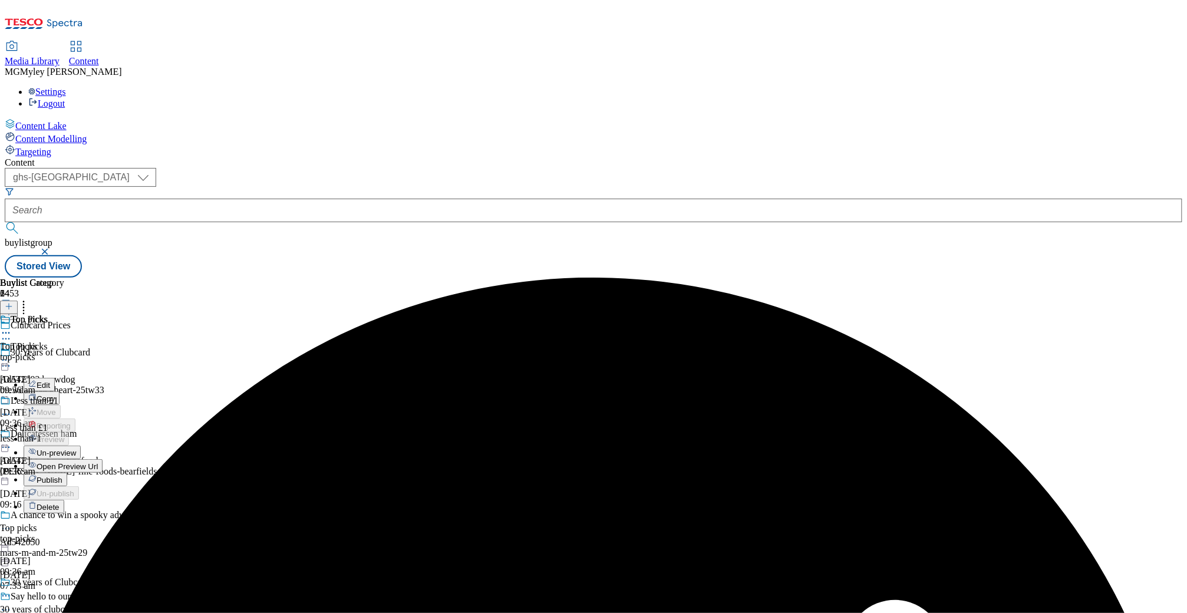
click at [62, 476] on span "Publish" at bounding box center [50, 480] width 26 height 9
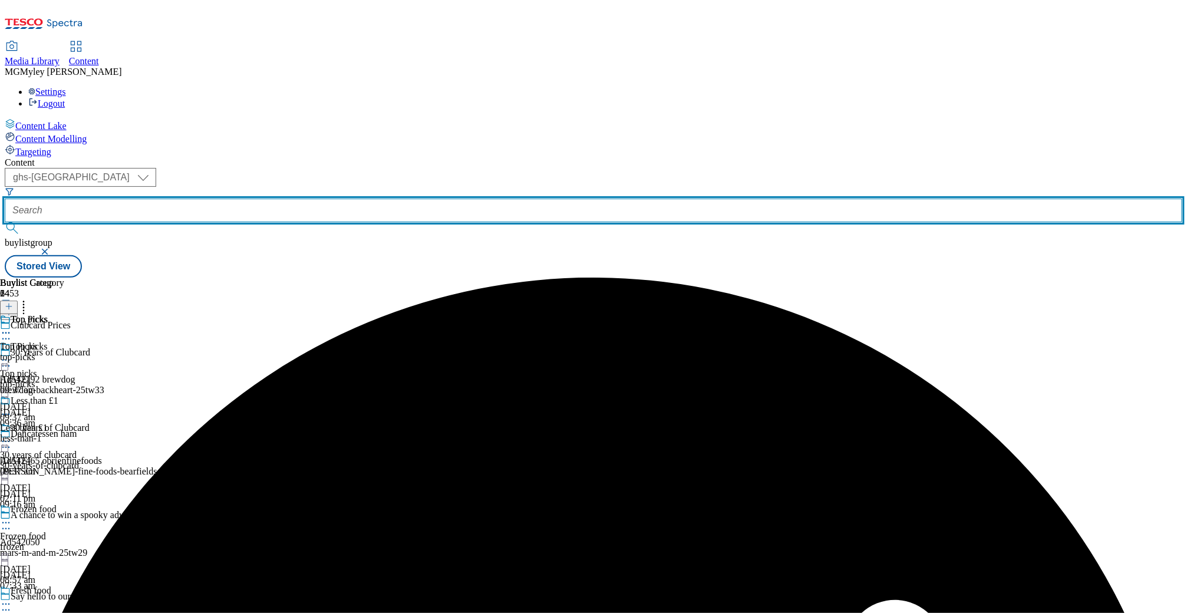
click at [256, 199] on input "text" at bounding box center [594, 211] width 1178 height 24
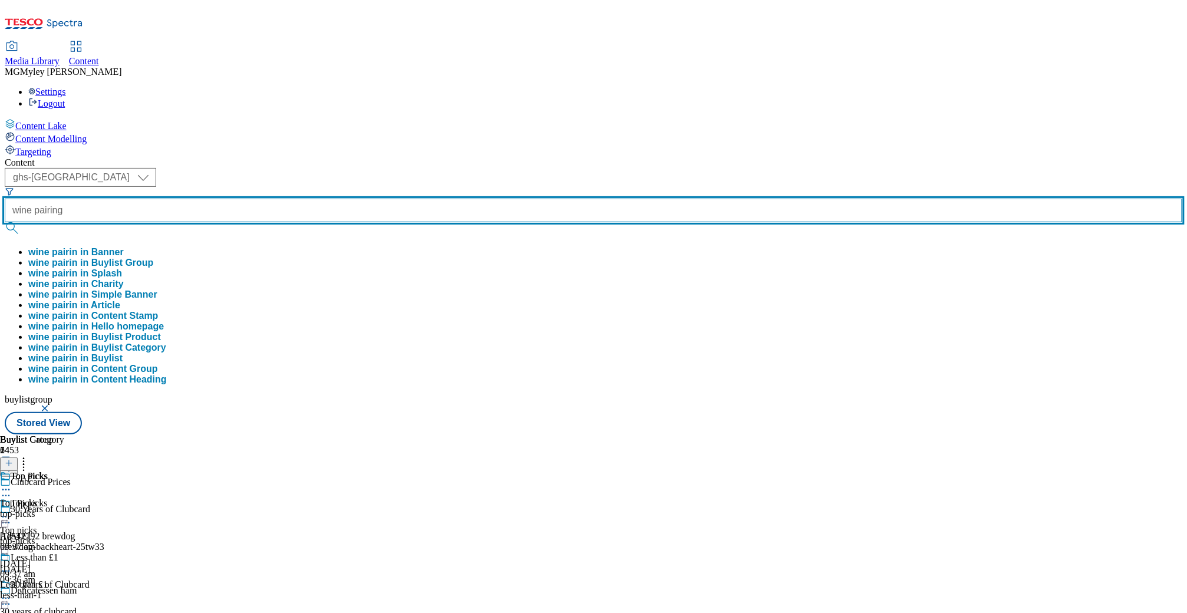
click at [5, 222] on button "submit" at bounding box center [13, 228] width 17 height 12
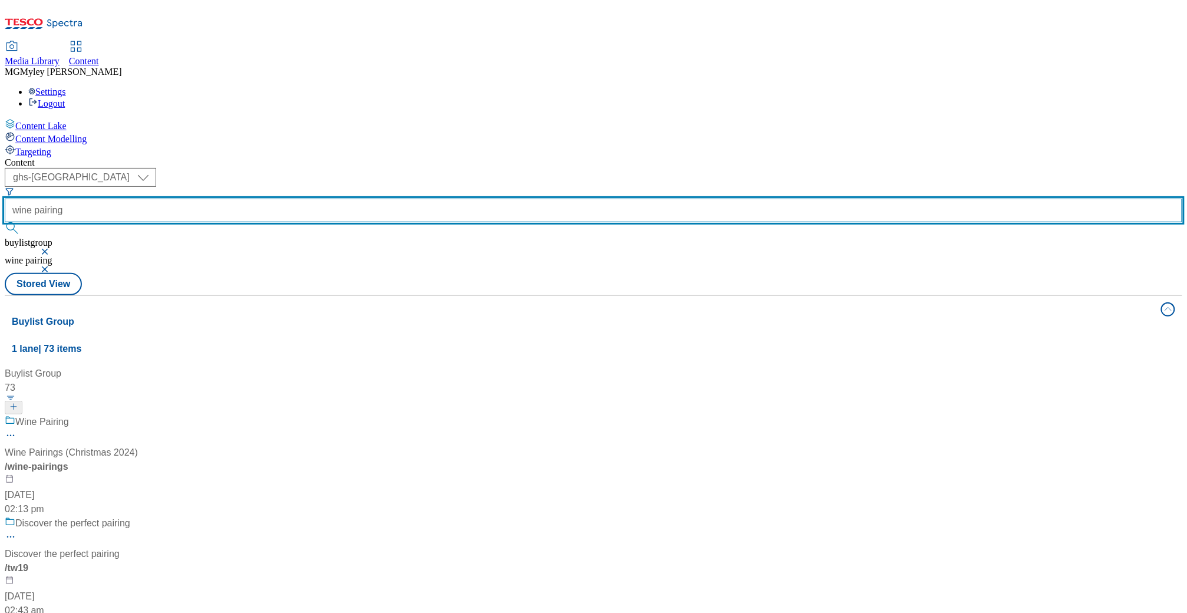
scroll to position [163, 0]
type input "wine pairings"
click at [5, 222] on button "submit" at bounding box center [13, 228] width 17 height 12
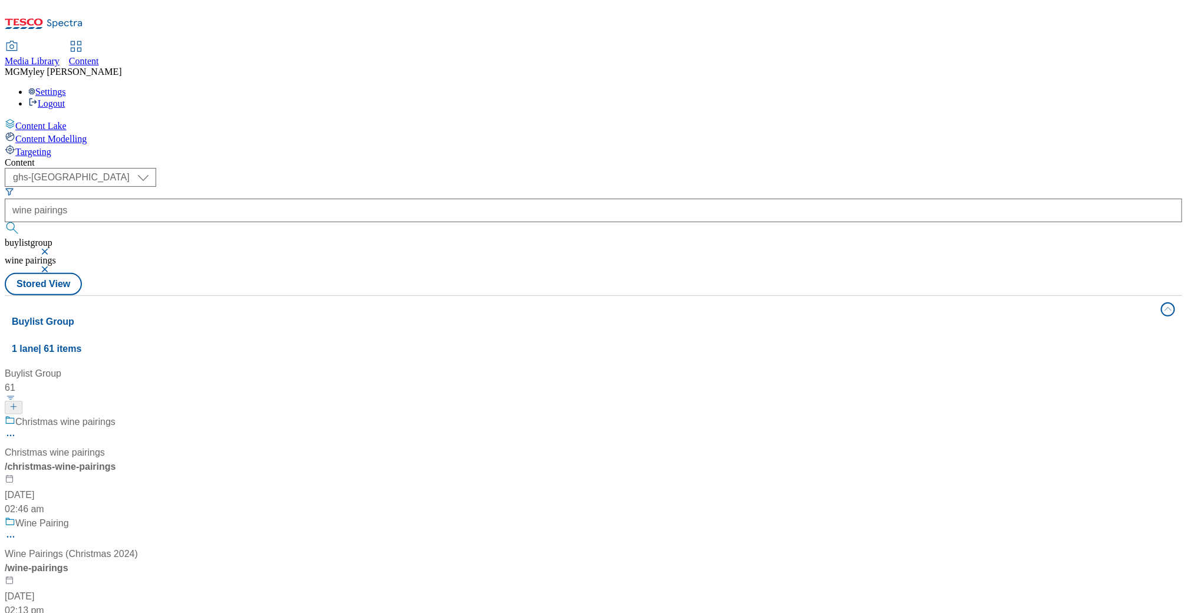
click at [156, 460] on div "/ christmas-wine-pairings" at bounding box center [80, 467] width 151 height 14
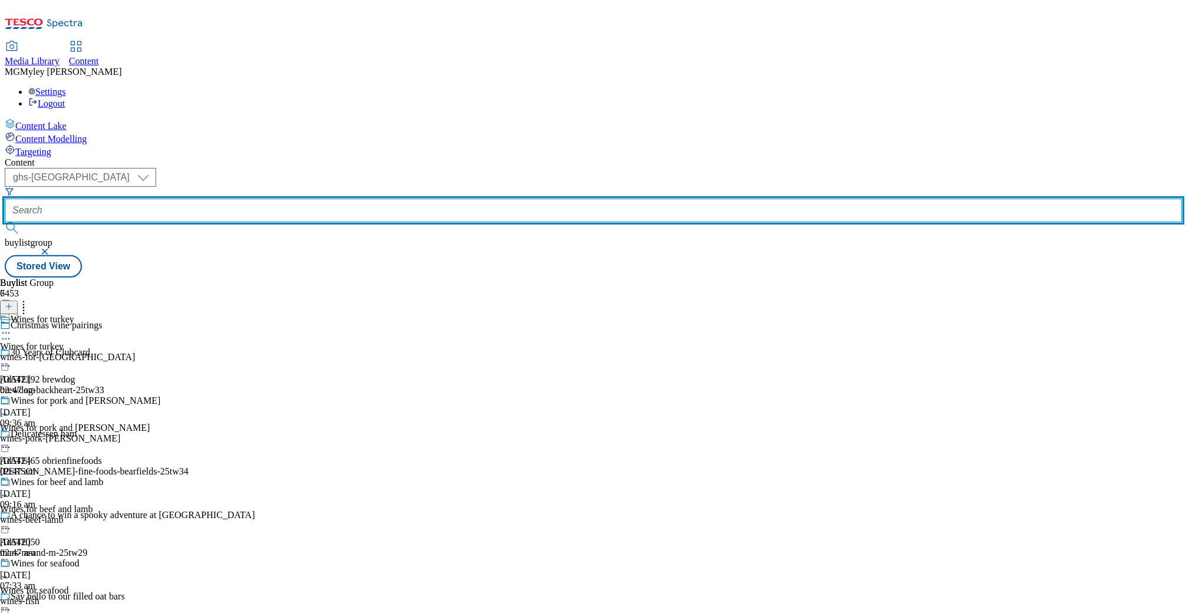
click at [319, 199] on input "text" at bounding box center [594, 211] width 1178 height 24
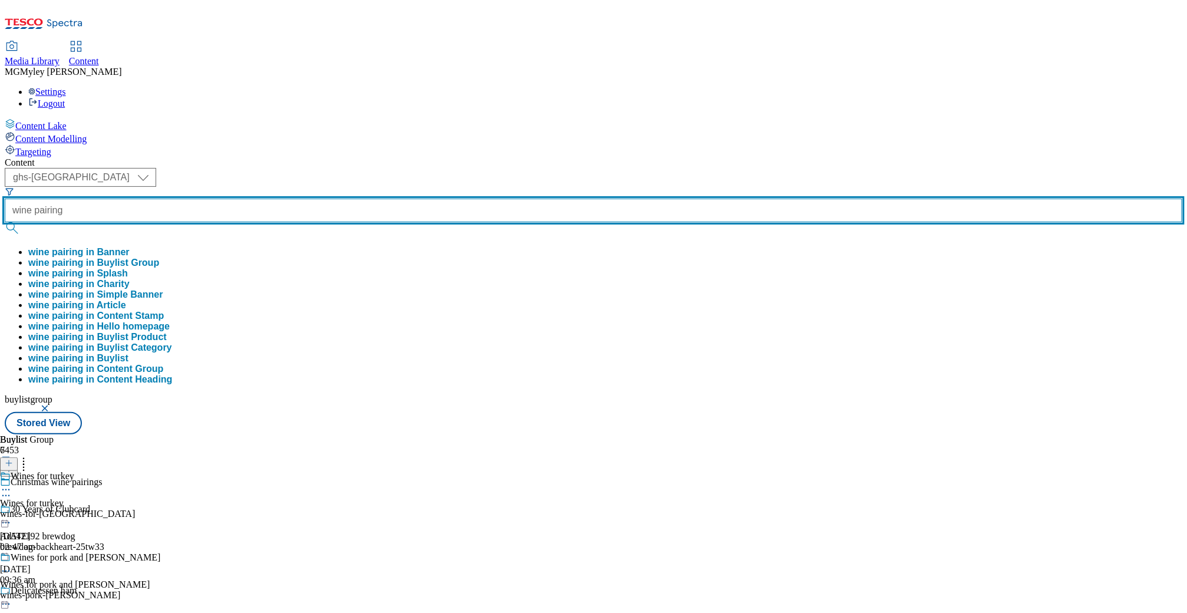
click at [5, 222] on button "submit" at bounding box center [13, 228] width 17 height 12
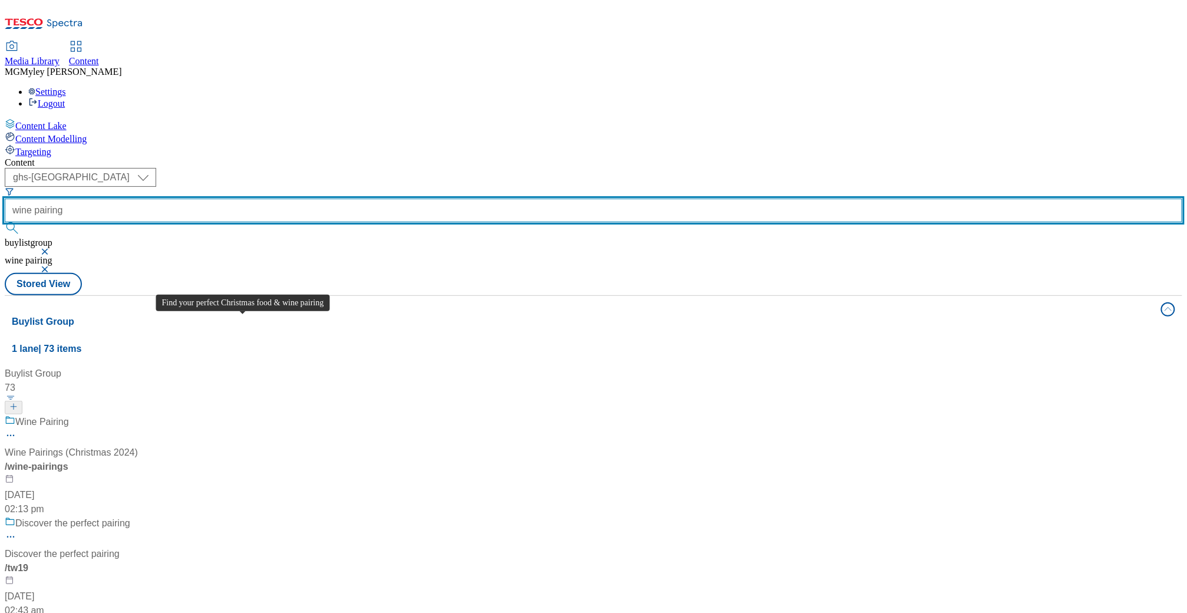
scroll to position [642, 0]
click at [308, 199] on input "wine pairing" at bounding box center [594, 211] width 1178 height 24
paste input "https://www.tesco.com/groceries/en-GB/buylists/wine-pairings/top-wine-picks#top…"
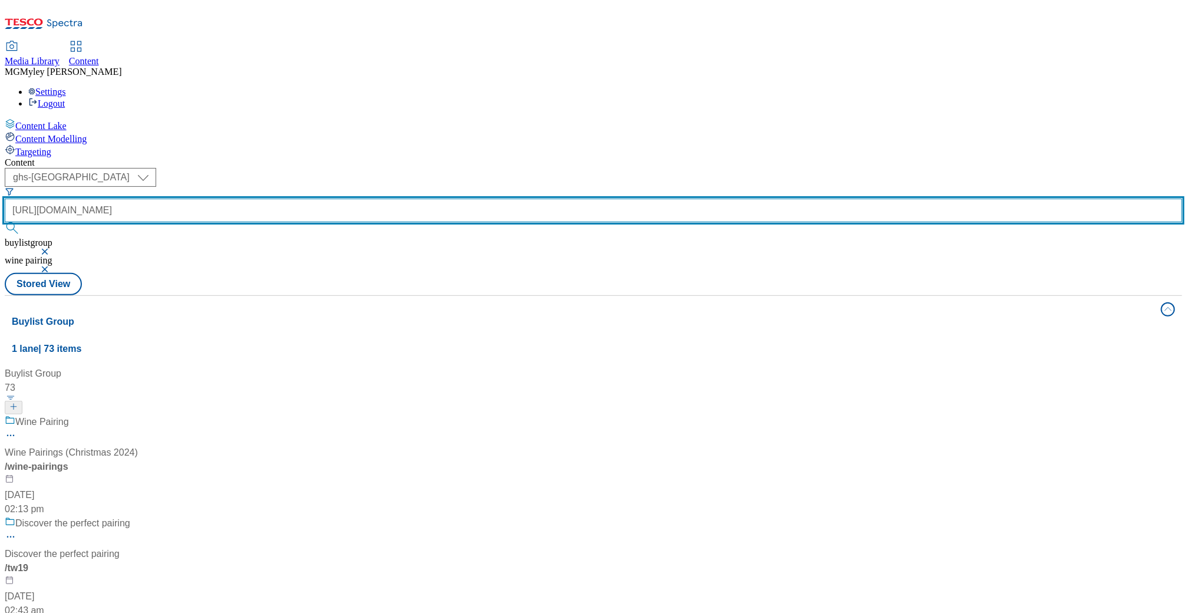
scroll to position [0, 202]
drag, startPoint x: 283, startPoint y: 92, endPoint x: 356, endPoint y: 105, distance: 74.2
click at [356, 157] on div "Content ( optional ) ghs-roi ghs-uk ghs-uk https://www.tesco.com/groceries/en-G…" at bounding box center [594, 483] width 1178 height 652
drag, startPoint x: 295, startPoint y: 94, endPoint x: 202, endPoint y: 91, distance: 93.8
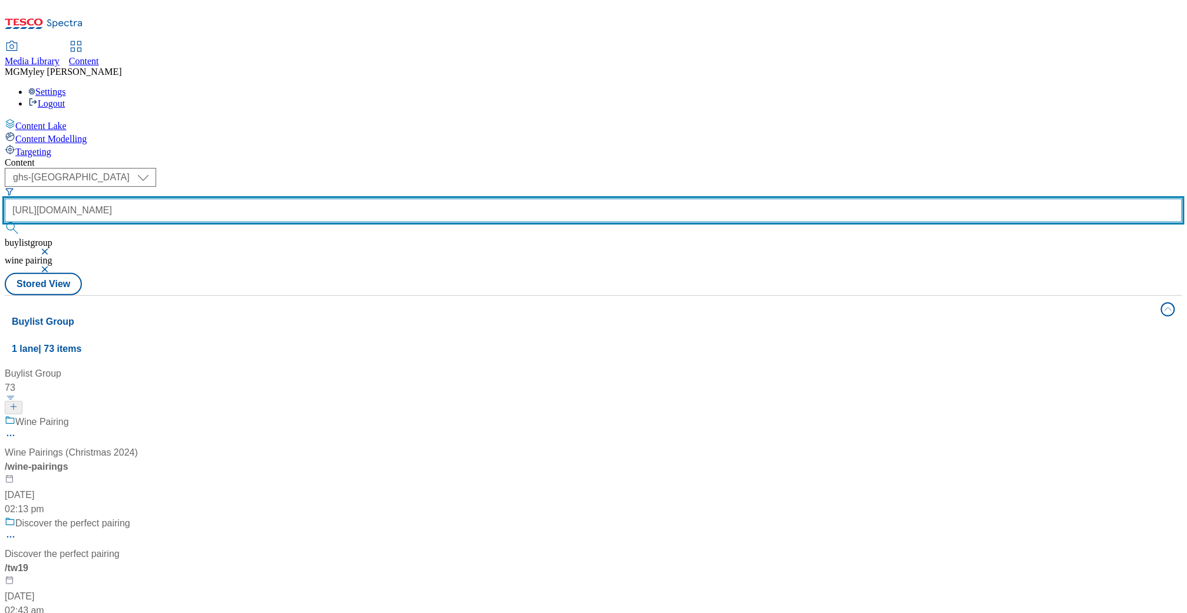
click at [202, 168] on div "( optional ) ghs-roi ghs-uk ghs-uk https://www.tesco.com/groceries/en-GB/buylis…" at bounding box center [594, 220] width 1178 height 105
type input "wine-pairings"
click at [5, 222] on button "submit" at bounding box center [13, 228] width 17 height 12
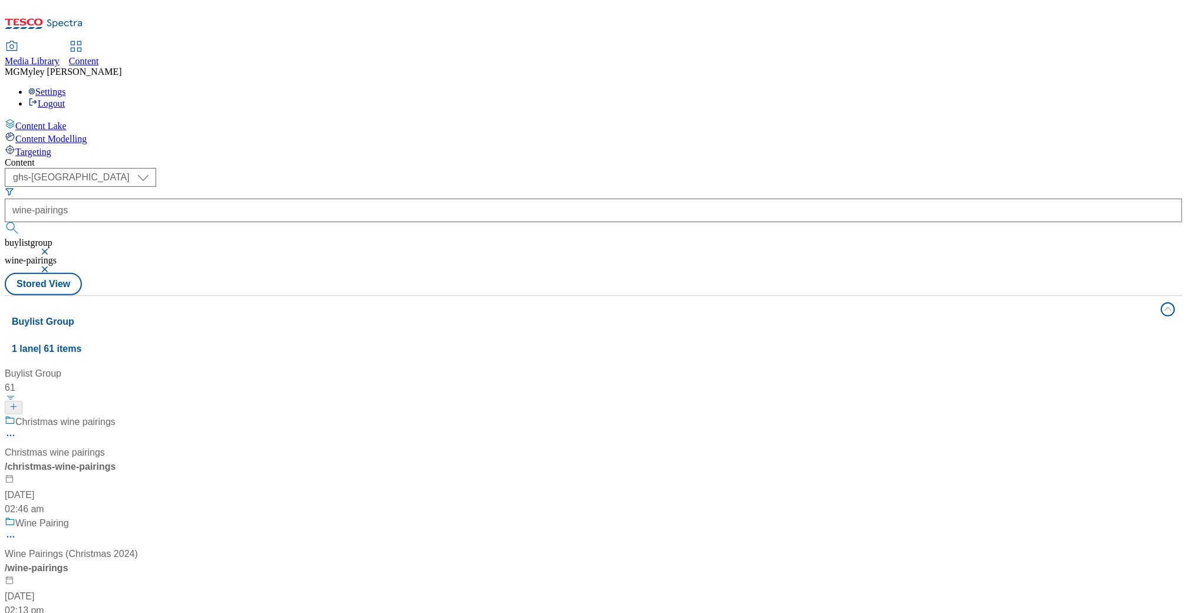
click at [156, 532] on div "/ wine-pairings" at bounding box center [80, 568] width 151 height 14
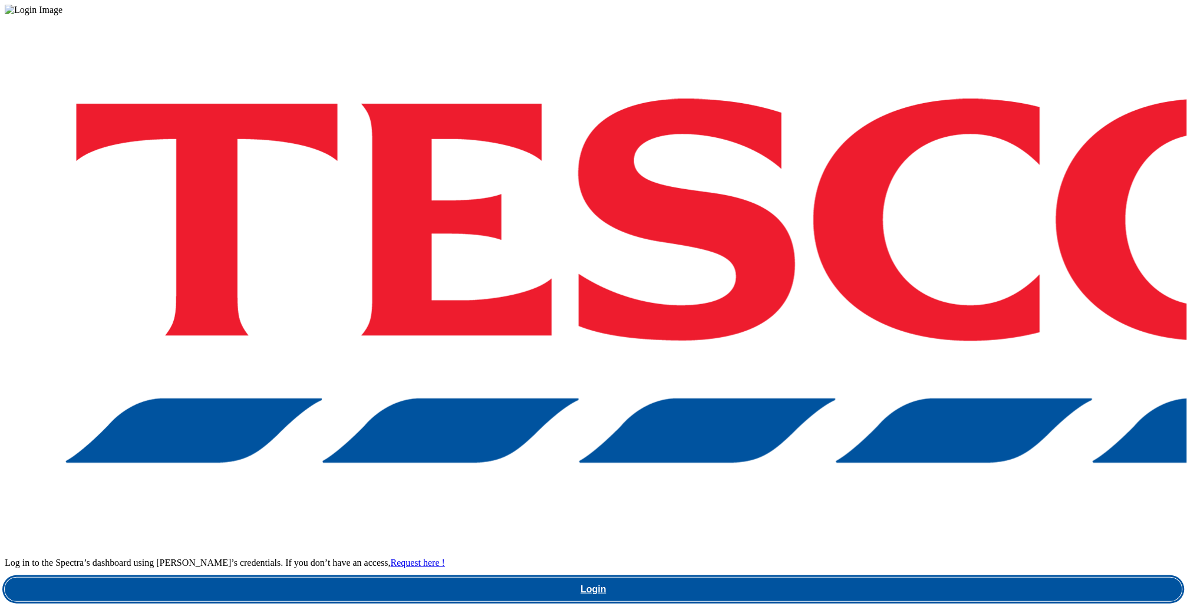
click at [842, 578] on link "Login" at bounding box center [594, 590] width 1178 height 24
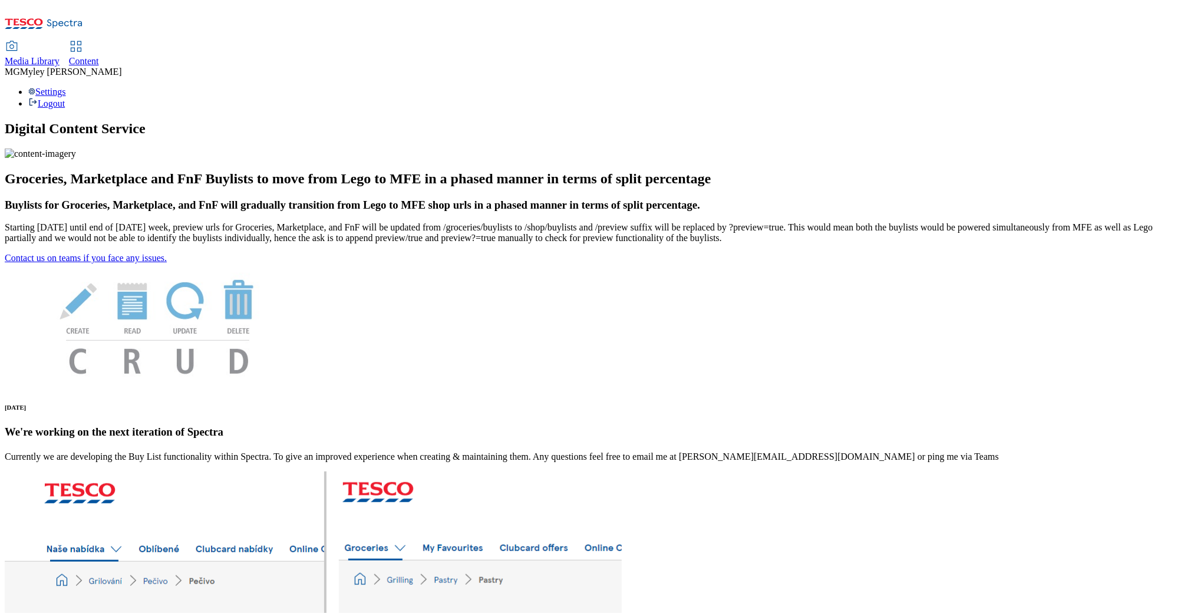
click at [99, 56] on div "Content" at bounding box center [84, 61] width 30 height 11
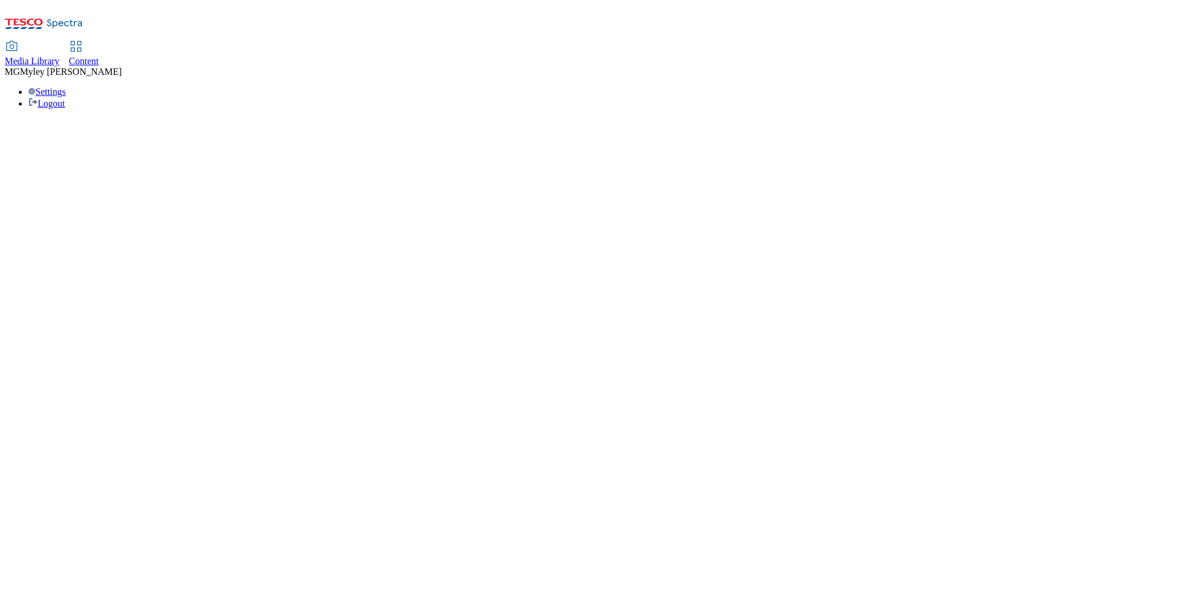
select select "ghs-[GEOGRAPHIC_DATA]"
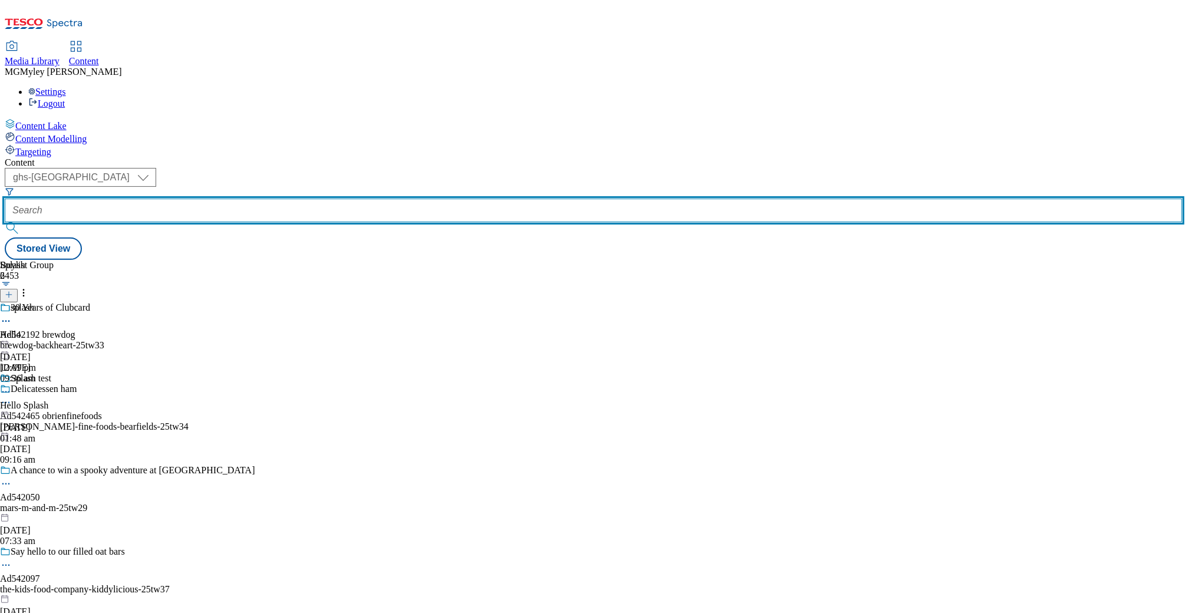
click at [292, 199] on input "text" at bounding box center [594, 211] width 1178 height 24
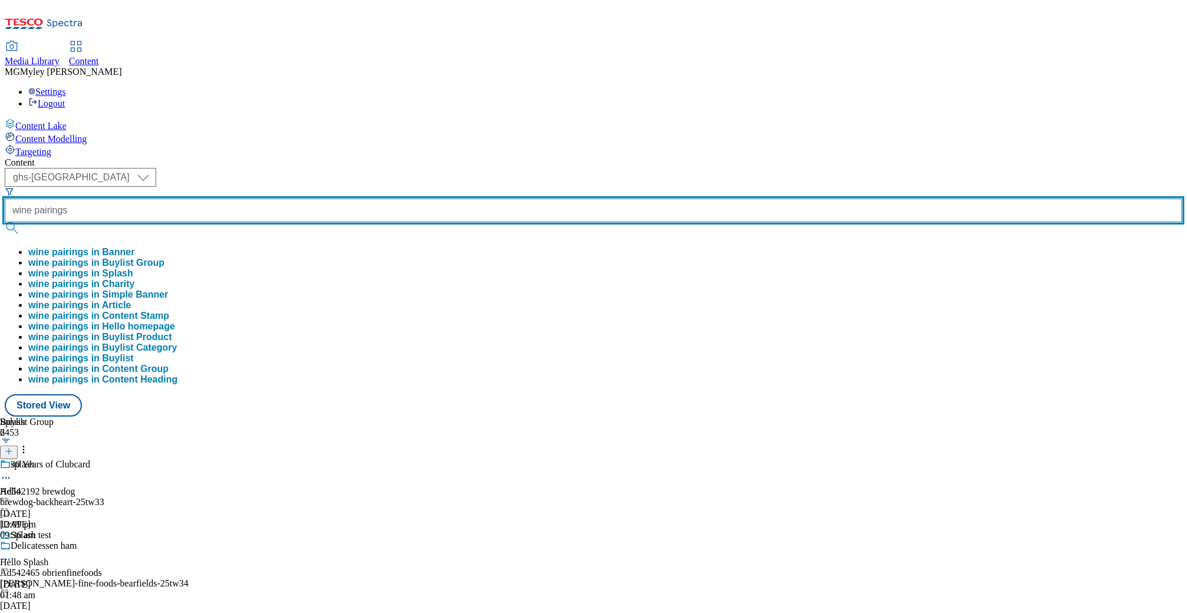
type input "wine pairings"
click at [5, 222] on button "submit" at bounding box center [13, 228] width 17 height 12
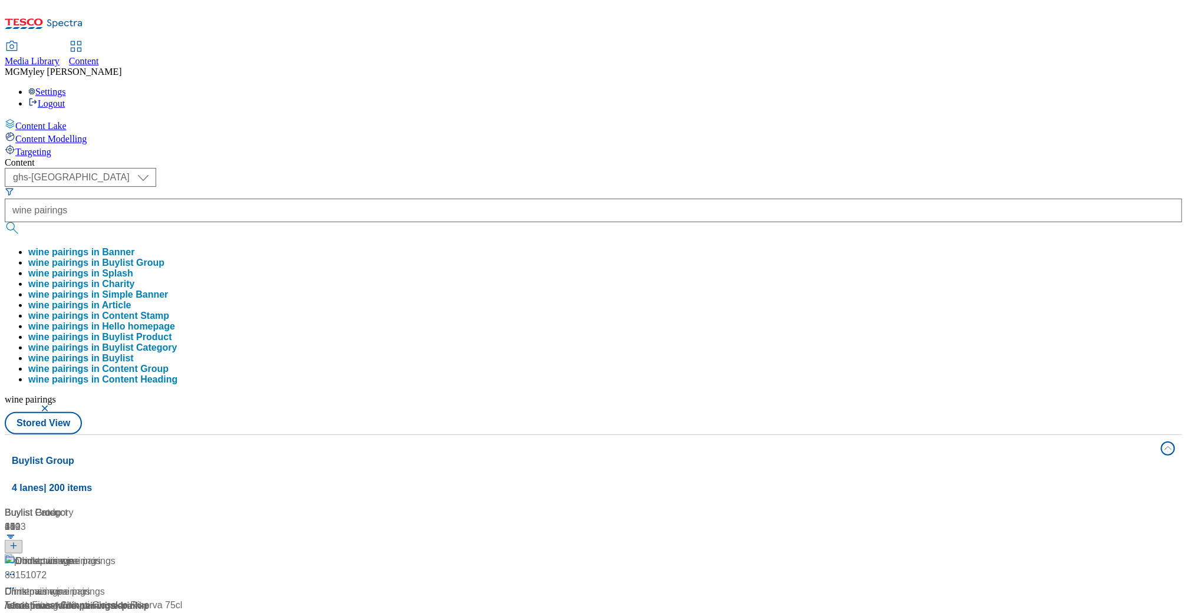
click at [516, 168] on div "( optional ) ghs-roi ghs-uk ghs-uk wine pairings wine pairings in Banner wine p…" at bounding box center [594, 301] width 1178 height 266
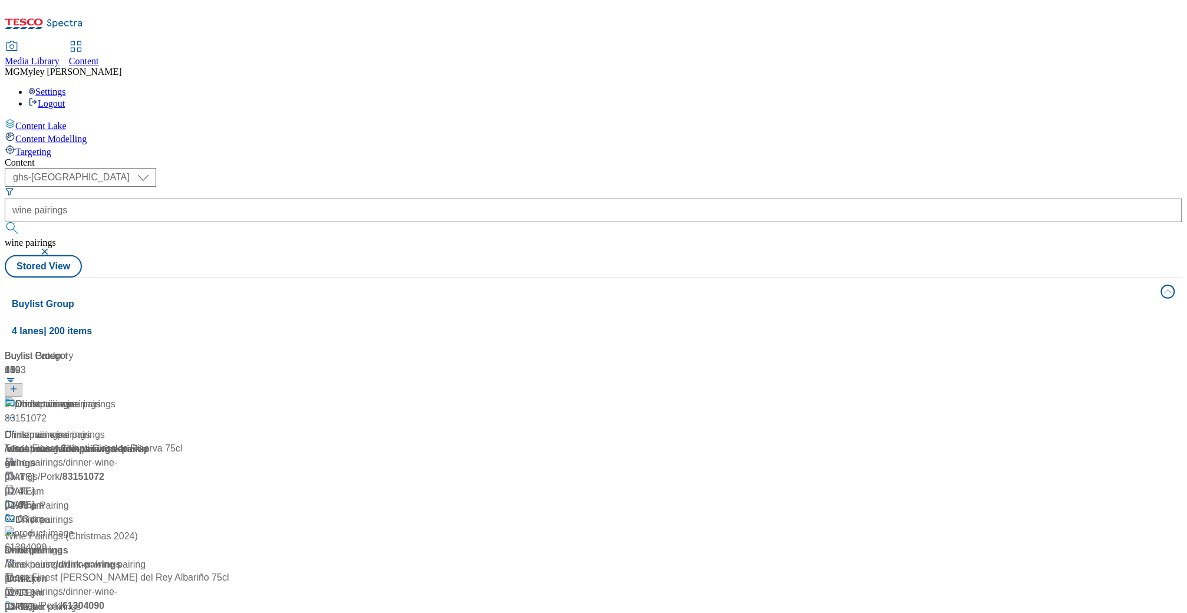
scroll to position [64, 0]
click at [138, 529] on div "Wine Pairings (Christmas 2024)" at bounding box center [71, 536] width 133 height 14
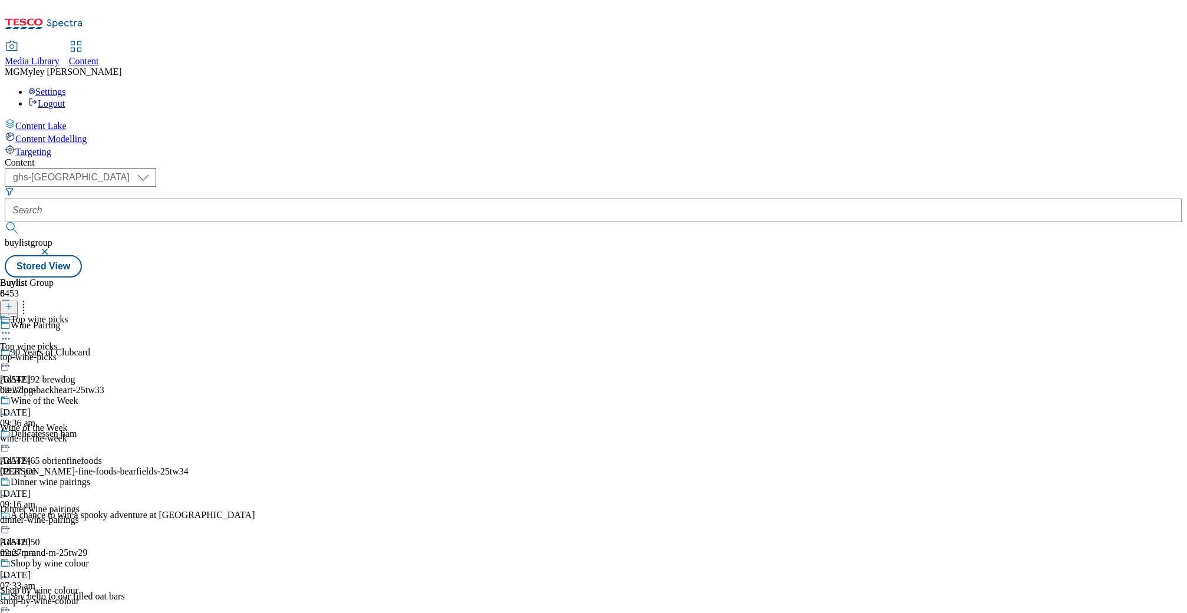
click at [94, 352] on div "top-wine-picks" at bounding box center [47, 357] width 94 height 11
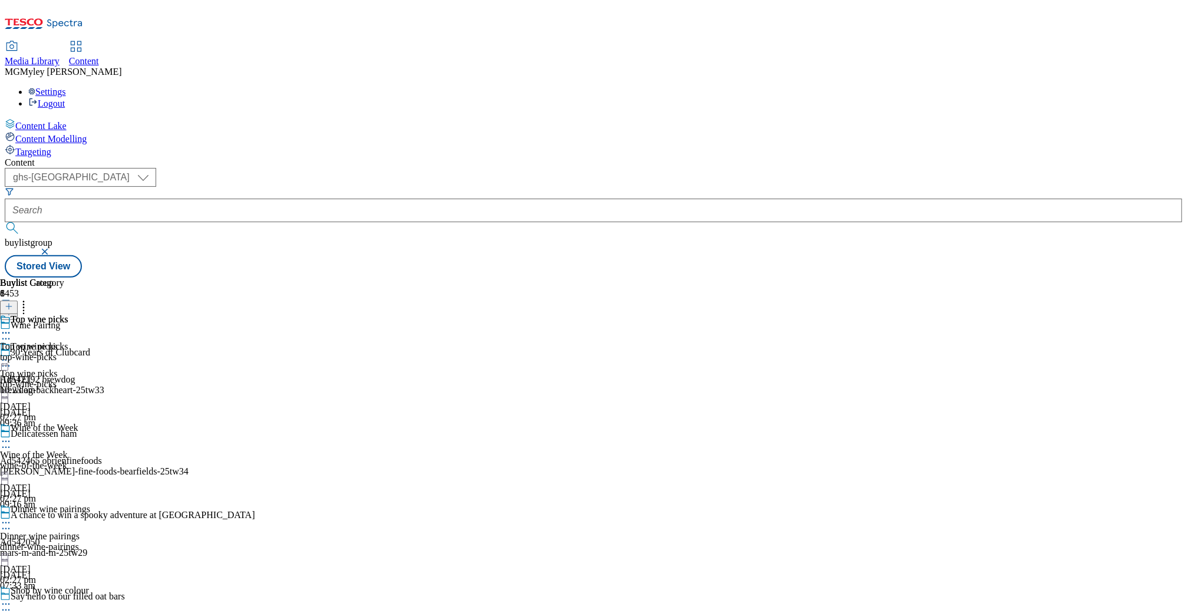
click at [12, 354] on icon at bounding box center [6, 360] width 12 height 12
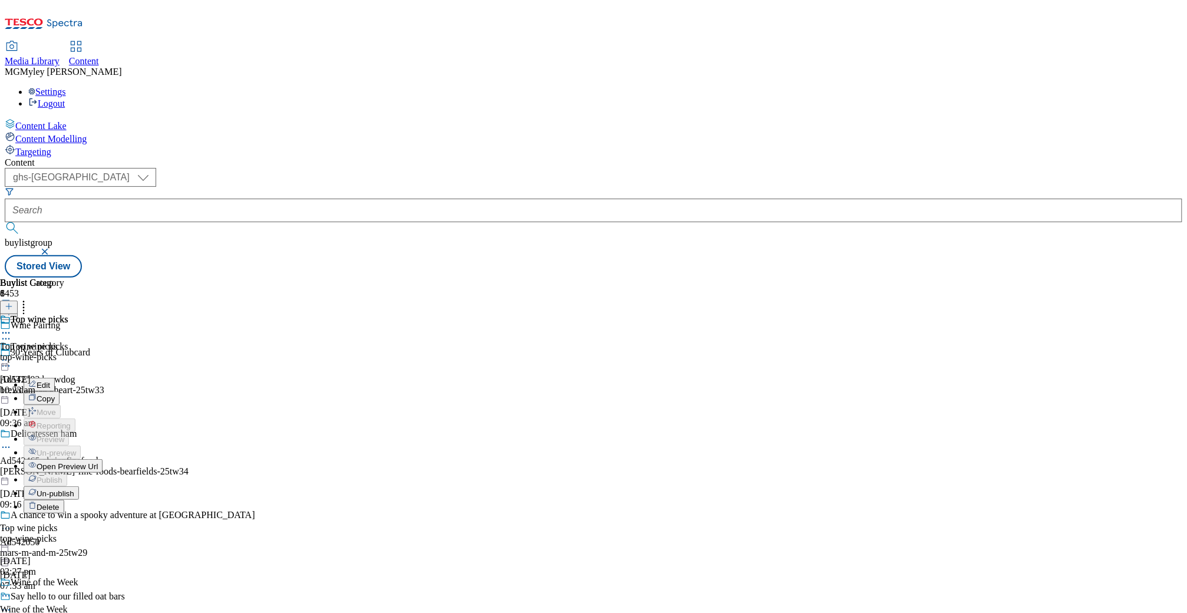
click at [74, 489] on span "Un-publish" at bounding box center [56, 493] width 38 height 9
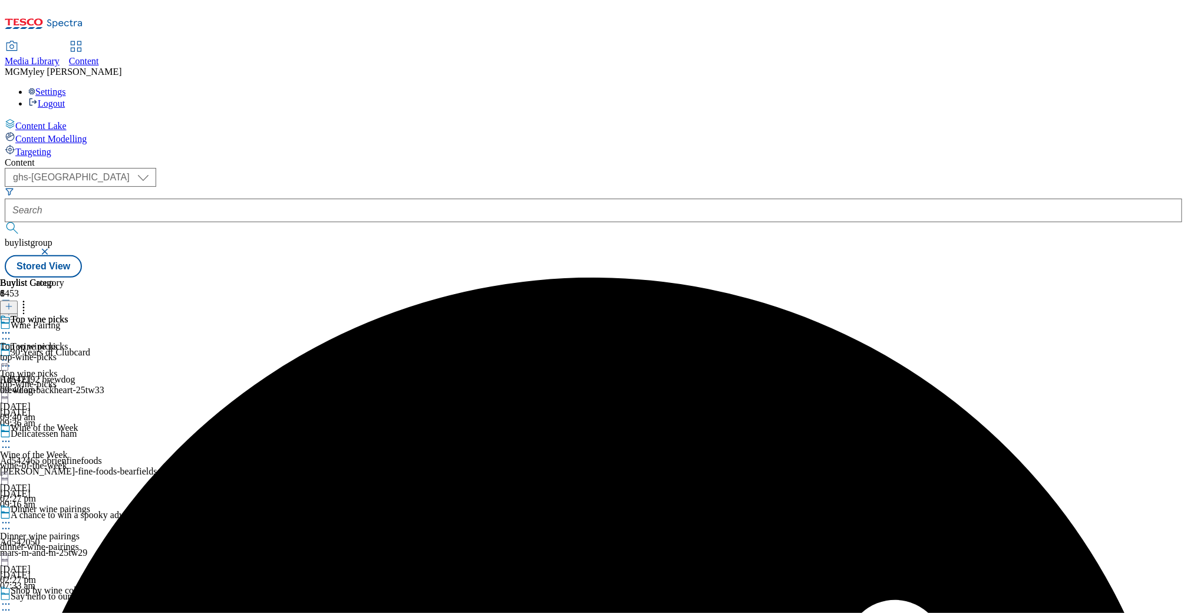
click at [12, 354] on icon at bounding box center [6, 360] width 12 height 12
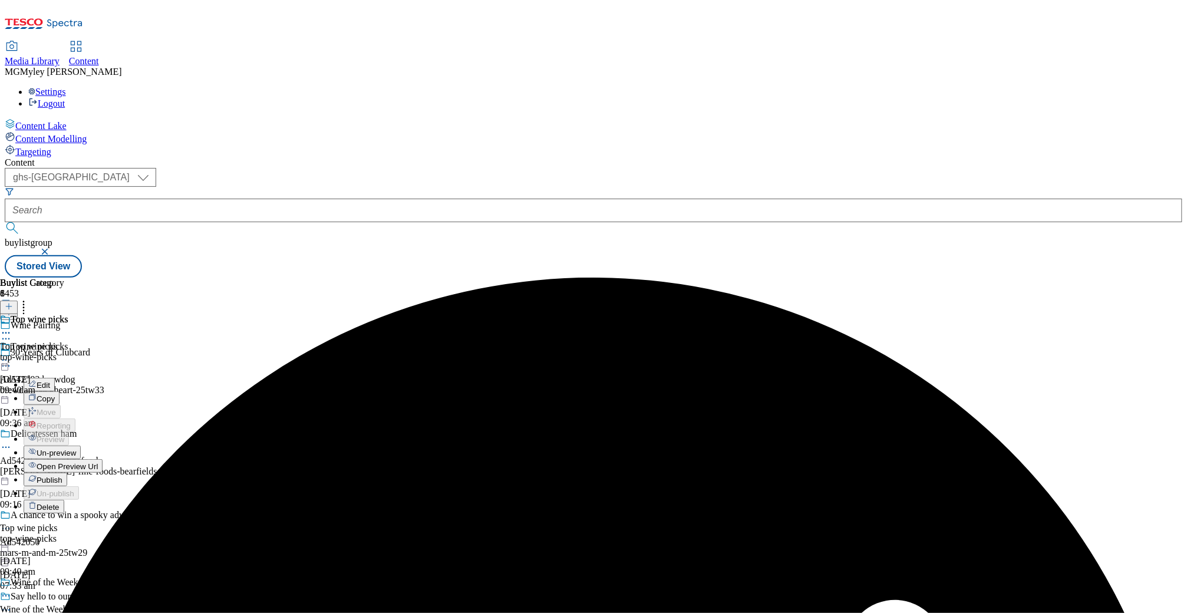
click at [62, 476] on span "Publish" at bounding box center [50, 480] width 26 height 9
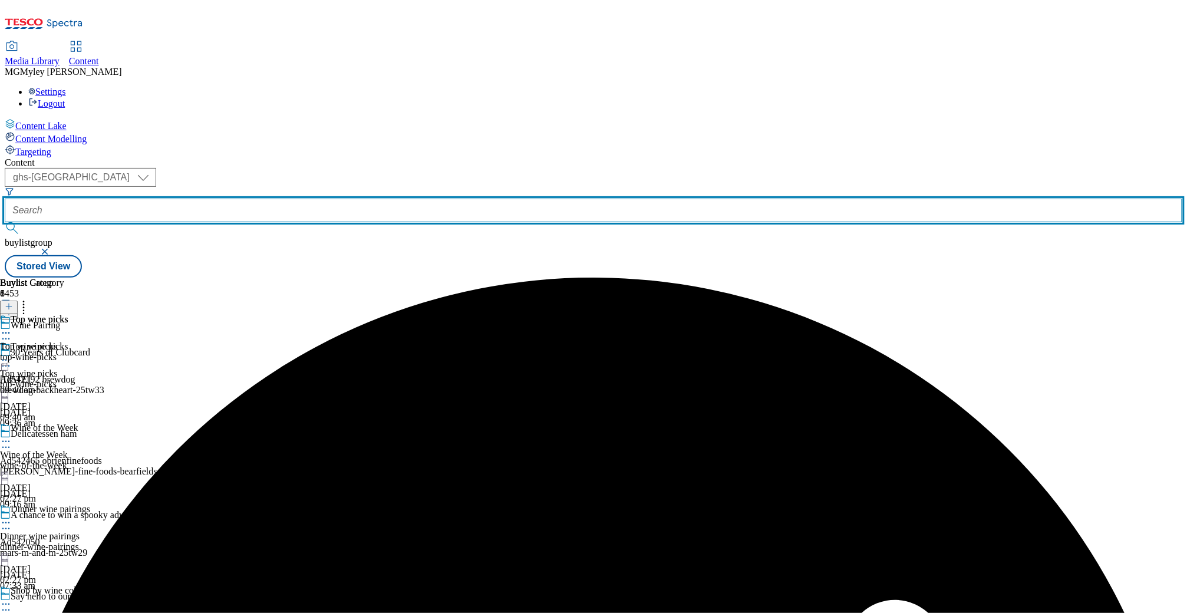
click at [271, 199] on input "text" at bounding box center [594, 211] width 1178 height 24
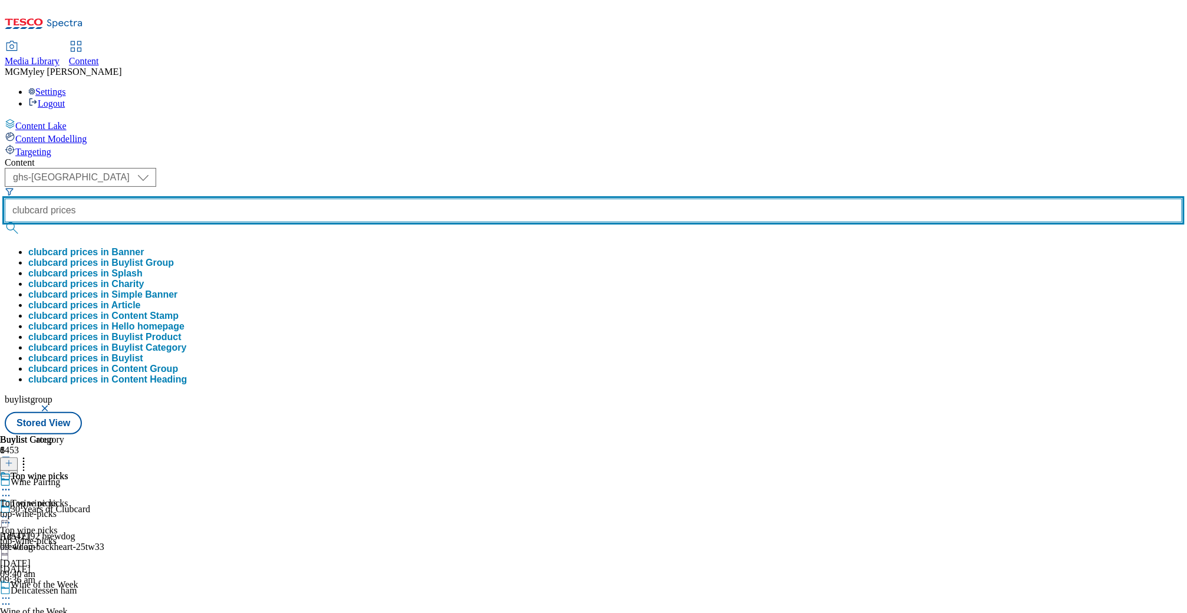
type input "clubcard prices"
click at [5, 222] on button "submit" at bounding box center [13, 228] width 17 height 12
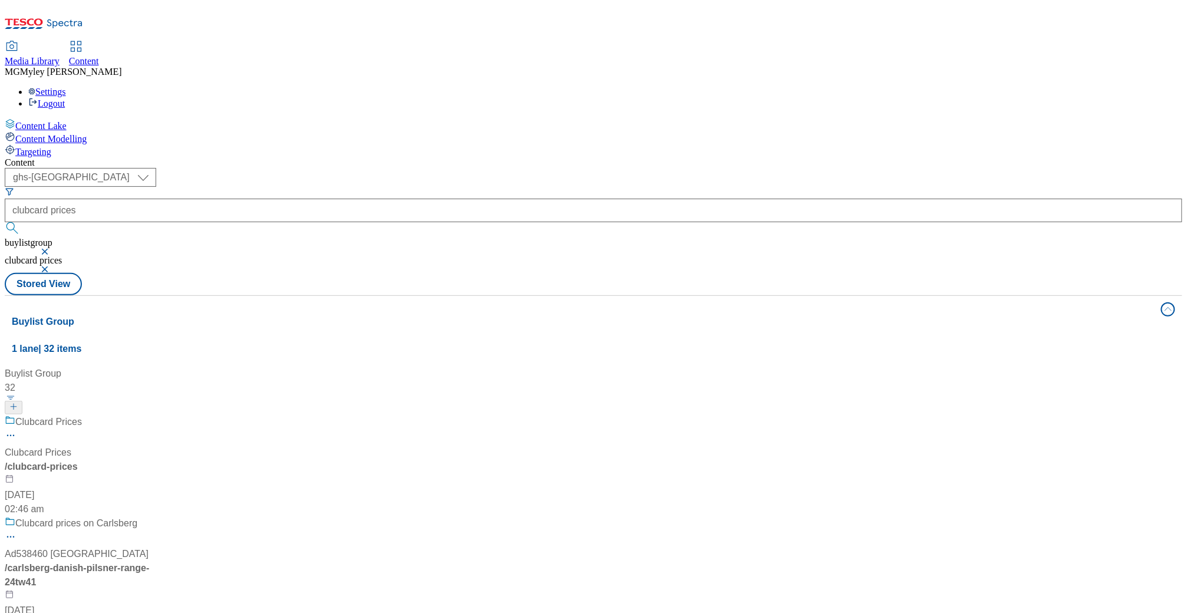
click at [71, 446] on span "Clubcard Prices" at bounding box center [38, 453] width 67 height 14
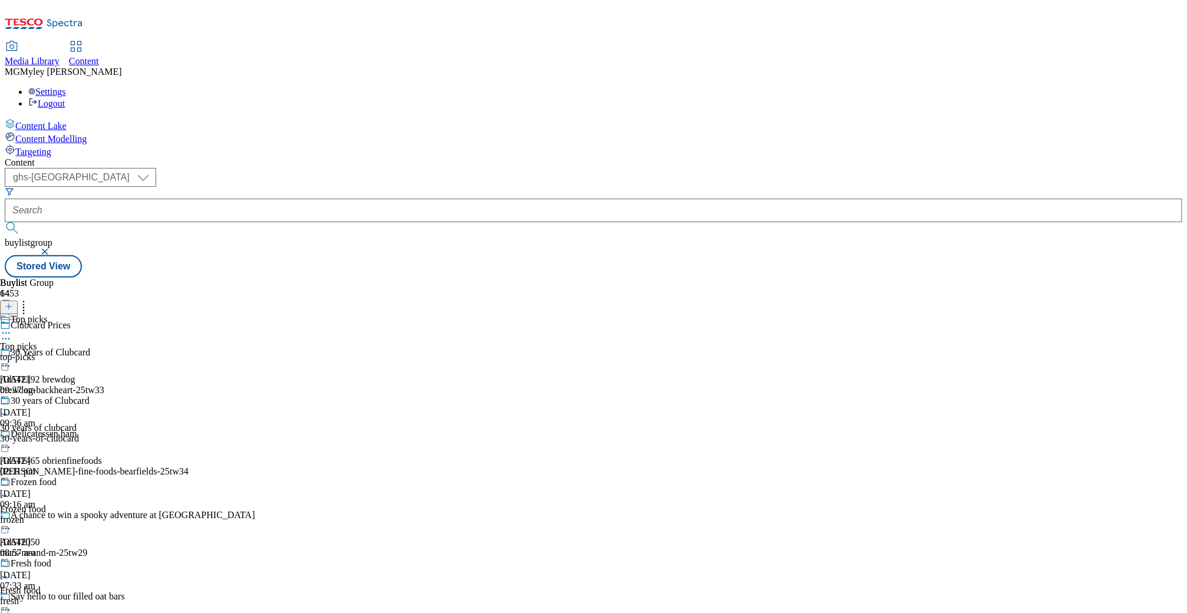
scroll to position [664, 0]
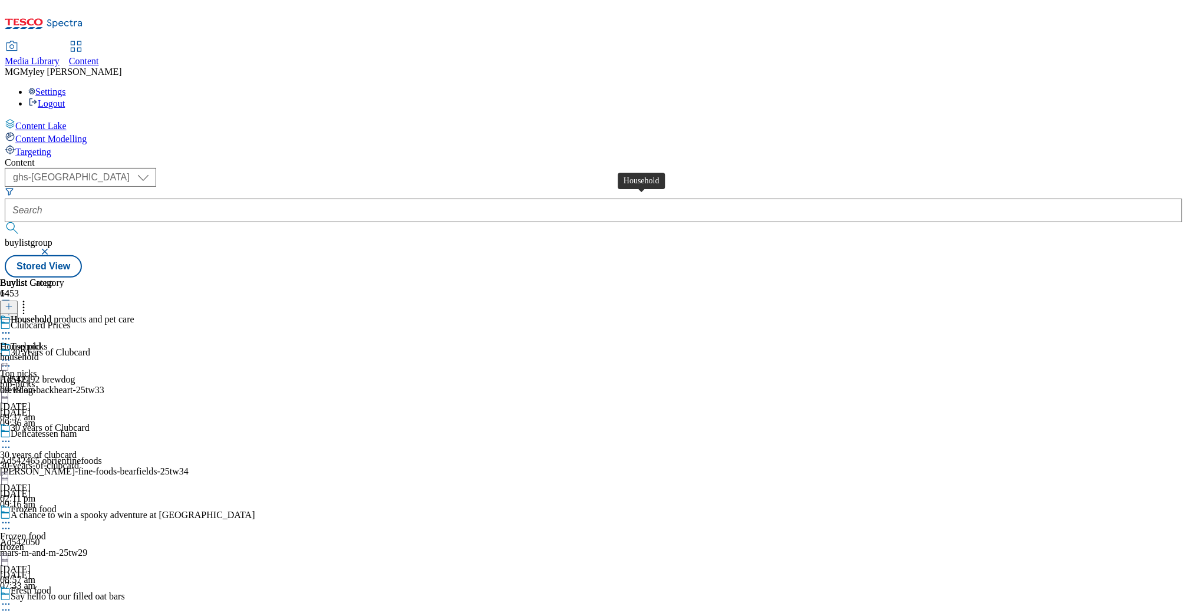
click at [41, 341] on div "Household" at bounding box center [20, 346] width 41 height 11
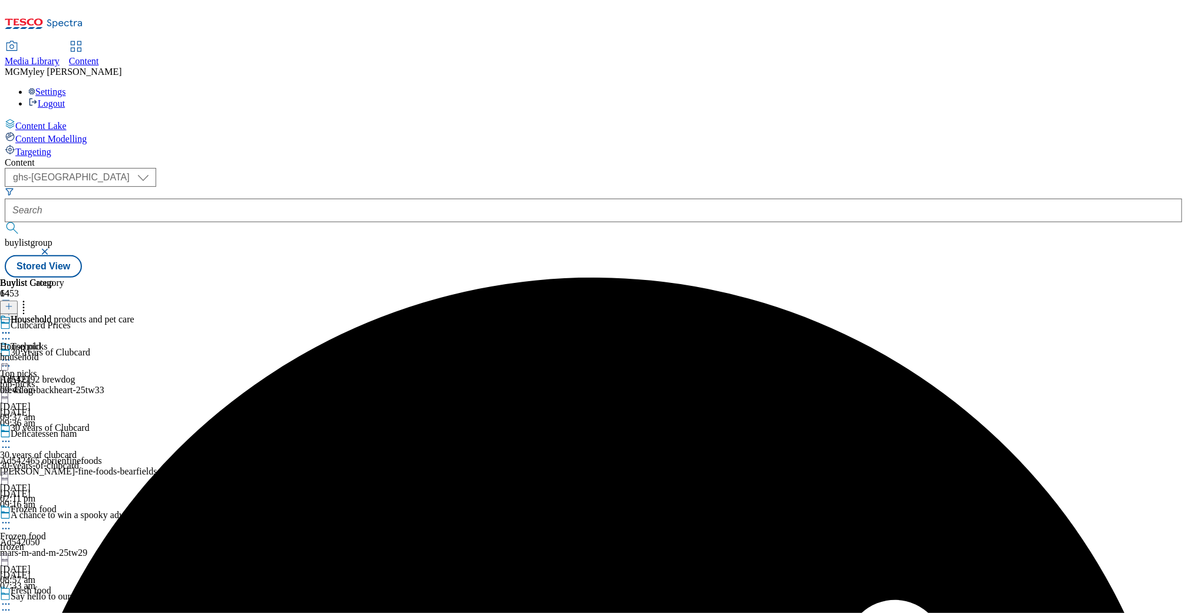
click at [12, 327] on icon at bounding box center [6, 333] width 12 height 12
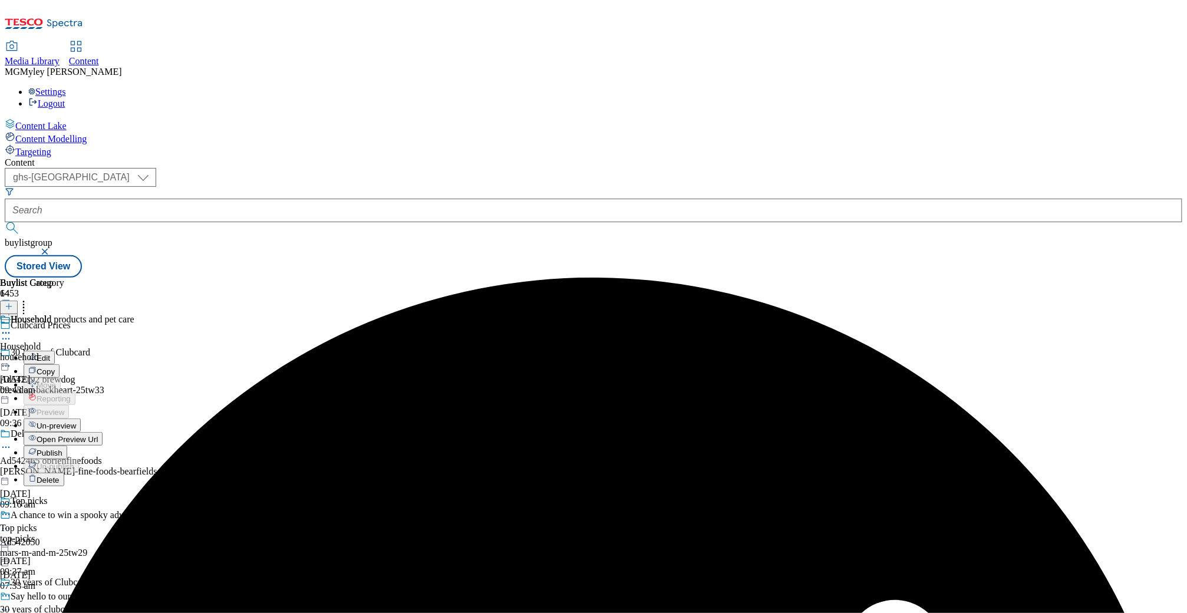
click at [62, 448] on span "Publish" at bounding box center [50, 452] width 26 height 9
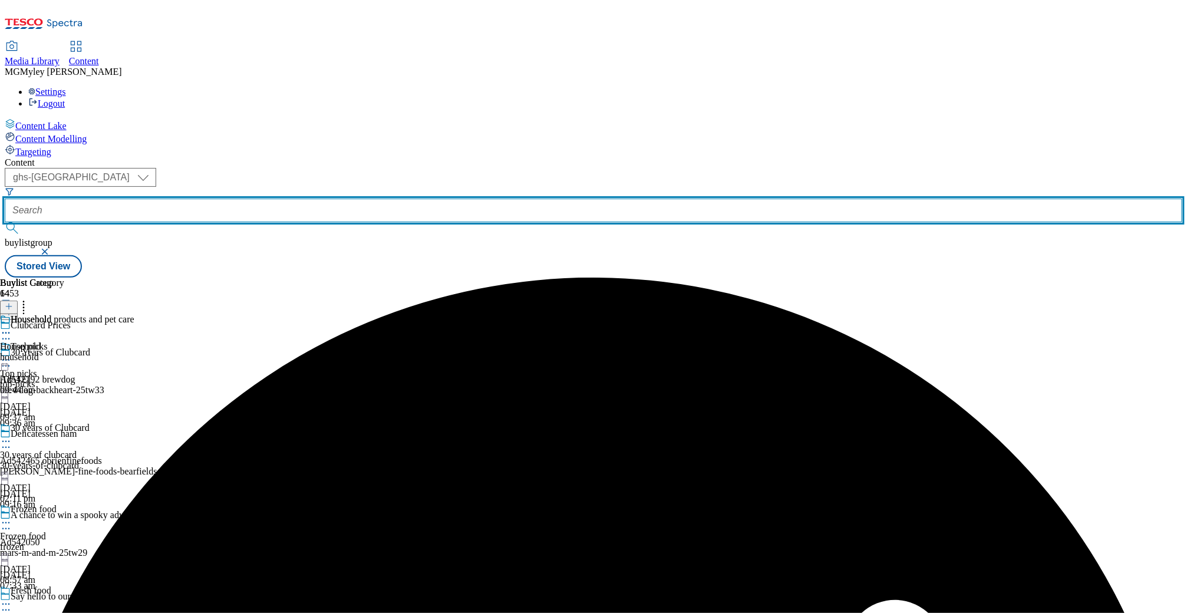
click at [273, 199] on input "text" at bounding box center [594, 211] width 1178 height 24
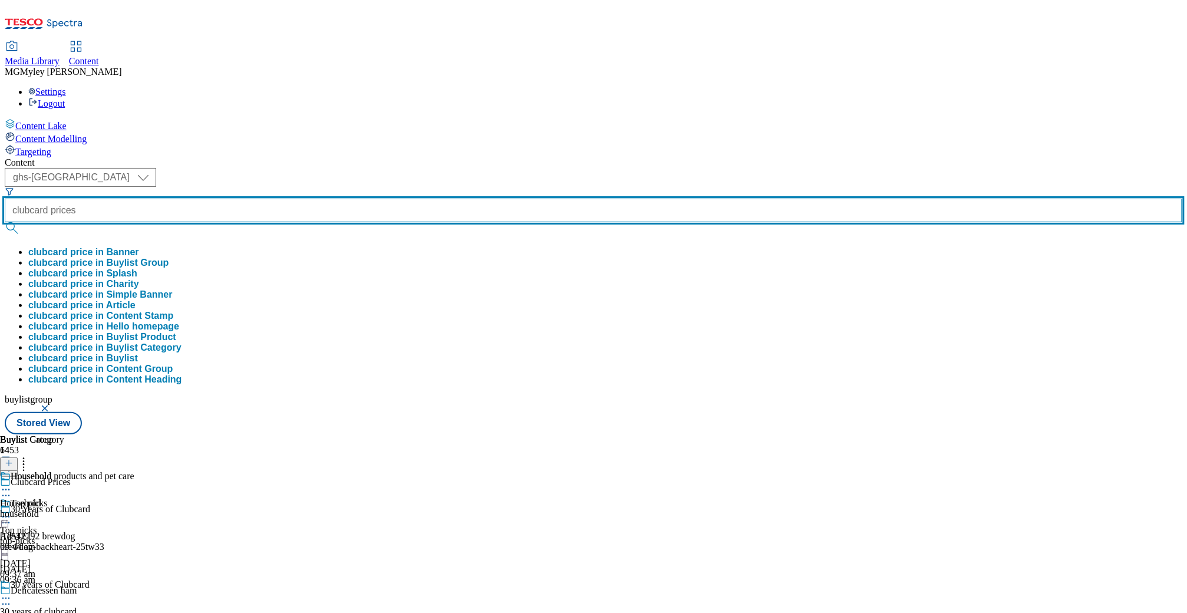
type input "clubcard prices"
click at [5, 222] on button "submit" at bounding box center [13, 228] width 17 height 12
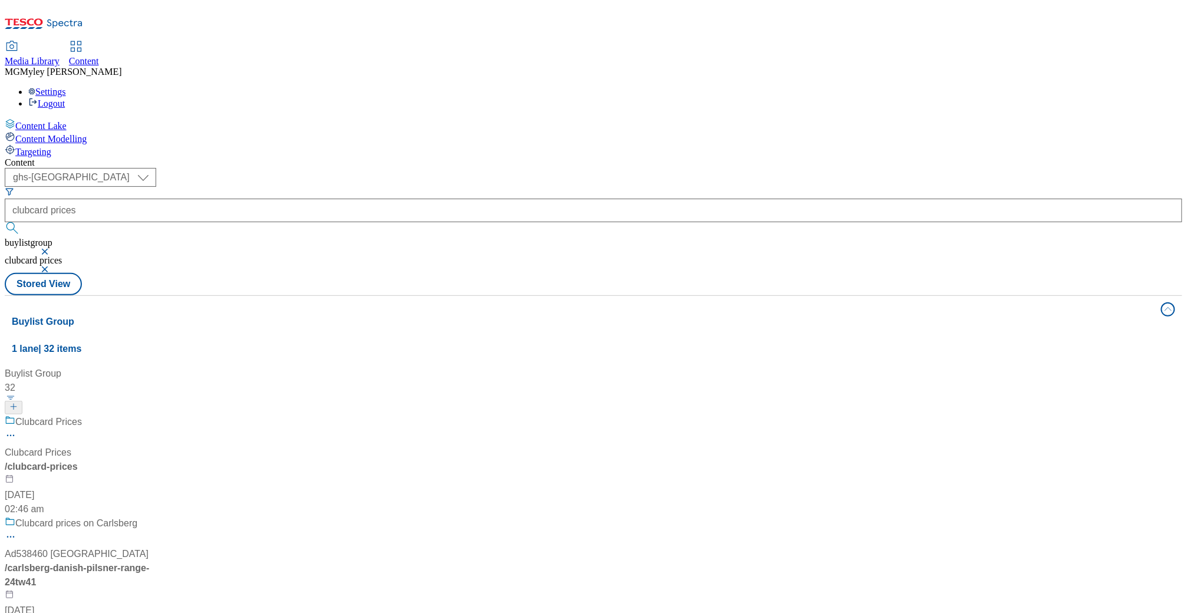
click at [408, 157] on div "Content" at bounding box center [594, 162] width 1178 height 11
click at [152, 460] on div "/ clubcard-prices" at bounding box center [78, 467] width 147 height 14
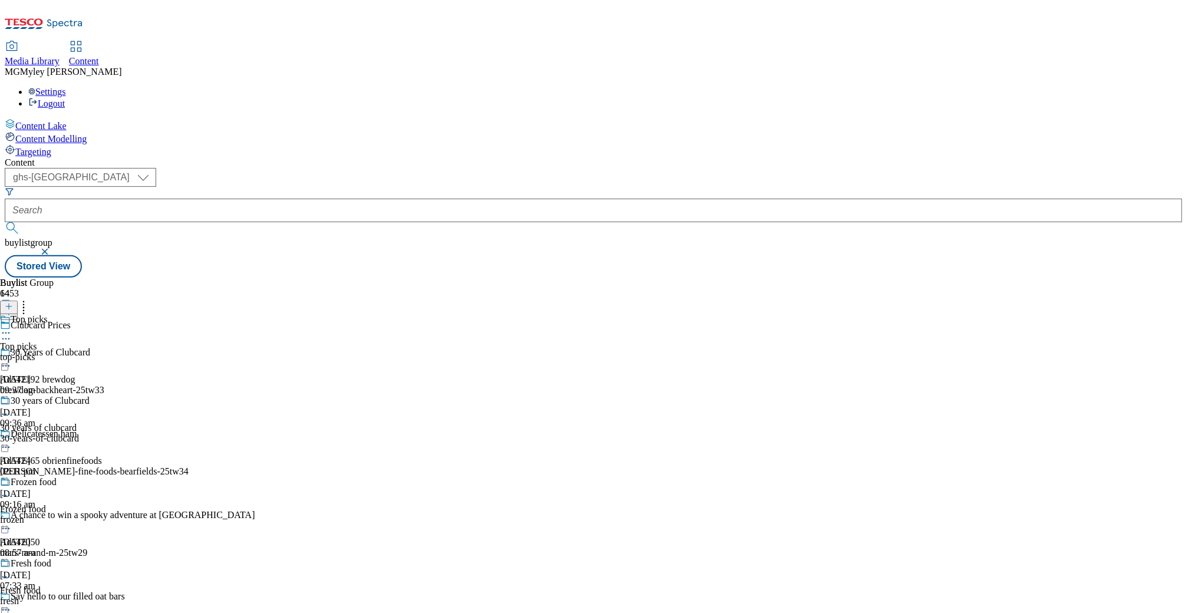
scroll to position [77, 0]
click at [134, 477] on div "Frozen food Frozen food frozen 7 Oct 2025 08:57 am" at bounding box center [67, 517] width 134 height 81
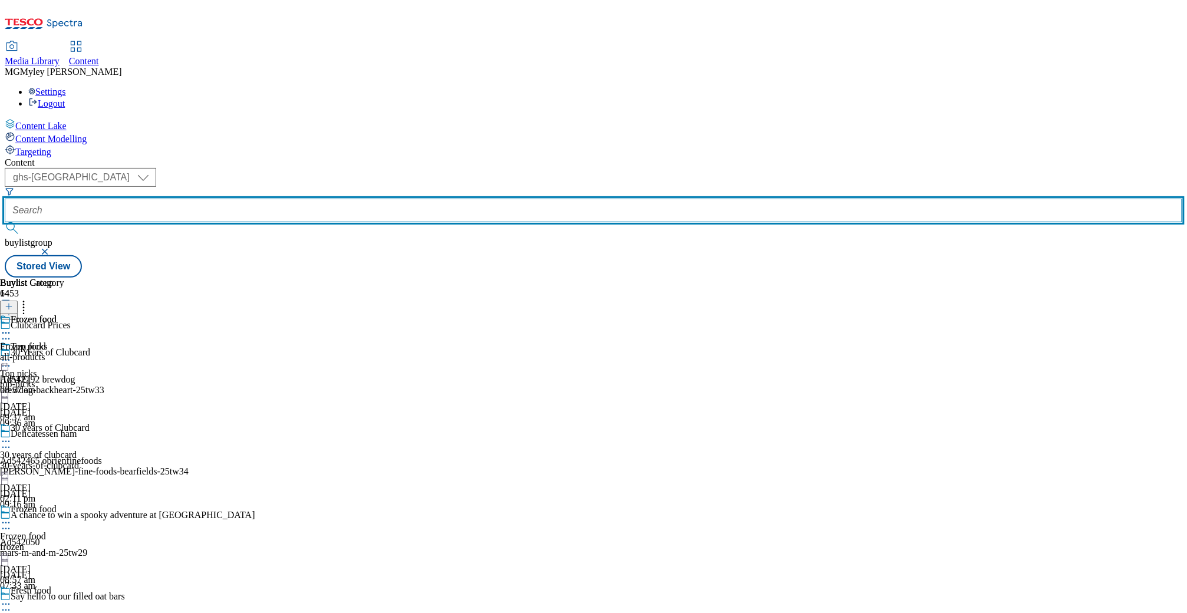
click at [289, 199] on input "text" at bounding box center [594, 211] width 1178 height 24
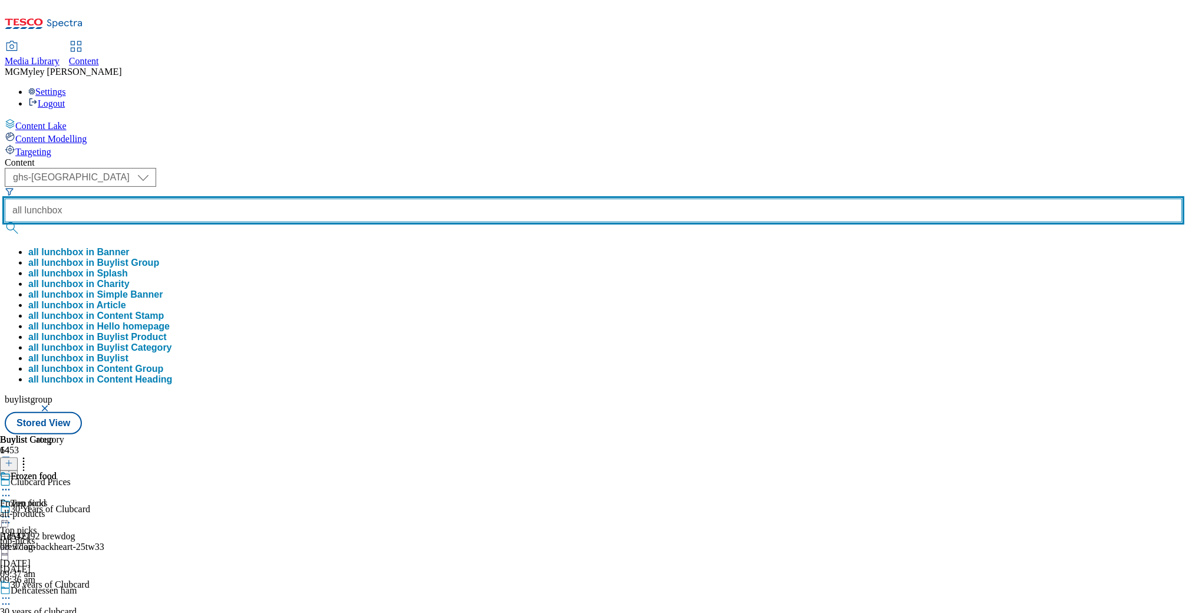
type input "all lunchbox"
click at [5, 222] on button "submit" at bounding box center [13, 228] width 17 height 12
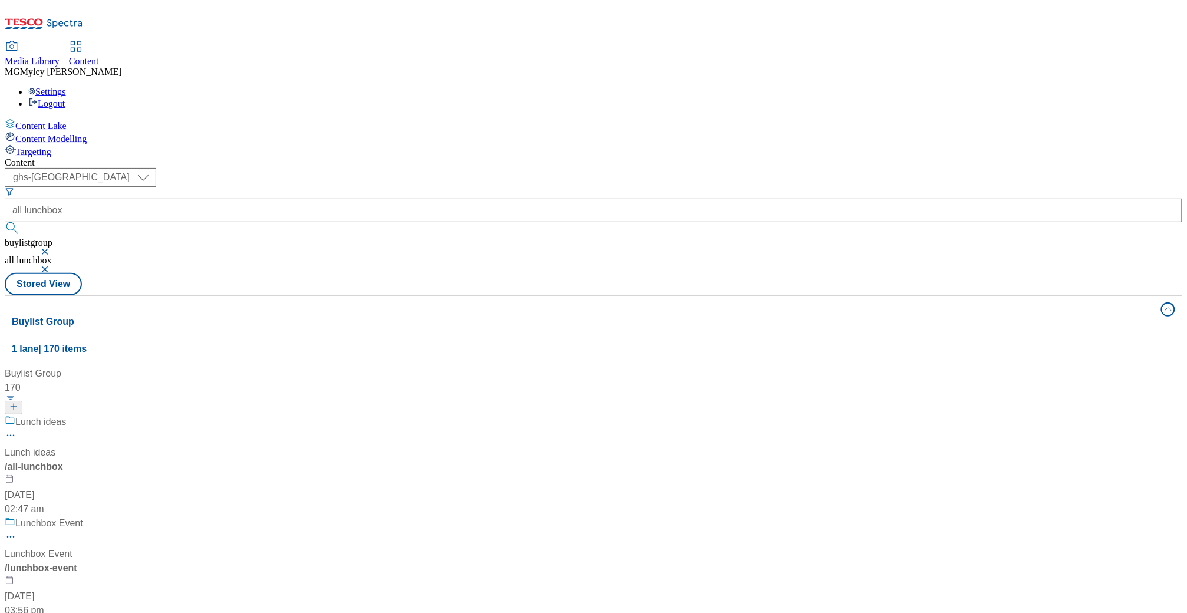
click at [152, 460] on div "/ all-lunchbox" at bounding box center [78, 467] width 147 height 14
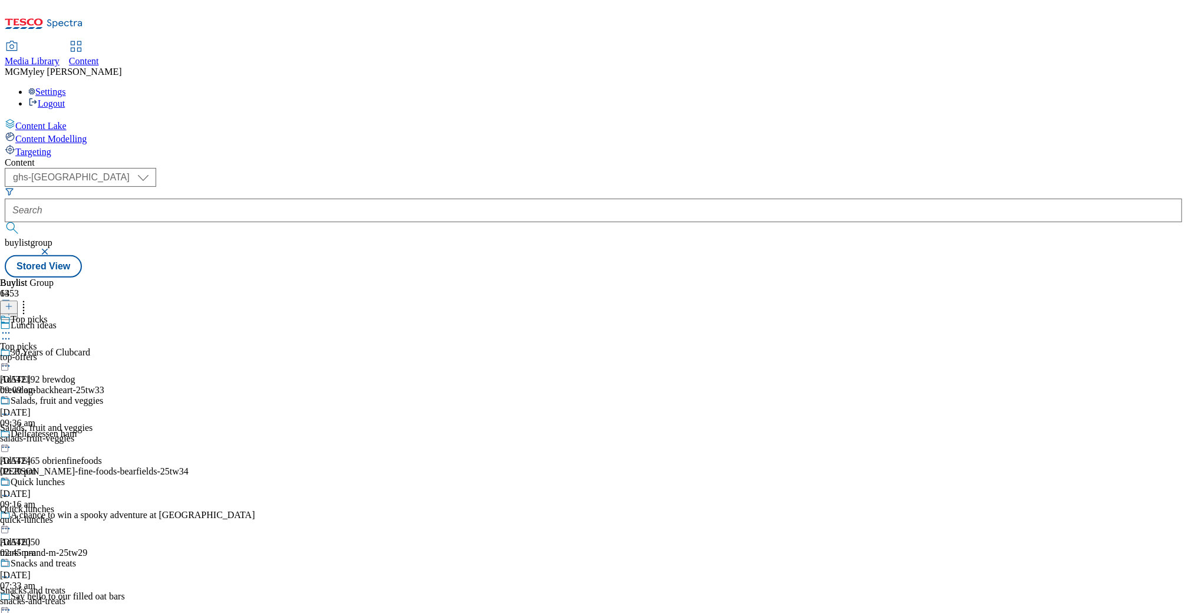
click at [114, 352] on div "top-offers" at bounding box center [57, 357] width 114 height 11
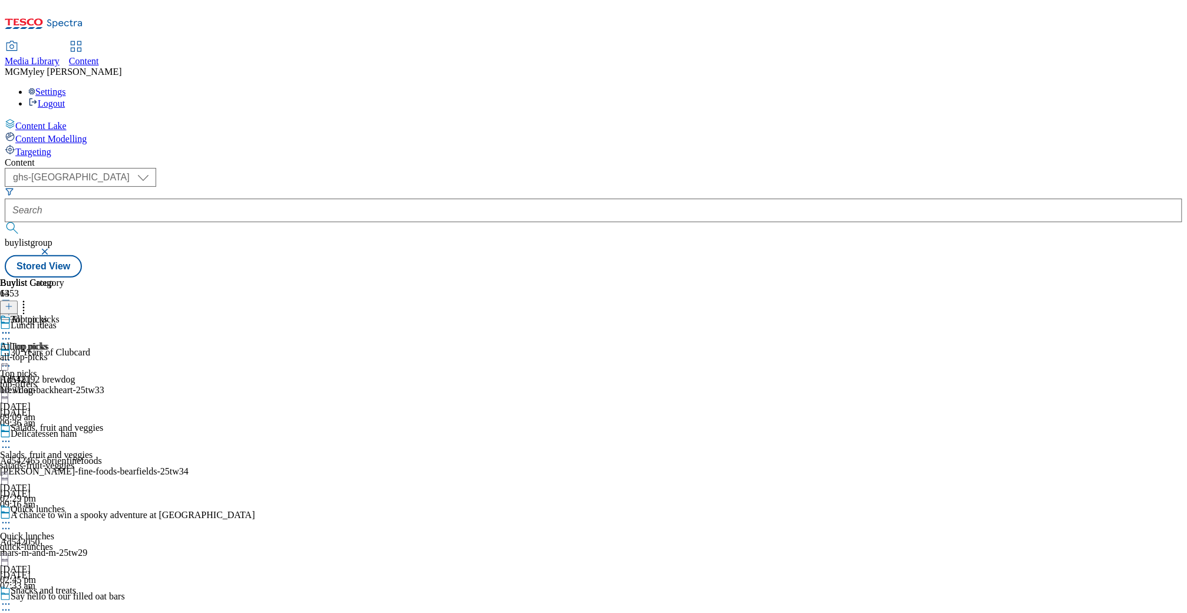
click at [12, 354] on icon at bounding box center [6, 360] width 12 height 12
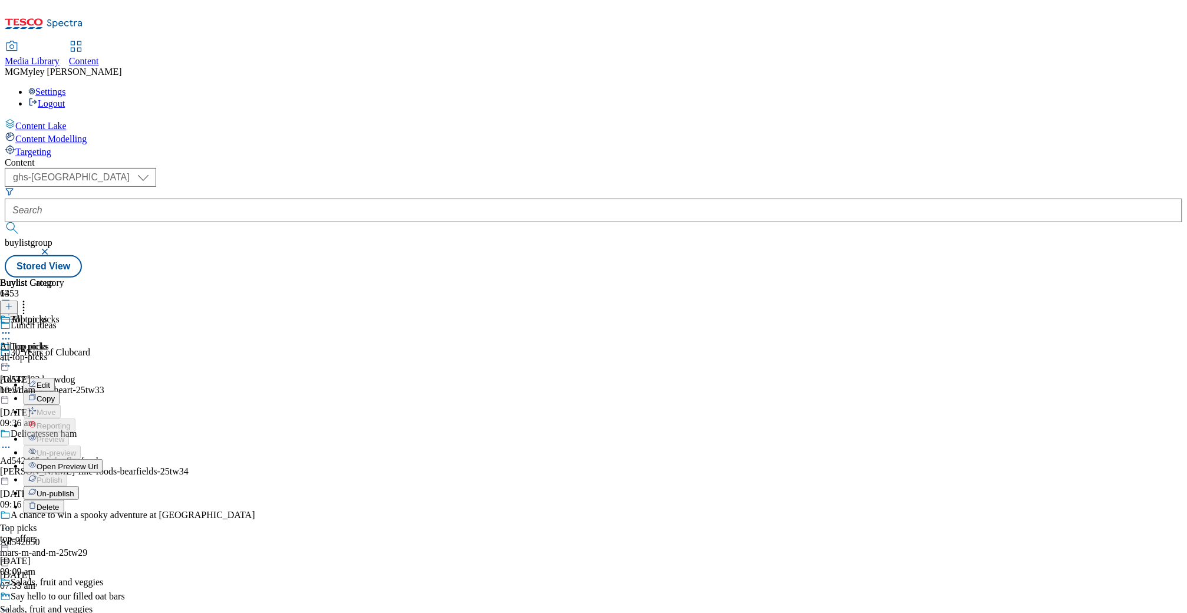
click at [74, 489] on span "Un-publish" at bounding box center [56, 493] width 38 height 9
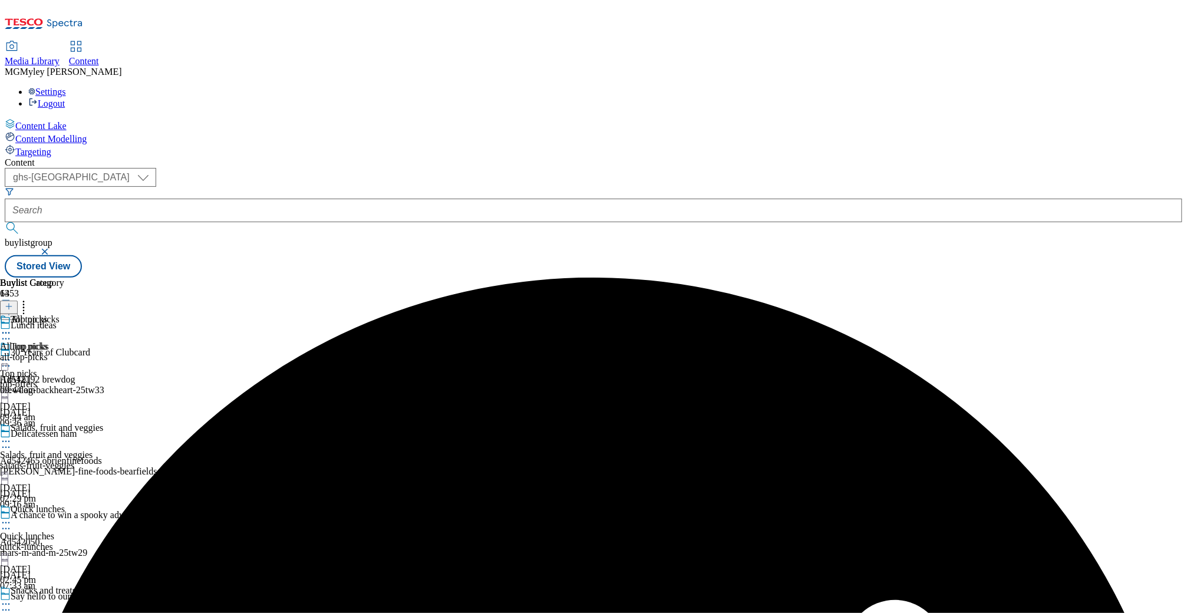
click at [12, 354] on icon at bounding box center [6, 360] width 12 height 12
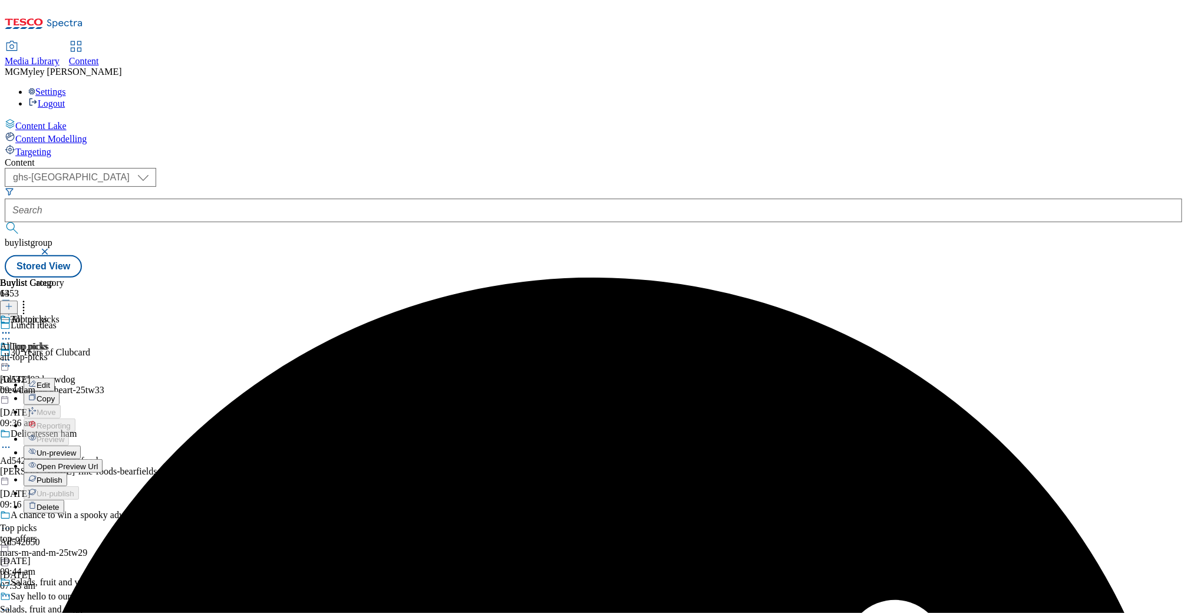
click at [62, 476] on span "Publish" at bounding box center [50, 480] width 26 height 9
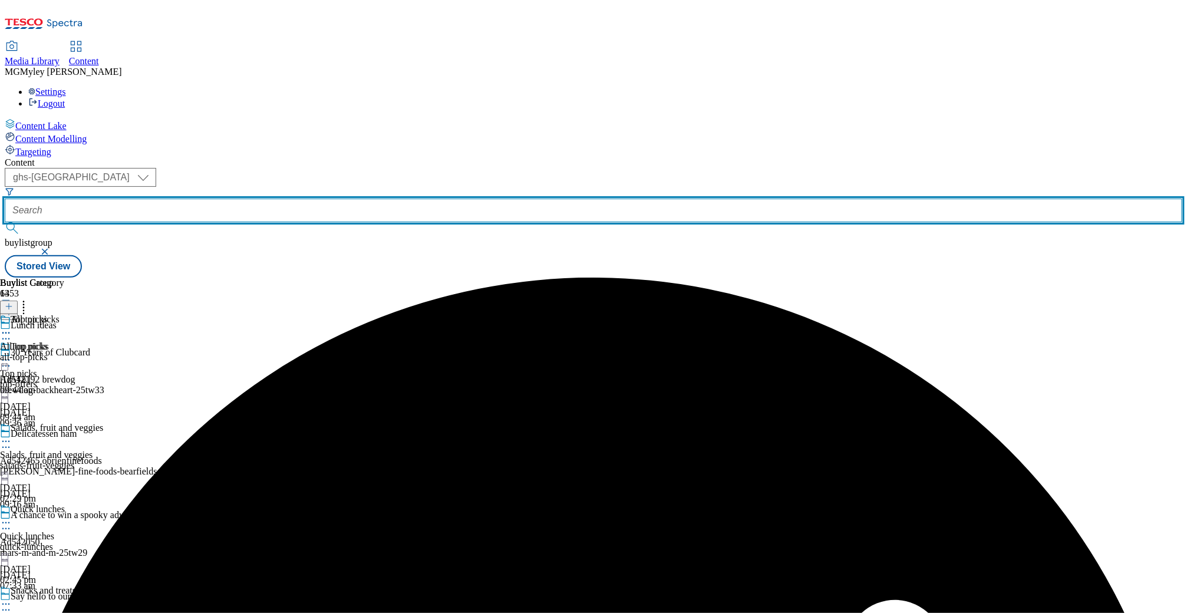
click at [288, 199] on input "text" at bounding box center [594, 211] width 1178 height 24
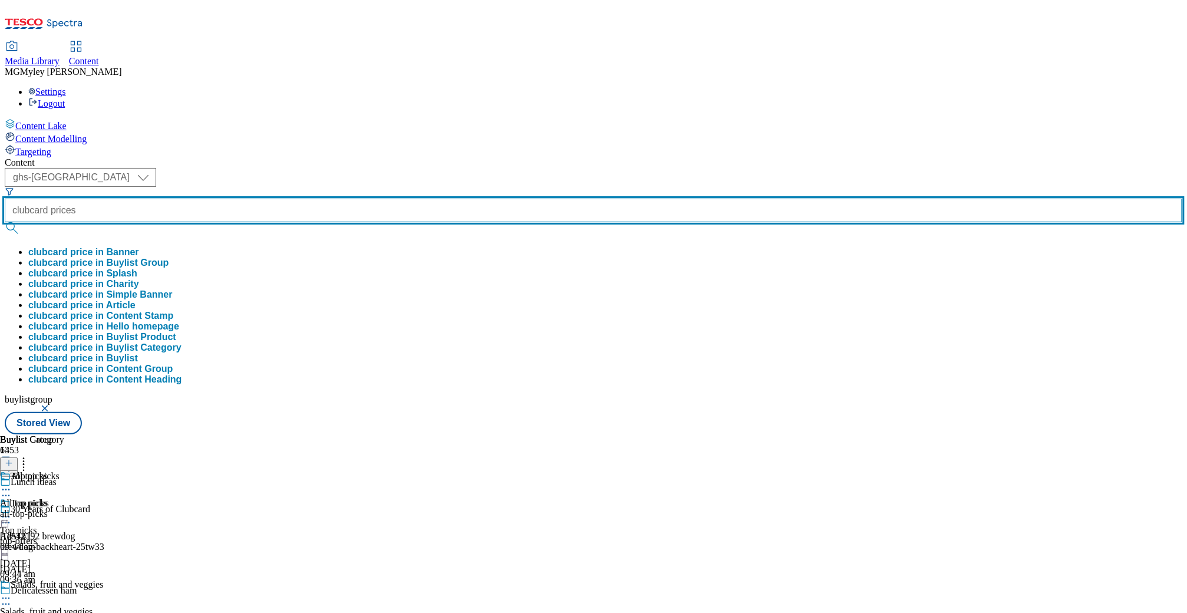
type input "clubcard prices"
click at [5, 222] on button "submit" at bounding box center [13, 228] width 17 height 12
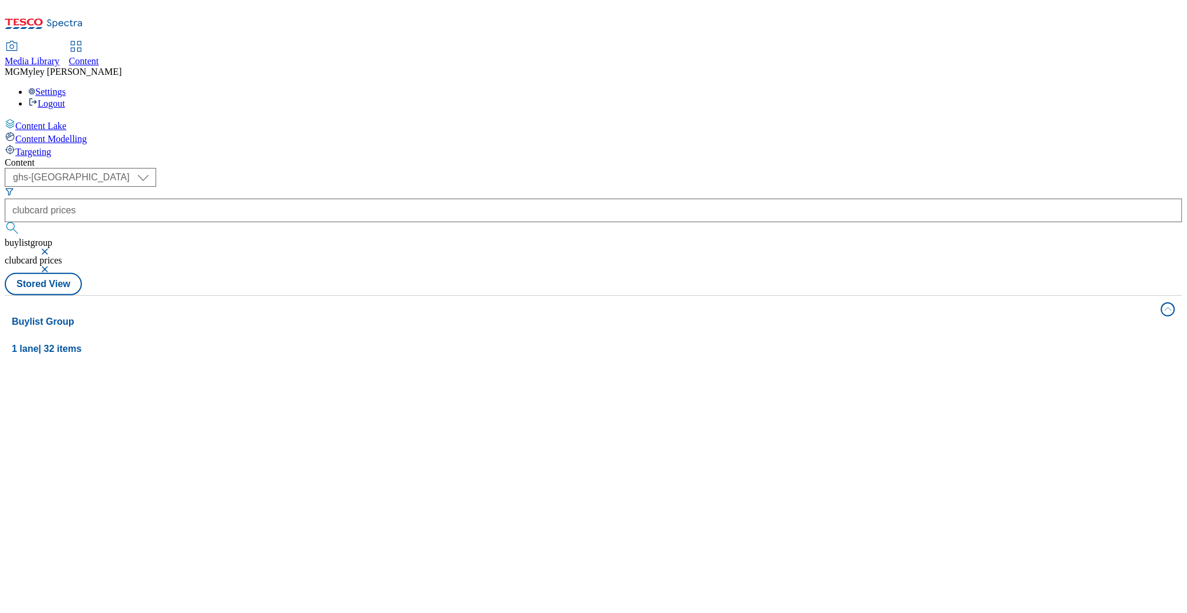
click at [444, 42] on div "Media Library Content MG Myley Grainge Lovick Settings Logout" at bounding box center [594, 75] width 1178 height 67
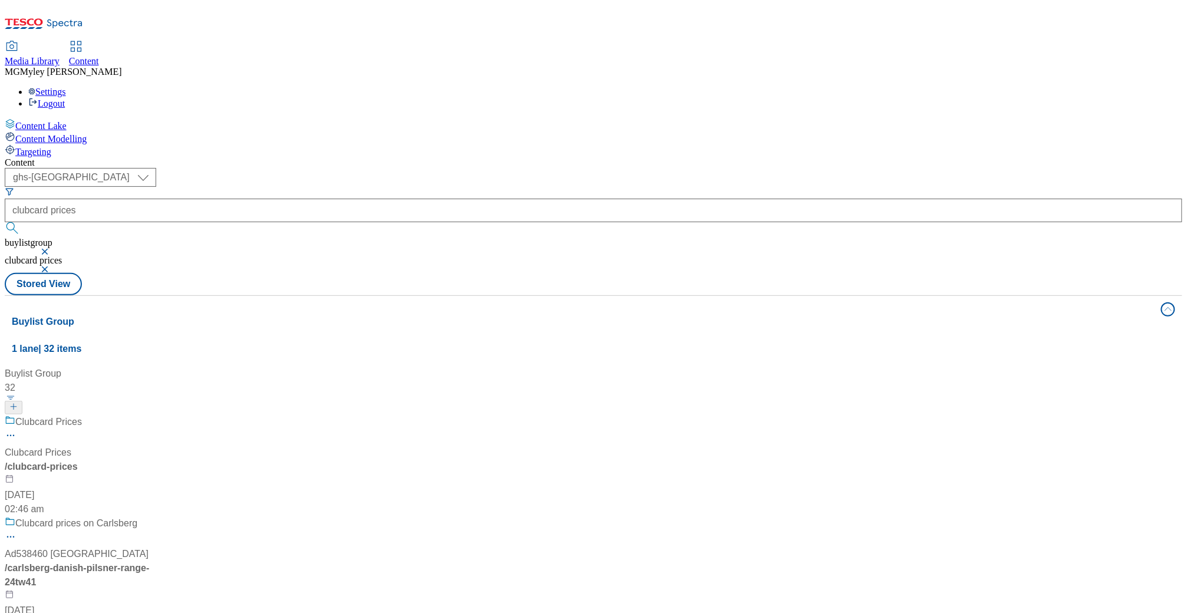
click at [152, 460] on div "/ clubcard-prices" at bounding box center [78, 467] width 147 height 14
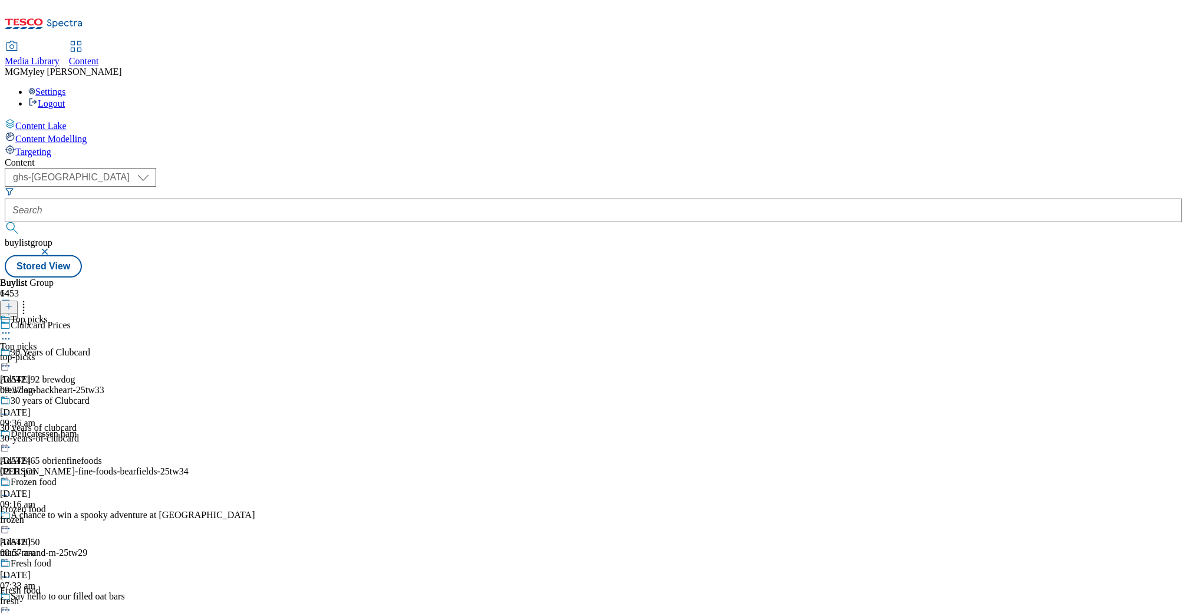
scroll to position [483, 0]
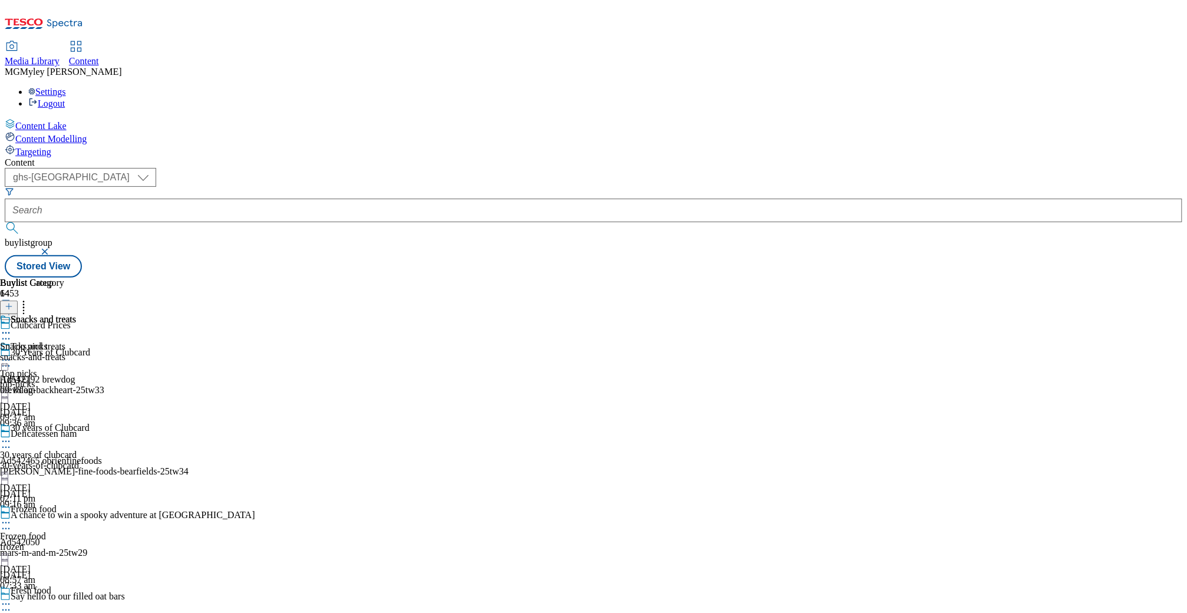
click at [12, 327] on icon at bounding box center [6, 333] width 12 height 12
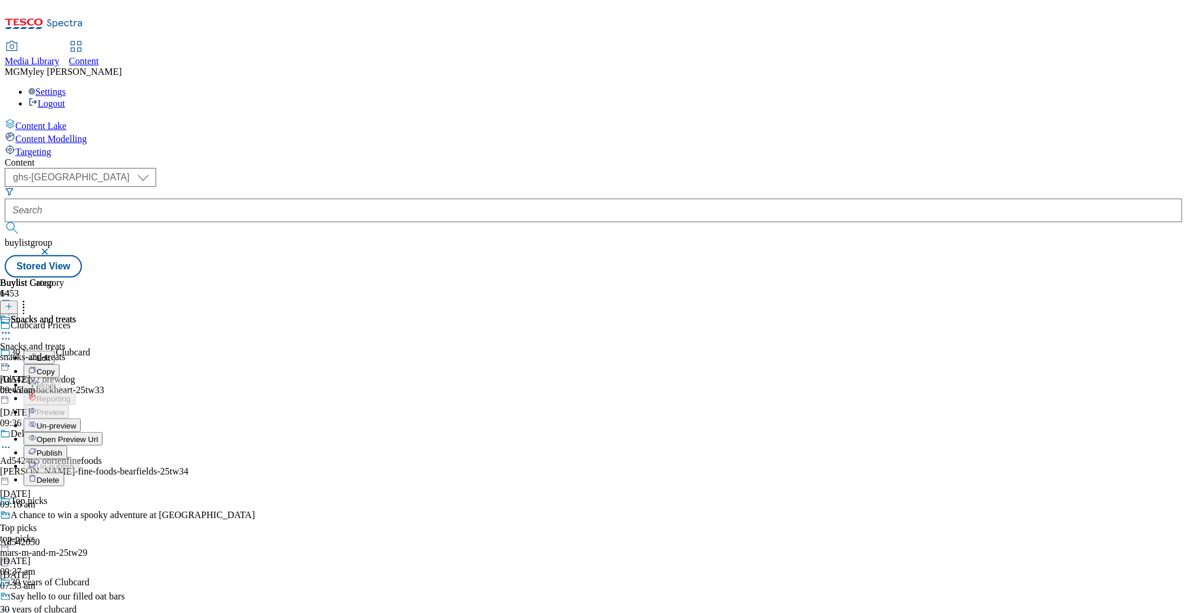
click at [62, 448] on span "Publish" at bounding box center [50, 452] width 26 height 9
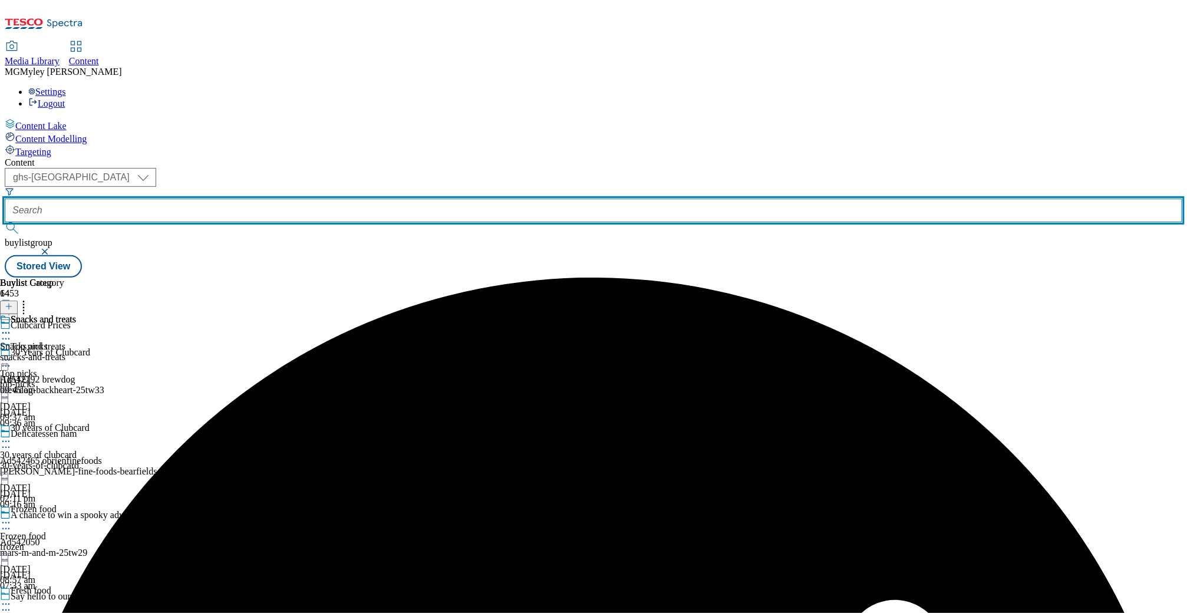
click at [294, 199] on input "text" at bounding box center [594, 211] width 1178 height 24
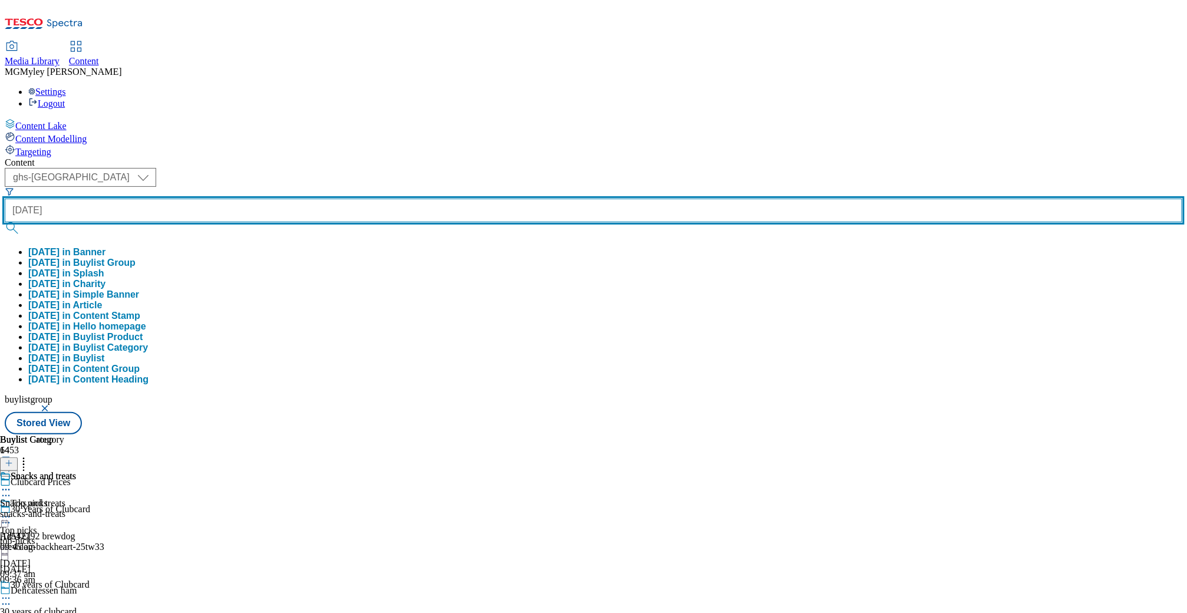
type input "halloween"
click at [5, 222] on button "submit" at bounding box center [13, 228] width 17 height 12
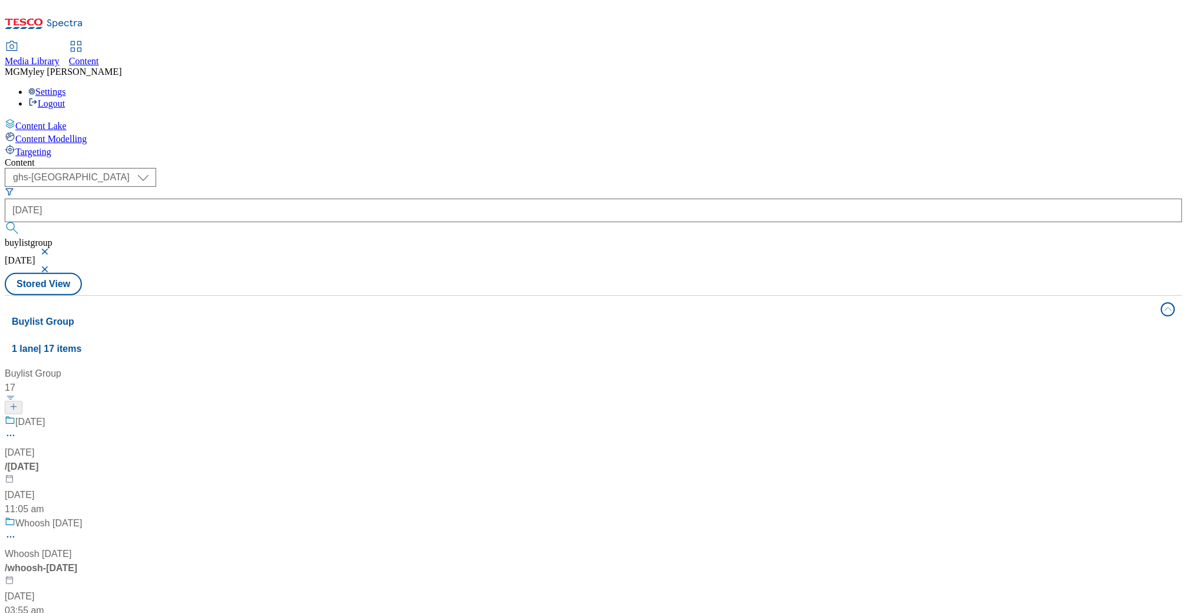
click at [152, 460] on div "/ halloween" at bounding box center [78, 467] width 147 height 14
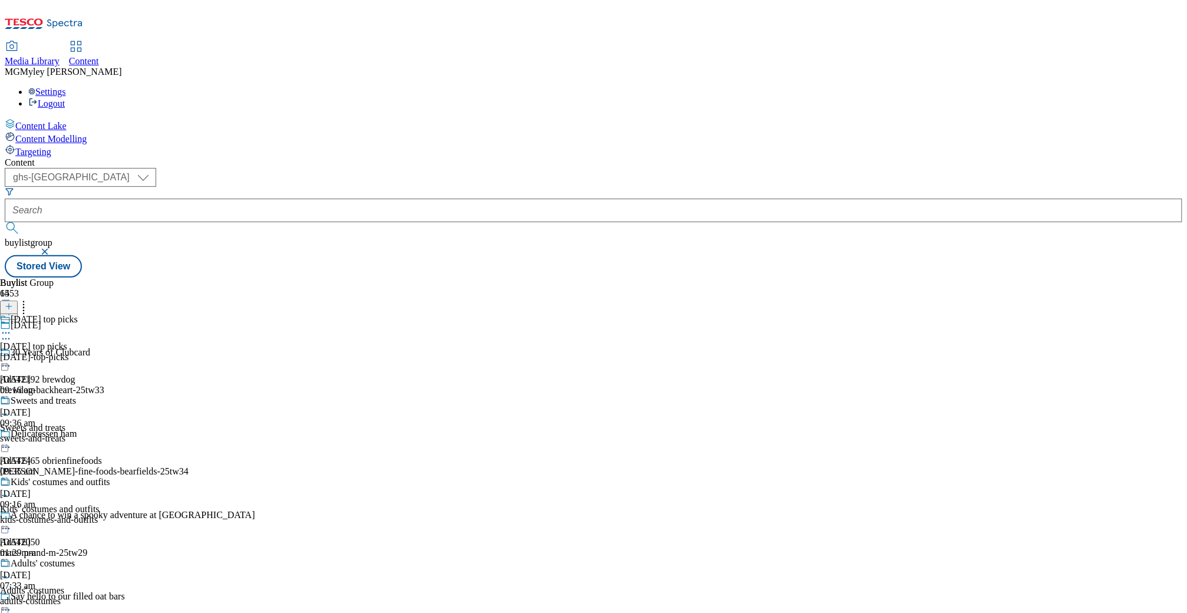
scroll to position [1486, 0]
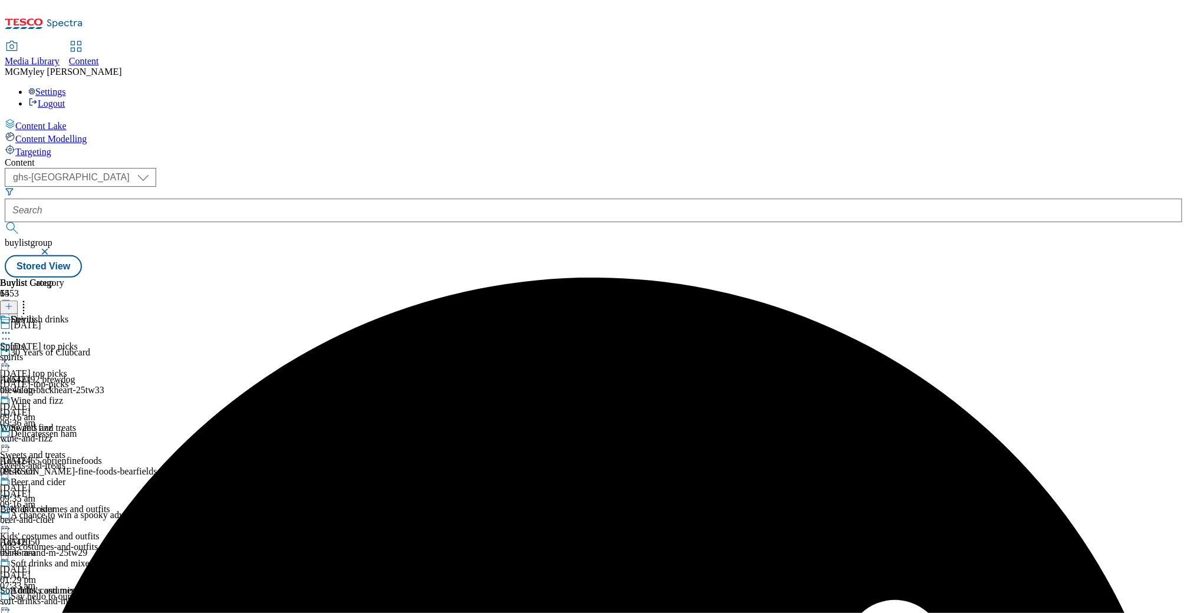
scroll to position [1486, 0]
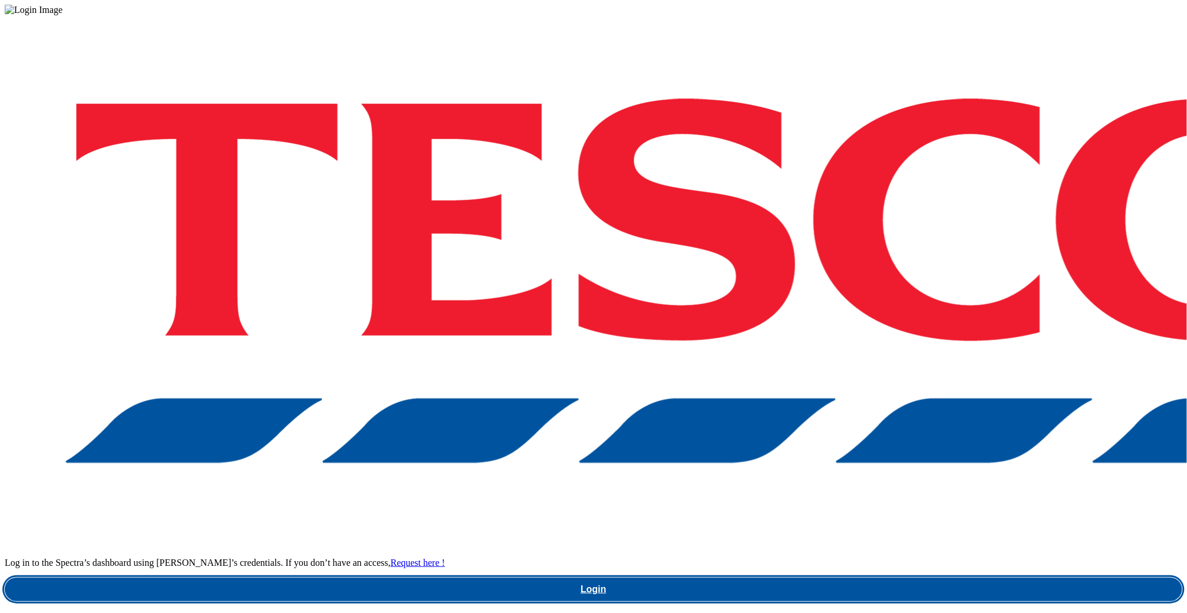
click at [929, 578] on link "Login" at bounding box center [594, 590] width 1178 height 24
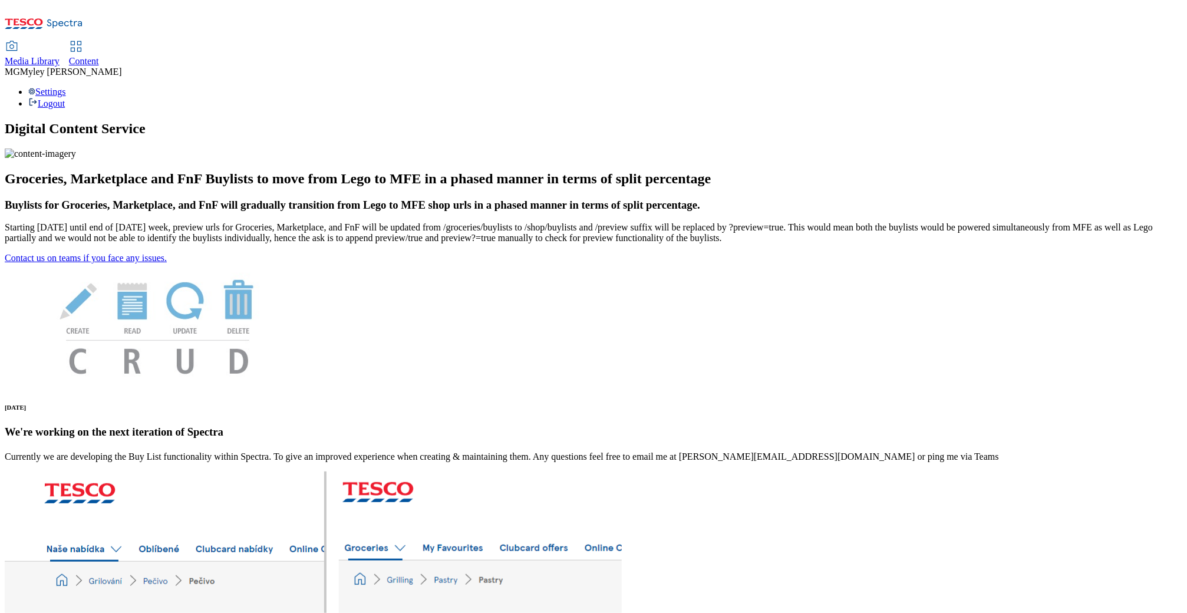
click at [99, 56] on span "Content" at bounding box center [84, 61] width 30 height 10
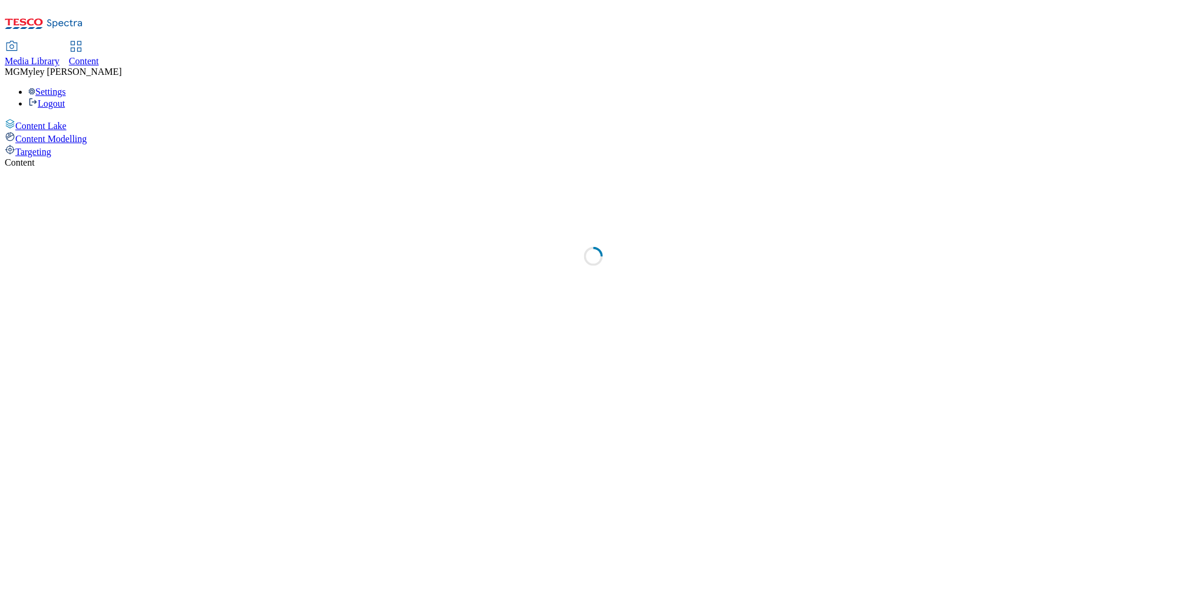
select select "ghs-[GEOGRAPHIC_DATA]"
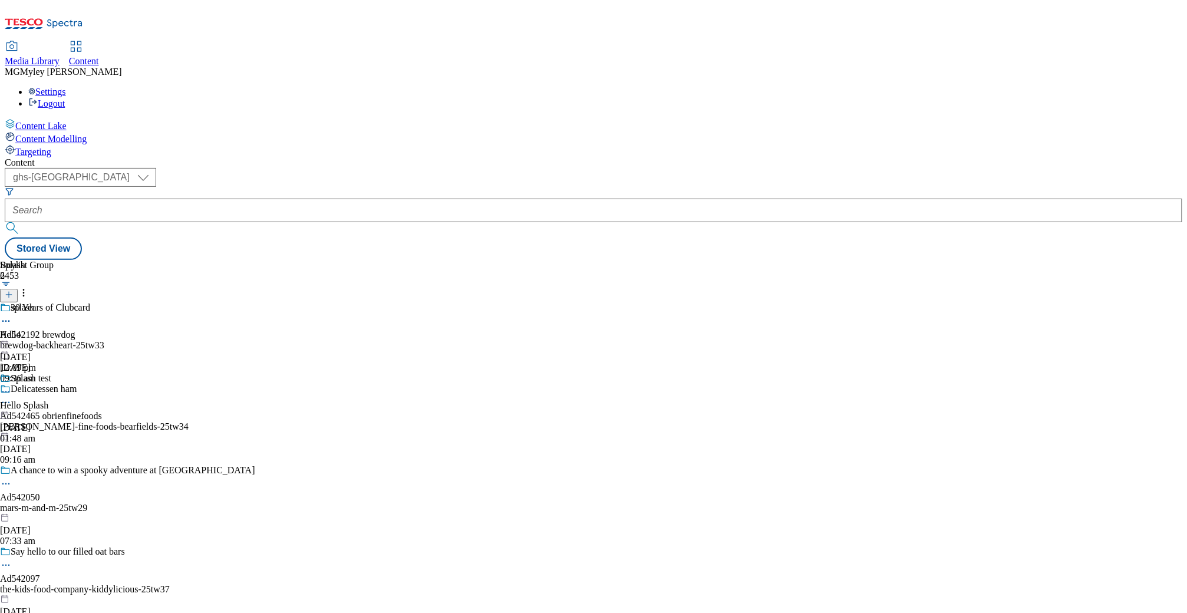
click at [51, 340] on div at bounding box center [25, 340] width 51 height 0
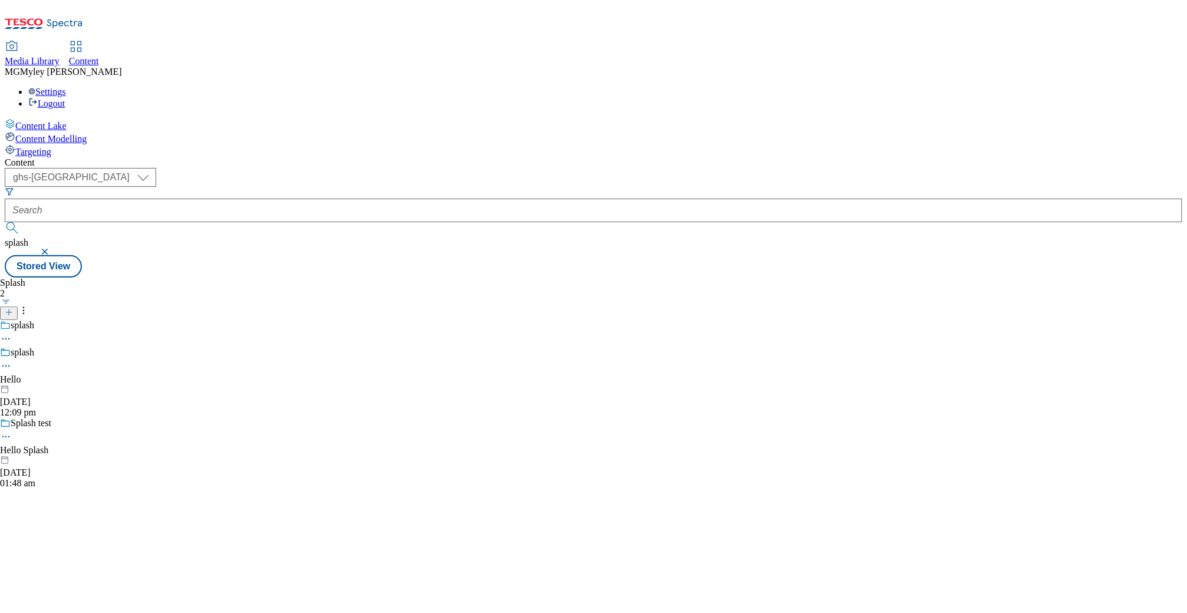
click at [12, 360] on icon at bounding box center [6, 366] width 12 height 12
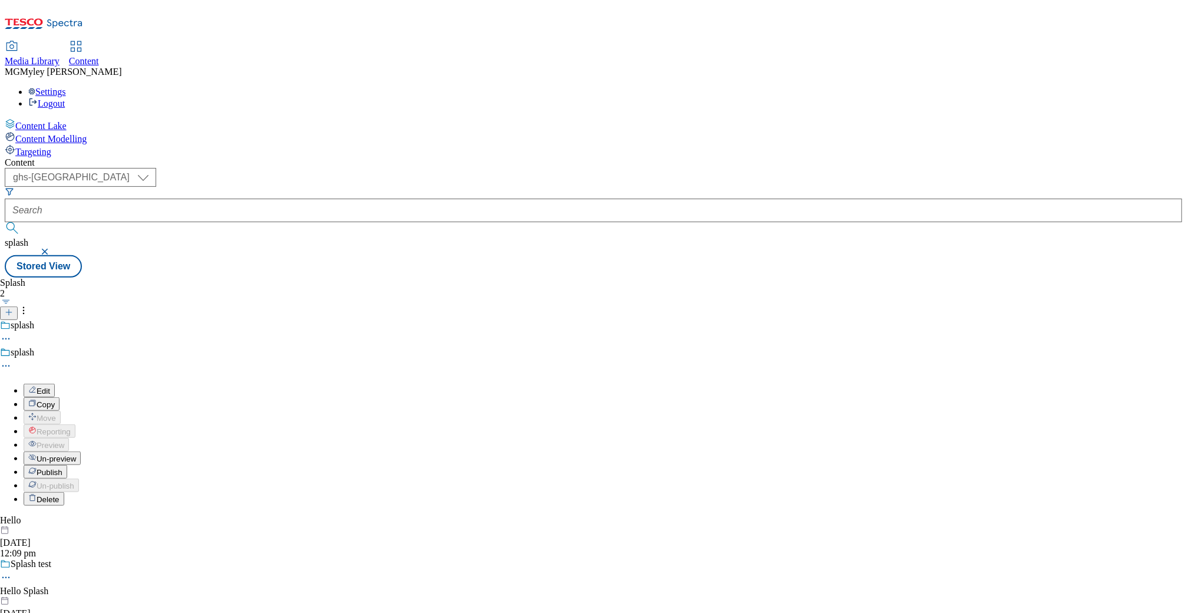
click at [62, 468] on span "Publish" at bounding box center [50, 472] width 26 height 9
